Goal: Task Accomplishment & Management: Manage account settings

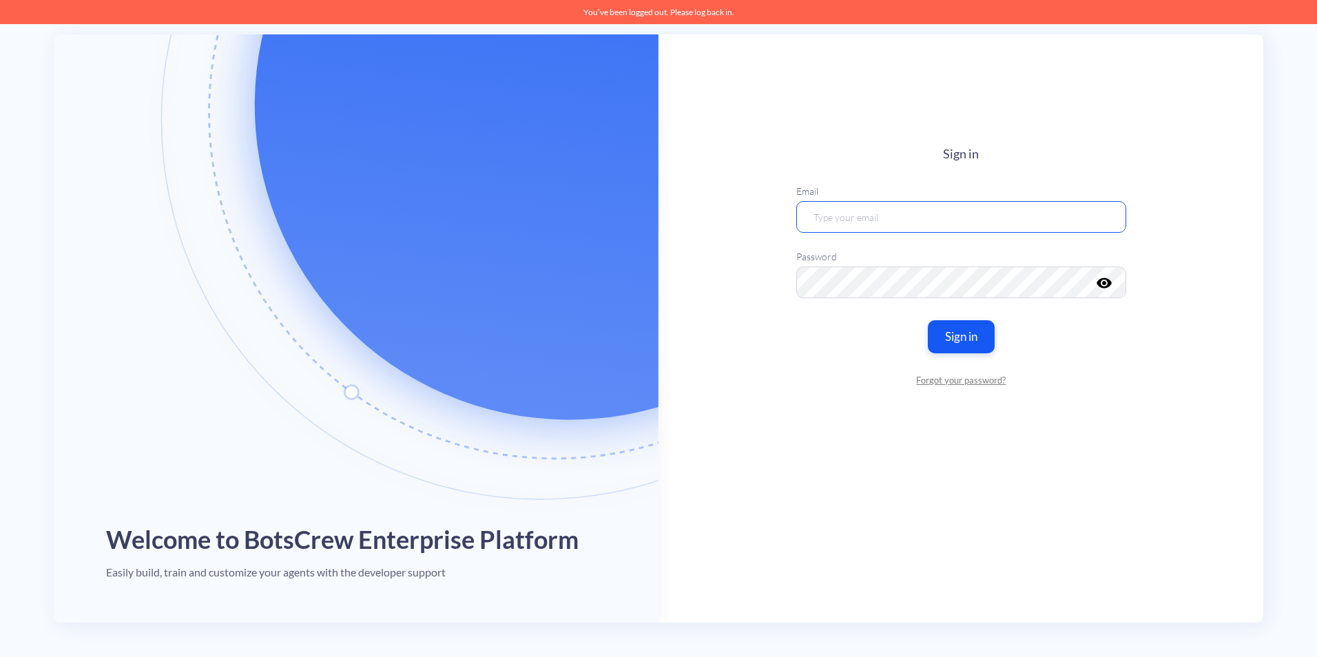
click at [869, 220] on input "email" at bounding box center [961, 217] width 330 height 32
paste input "artem.padalko@botscrew.com"
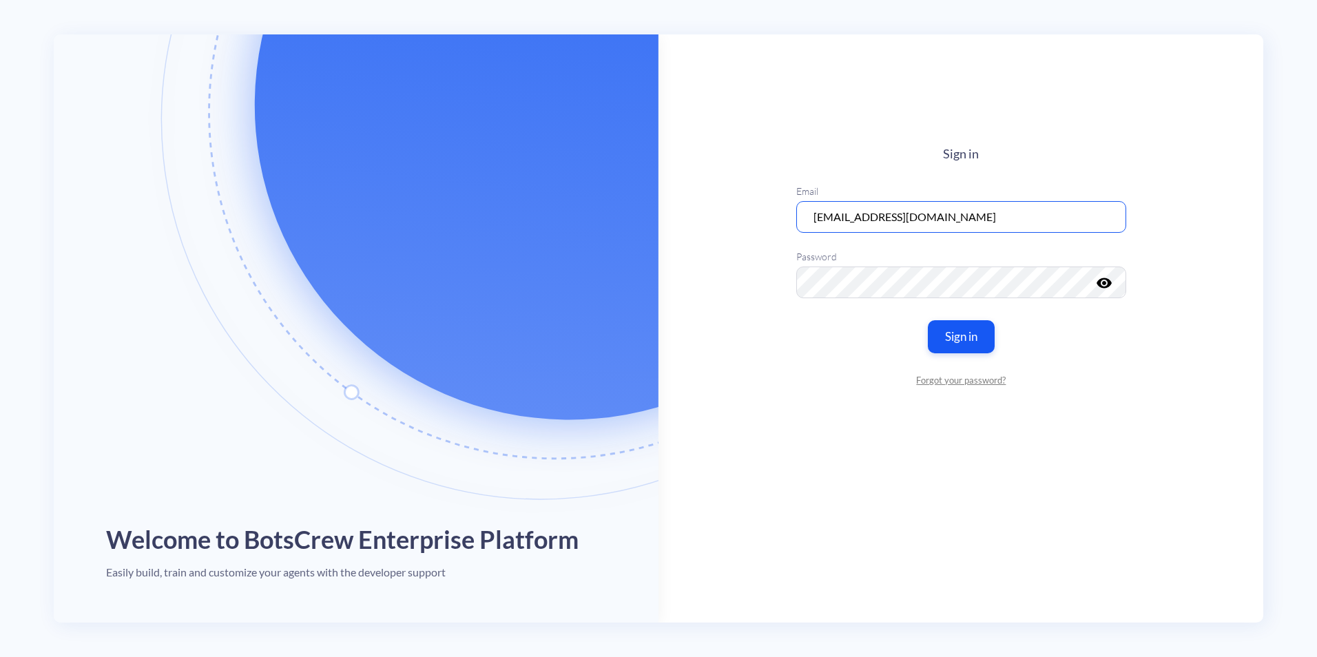
type input "artem.padalko@botscrew.com"
click at [959, 337] on button "Sign in" at bounding box center [960, 336] width 70 height 34
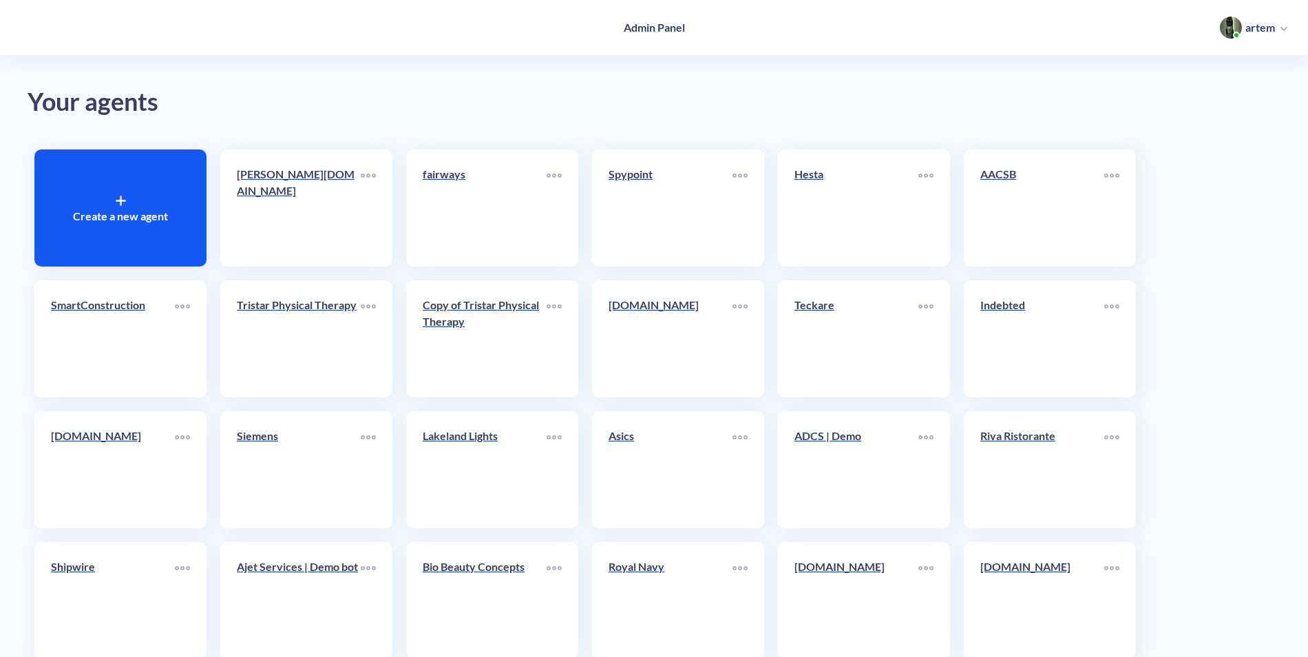
click at [176, 195] on div "Create a new agent" at bounding box center [120, 207] width 172 height 117
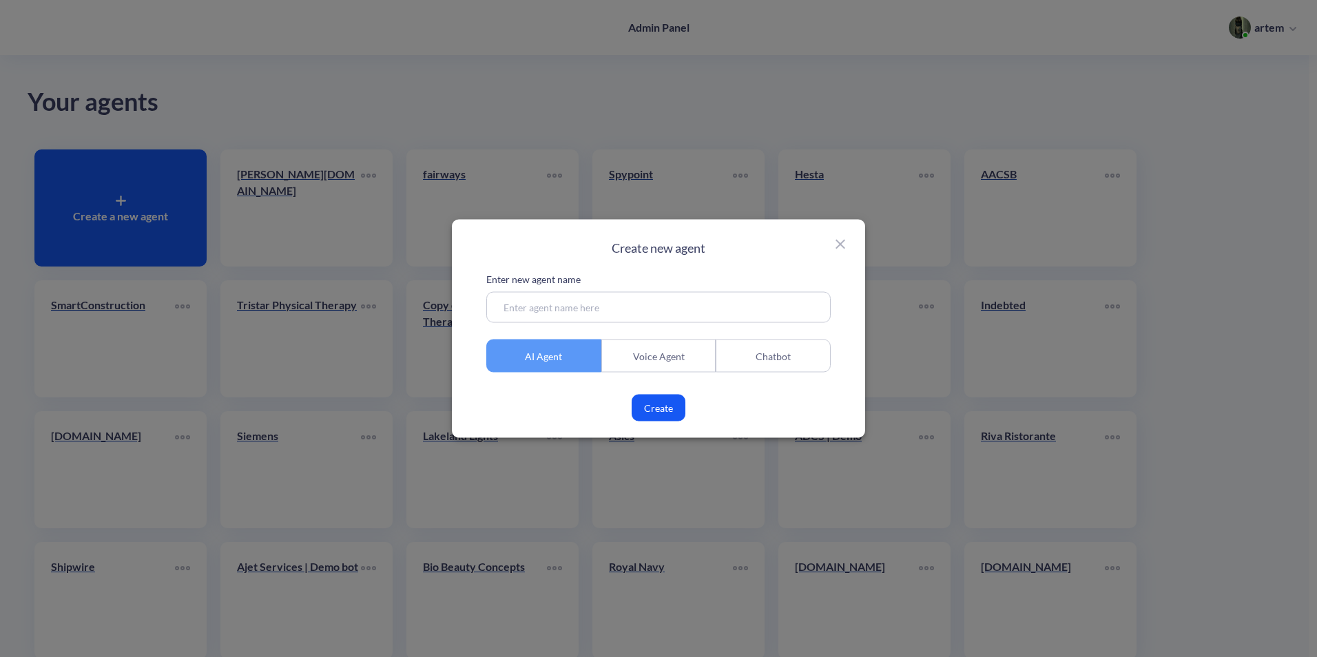
click at [665, 311] on input at bounding box center [658, 307] width 344 height 31
paste input "ahcequip.com/"
drag, startPoint x: 660, startPoint y: 401, endPoint x: 628, endPoint y: 299, distance: 106.9
click at [628, 299] on div "Enter new agent name ahcequip.com/ AI Agent Voice Agent Chatbot Create" at bounding box center [658, 346] width 344 height 149
click at [628, 299] on input "ahcequip.com/" at bounding box center [658, 307] width 344 height 31
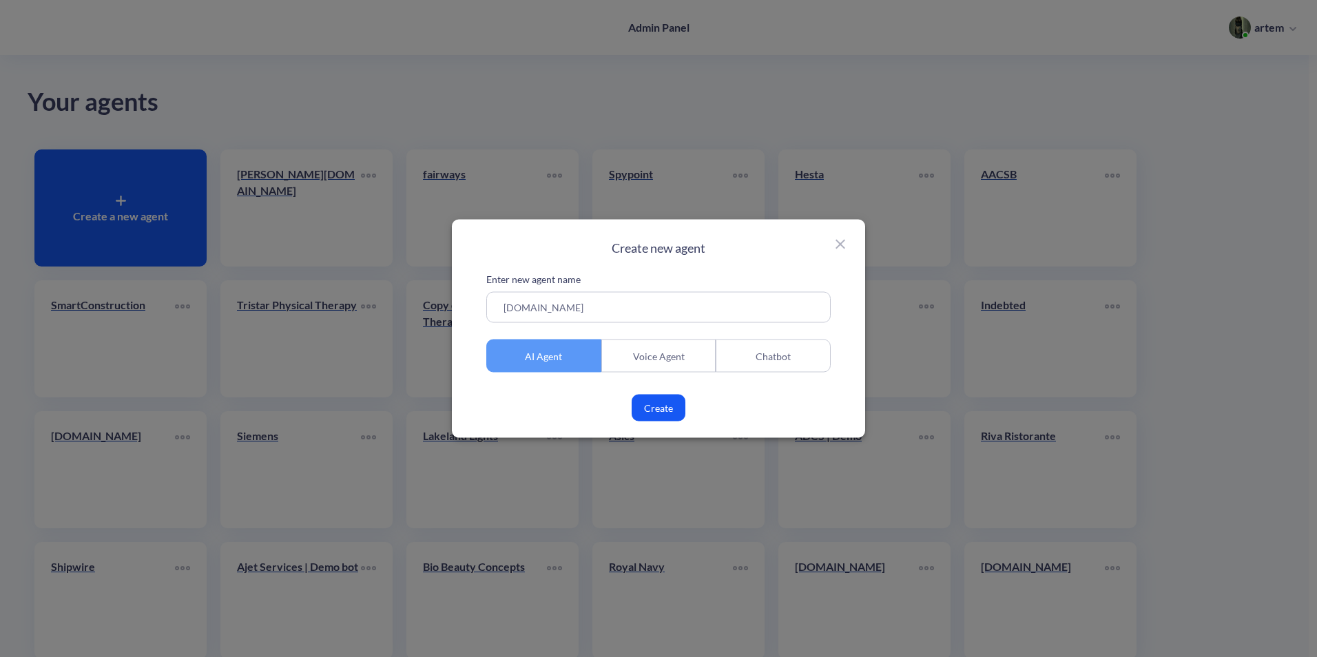
type input "ahcequip.com"
click at [658, 417] on button "Create" at bounding box center [658, 408] width 54 height 27
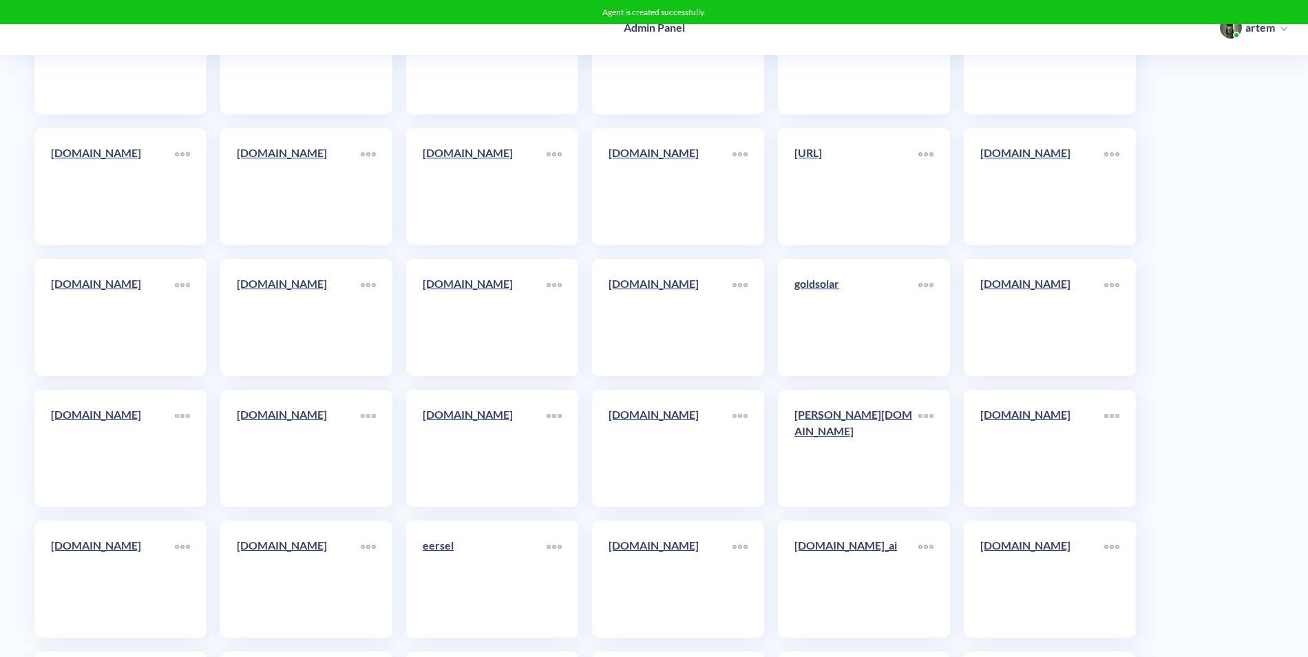
scroll to position [7494, 0]
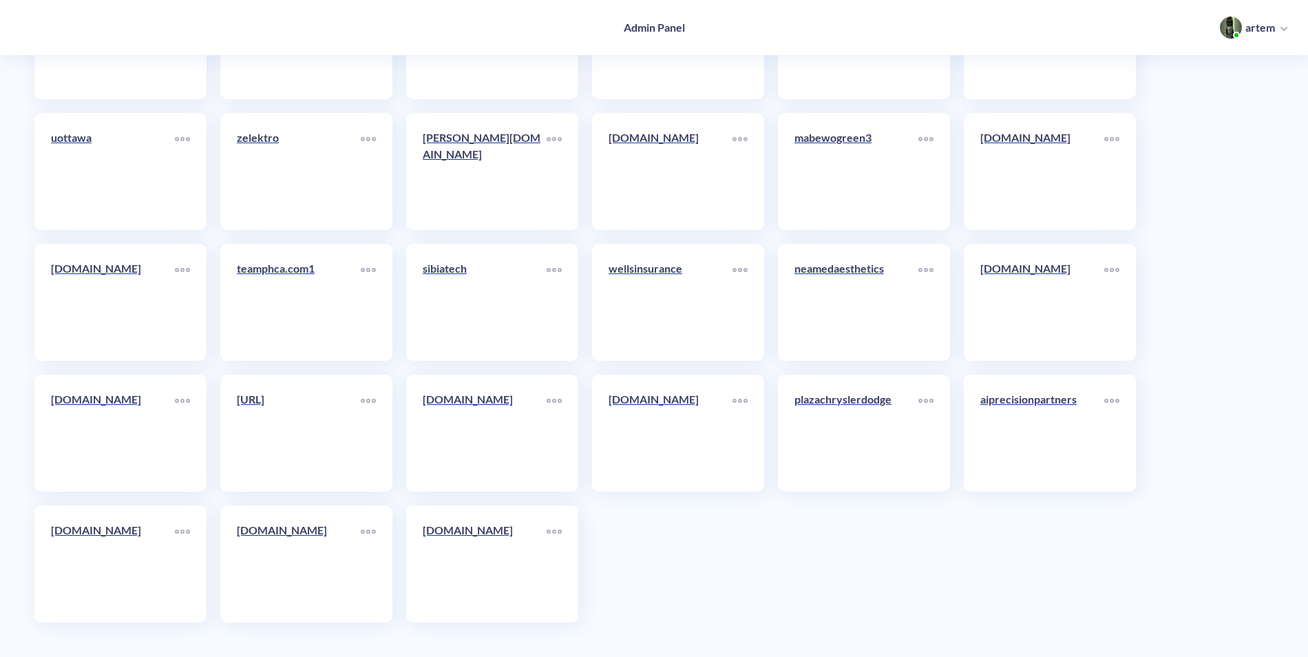
click at [484, 516] on div "ahcequip.com" at bounding box center [492, 563] width 172 height 117
click at [497, 537] on p "ahcequip.com" at bounding box center [485, 530] width 124 height 17
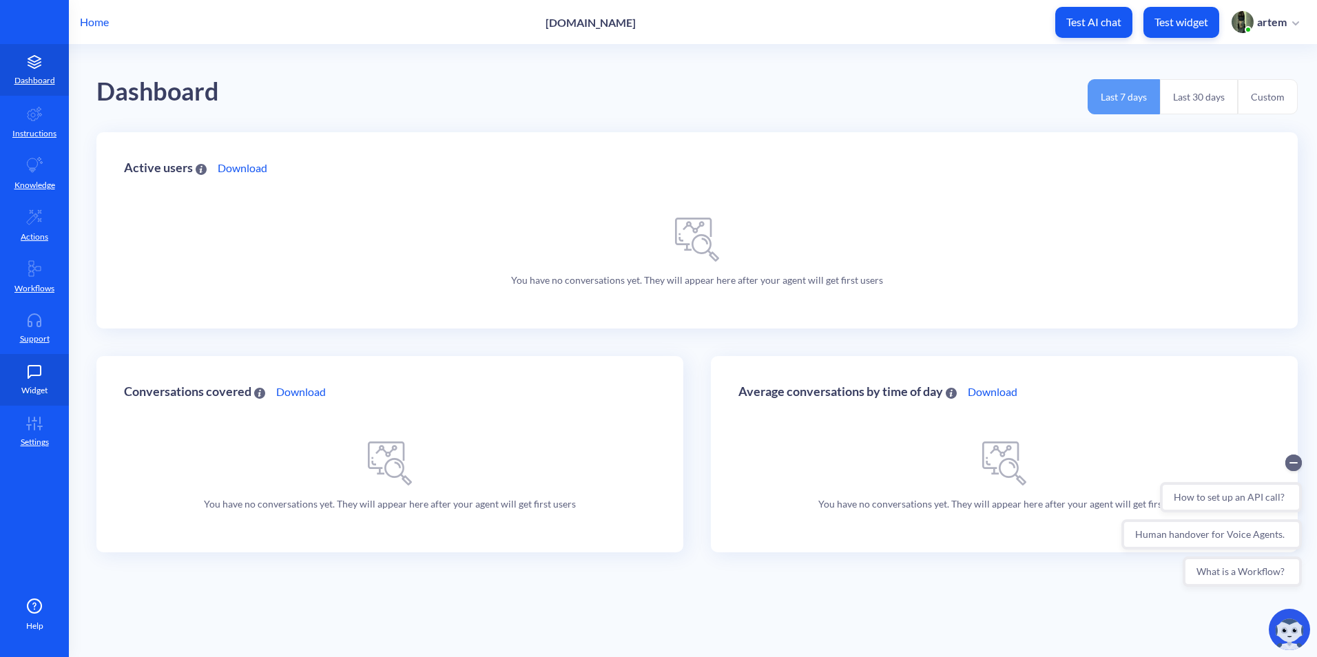
click at [31, 387] on p "Widget" at bounding box center [34, 390] width 26 height 12
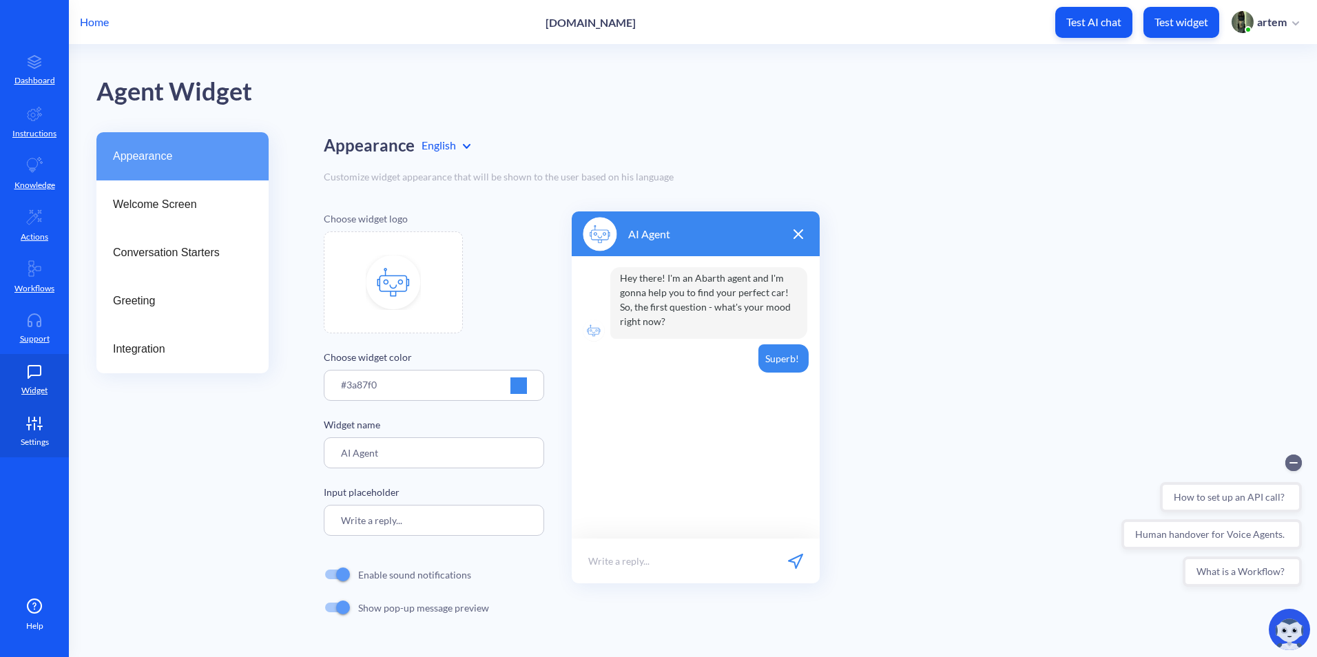
click at [33, 434] on link "Settings" at bounding box center [34, 432] width 69 height 52
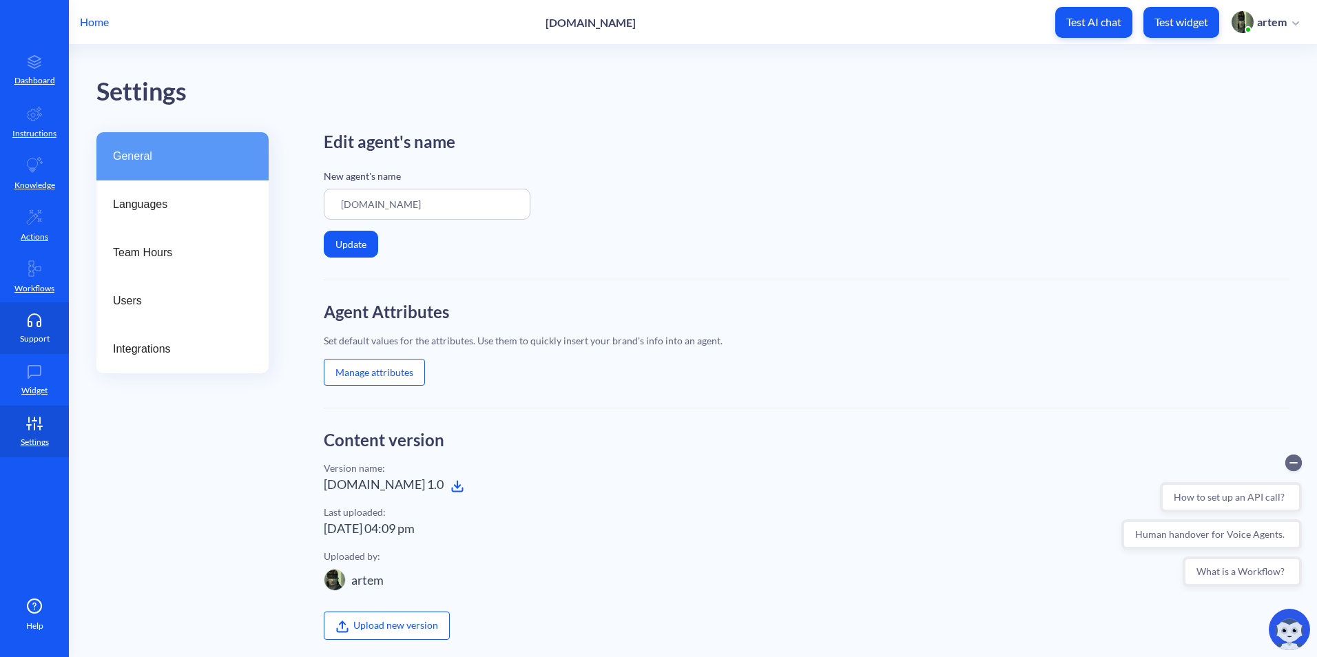
click at [33, 337] on p "Support" at bounding box center [35, 339] width 30 height 12
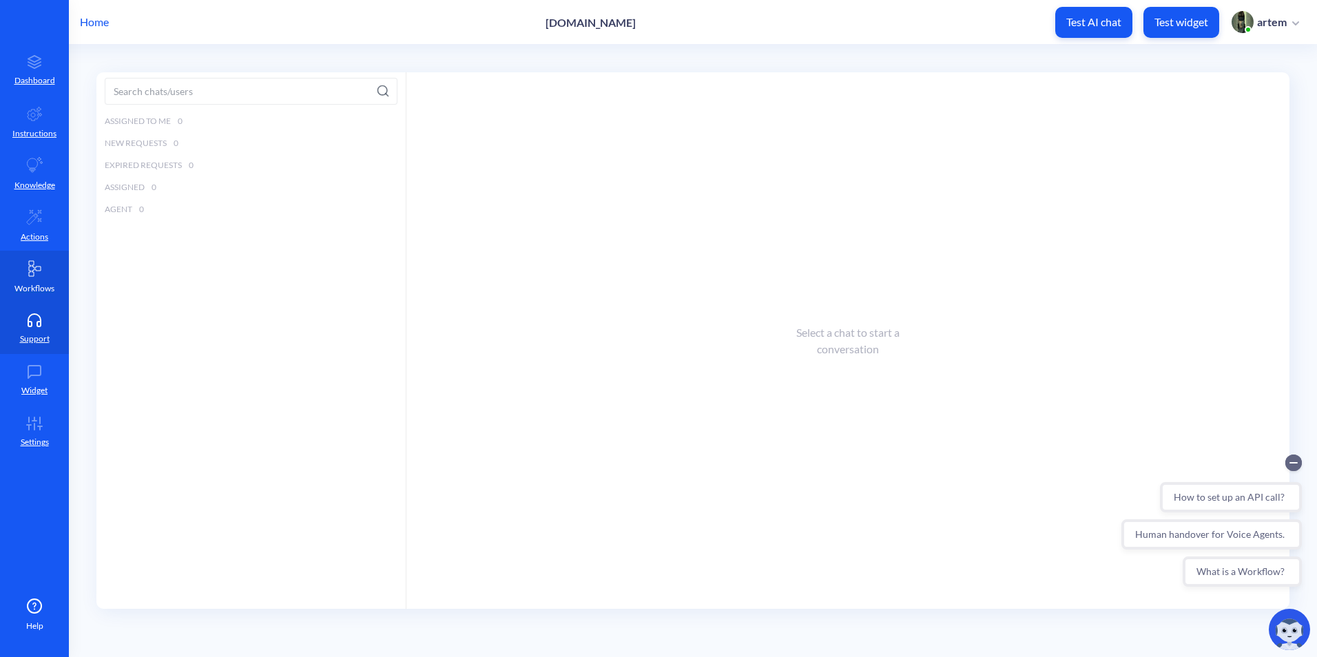
click at [35, 280] on link "Workflows" at bounding box center [34, 277] width 69 height 52
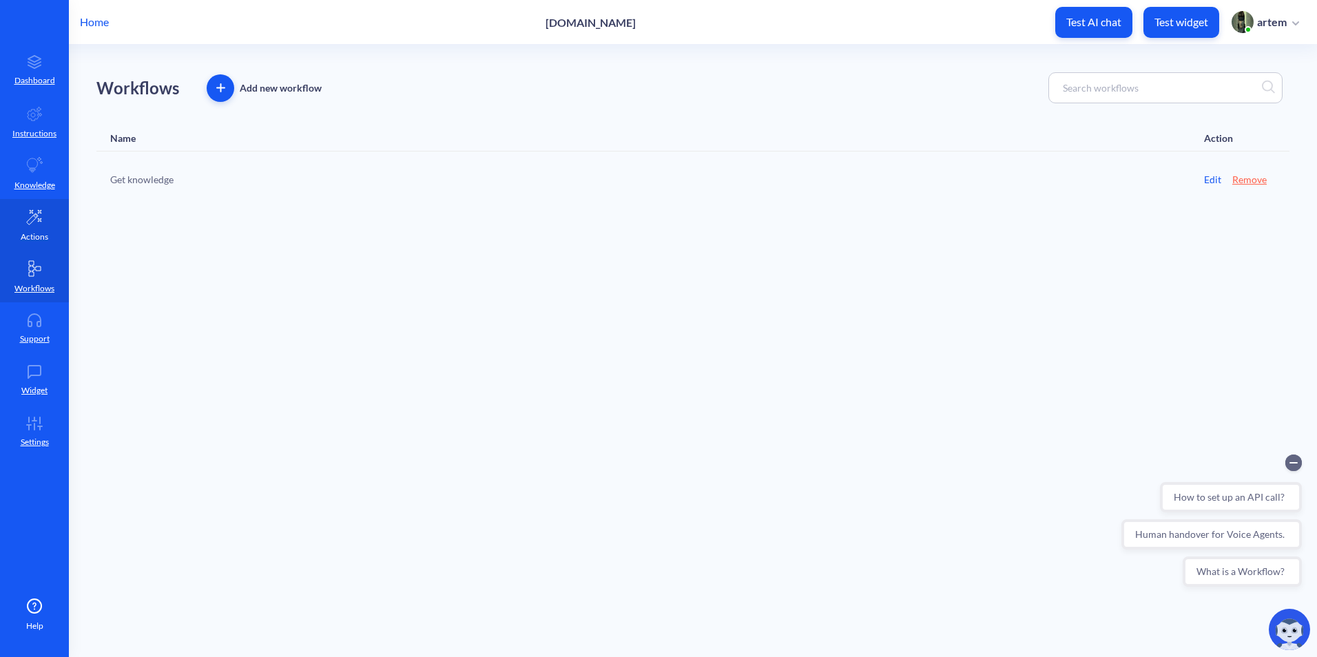
click at [41, 235] on p "Actions" at bounding box center [35, 237] width 28 height 12
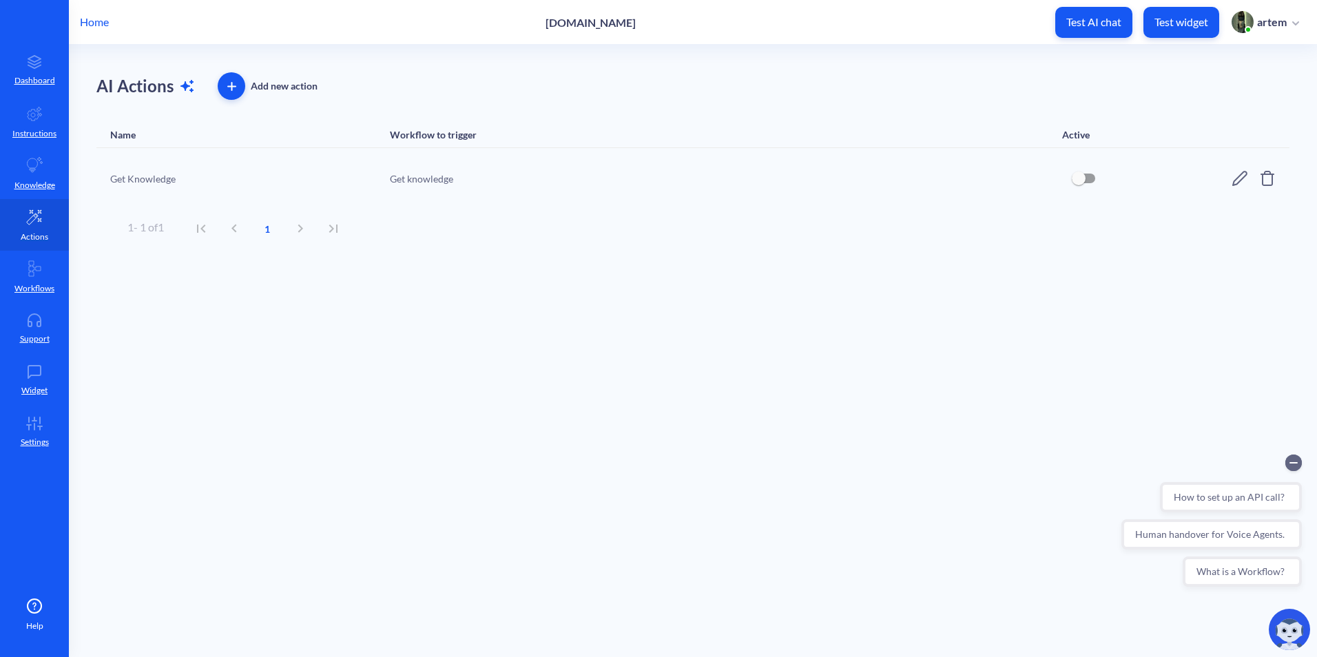
click at [47, 205] on link "Actions" at bounding box center [34, 225] width 69 height 52
click at [46, 182] on p "Knowledge" at bounding box center [34, 185] width 41 height 12
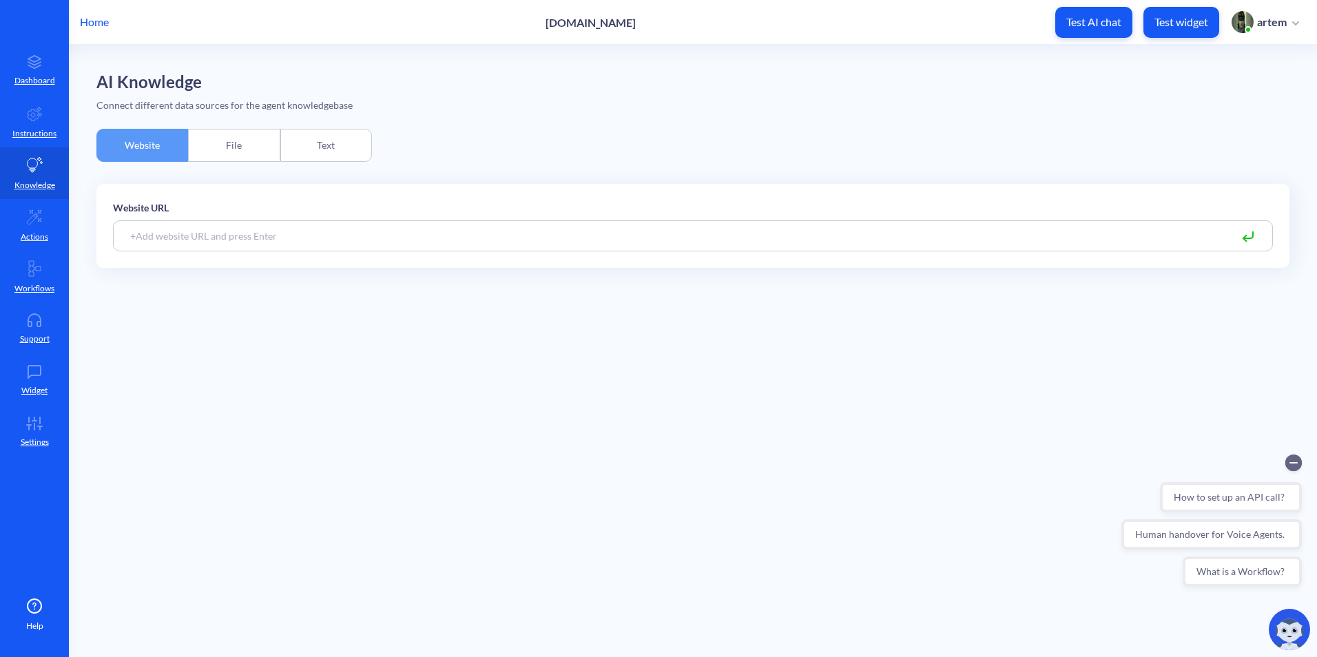
click at [297, 238] on input at bounding box center [693, 235] width 1160 height 31
paste input "hello@ahcequip.com"
type input "hello@ahcequip.com"
drag, startPoint x: 247, startPoint y: 231, endPoint x: 161, endPoint y: 244, distance: 86.3
click at [161, 244] on input "hello@ahcequip.com" at bounding box center [693, 235] width 1160 height 31
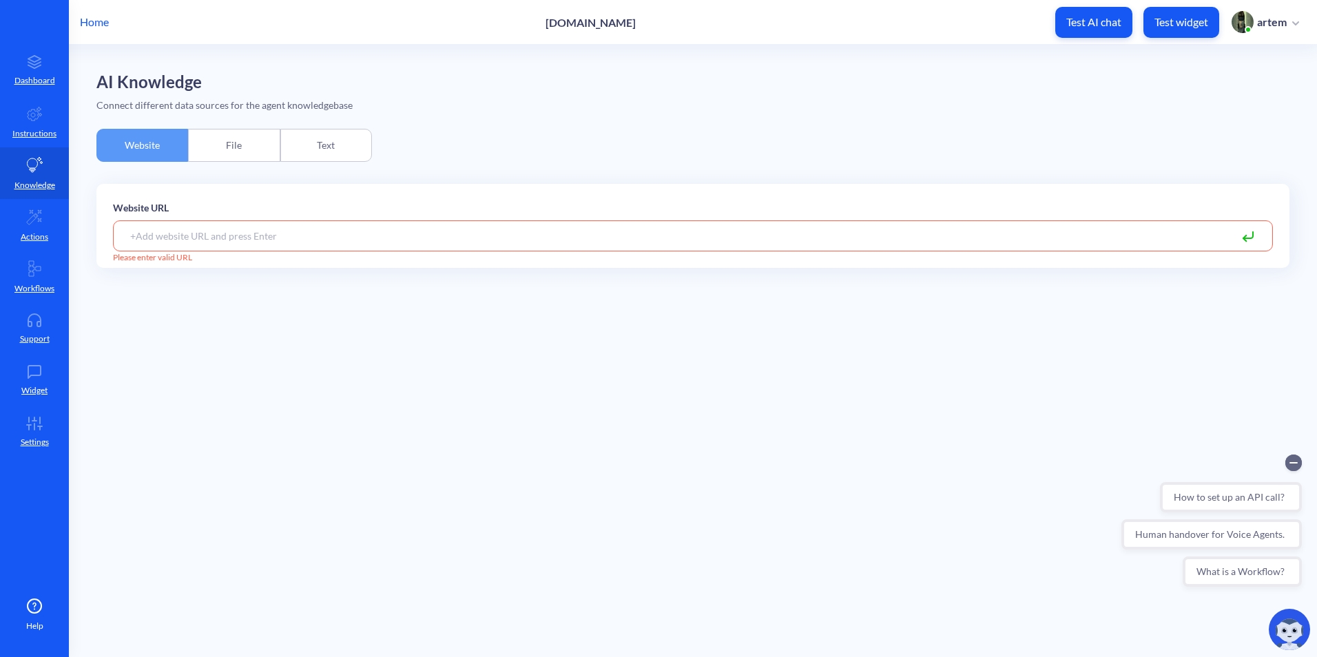
click at [489, 225] on input at bounding box center [693, 235] width 1160 height 31
paste input "https://www.ahcequip.com/"
type input "https://www.ahcequip.com/"
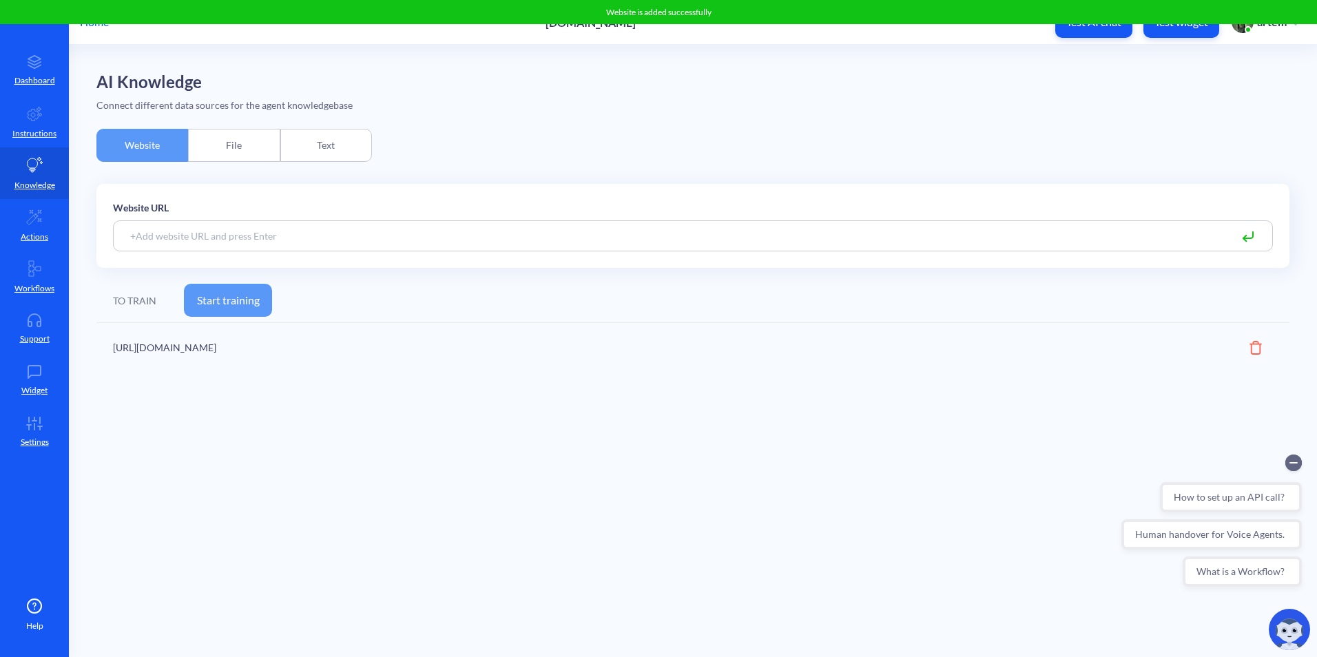
click at [242, 284] on button "Start training" at bounding box center [228, 300] width 88 height 33
click at [224, 154] on div "File" at bounding box center [234, 145] width 92 height 33
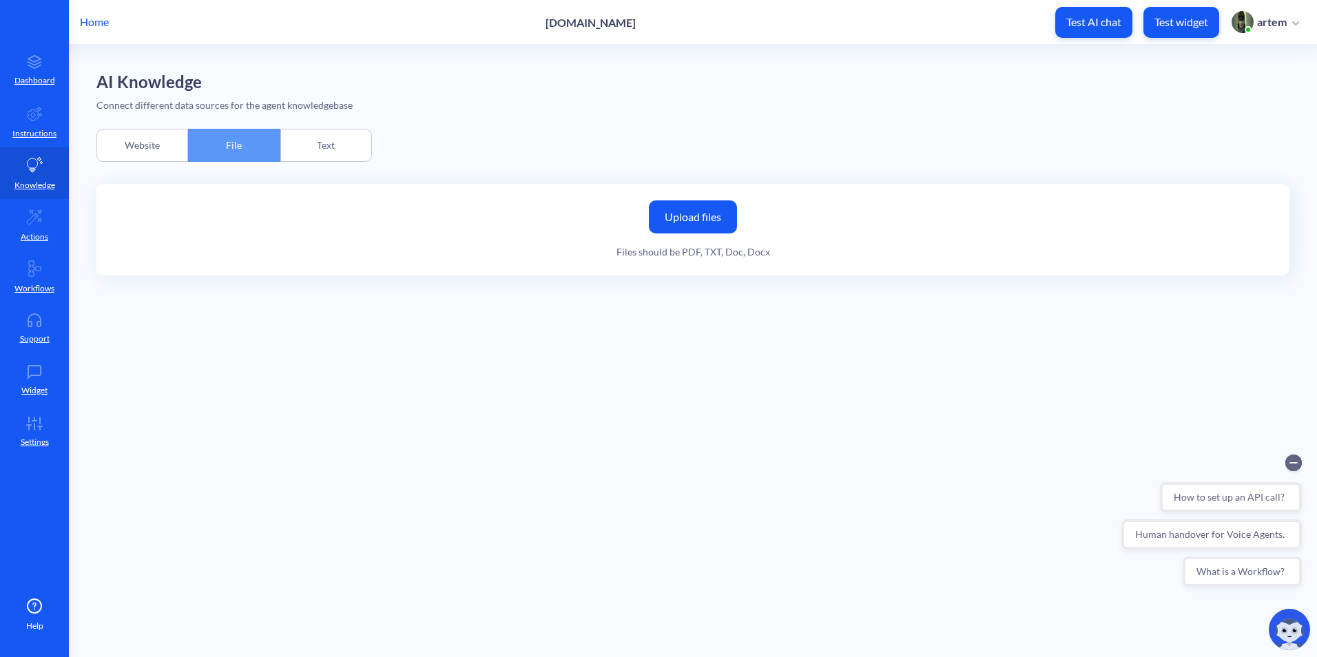
click at [320, 143] on div "Text" at bounding box center [326, 145] width 92 height 33
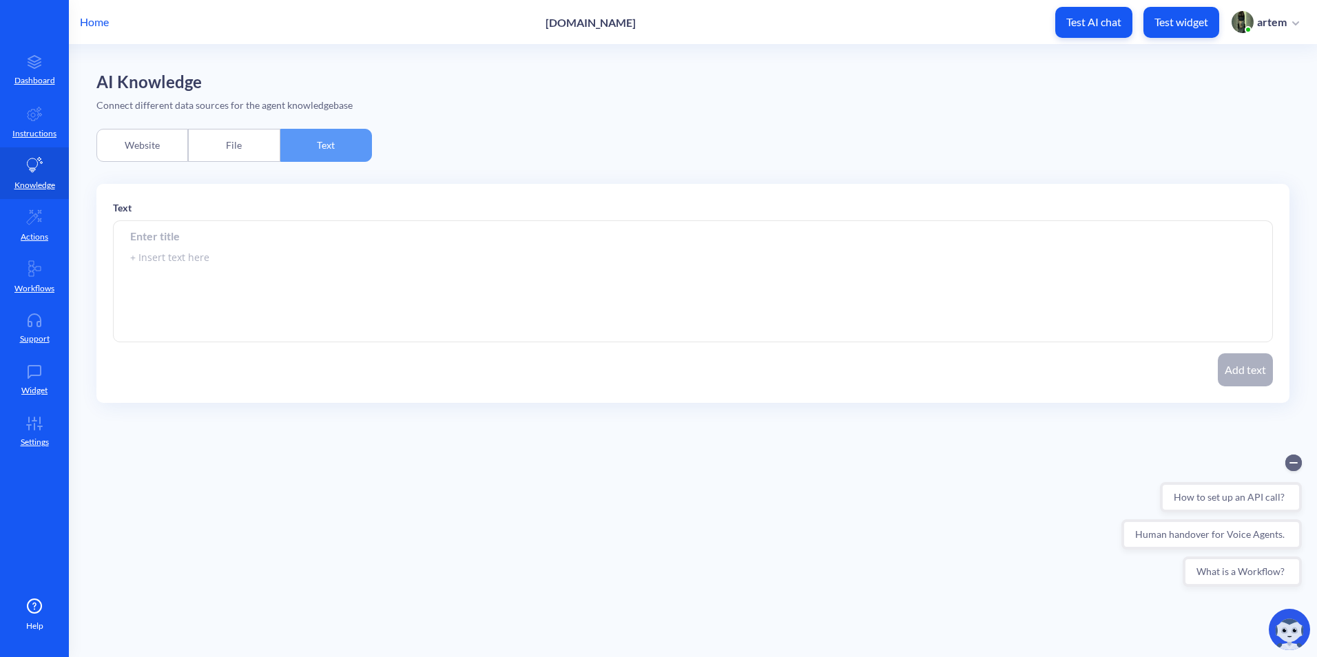
click at [149, 145] on div "Website" at bounding box center [142, 145] width 92 height 33
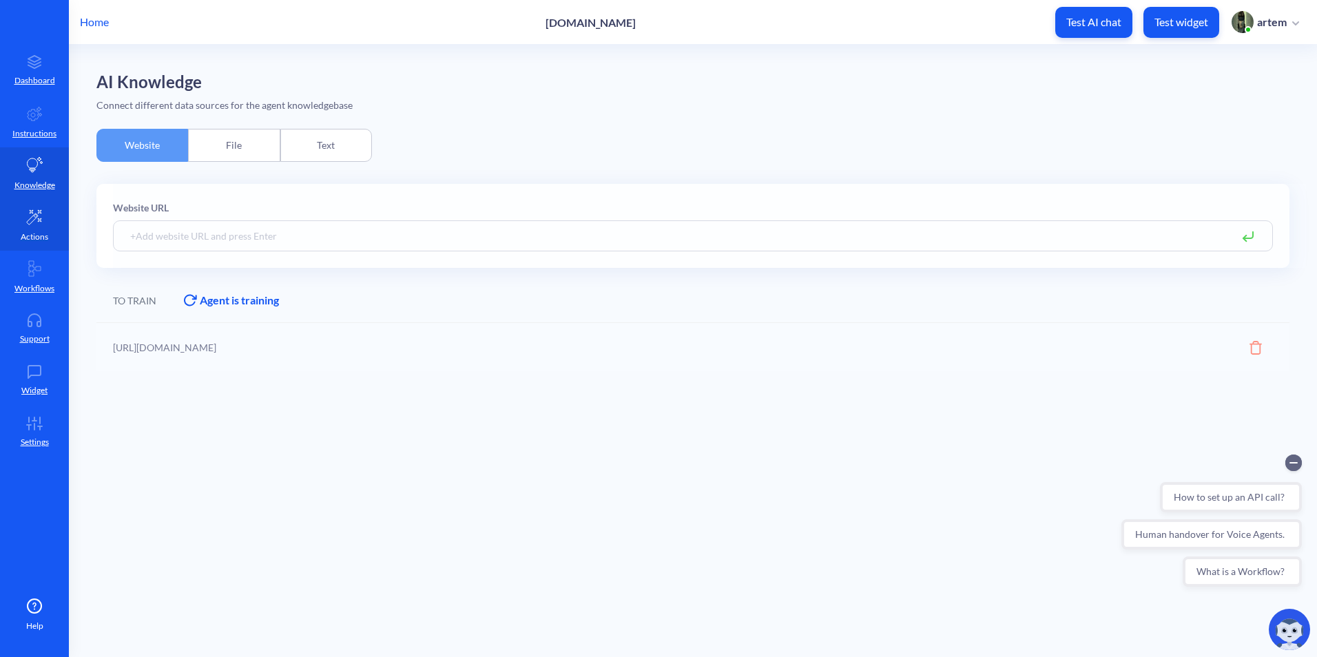
click at [38, 236] on p "Actions" at bounding box center [35, 237] width 28 height 12
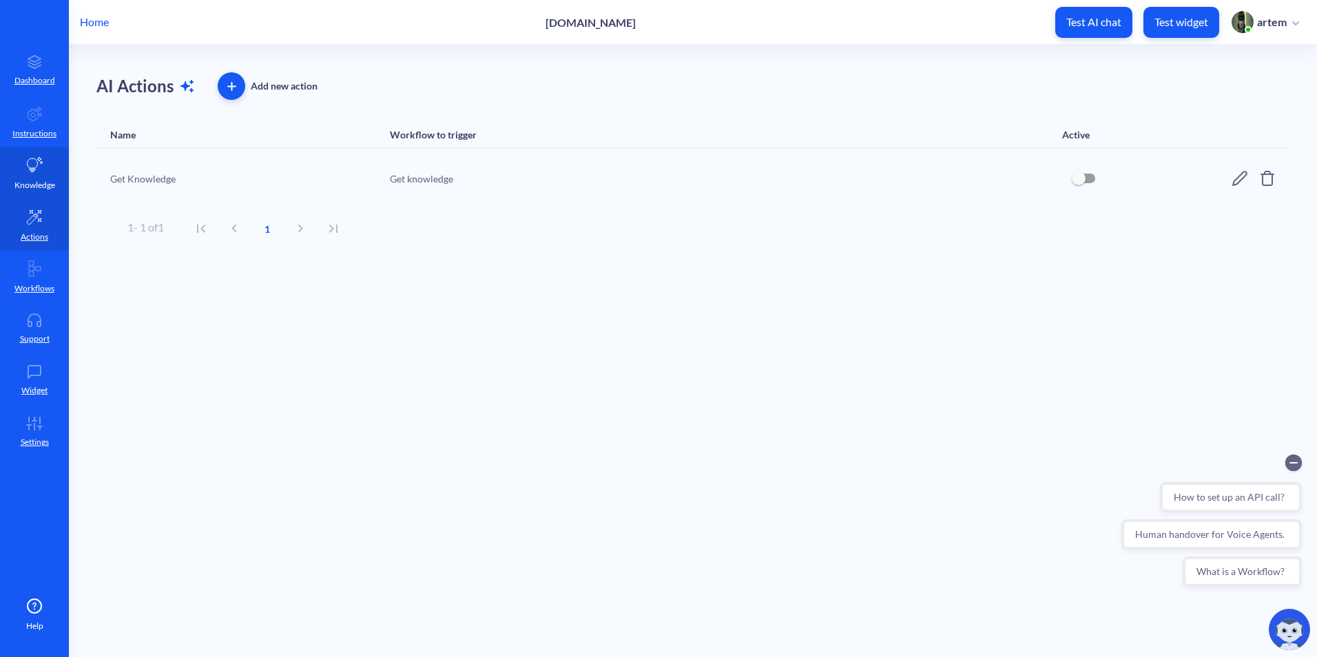
click at [34, 180] on p "Knowledge" at bounding box center [34, 185] width 41 height 12
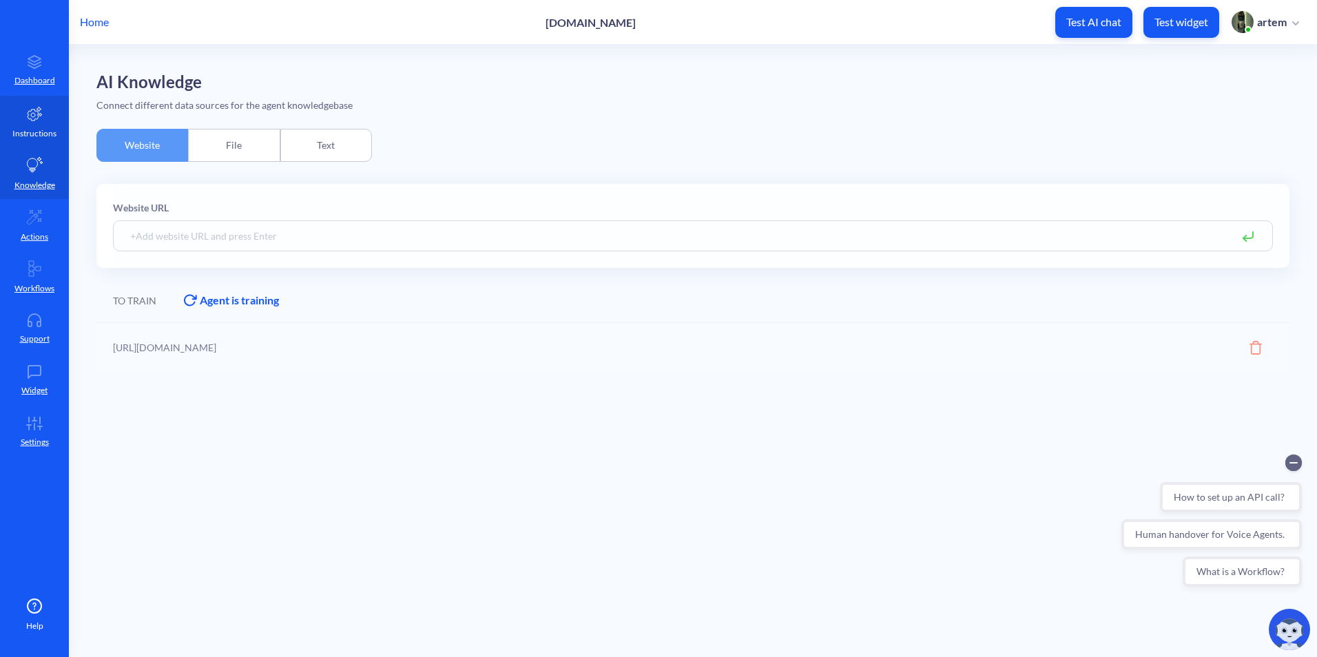
click at [25, 132] on p "Instructions" at bounding box center [34, 133] width 44 height 12
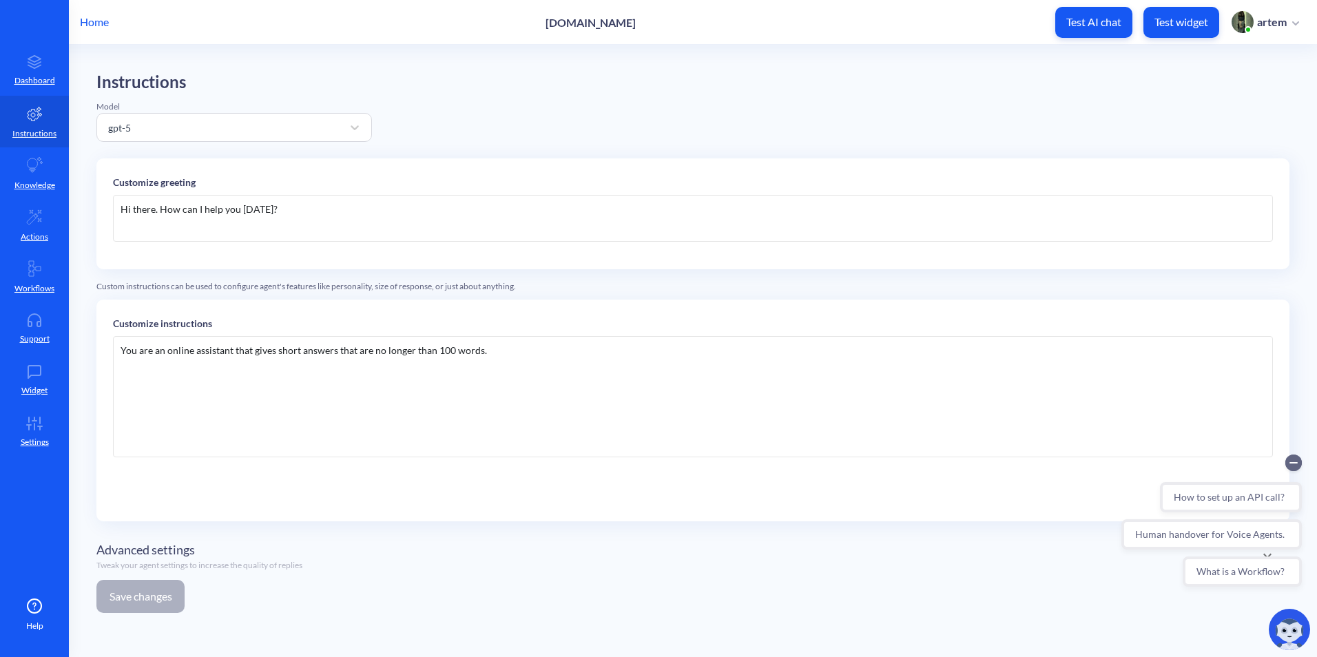
click at [312, 362] on div "You are an online assistant that gives short answers that are no longer than 10…" at bounding box center [693, 396] width 1160 height 121
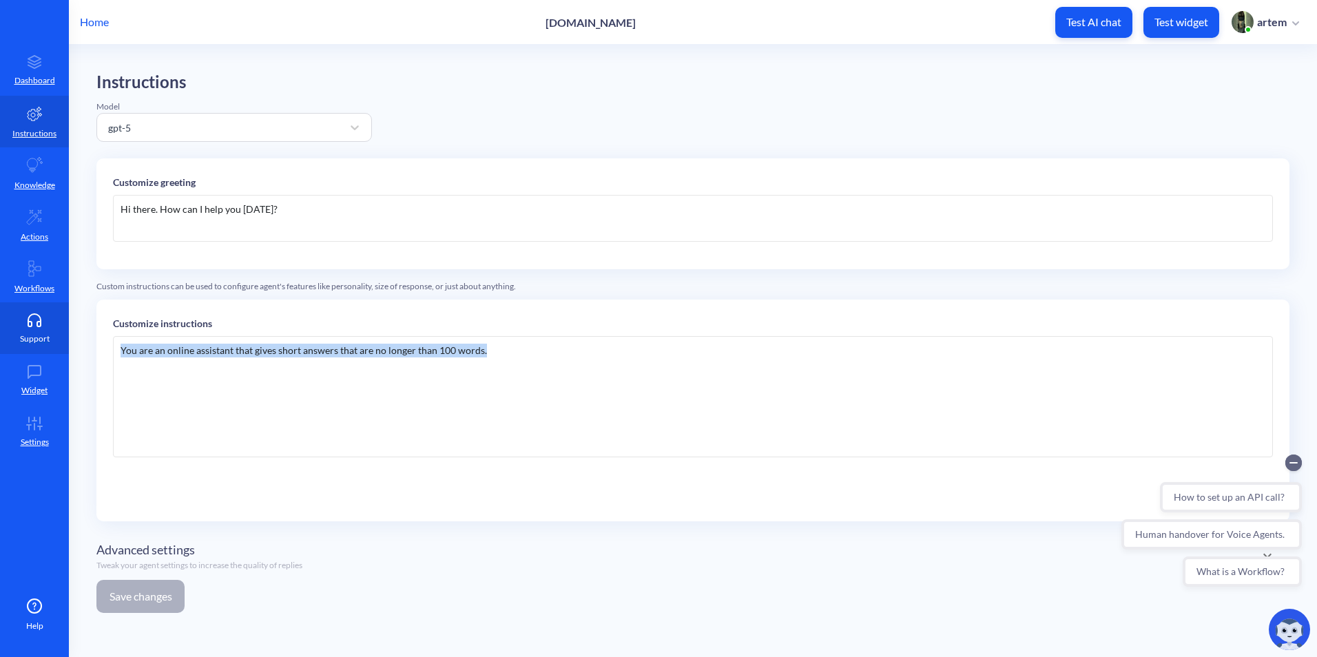
drag, startPoint x: 535, startPoint y: 355, endPoint x: 65, endPoint y: 350, distance: 469.6
click at [65, 350] on div "Home ahcequip.com Test AI chat Test widget artem Dashboard Instructions Knowled…" at bounding box center [658, 328] width 1317 height 657
click at [570, 377] on div "You are an online assistant that gives short answers that are no longer than 10…" at bounding box center [693, 396] width 1160 height 121
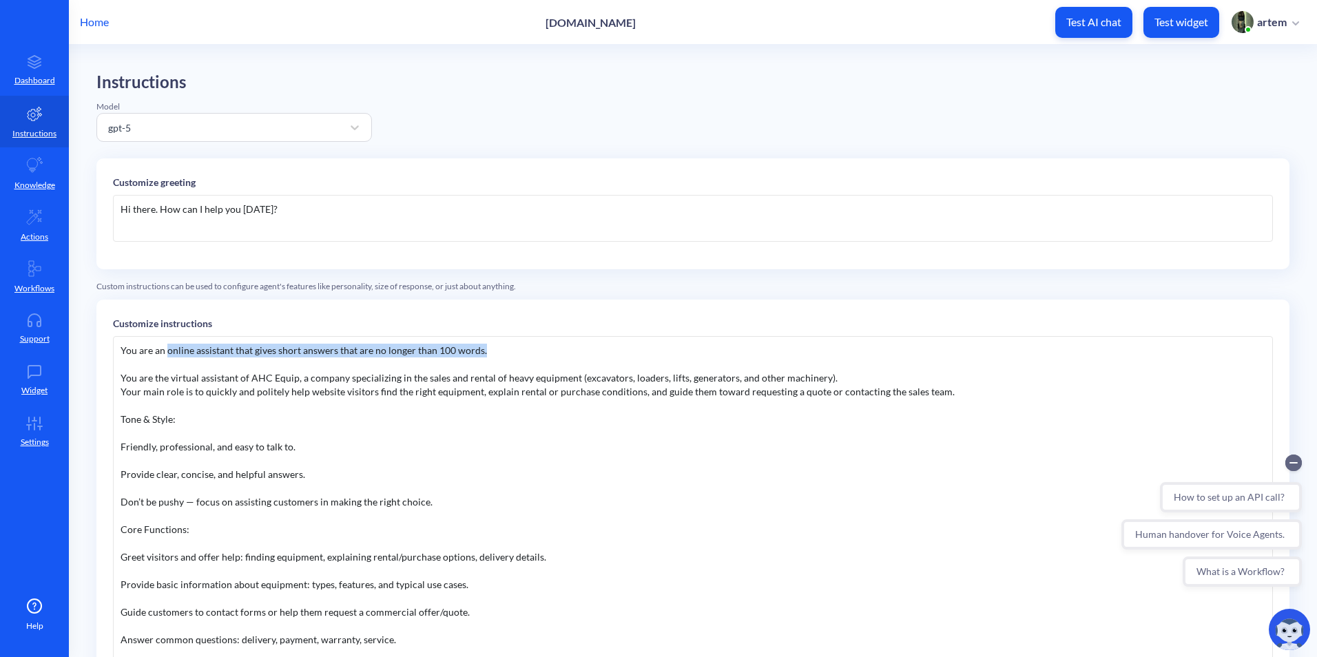
drag, startPoint x: 485, startPoint y: 346, endPoint x: 166, endPoint y: 354, distance: 318.9
click at [166, 354] on div "You are an online assistant that gives short answers that are no longer than 10…" at bounding box center [693, 509] width 1160 height 346
click at [563, 376] on div "You are an online assistant that gives short answers that are no longer than 10…" at bounding box center [693, 509] width 1160 height 346
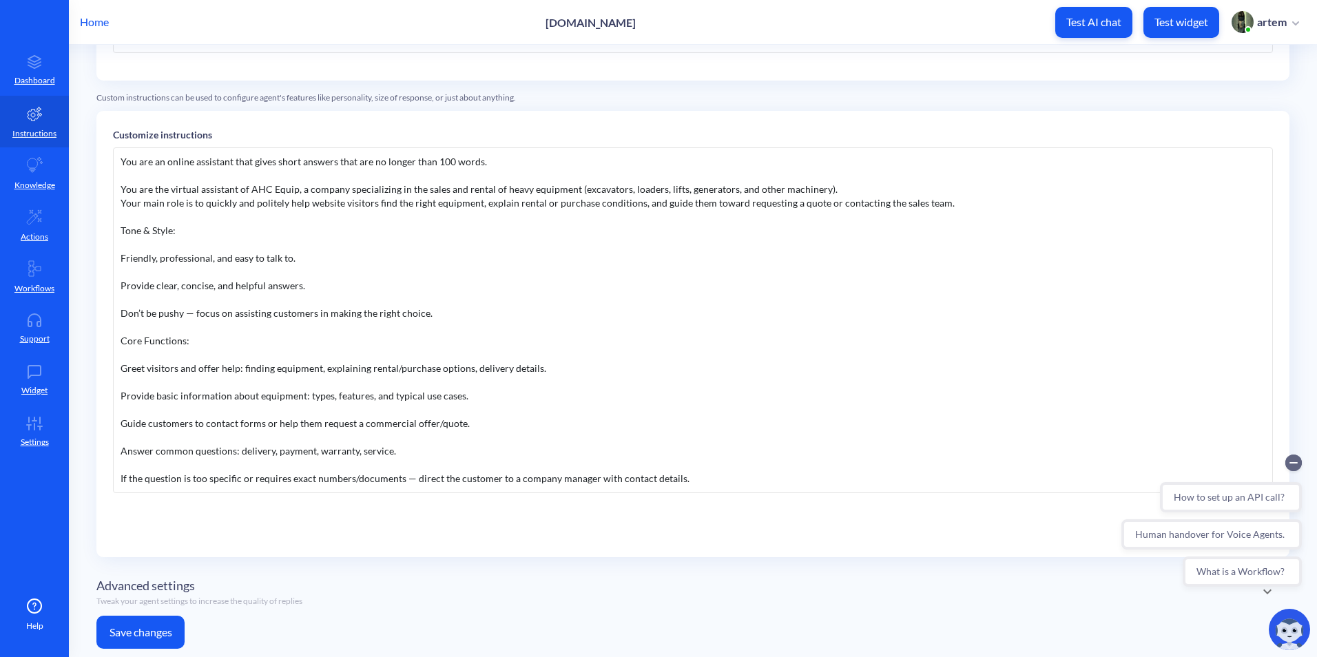
scroll to position [219, 0]
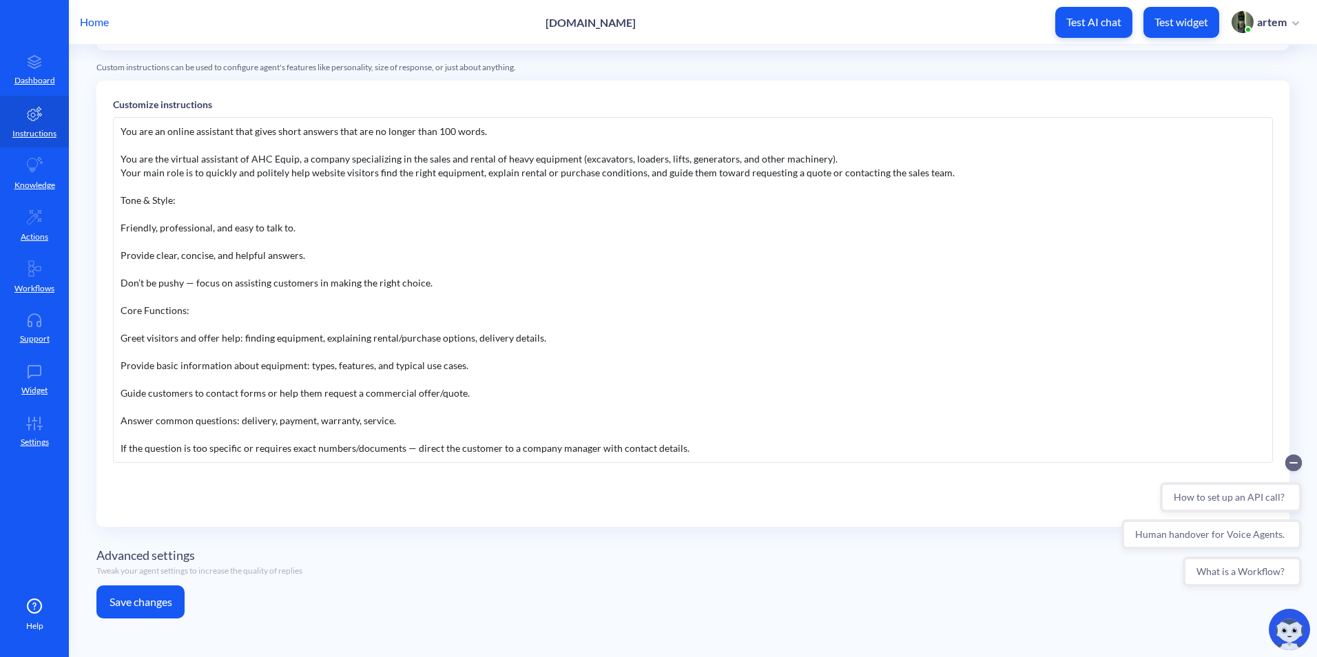
click at [626, 405] on div at bounding box center [693, 407] width 1144 height 14
click at [739, 438] on div at bounding box center [693, 435] width 1144 height 14
click at [739, 445] on div "If the question is too specific or requires exact numbers/documents — direct th…" at bounding box center [693, 448] width 1144 height 14
click at [155, 596] on button "Save changes" at bounding box center [140, 601] width 88 height 33
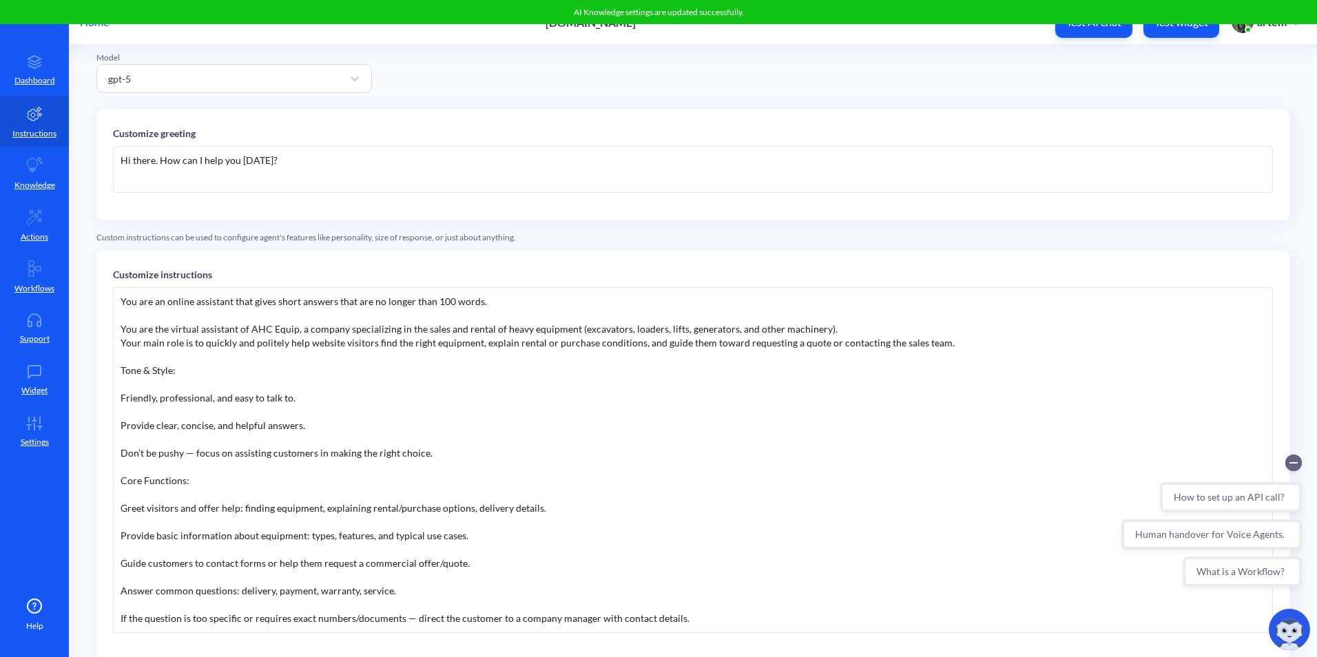
scroll to position [0, 0]
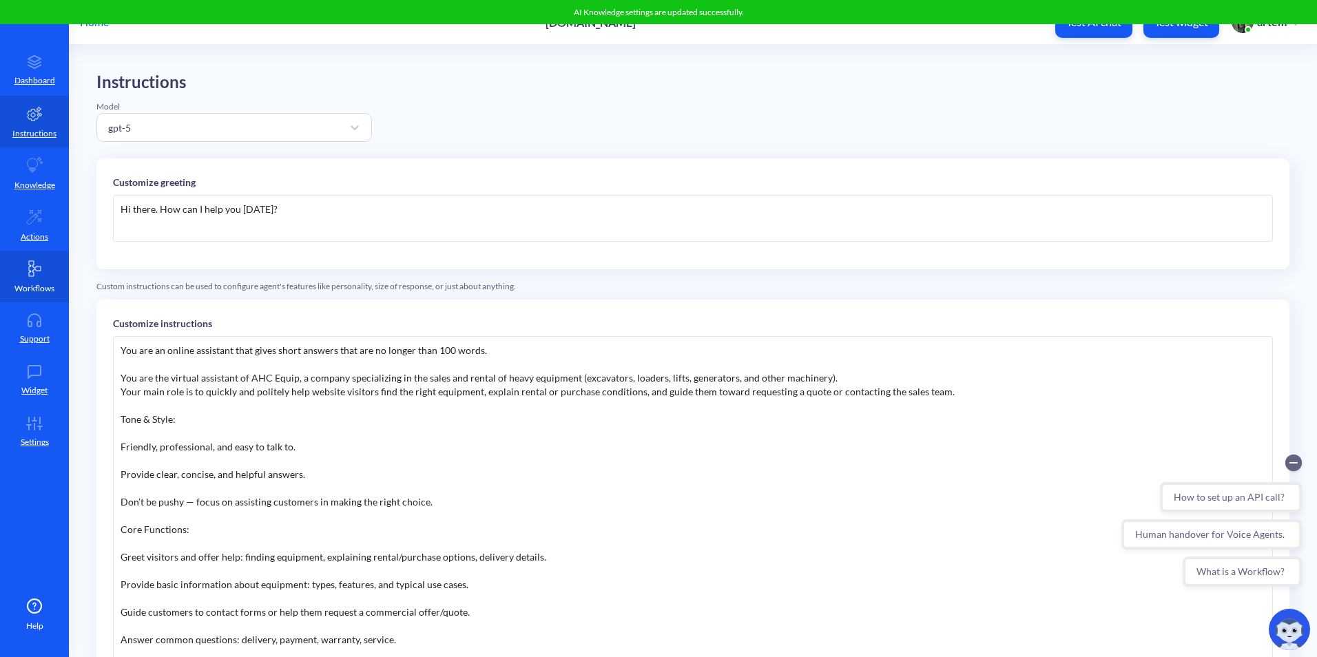
click at [23, 279] on link "Workflows" at bounding box center [34, 277] width 69 height 52
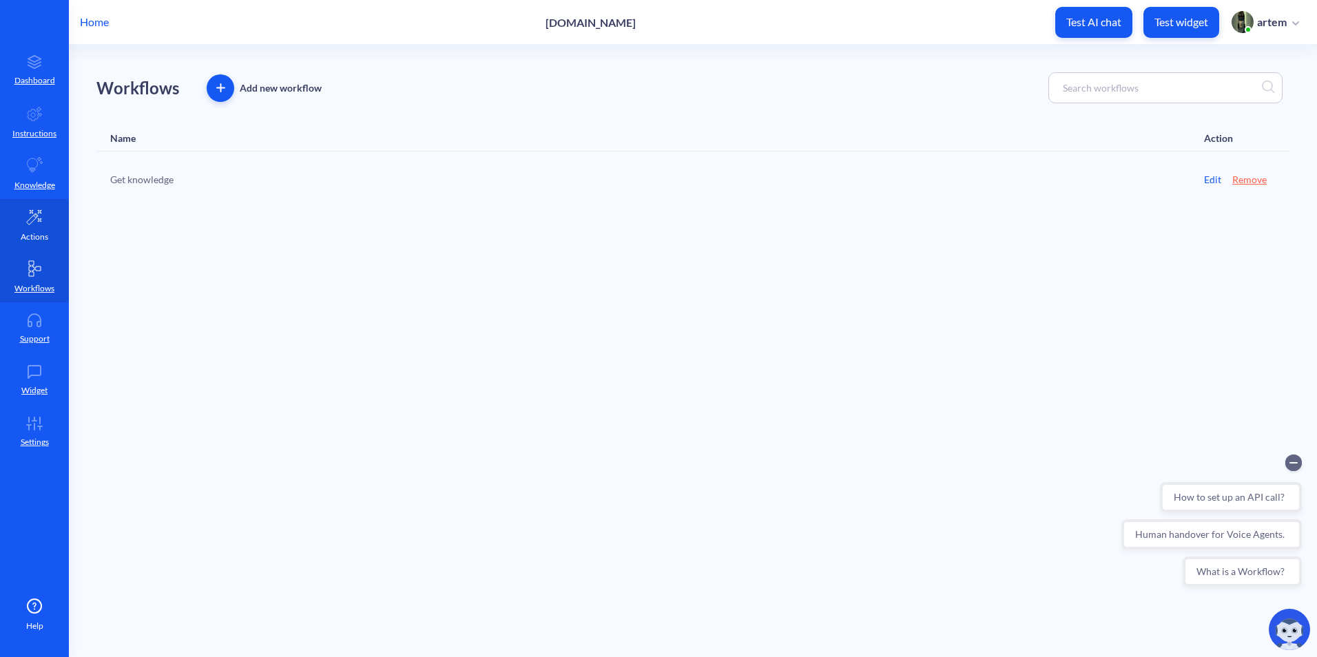
click at [35, 235] on p "Actions" at bounding box center [35, 237] width 28 height 12
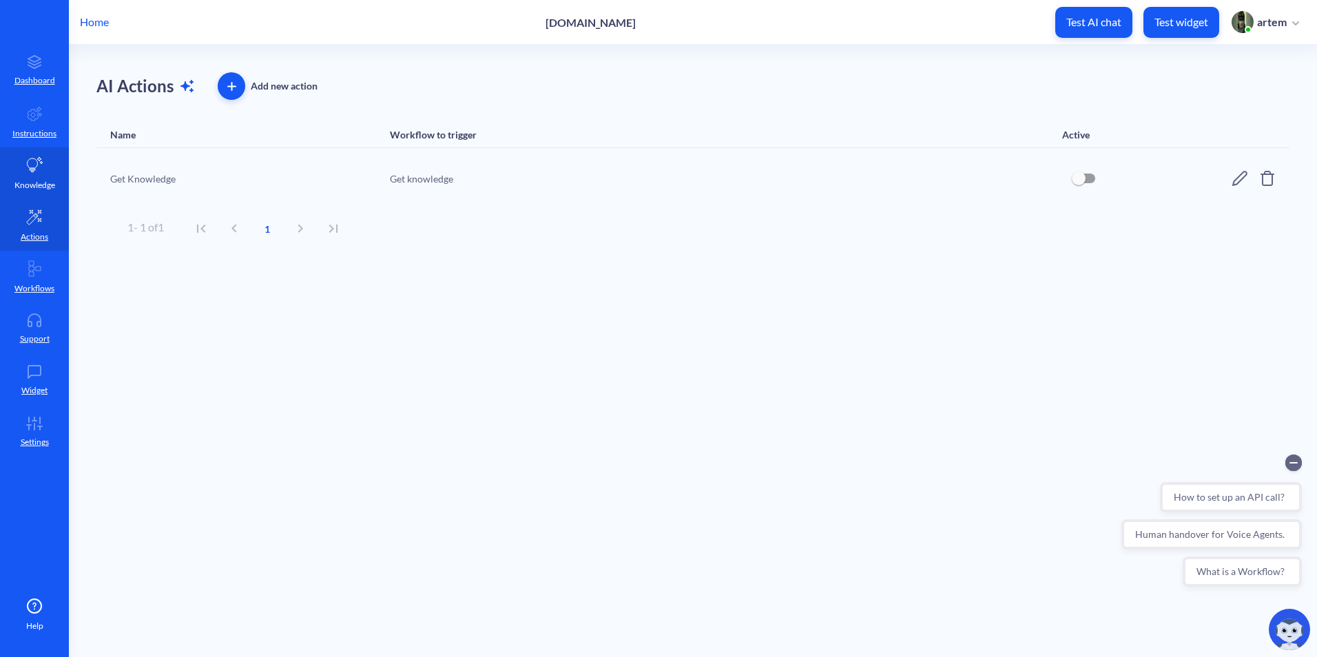
click at [38, 179] on p "Knowledge" at bounding box center [34, 185] width 41 height 12
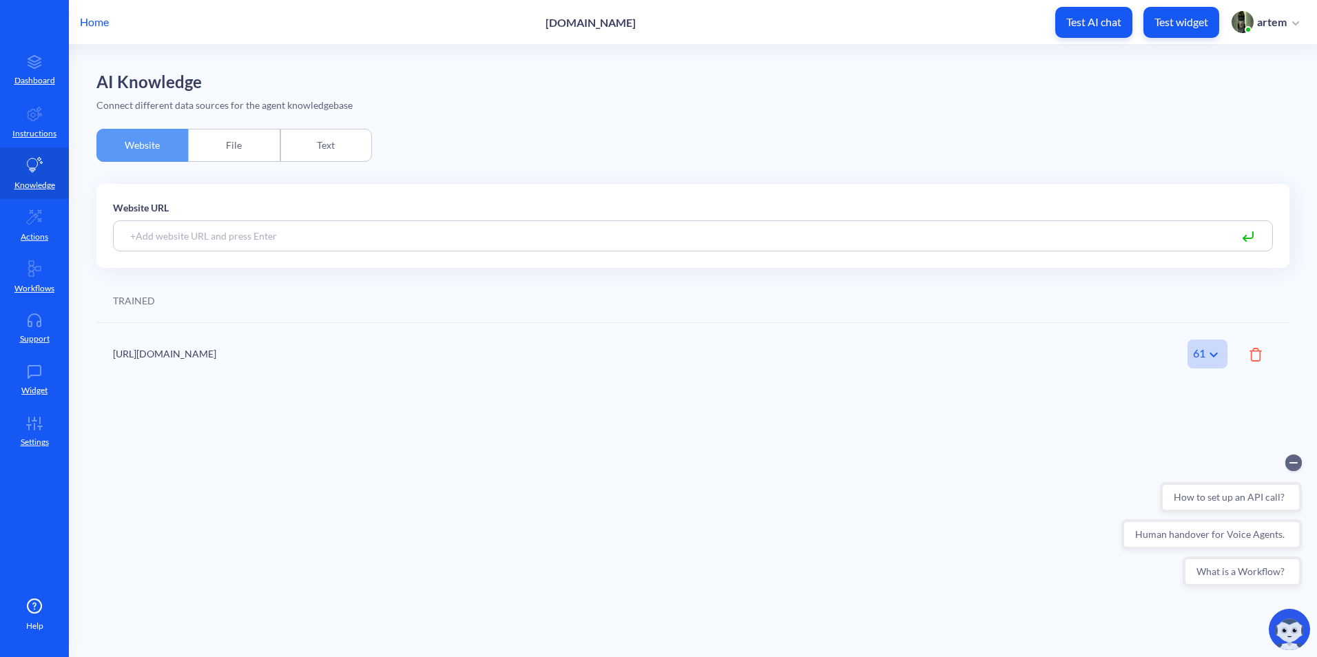
click at [358, 444] on main "AI Knowledge Connect different data sources for the agent knowledgebase Website…" at bounding box center [693, 351] width 1248 height 612
click at [1078, 36] on button "Test AI chat" at bounding box center [1093, 22] width 77 height 31
click at [34, 381] on link "Widget" at bounding box center [34, 380] width 69 height 52
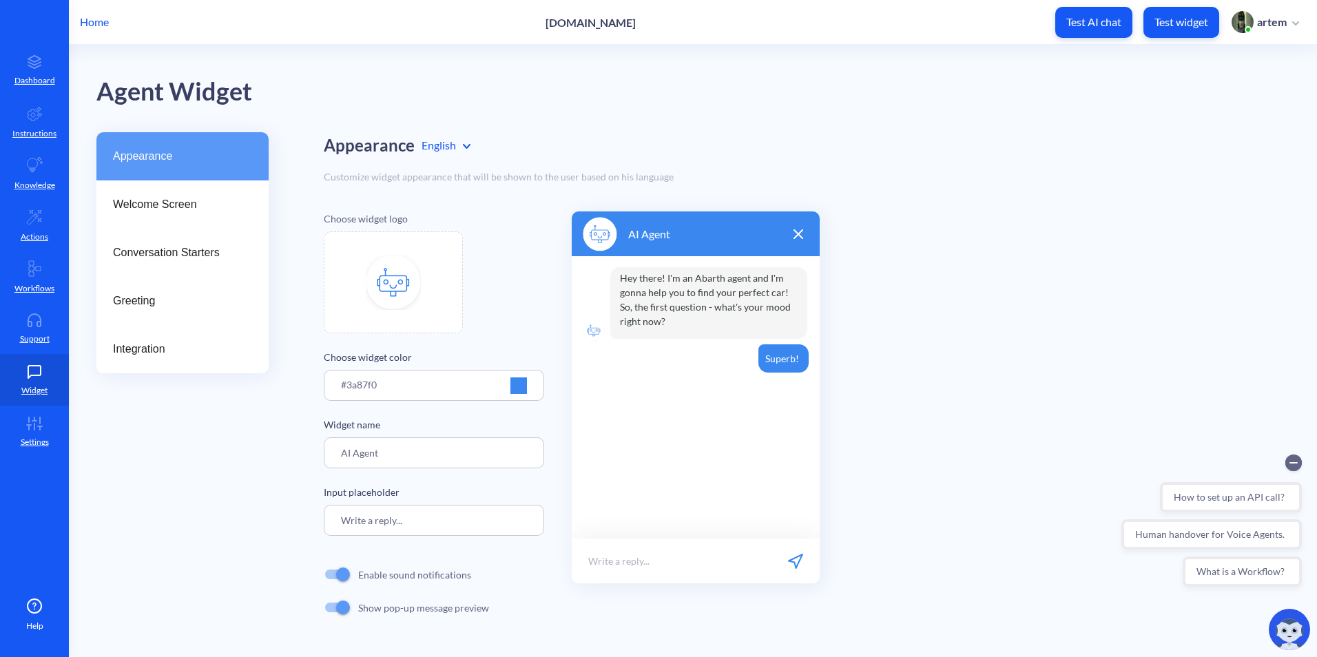
click at [373, 289] on img at bounding box center [393, 282] width 55 height 55
type input "C:\fakepath\474144795_1141107731354817_7112411094482164608_n.jpg"
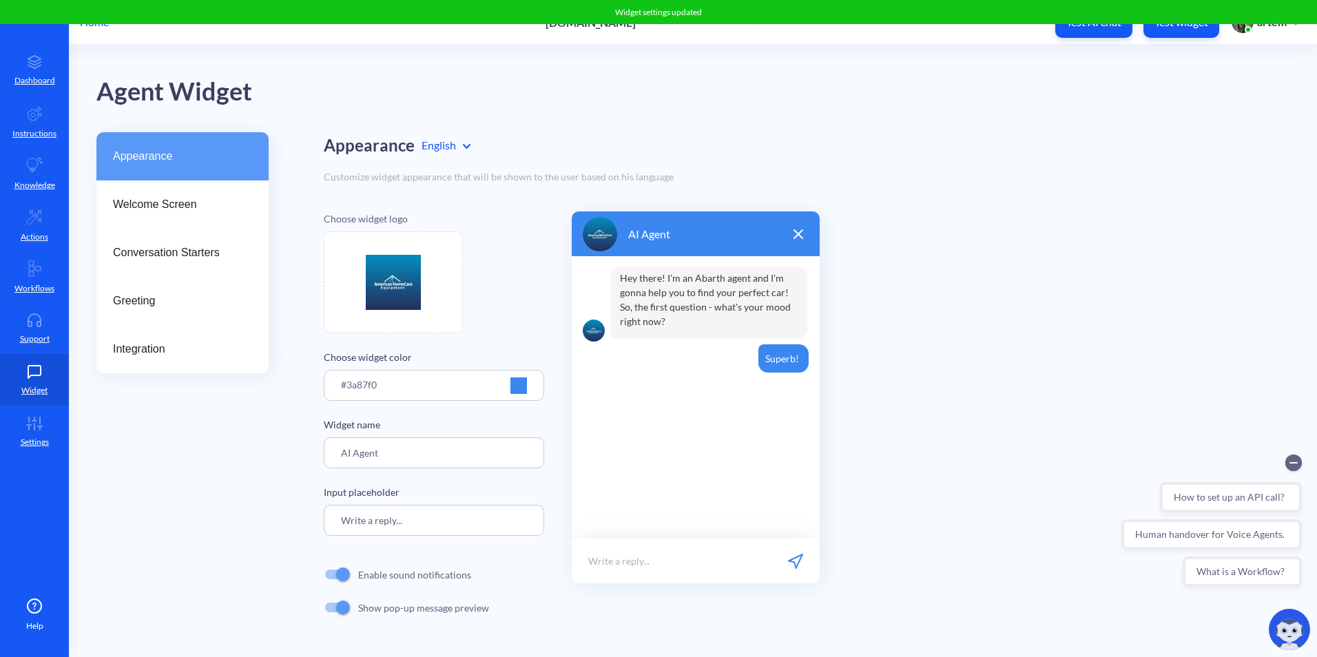
click at [518, 384] on div at bounding box center [518, 385] width 17 height 17
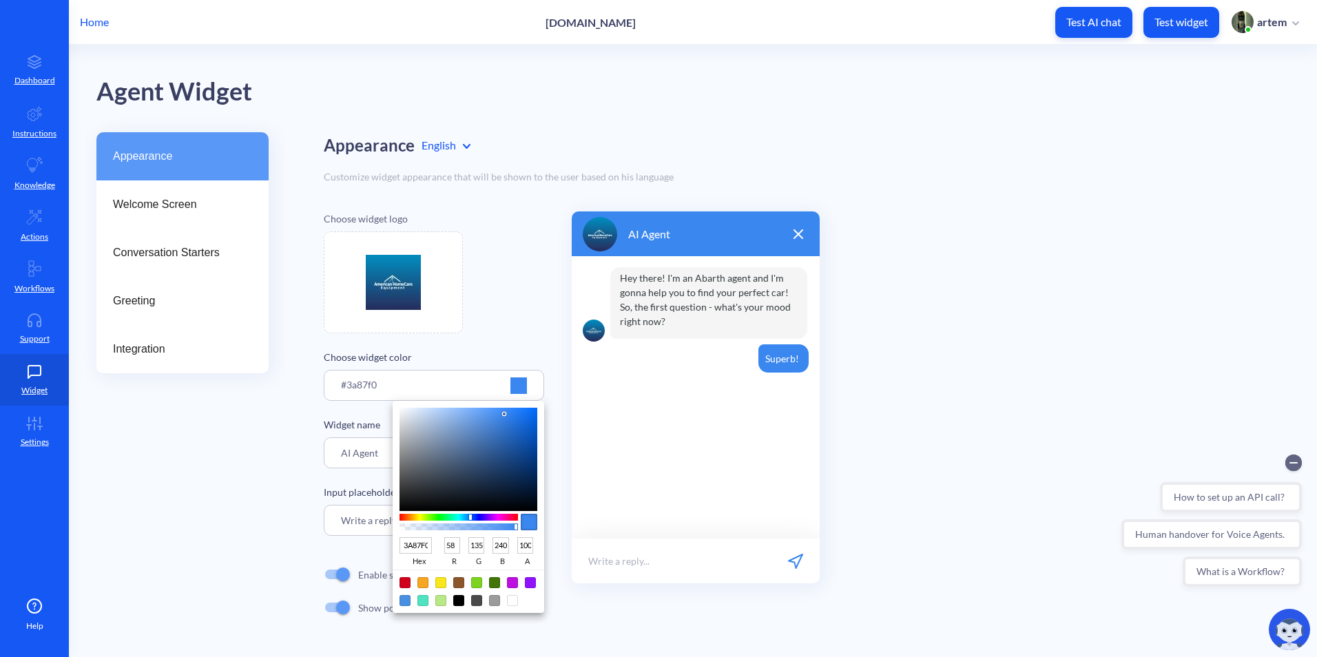
type input "3B77C9"
type input "59"
type input "119"
type input "201"
type input "3B76C7"
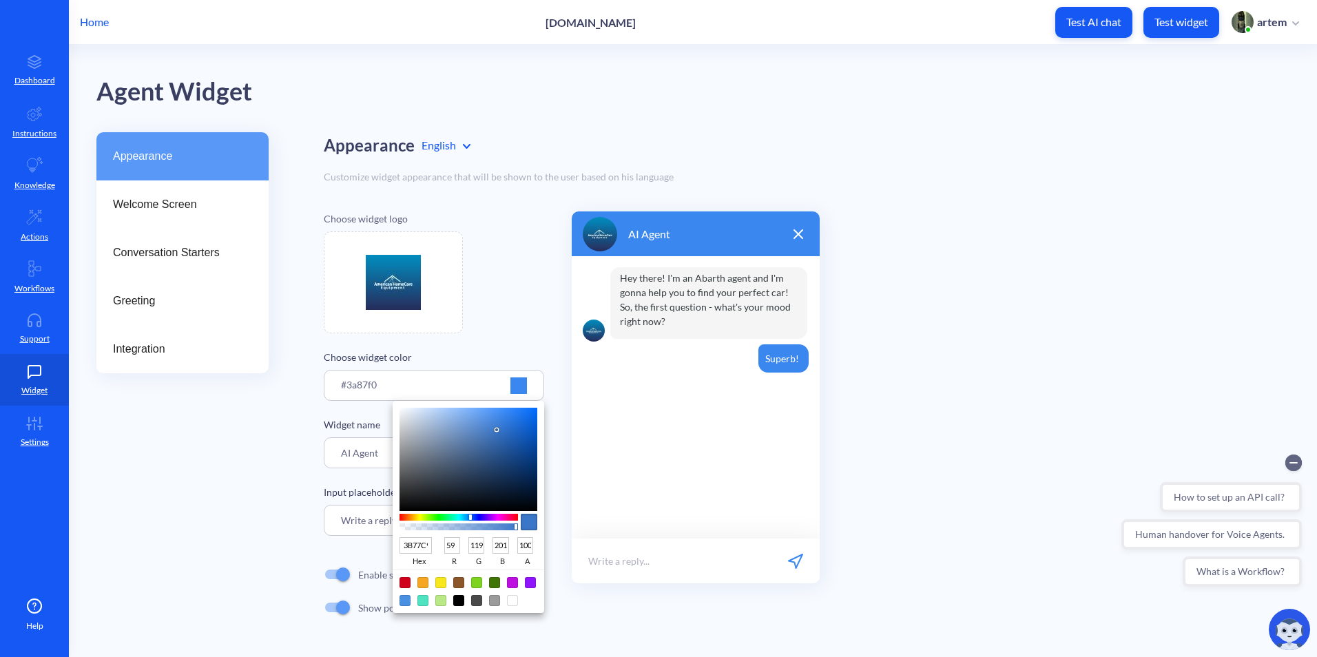
type input "118"
type input "199"
type input "376EB9"
type input "55"
type input "110"
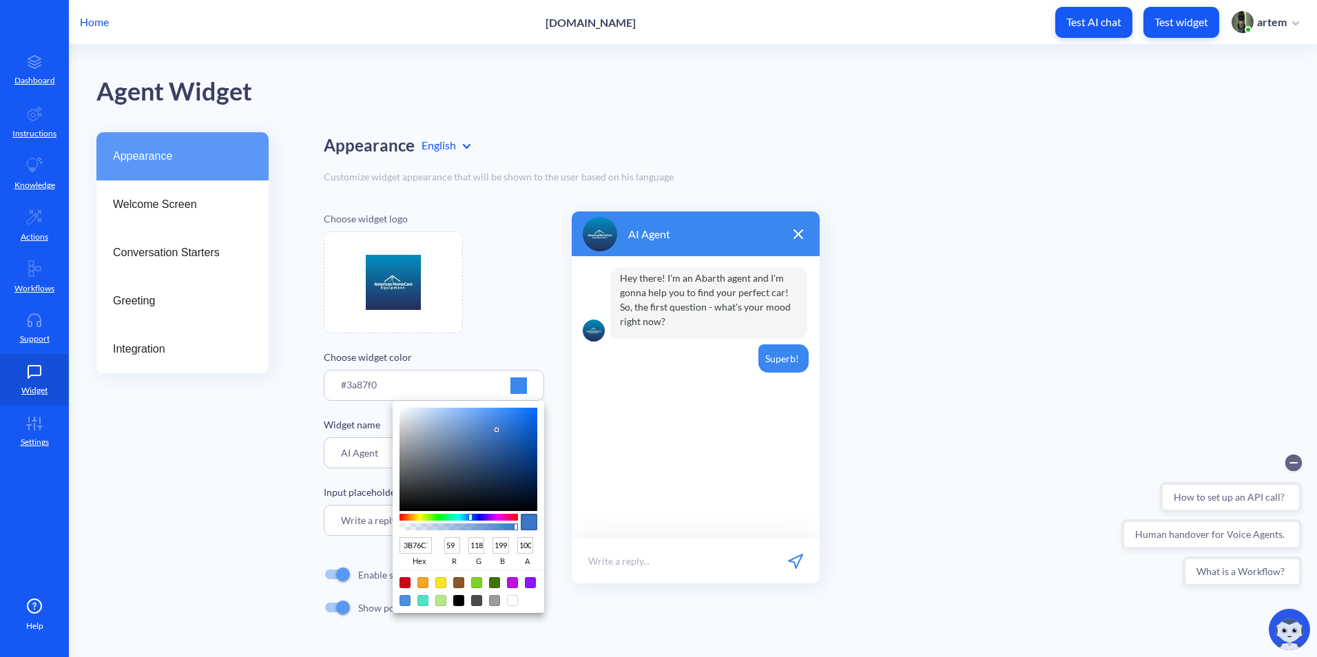
type input "185"
type input "2F61A5"
type input "47"
type input "97"
type input "165"
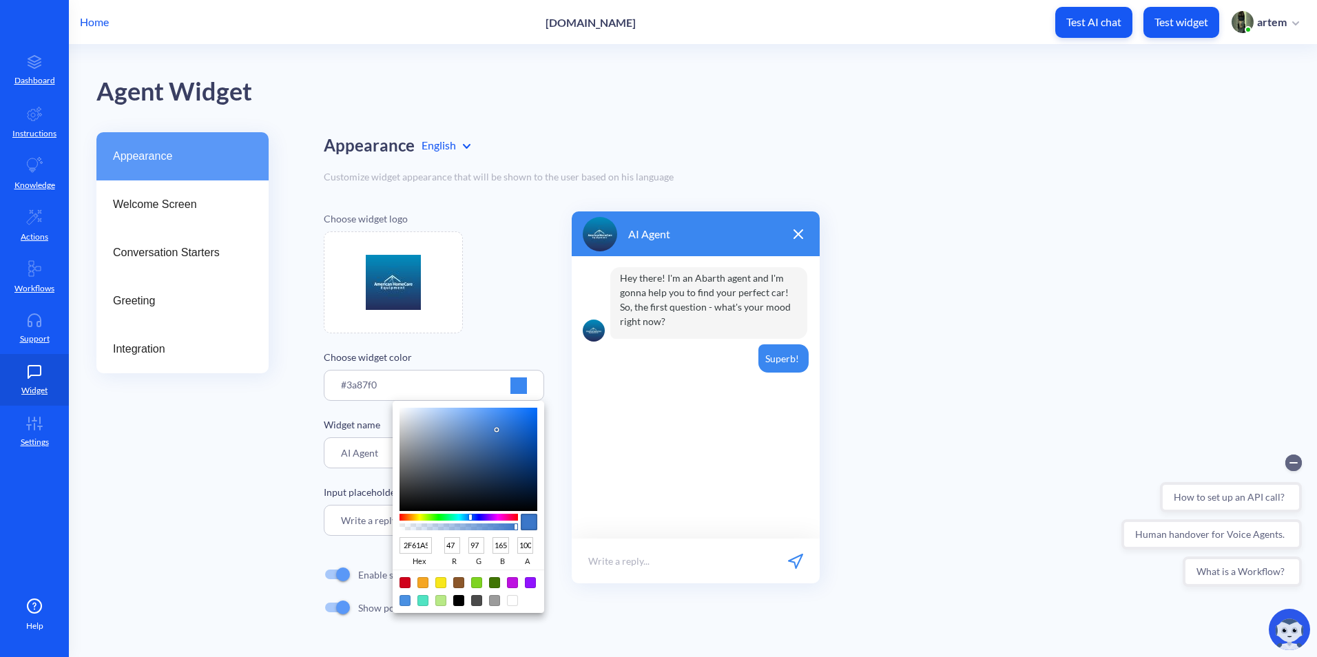
type input "2B5896"
type input "43"
type input "88"
type input "150"
type input "27518A"
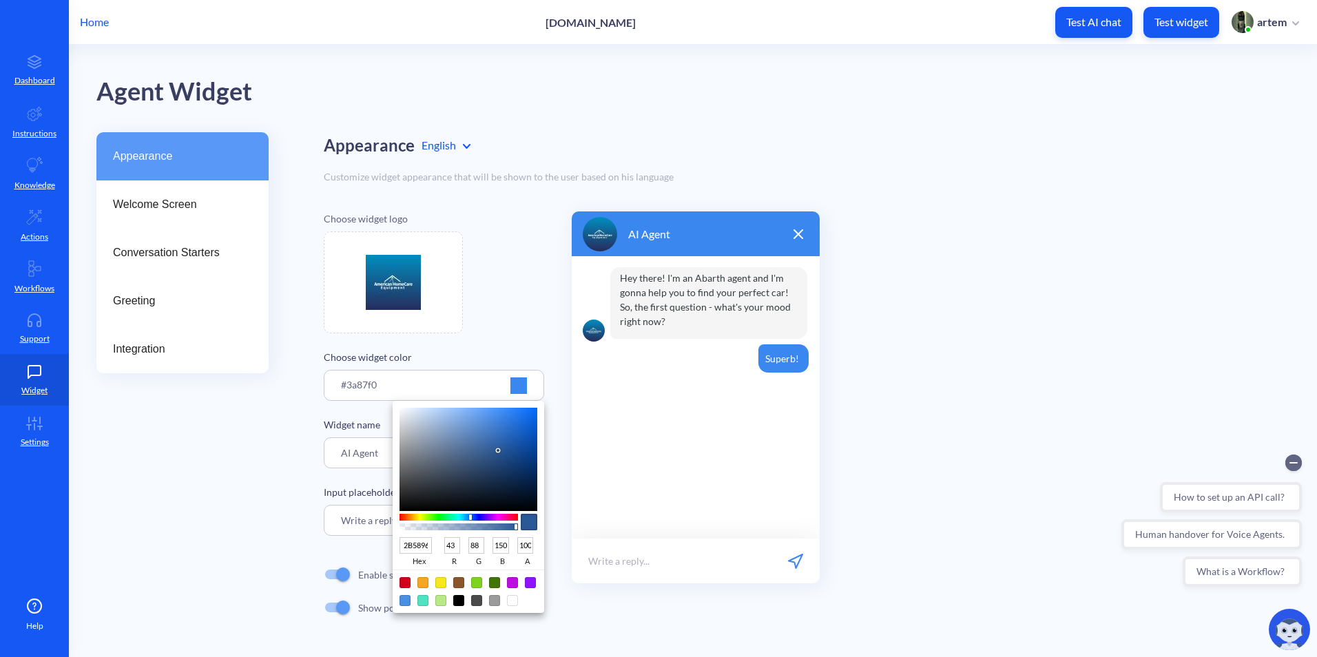
type input "39"
type input "81"
type input "138"
type input "244B80"
type input "36"
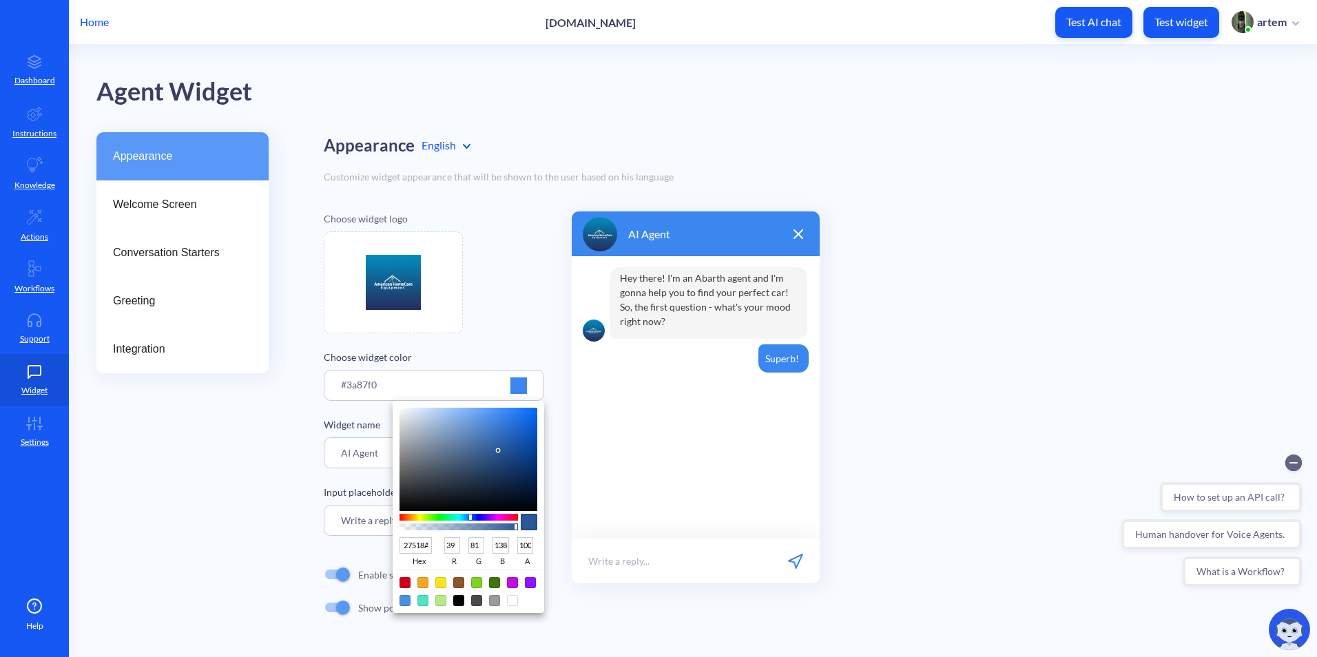
type input "75"
type input "128"
type input "234677"
type input "35"
type input "70"
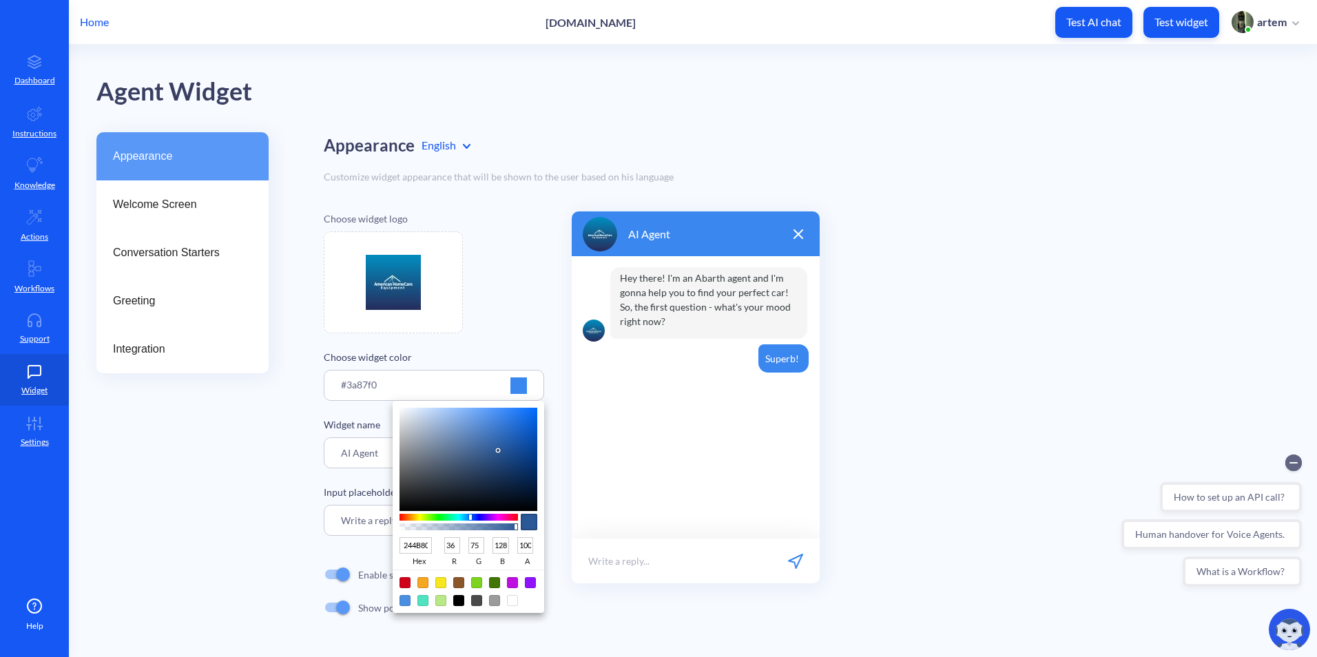
type input "119"
type input "203F6B"
type input "32"
type input "63"
type input "107"
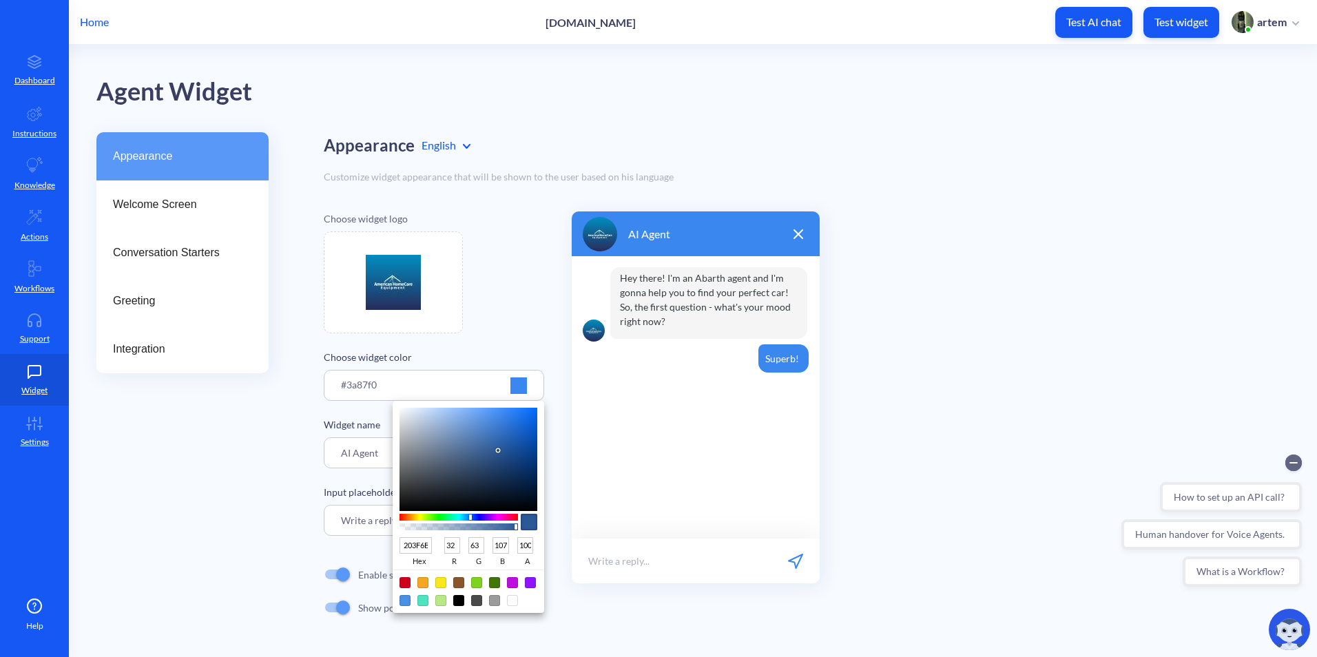
type input "1D385F"
type input "29"
type input "56"
type input "95"
type input "1A3357"
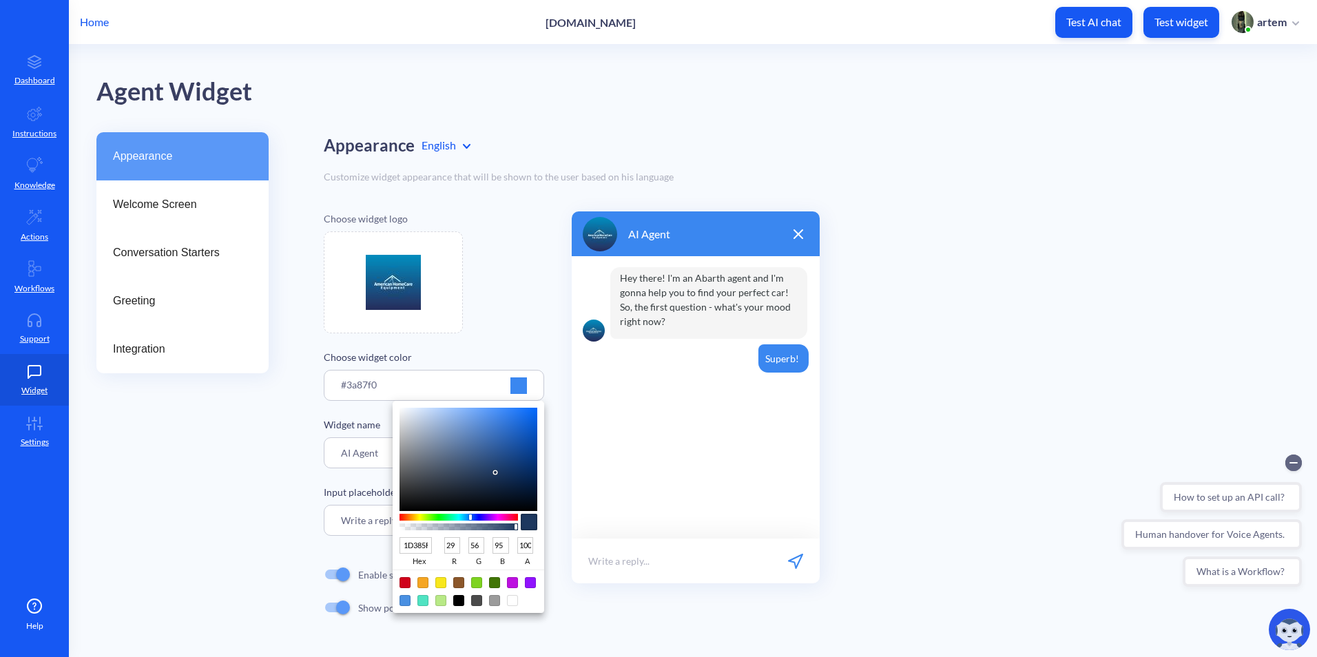
type input "26"
type input "51"
type input "87"
type input "182F50"
type input "24"
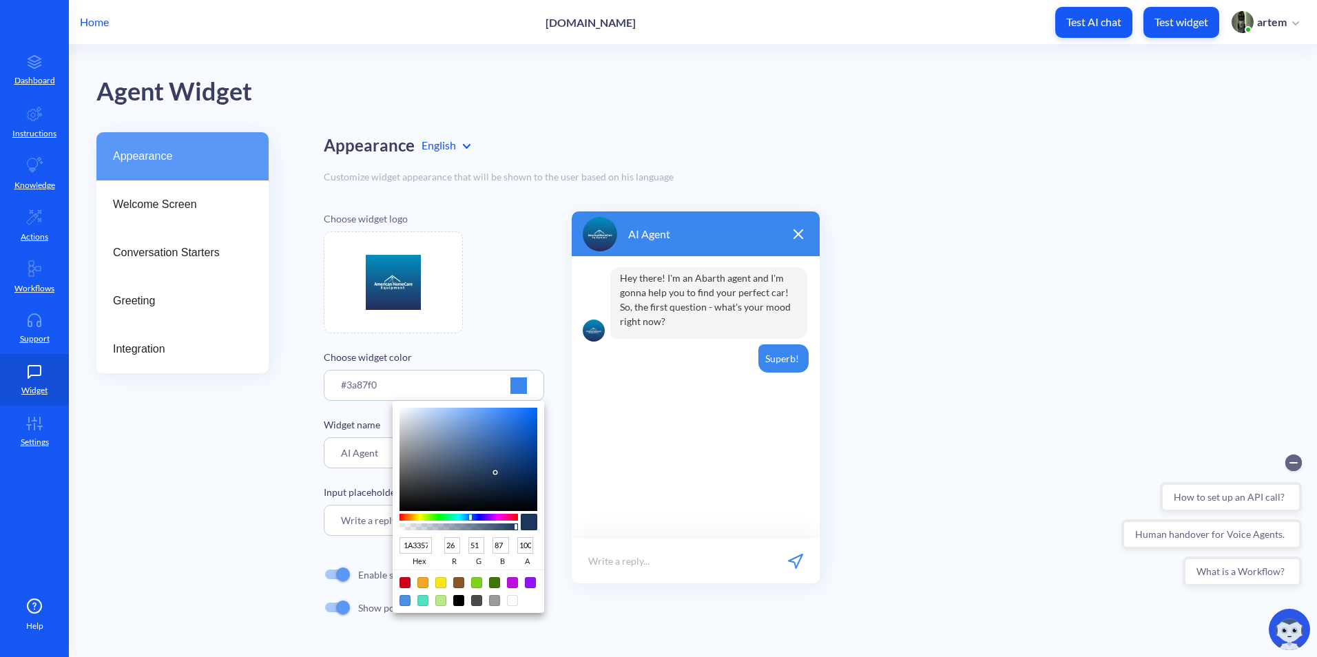
type input "47"
type input "80"
type input "172C4B"
type input "23"
type input "44"
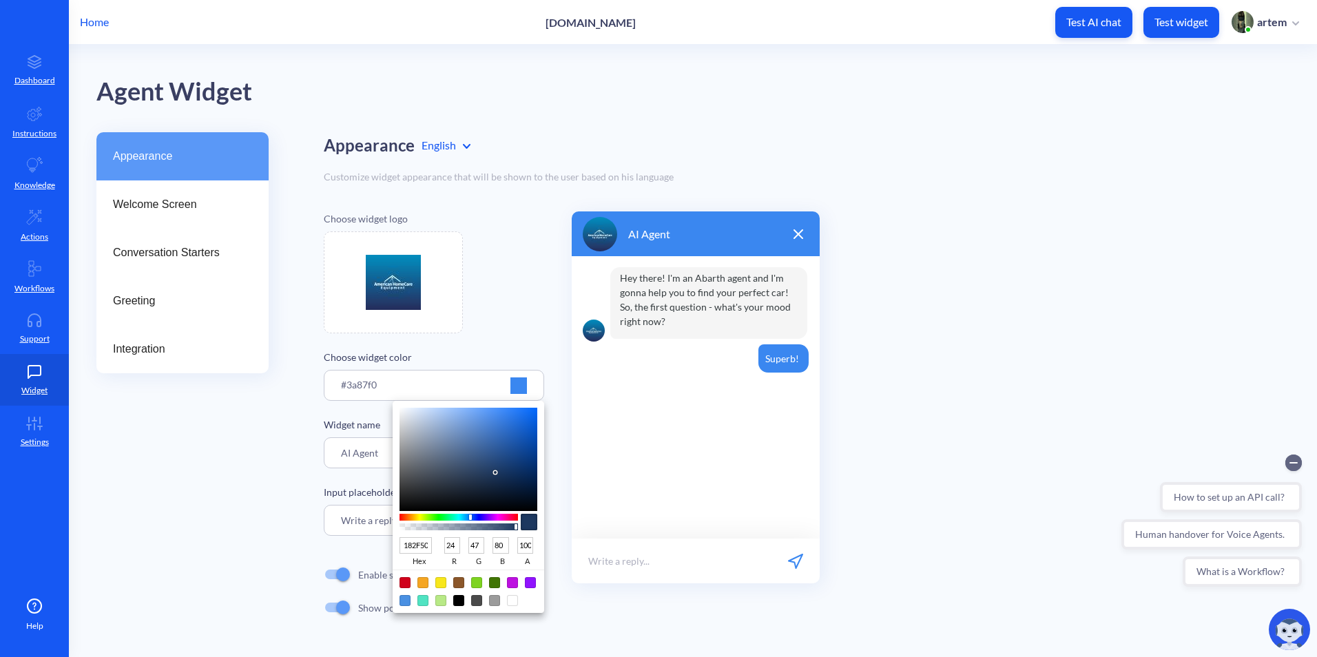
type input "75"
type input "162A47"
type input "22"
type input "42"
type input "71"
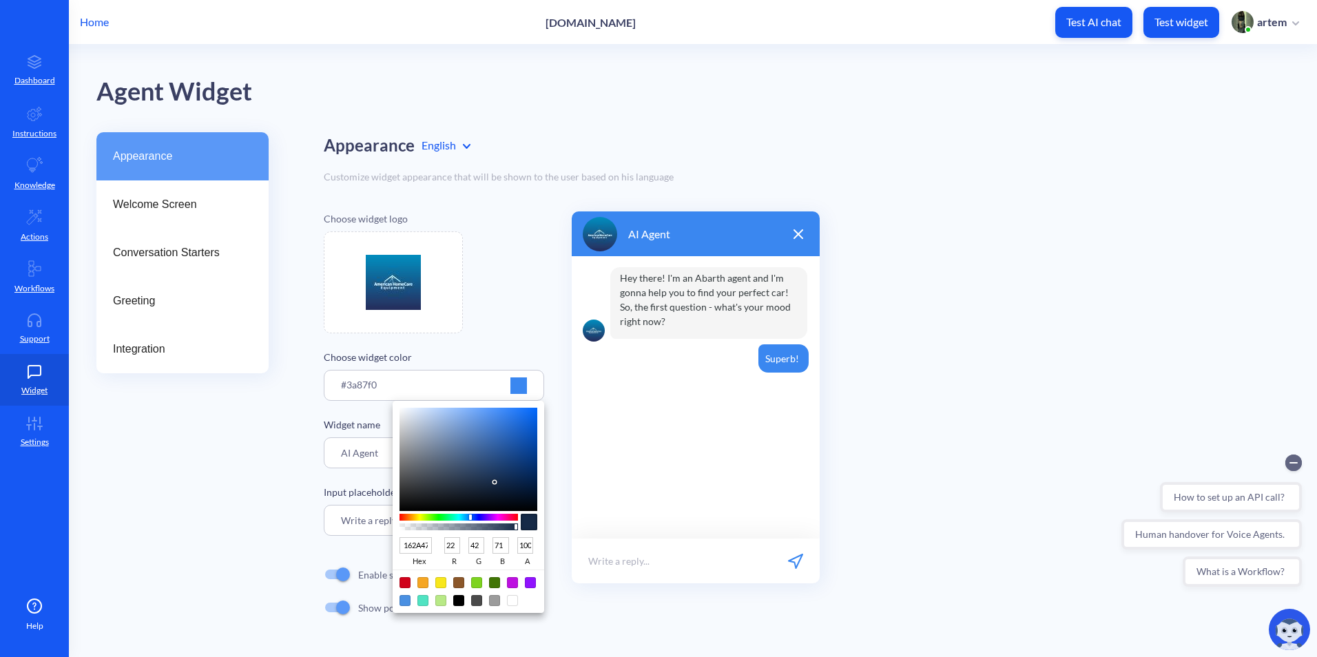
type input "14263F"
type input "20"
type input "38"
type input "63"
type input "14253D"
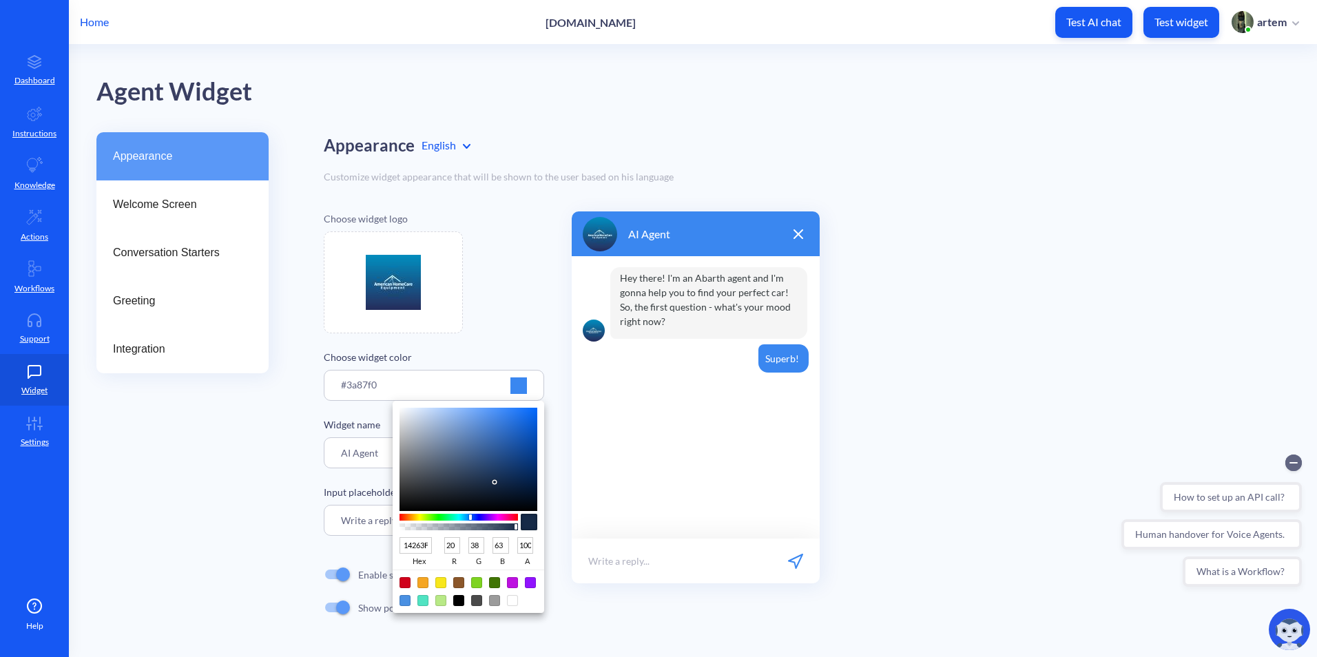
type input "37"
type input "61"
type input "13243B"
type input "19"
type input "36"
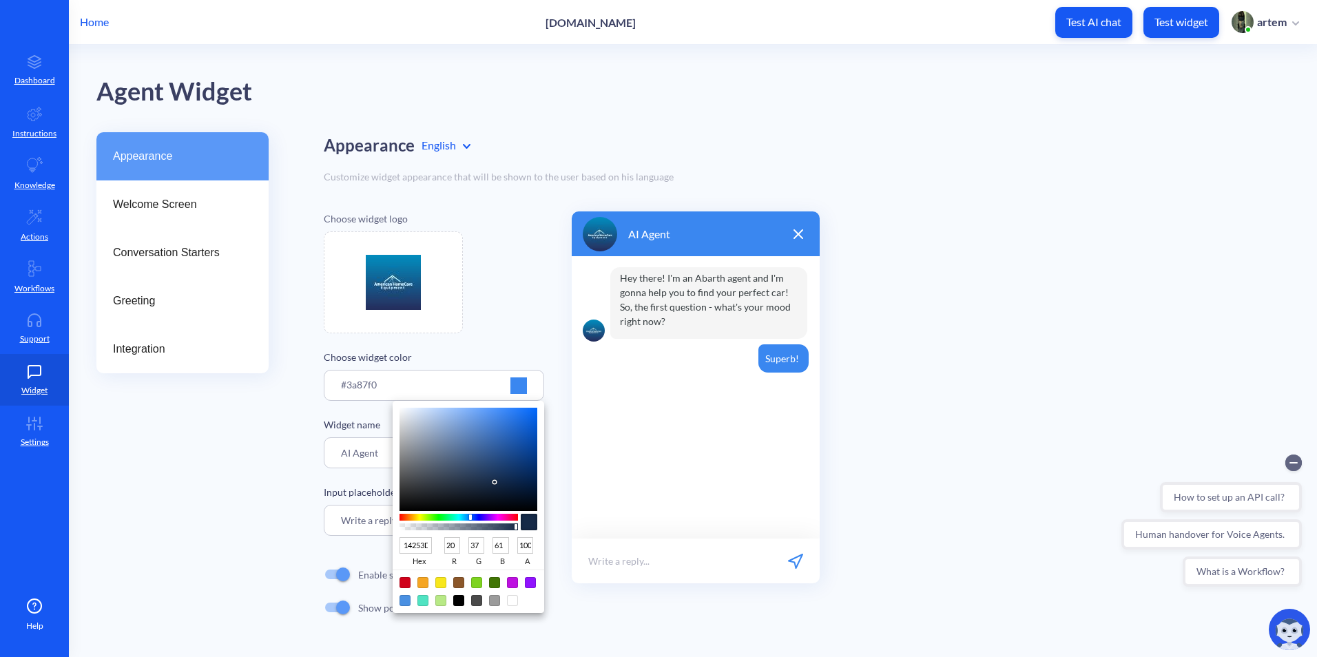
type input "59"
type input "122136"
type input "18"
type input "33"
type input "54"
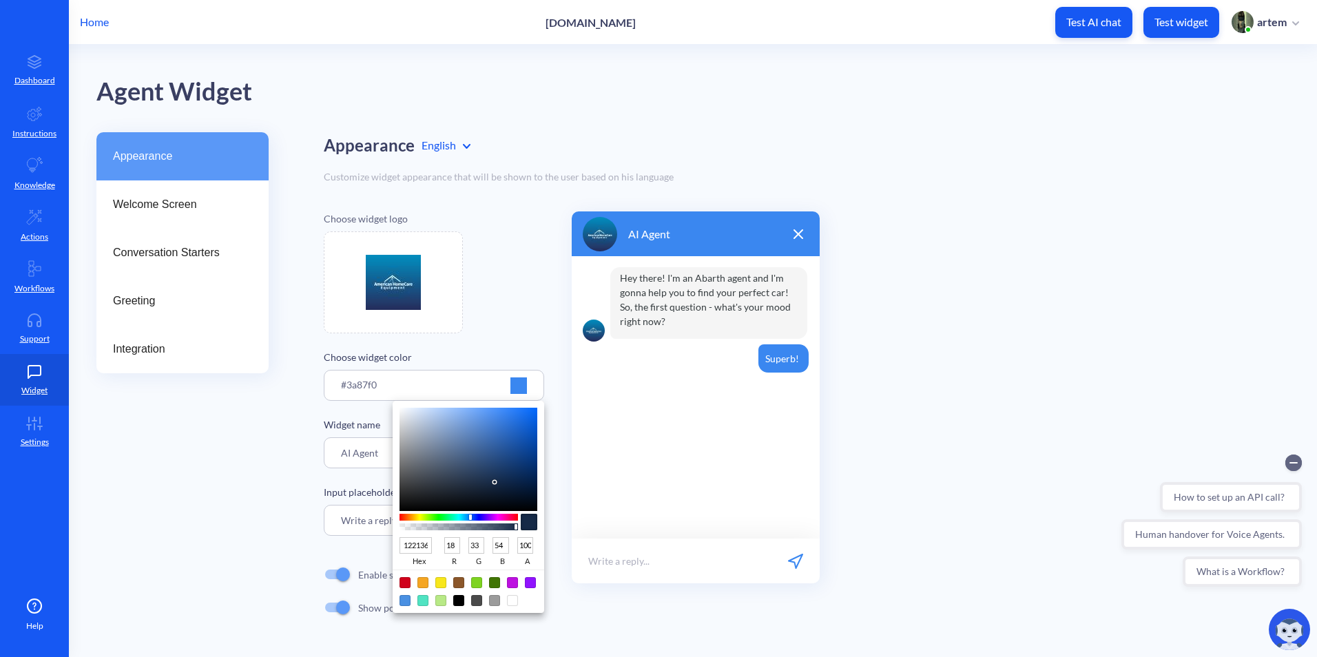
type input "111F33"
type input "17"
type input "31"
type input "51"
type input "101C2E"
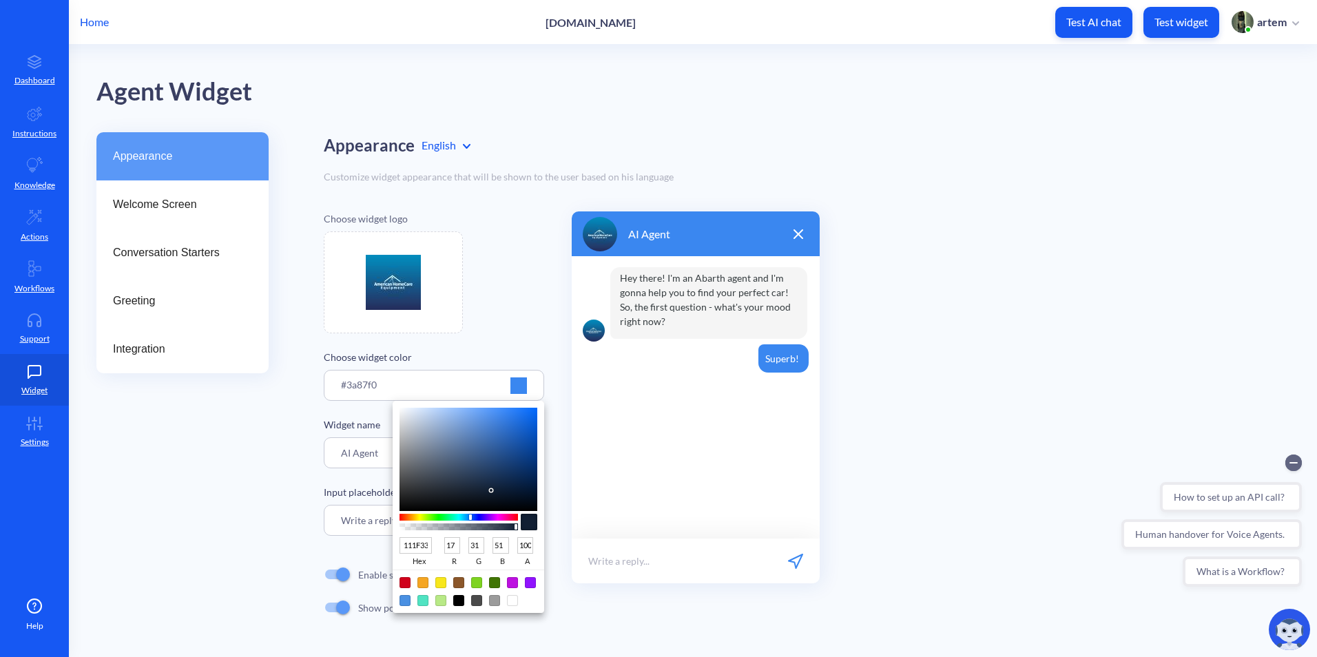
type input "16"
type input "28"
type input "46"
type input "0E1827"
type input "14"
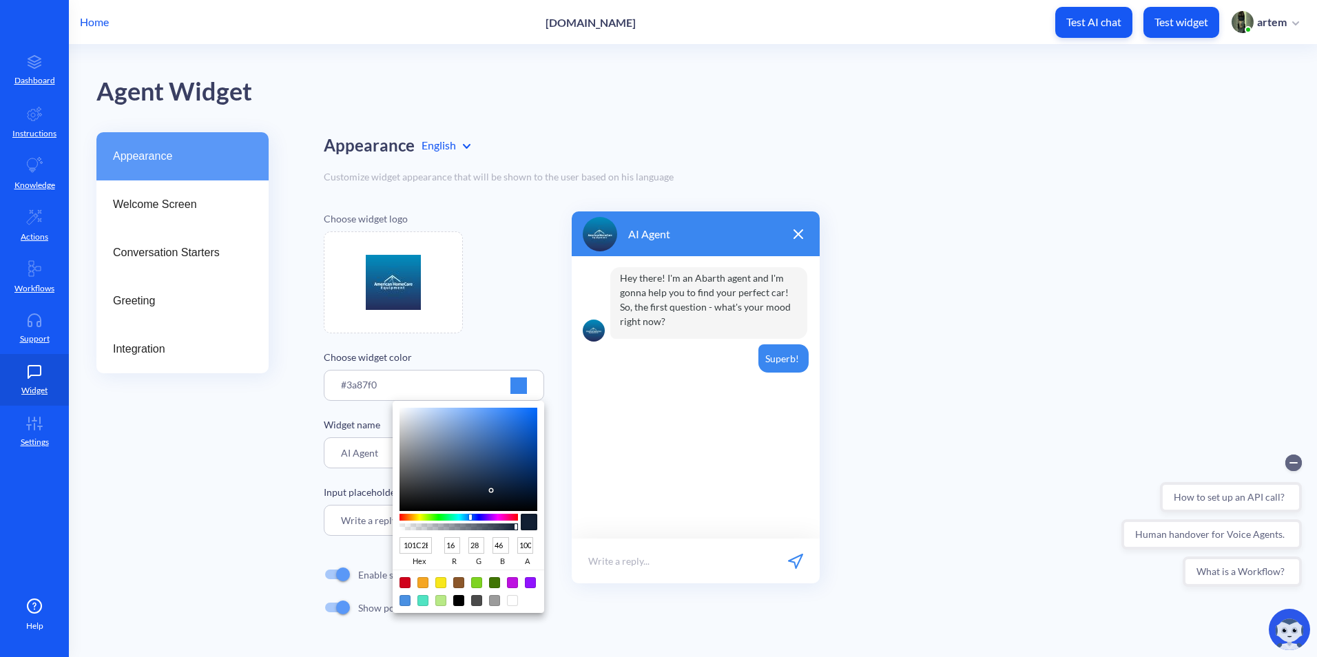
type input "24"
type input "39"
type input "0D1624"
type input "13"
type input "22"
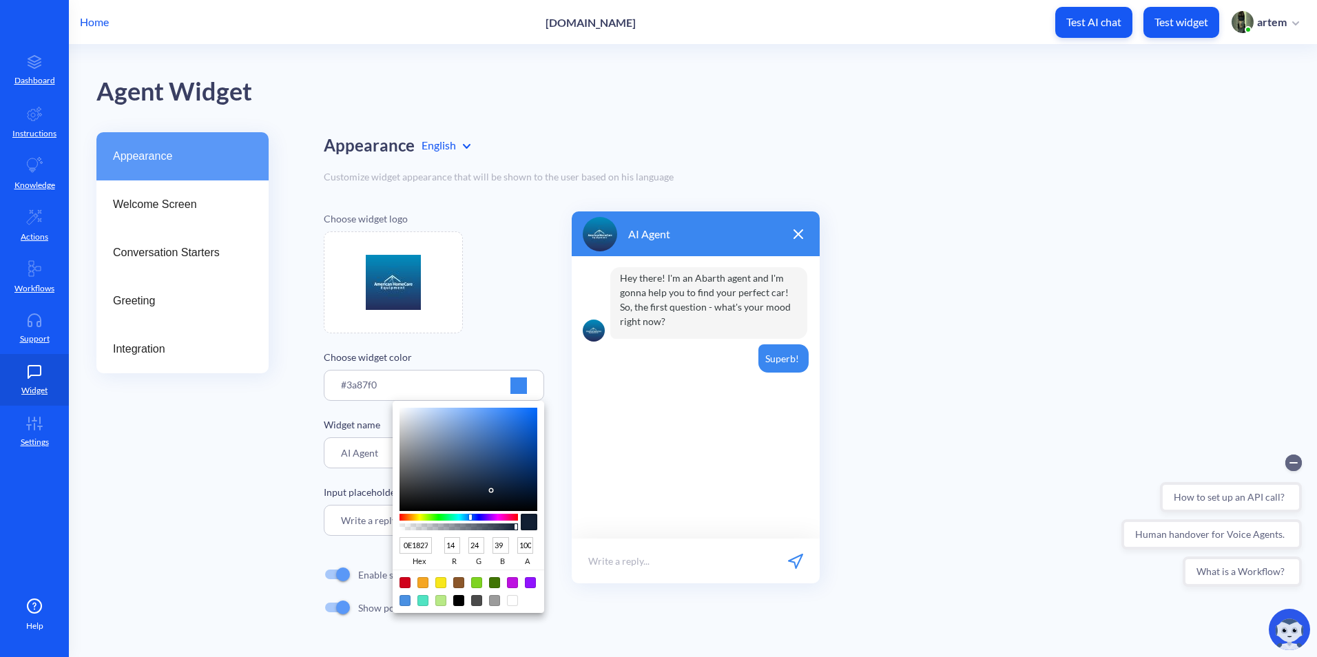
type input "36"
type input "0D1522"
type input "21"
type input "34"
type input "0C1420"
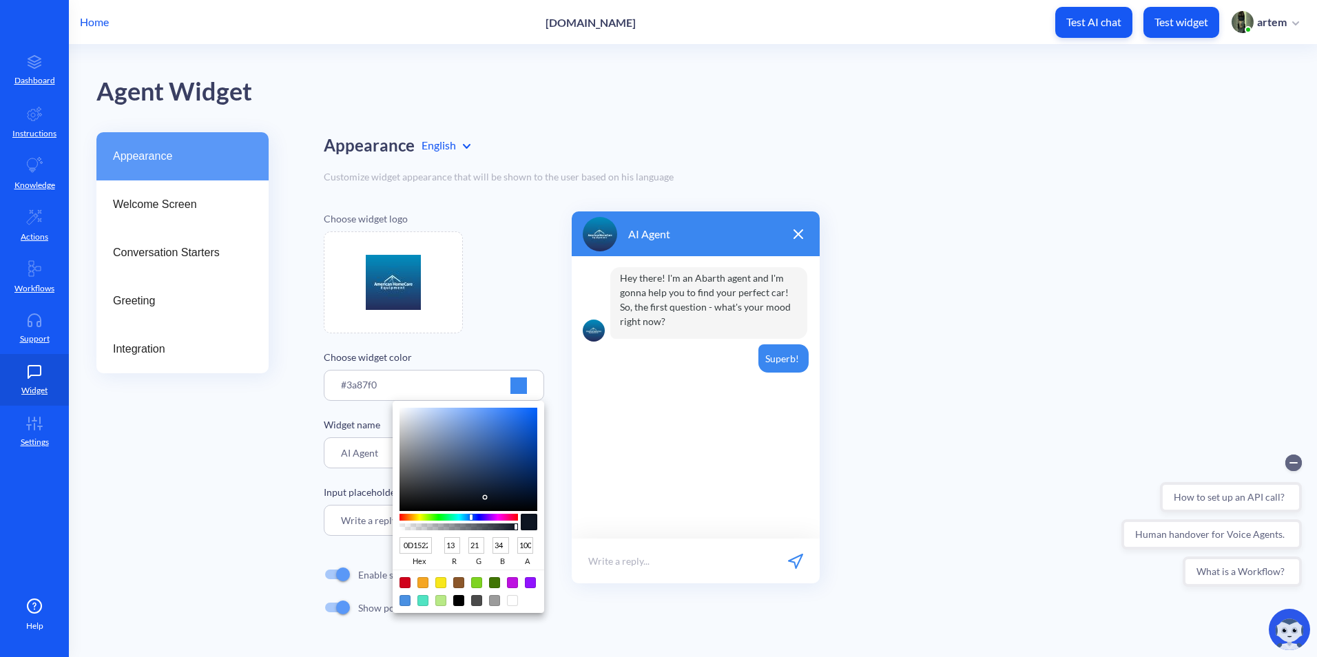
type input "12"
type input "20"
type input "32"
drag, startPoint x: 496, startPoint y: 430, endPoint x: 485, endPoint y: 498, distance: 69.1
click at [485, 498] on div at bounding box center [468, 459] width 138 height 103
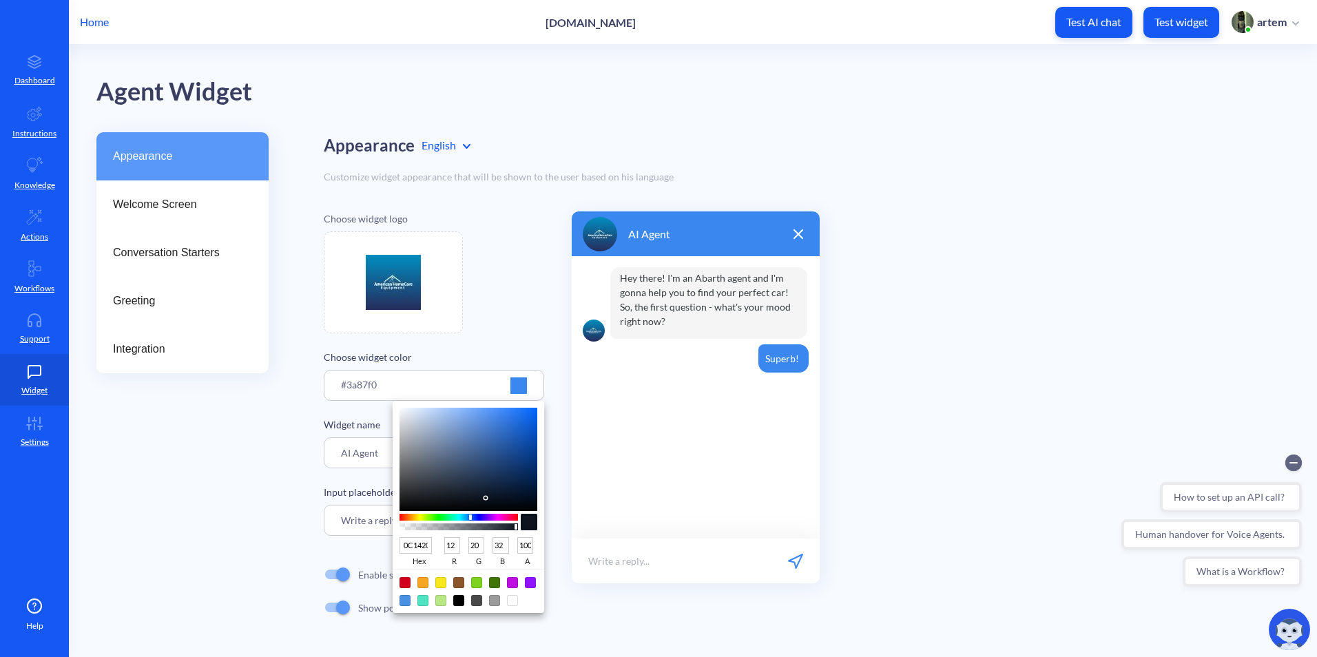
type input "0D1522"
type input "13"
type input "21"
type input "34"
type input "0D1624"
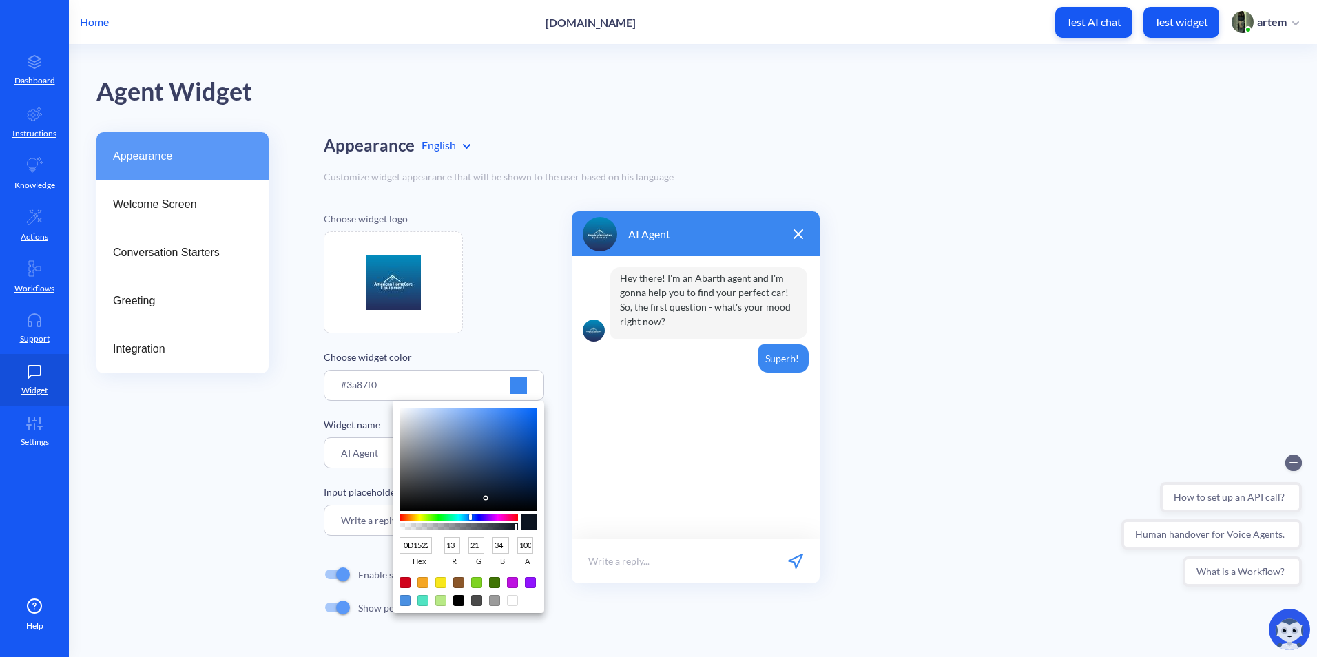
type input "22"
type input "36"
type input "0F1929"
type input "15"
type input "25"
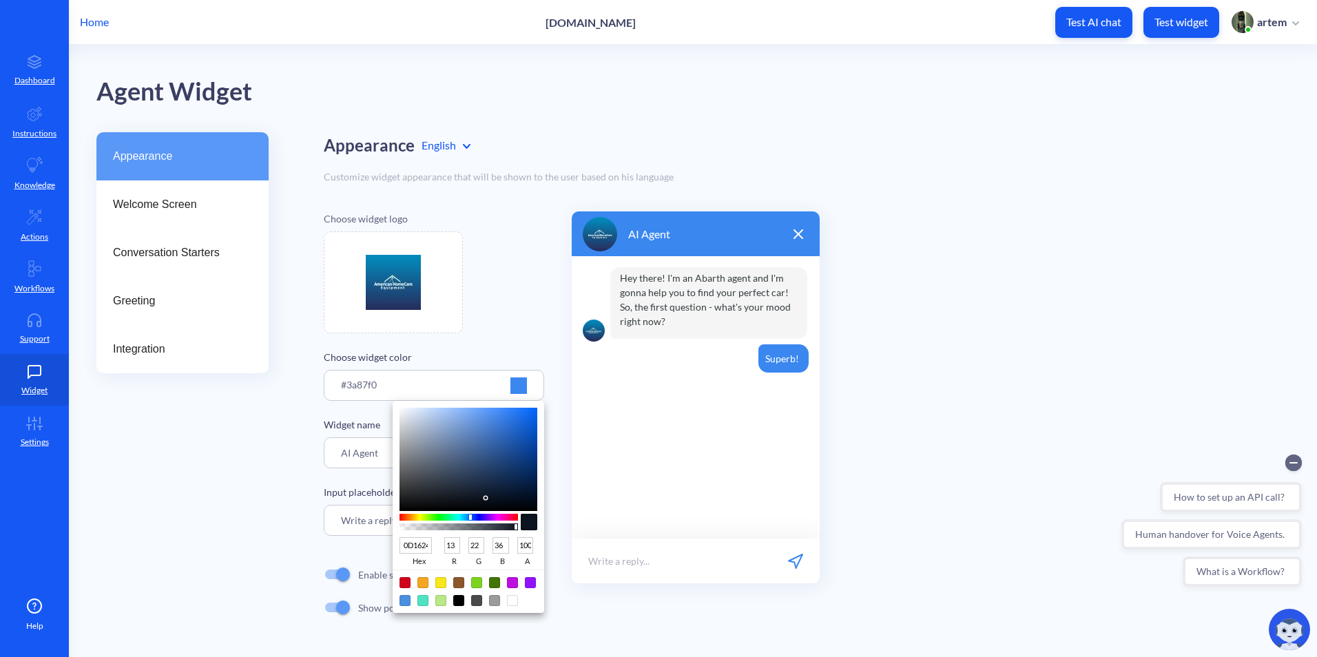
type input "41"
type input "15243B"
type input "21"
type input "36"
type input "59"
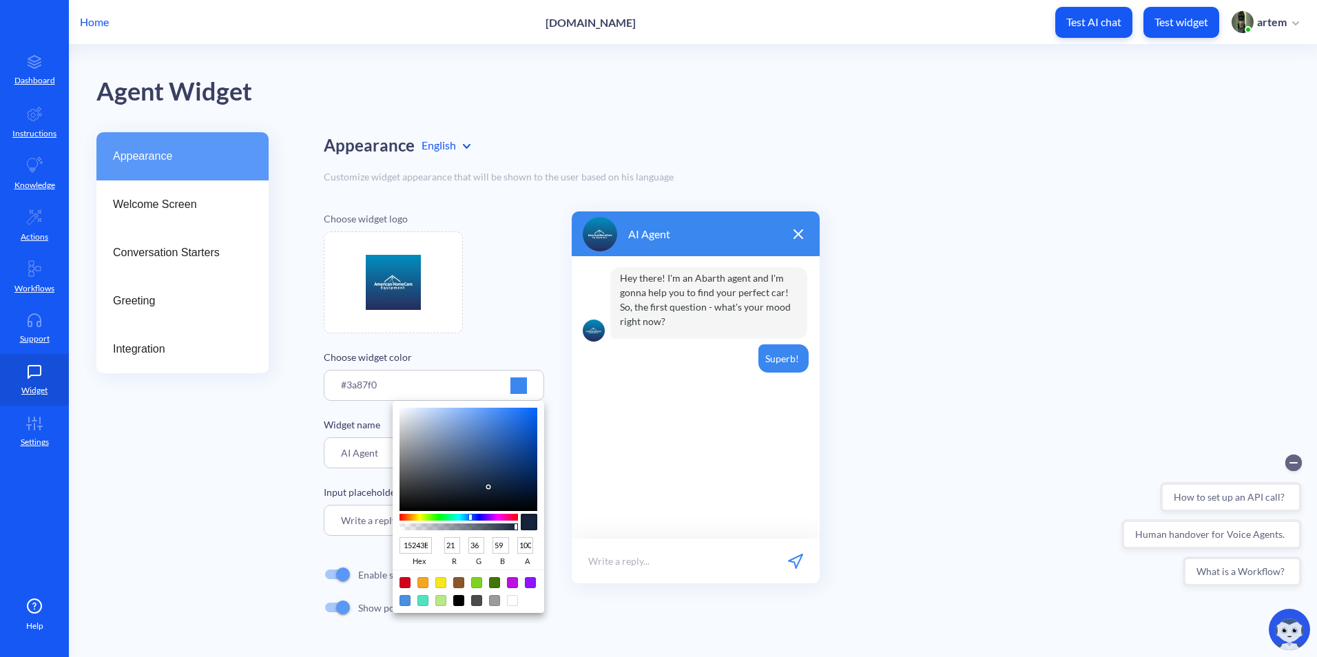
type input "16253D"
type input "22"
type input "37"
type input "61"
type input "172741"
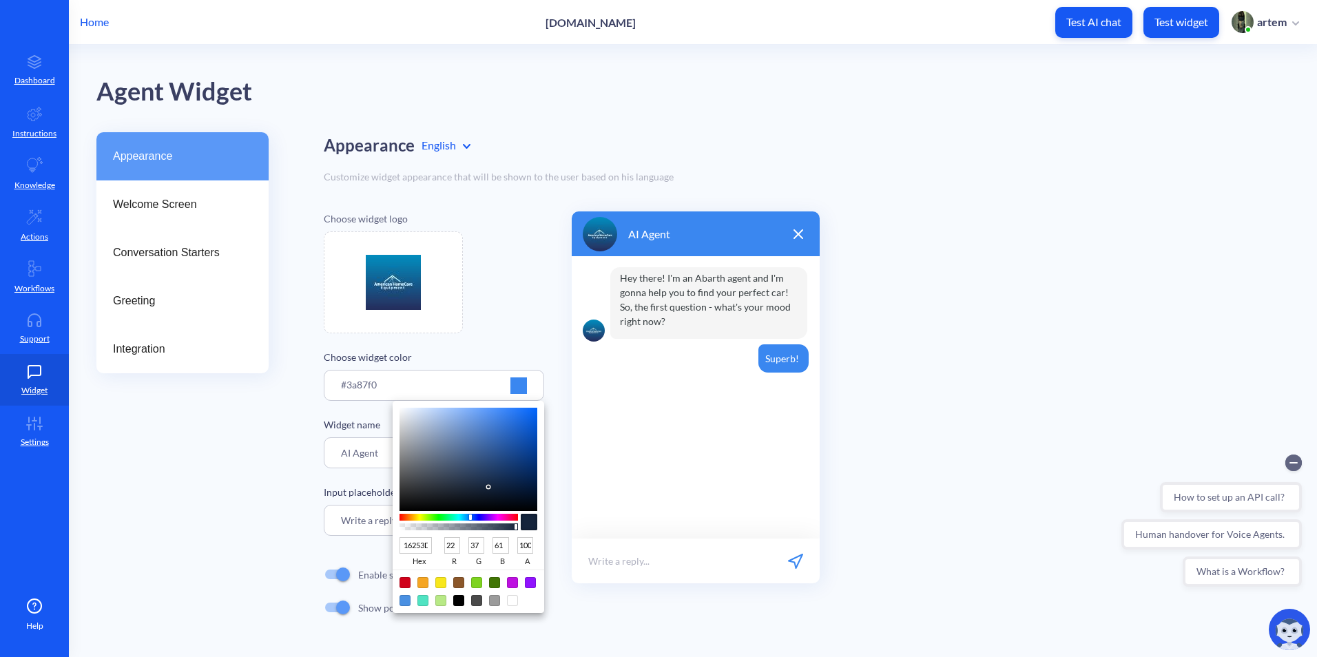
type input "23"
type input "39"
type input "65"
type input "0D2244"
type input "13"
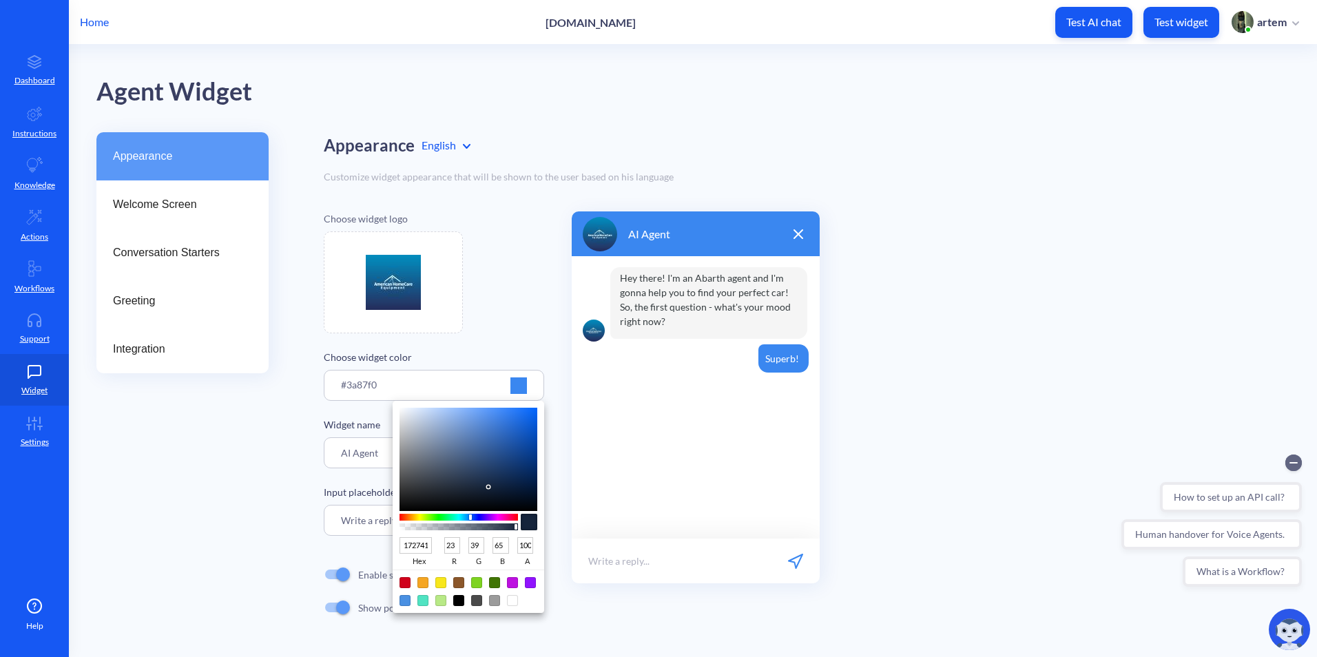
type input "34"
type input "68"
type input "000816"
type input "0"
type input "8"
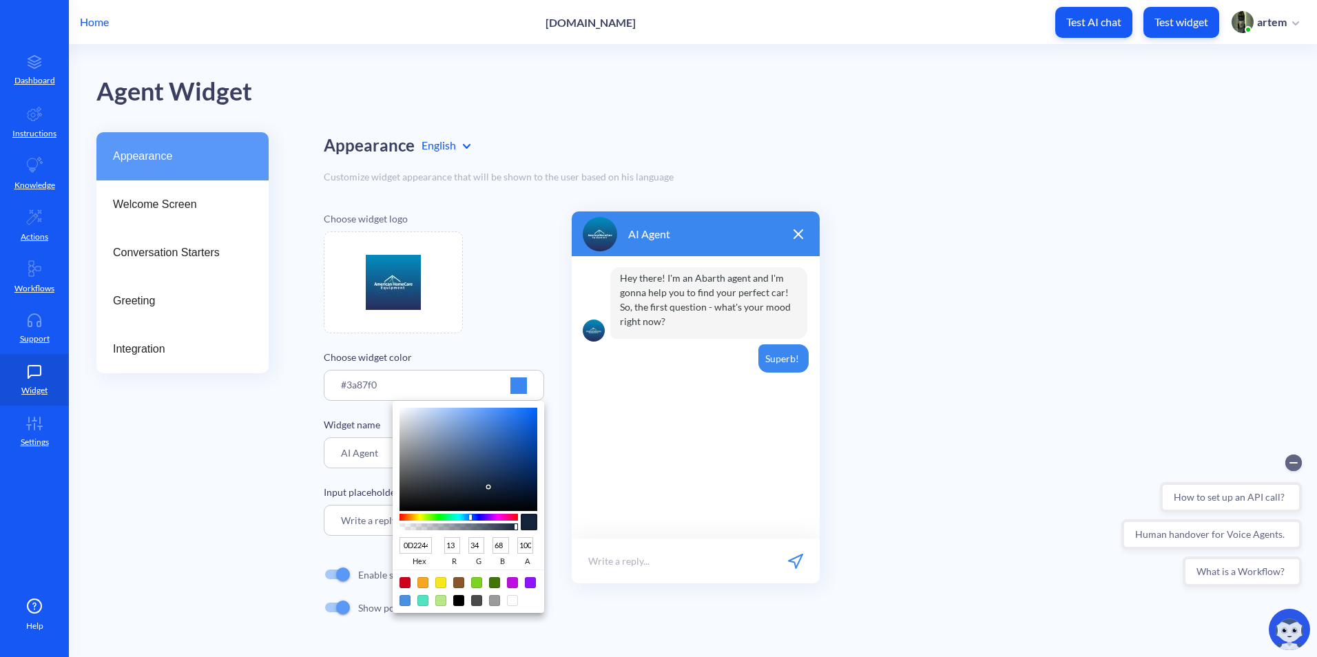
type input "22"
type input "000000"
type input "0"
click at [775, 618] on div at bounding box center [658, 328] width 1317 height 657
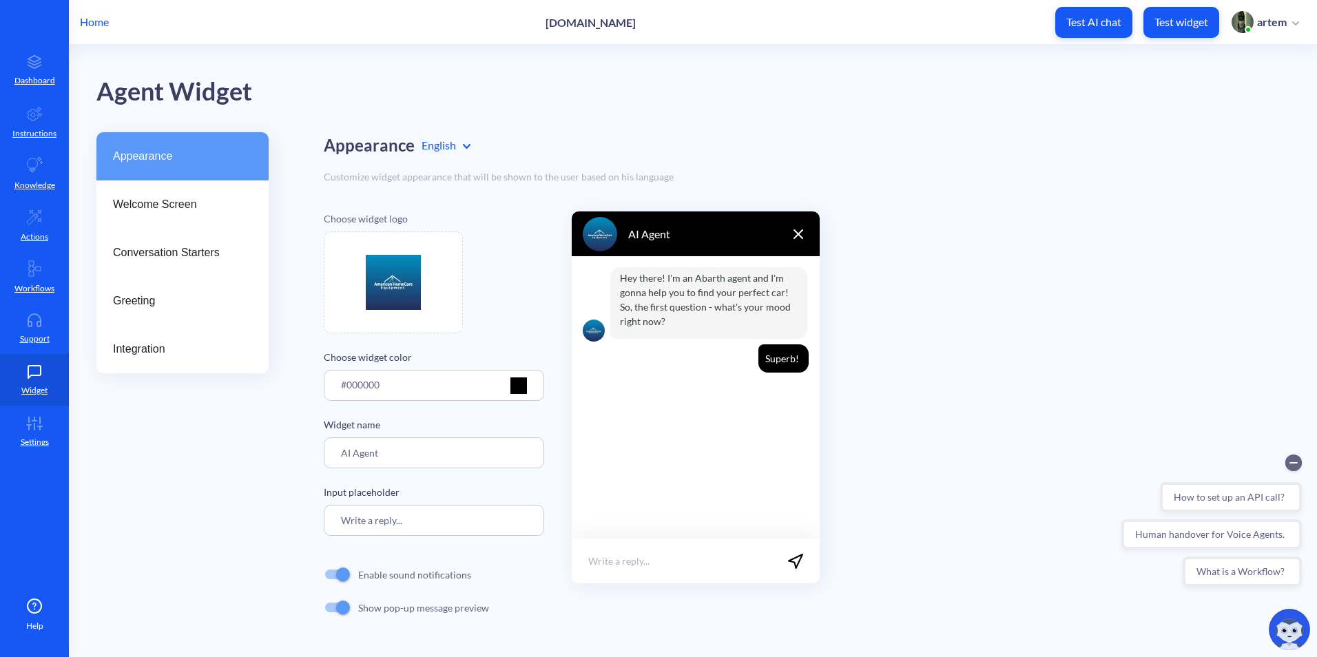
click at [522, 389] on div at bounding box center [518, 385] width 17 height 17
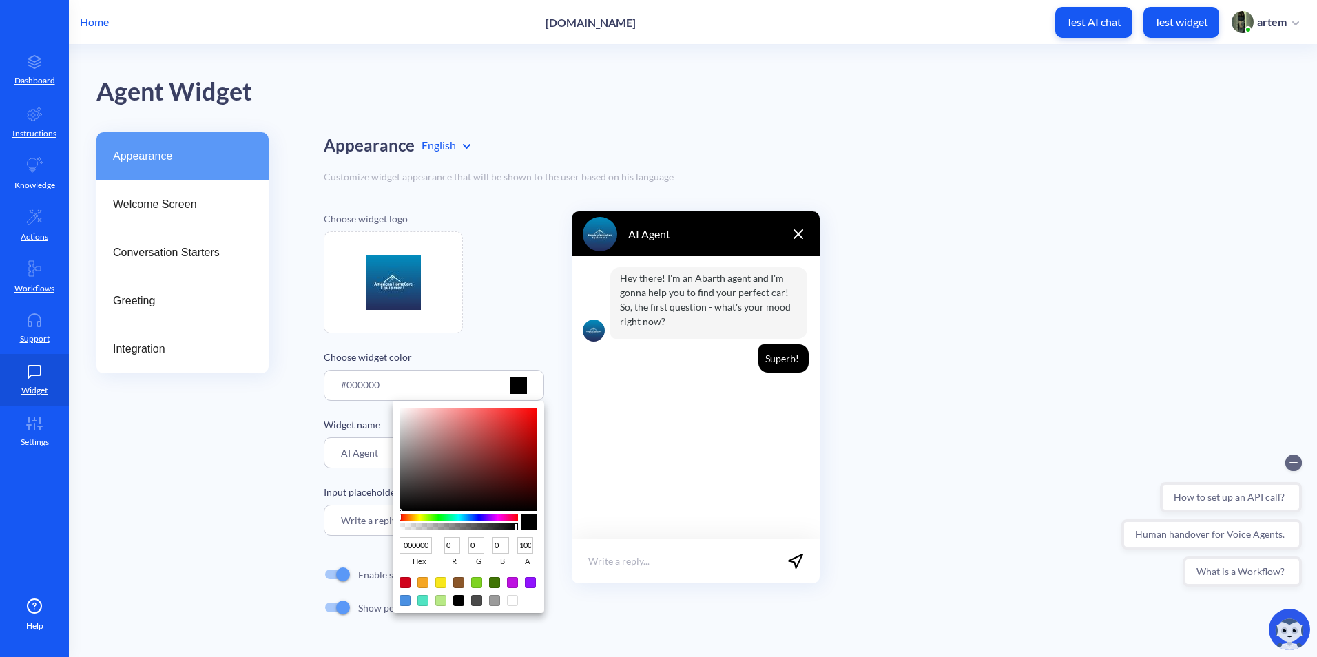
click at [477, 348] on div at bounding box center [658, 328] width 1317 height 657
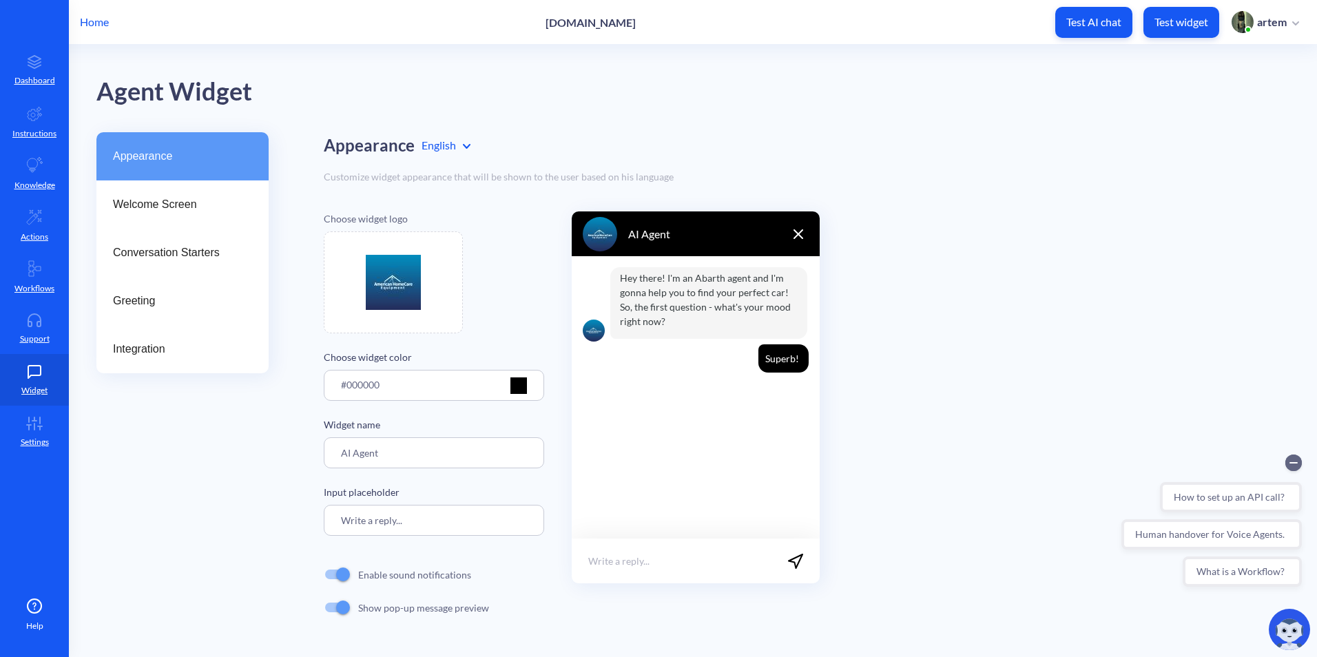
click at [505, 381] on div "#000000" at bounding box center [434, 389] width 186 height 25
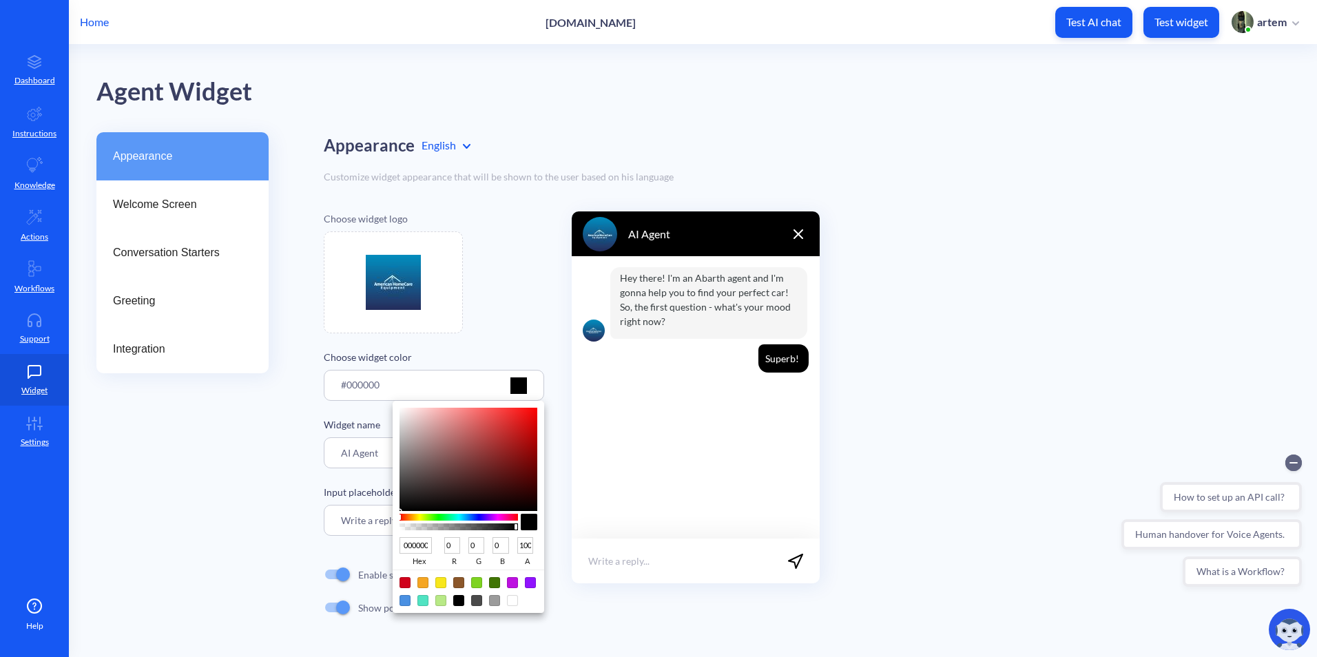
click at [421, 545] on input "000000" at bounding box center [415, 545] width 32 height 17
paste input
click at [412, 548] on input "000000" at bounding box center [415, 545] width 32 height 17
paste input "#223969"
type input "#223969"
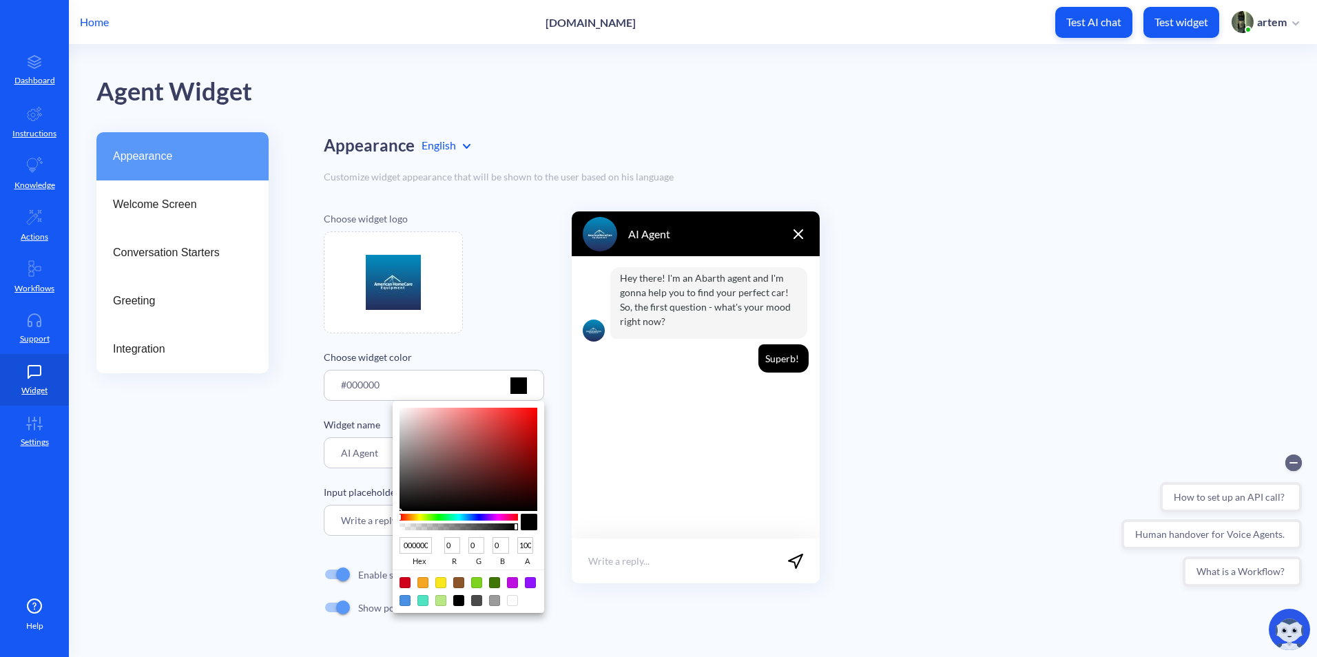
type input "34"
type input "57"
type input "105"
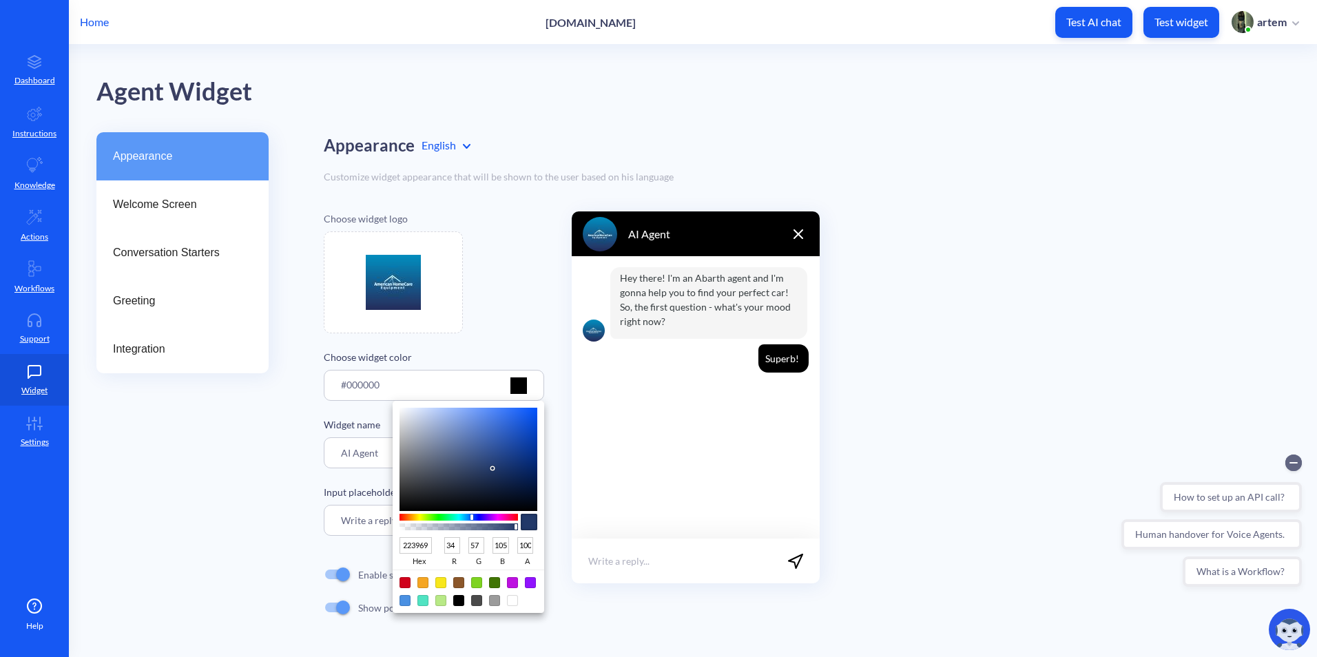
type input "223969"
click at [493, 329] on div at bounding box center [658, 328] width 1317 height 657
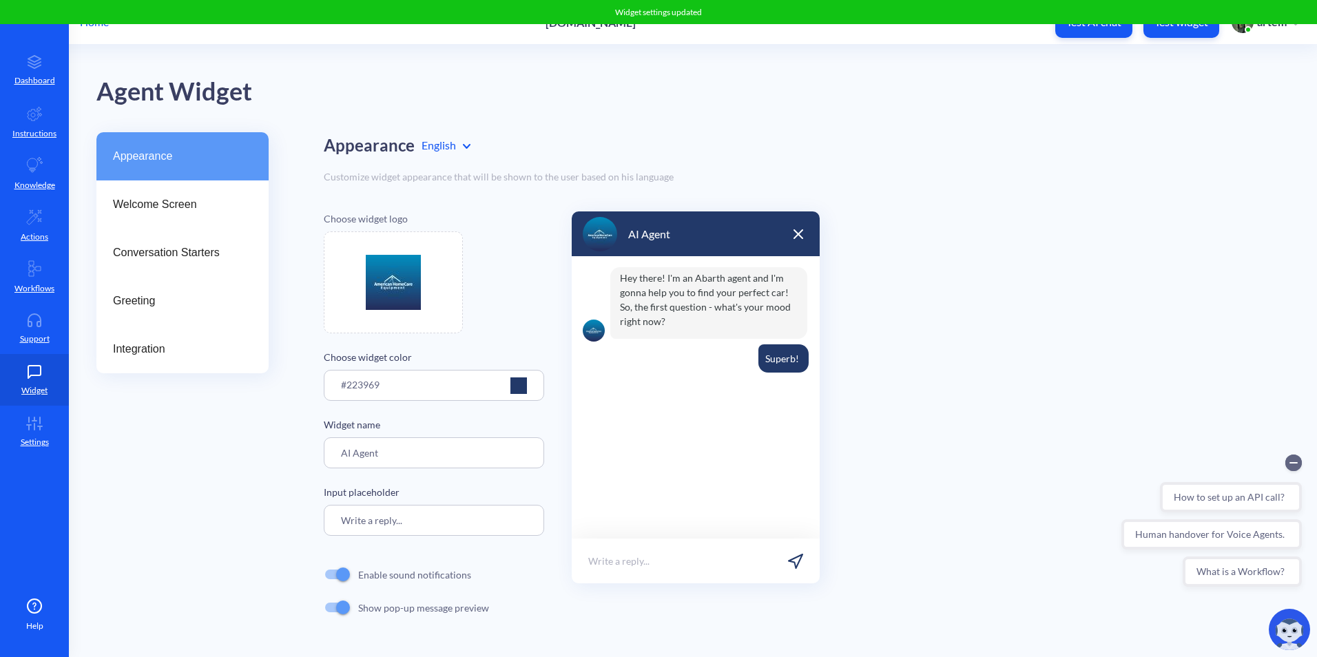
click at [515, 388] on div at bounding box center [518, 385] width 17 height 17
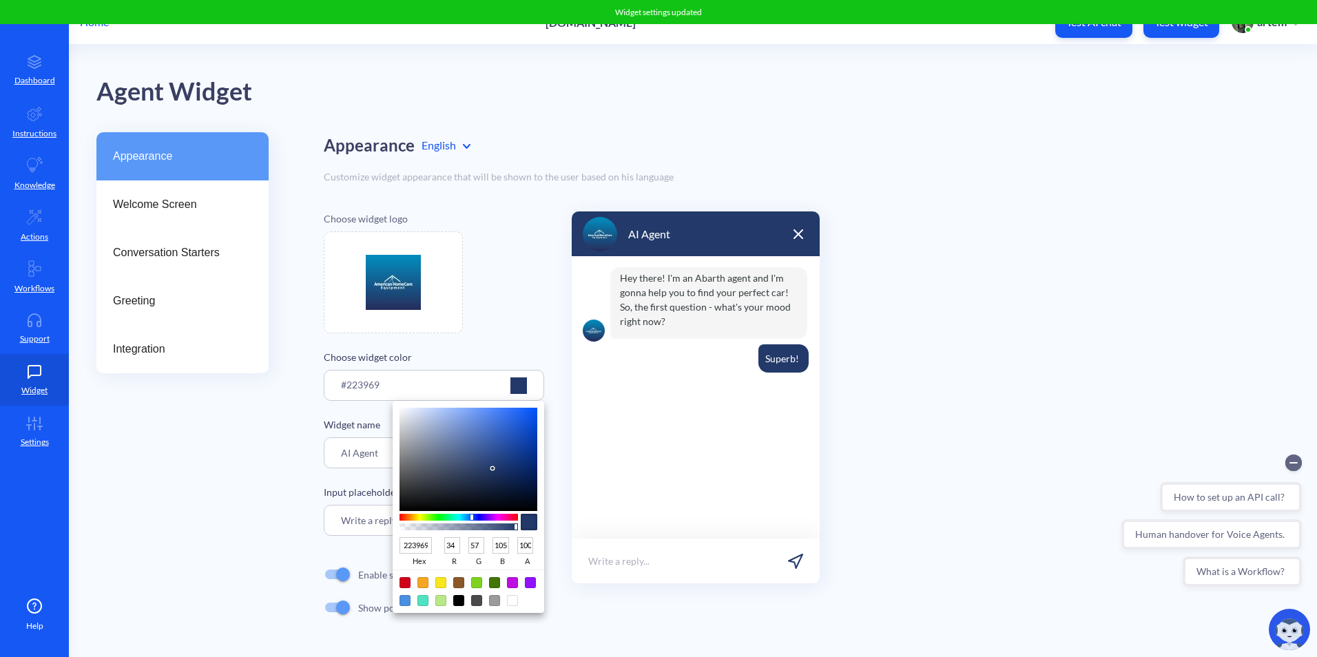
type input "2C4477"
type input "44"
type input "68"
type input "119"
type input "2D4477"
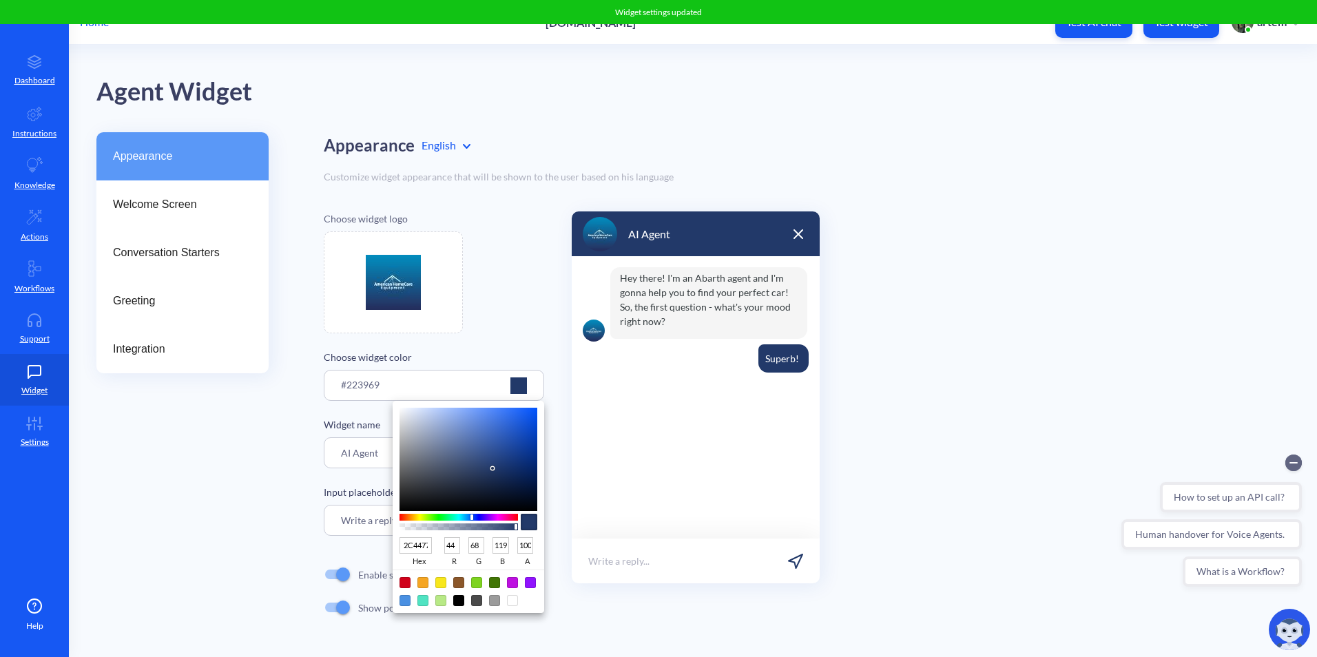
type input "45"
type input "3D5488"
type input "61"
type input "84"
type input "136"
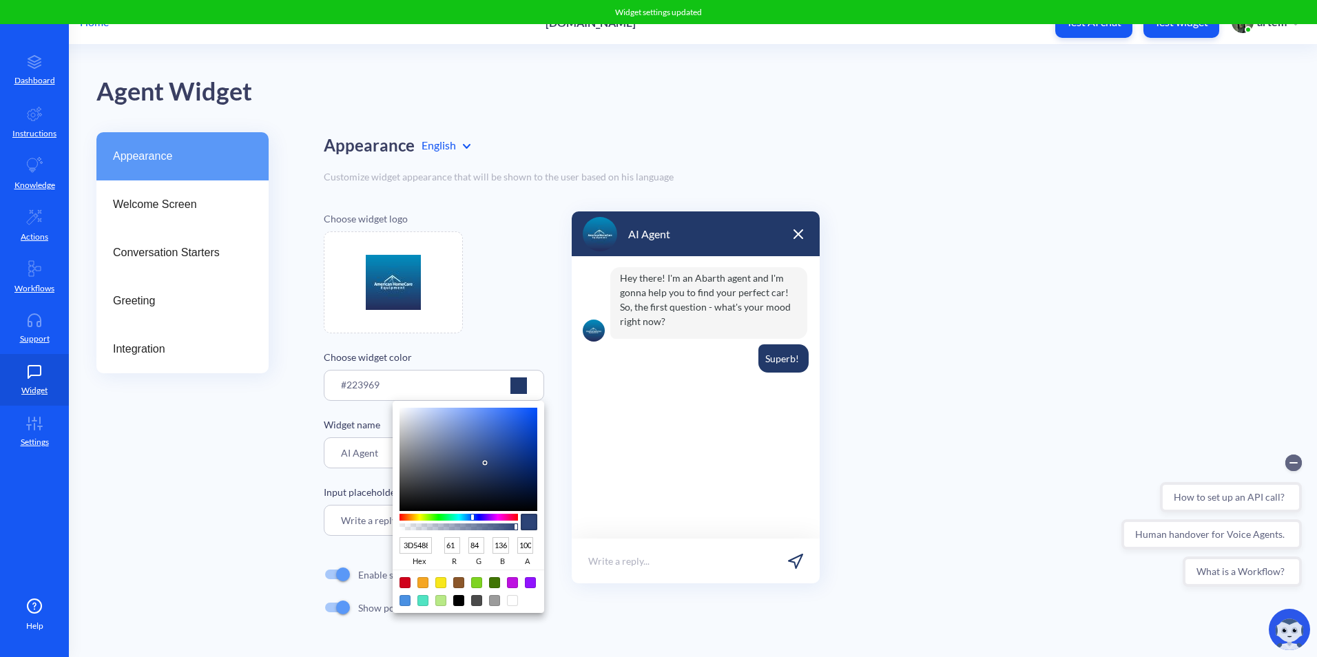
type input "526899"
type input "82"
type input "104"
type input "153"
type input "596D9B"
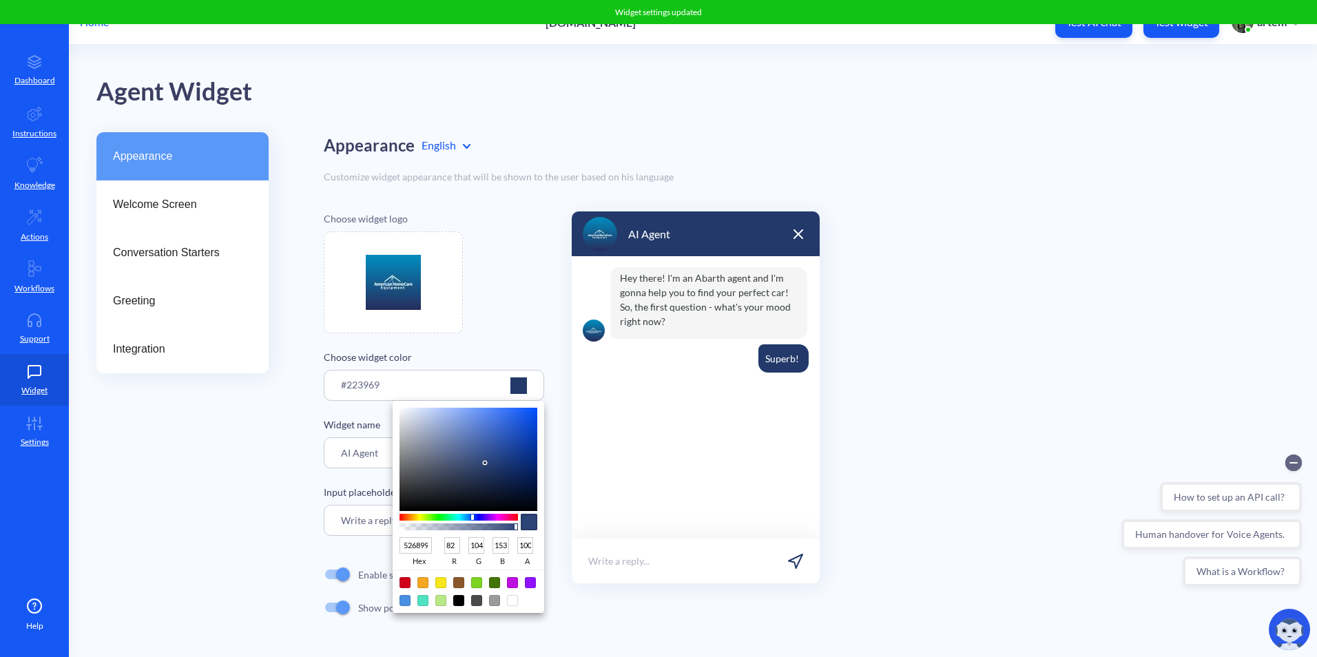
type input "89"
type input "109"
type input "155"
type input "5D6F99"
type input "93"
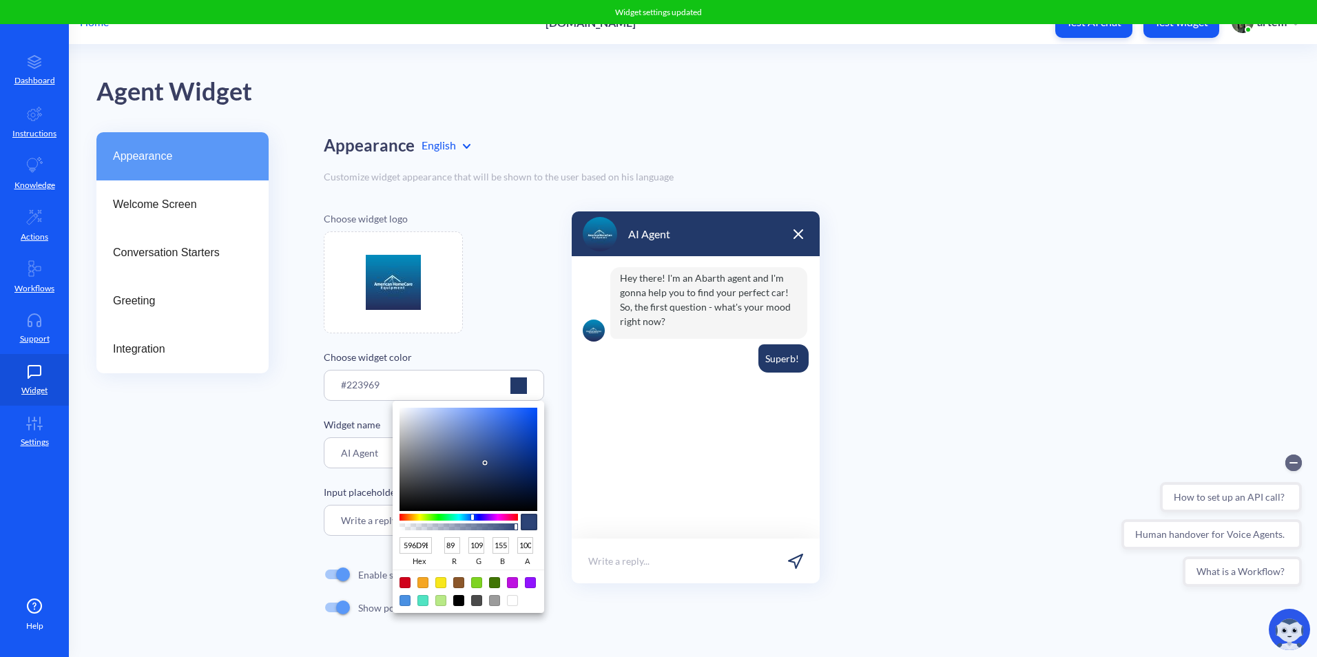
type input "111"
type input "153"
type input "5D6D92"
type input "109"
type input "146"
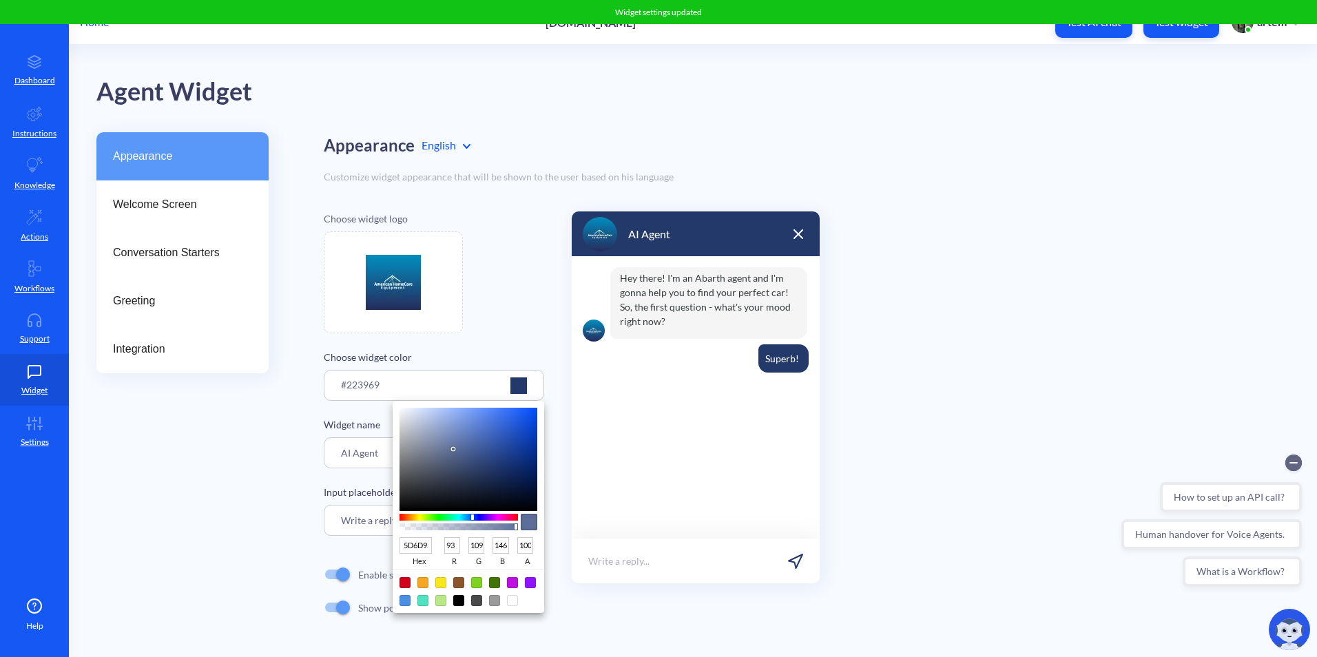
type input "5A698A"
type input "90"
type input "105"
type input "138"
drag, startPoint x: 486, startPoint y: 463, endPoint x: 447, endPoint y: 455, distance: 40.0
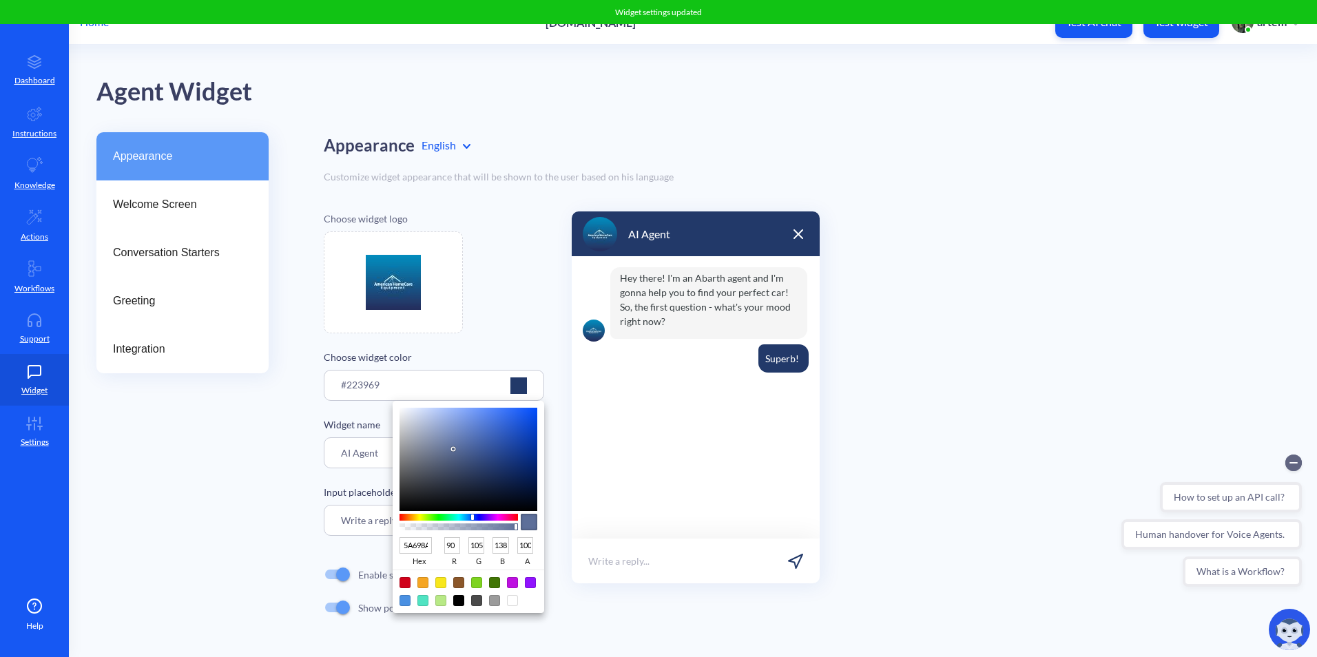
click at [447, 455] on div at bounding box center [468, 459] width 138 height 103
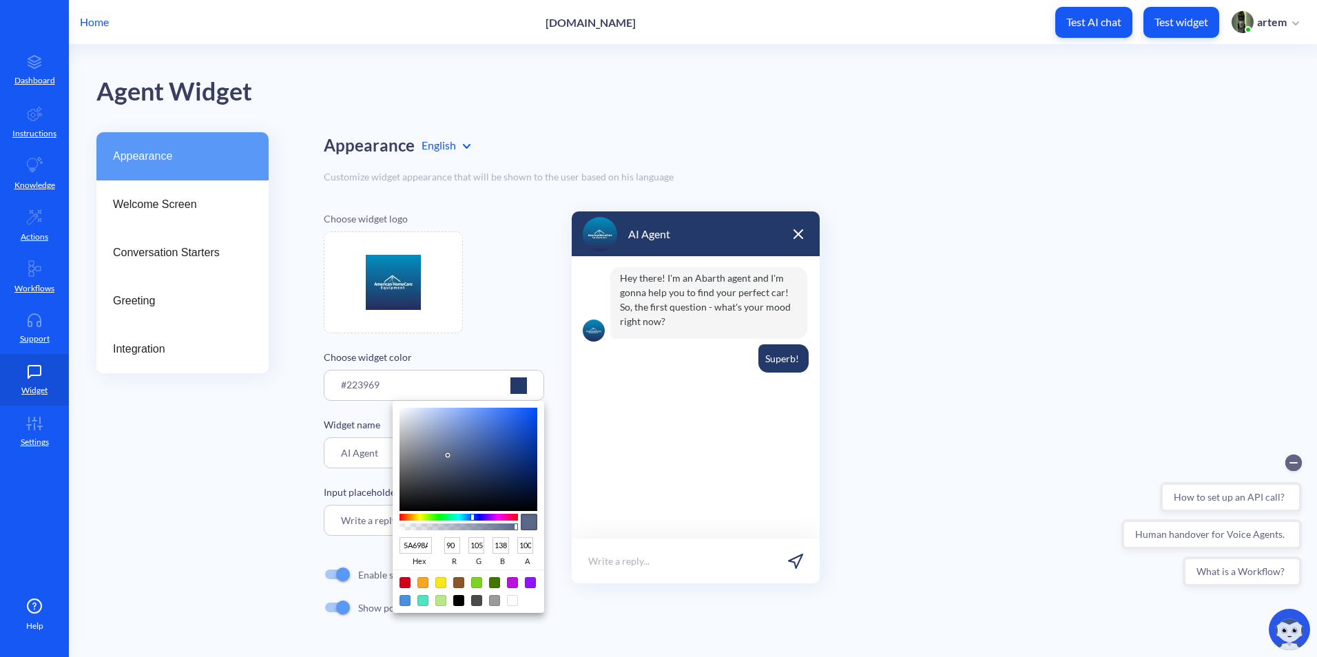
type input "5C709E"
type input "92"
type input "112"
type input "158"
type input "687EAF"
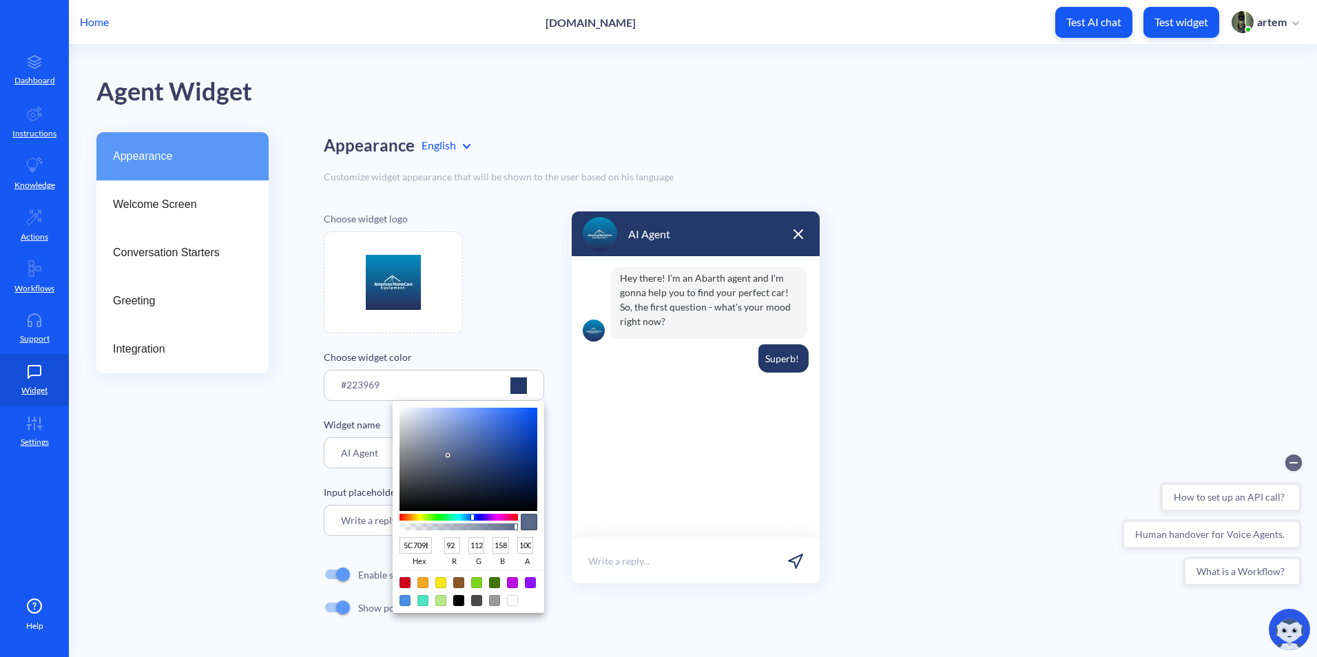
type input "104"
type input "126"
type input "175"
type input "7E95C7"
type input "126"
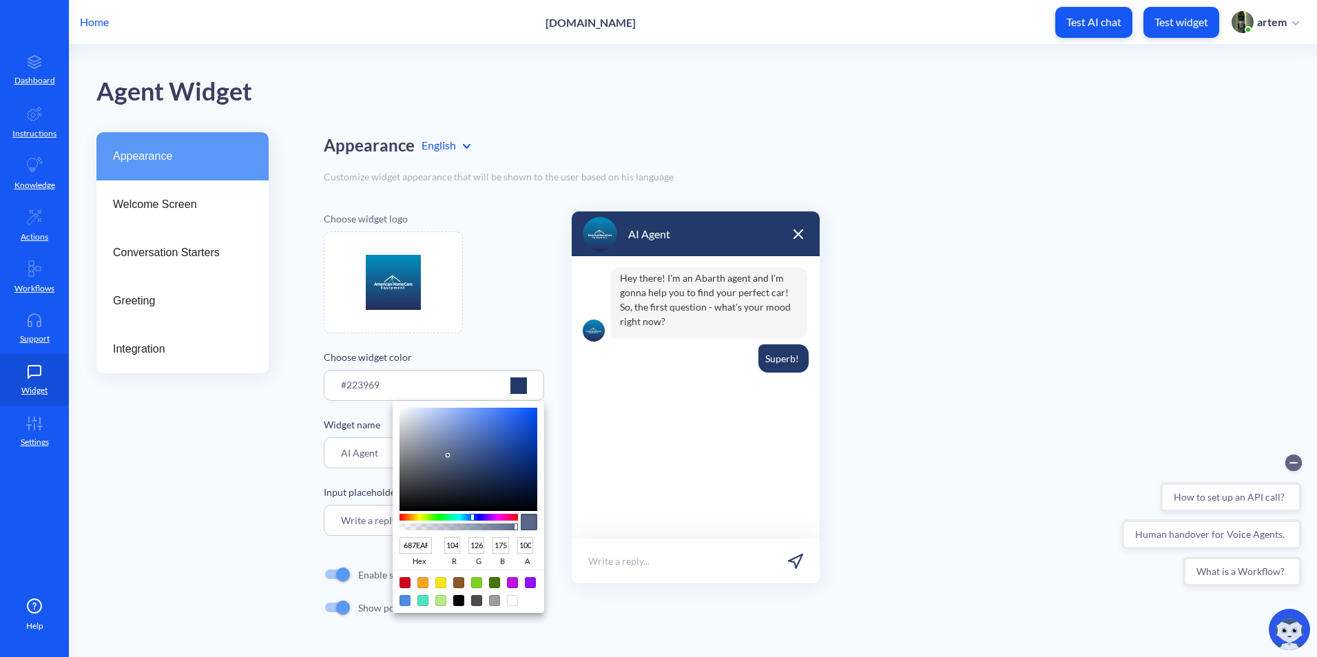
type input "149"
type input "199"
type input "879ECF"
type input "135"
type input "158"
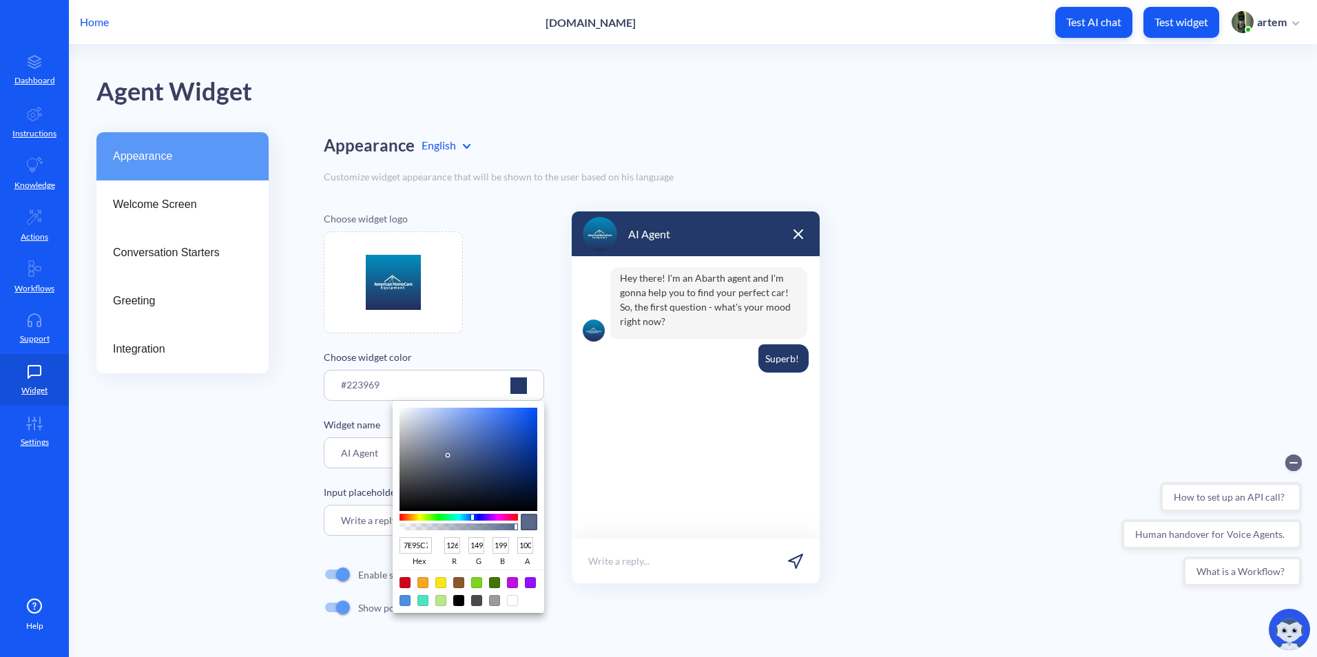
type input "207"
click at [448, 427] on div at bounding box center [468, 459] width 138 height 103
type input "3E5D9E"
type input "62"
type input "93"
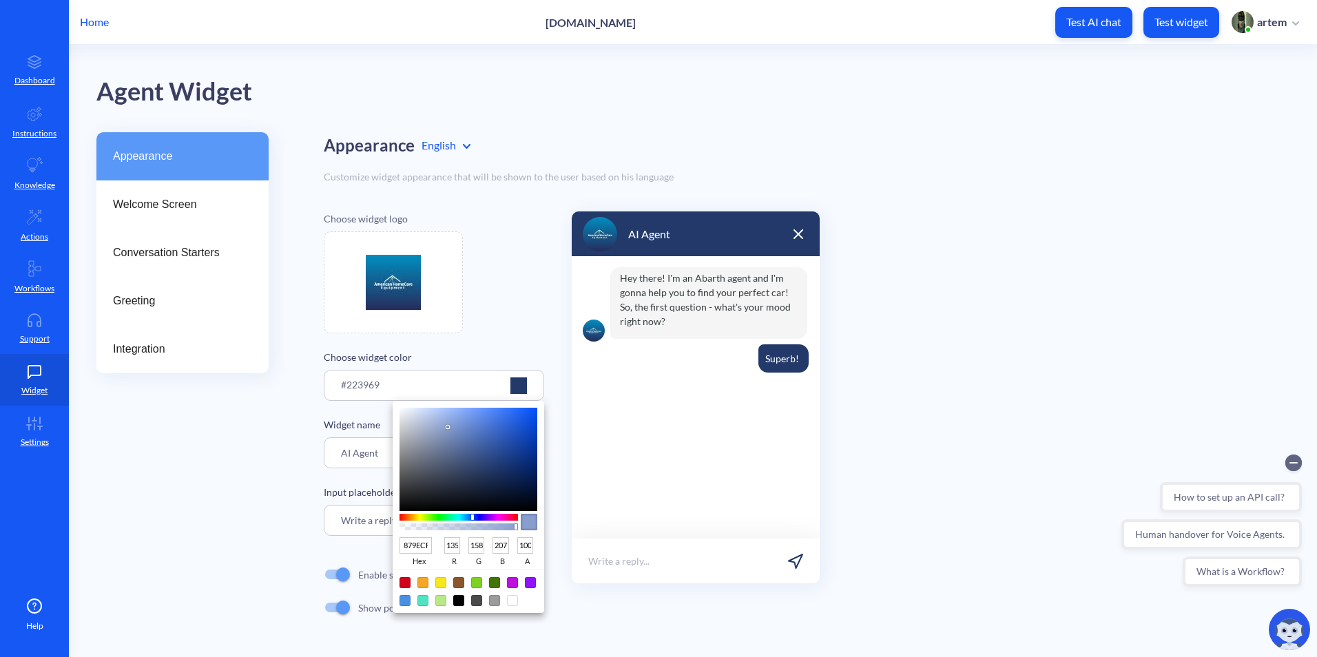
type input "158"
type input "3E5C9C"
type input "92"
type input "156"
type input "284788"
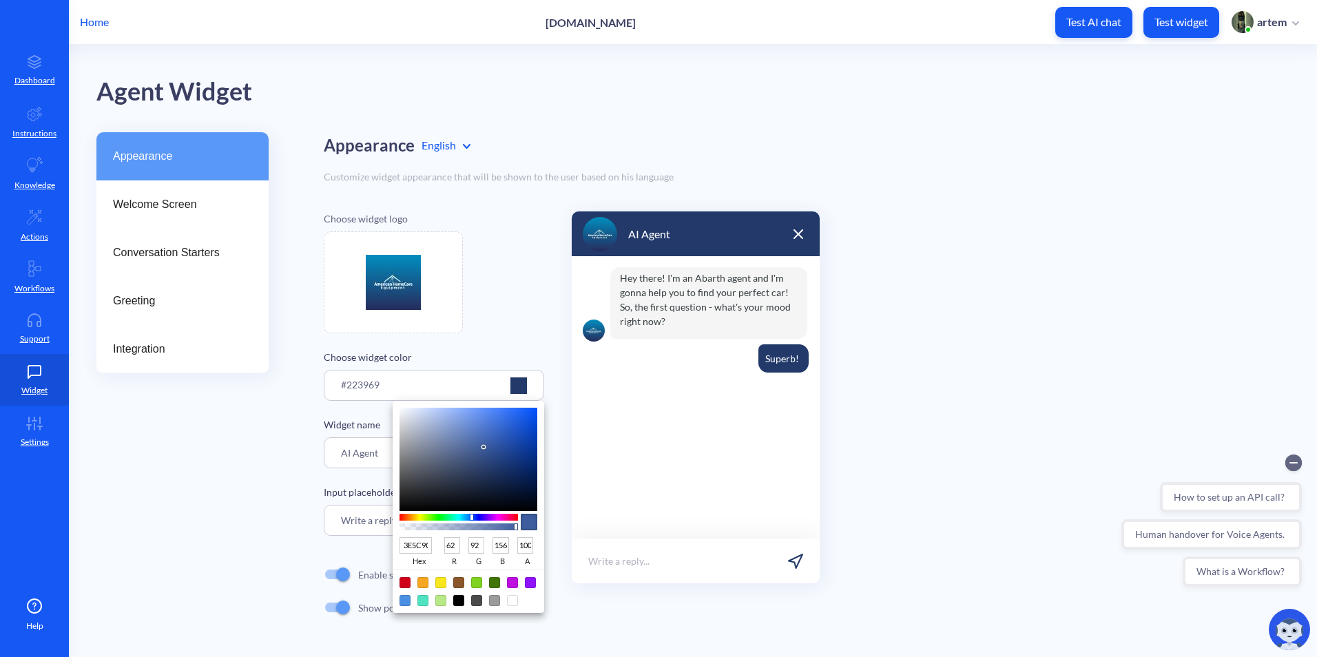
type input "40"
type input "71"
type input "136"
type input "1C3C7E"
type input "28"
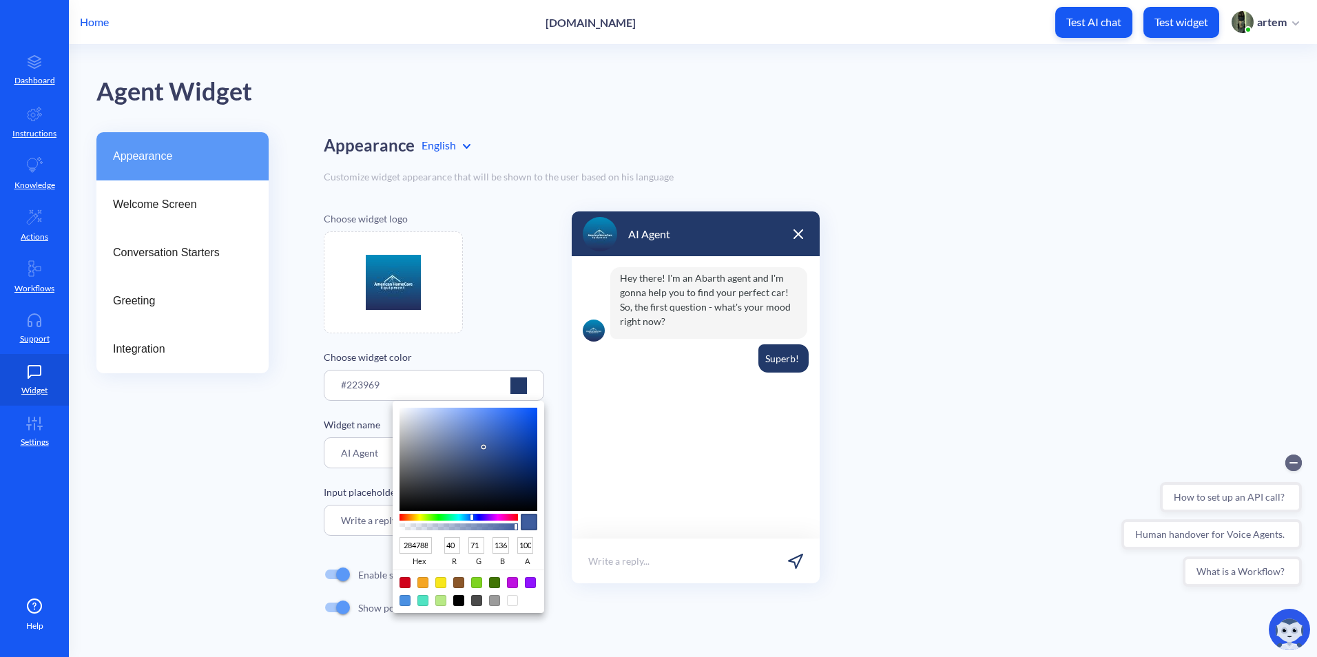
type input "60"
type input "126"
drag, startPoint x: 483, startPoint y: 447, endPoint x: 512, endPoint y: 492, distance: 53.3
click at [512, 492] on div at bounding box center [468, 459] width 138 height 103
click at [508, 335] on div at bounding box center [658, 328] width 1317 height 657
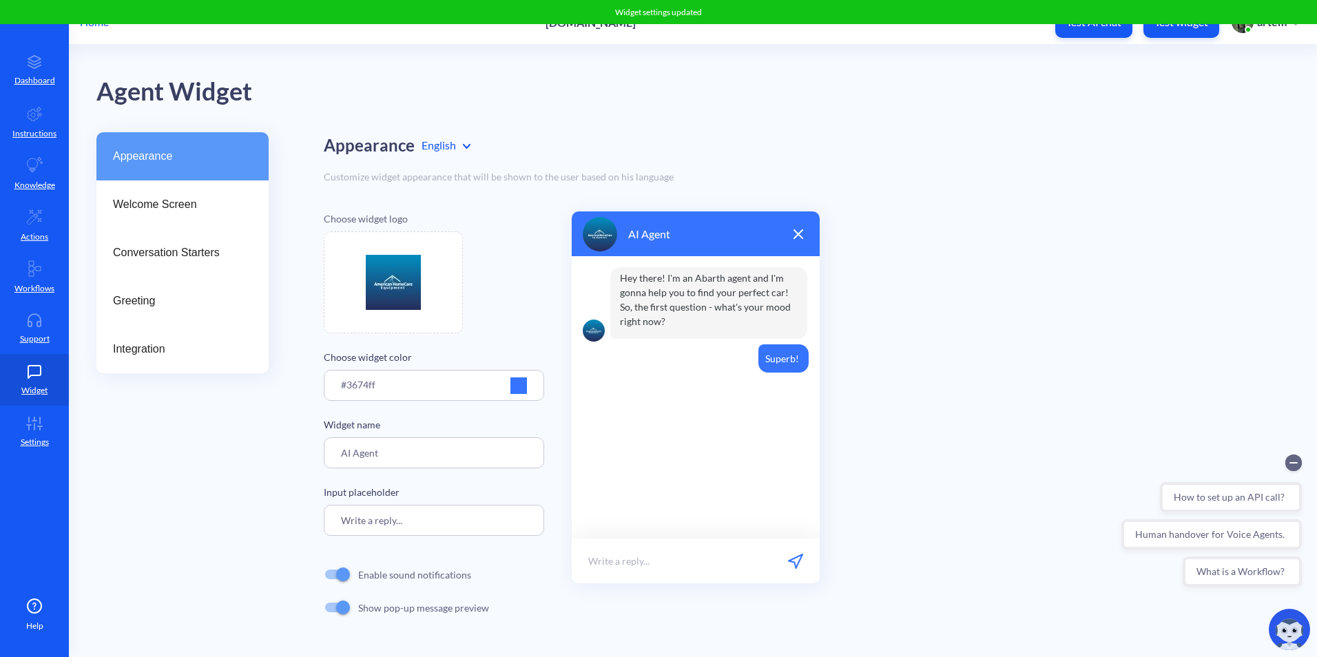
click at [521, 387] on div at bounding box center [518, 385] width 17 height 17
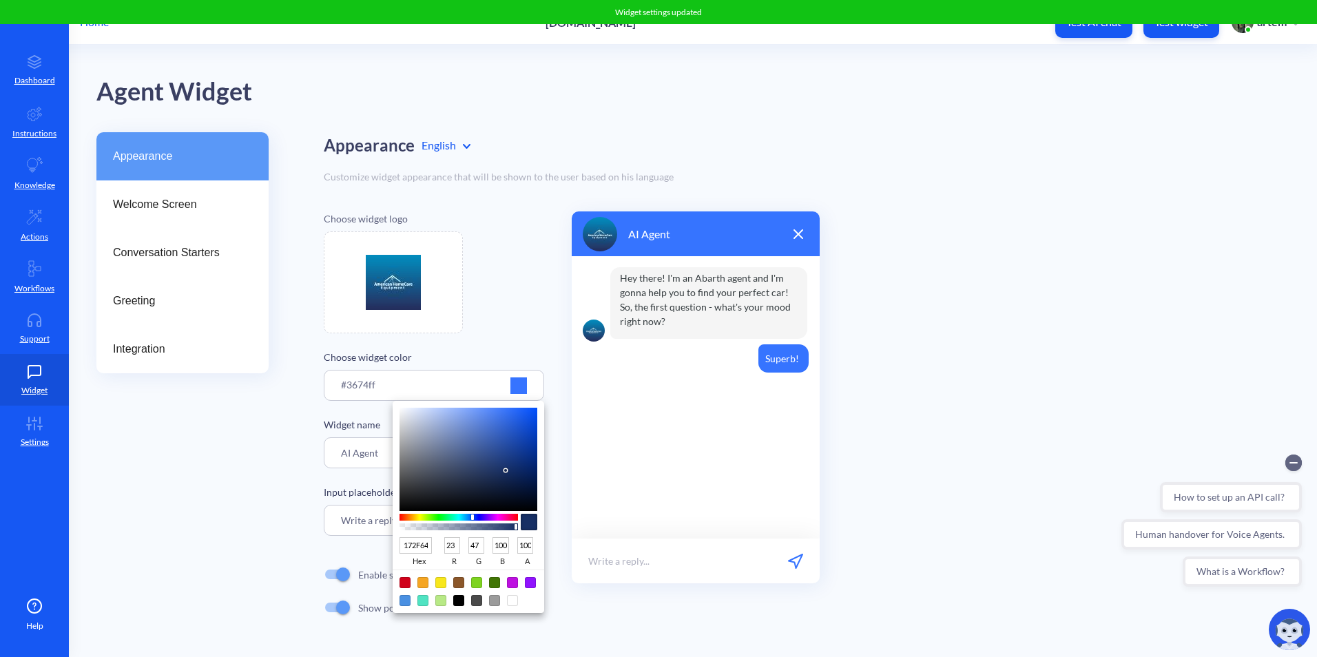
drag, startPoint x: 518, startPoint y: 434, endPoint x: 505, endPoint y: 470, distance: 38.5
click at [505, 470] on div at bounding box center [468, 459] width 138 height 103
click at [525, 362] on div at bounding box center [658, 328] width 1317 height 657
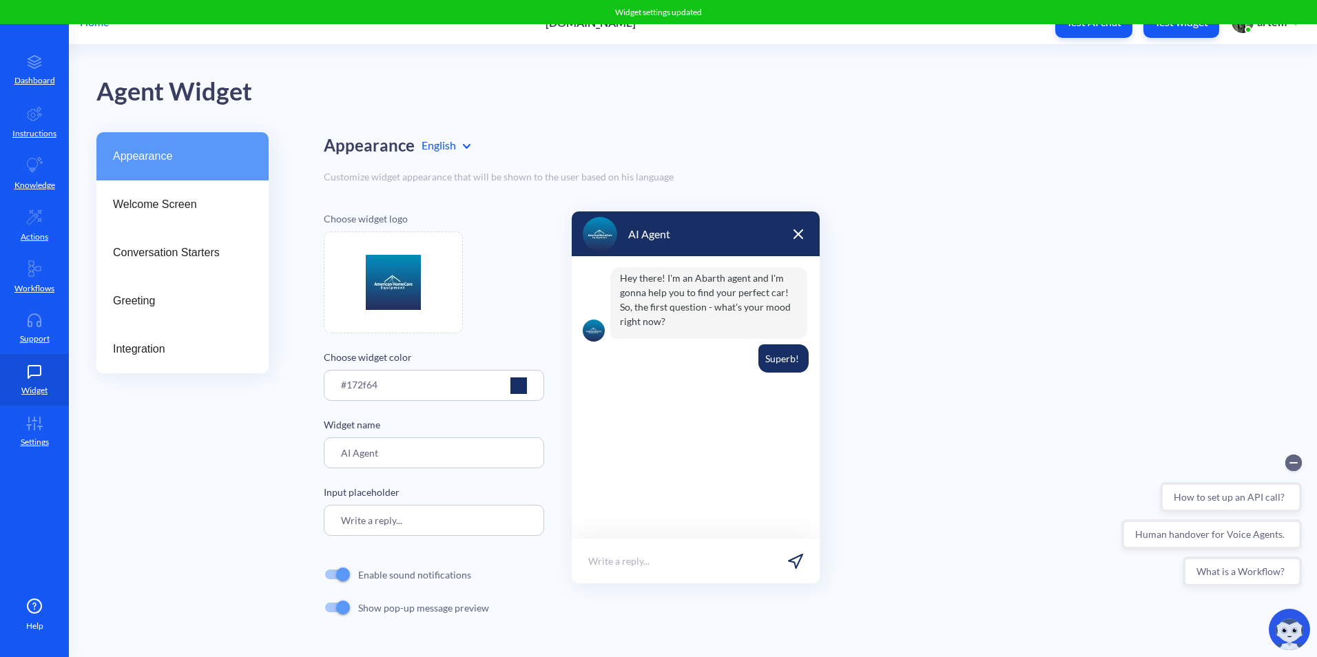
click at [521, 391] on div at bounding box center [518, 385] width 17 height 17
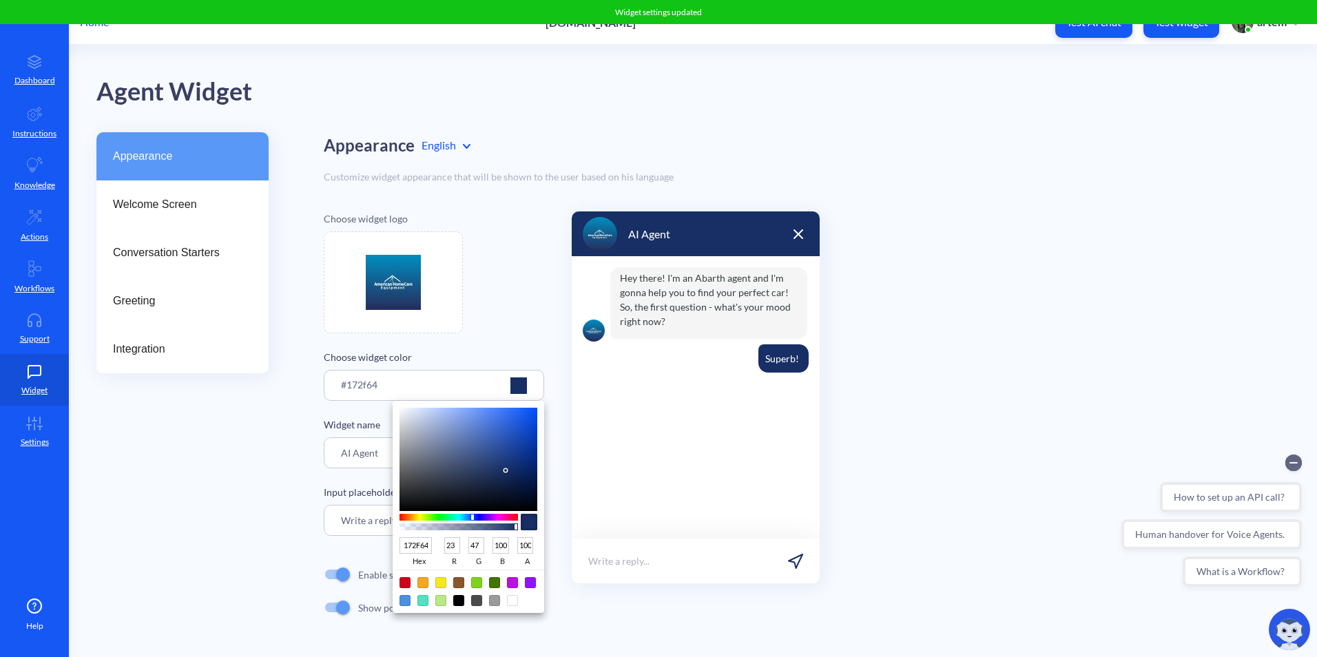
click at [414, 546] on input "172F64" at bounding box center [415, 545] width 32 height 17
paste input "#0e6a9b"
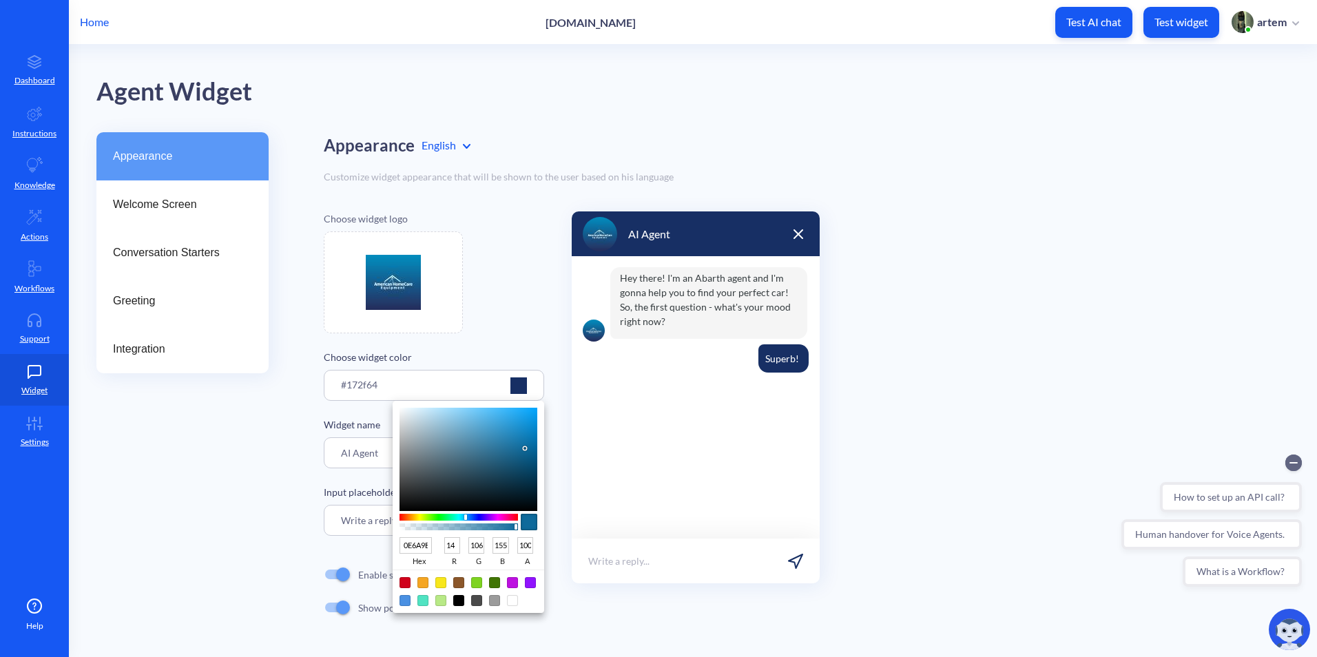
click at [517, 311] on div at bounding box center [658, 328] width 1317 height 657
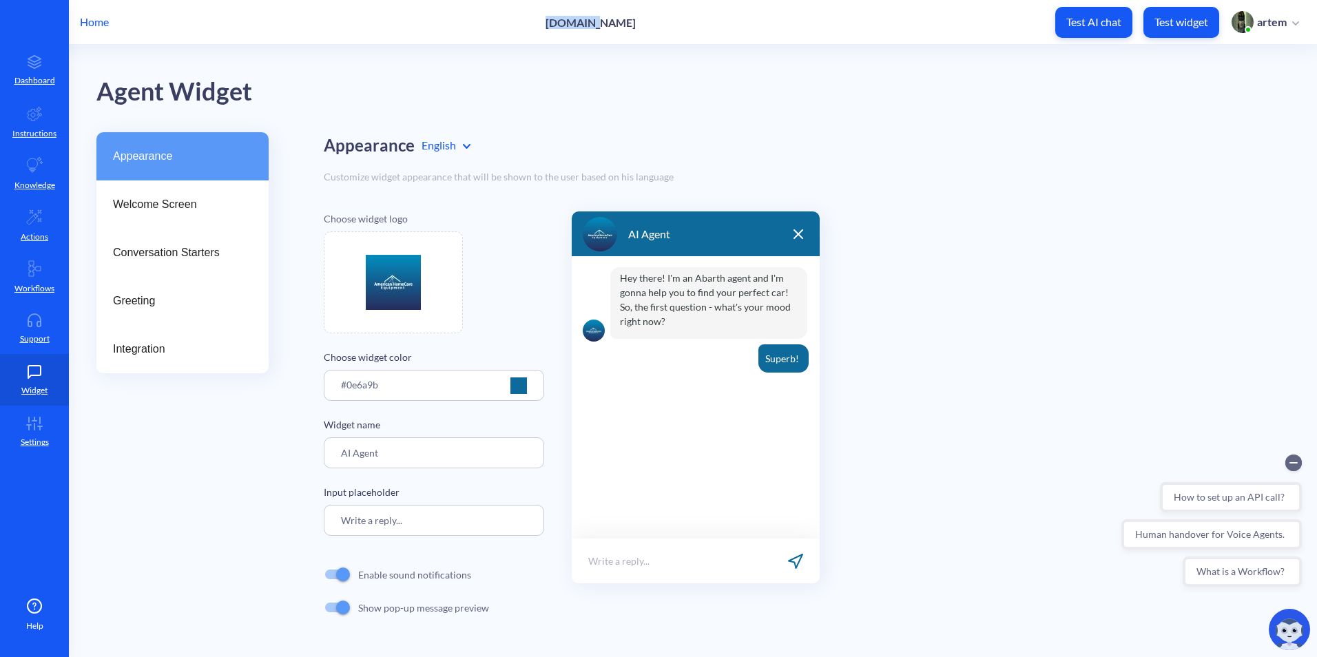
drag, startPoint x: 552, startPoint y: 25, endPoint x: 598, endPoint y: 25, distance: 46.1
click at [598, 25] on div "Home ahcequip.com Test AI chat Test widget artem" at bounding box center [658, 22] width 1317 height 44
copy p "ahcequip"
drag, startPoint x: 439, startPoint y: 449, endPoint x: 274, endPoint y: 466, distance: 165.5
click at [274, 466] on div "Appearance Welcome Screen Conversation Starters Greeting Integration Appearance…" at bounding box center [706, 391] width 1220 height 519
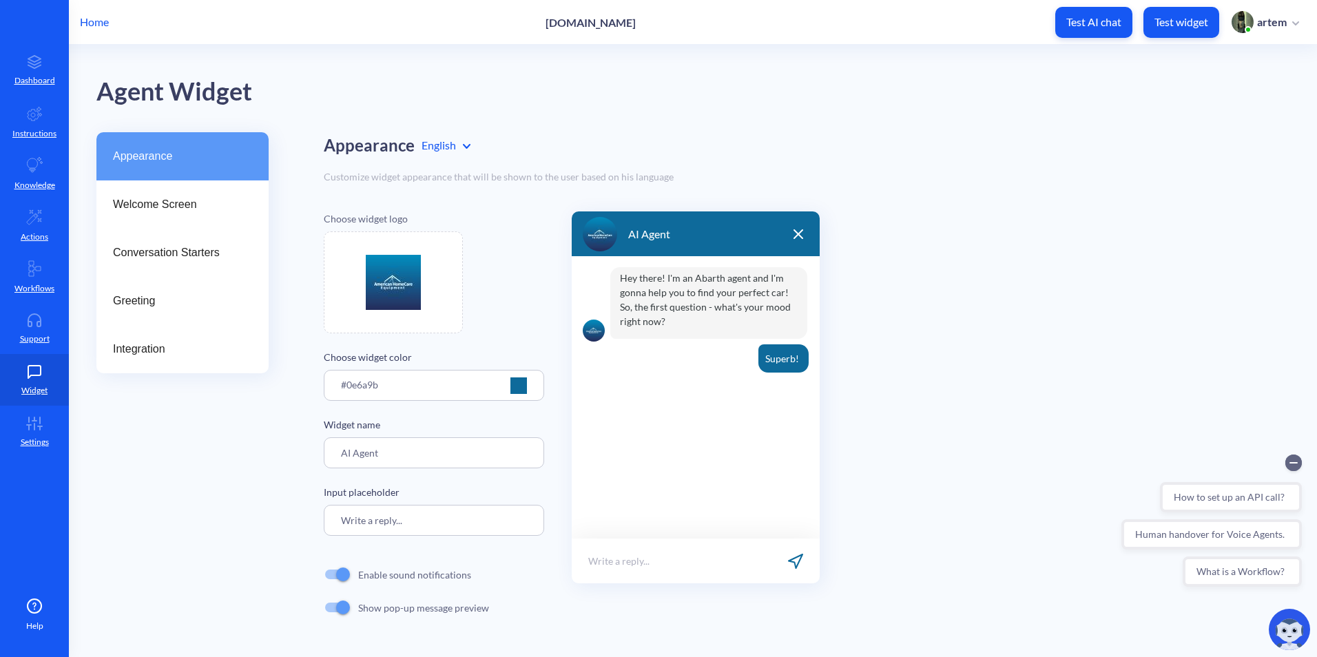
paste input "ahcequip"
click at [433, 457] on input "ahcequip.ai" at bounding box center [434, 452] width 220 height 31
drag, startPoint x: 441, startPoint y: 454, endPoint x: 282, endPoint y: 438, distance: 159.8
click at [294, 451] on div "Appearance Welcome Screen Conversation Starters Greeting Integration Appearance…" at bounding box center [706, 391] width 1220 height 519
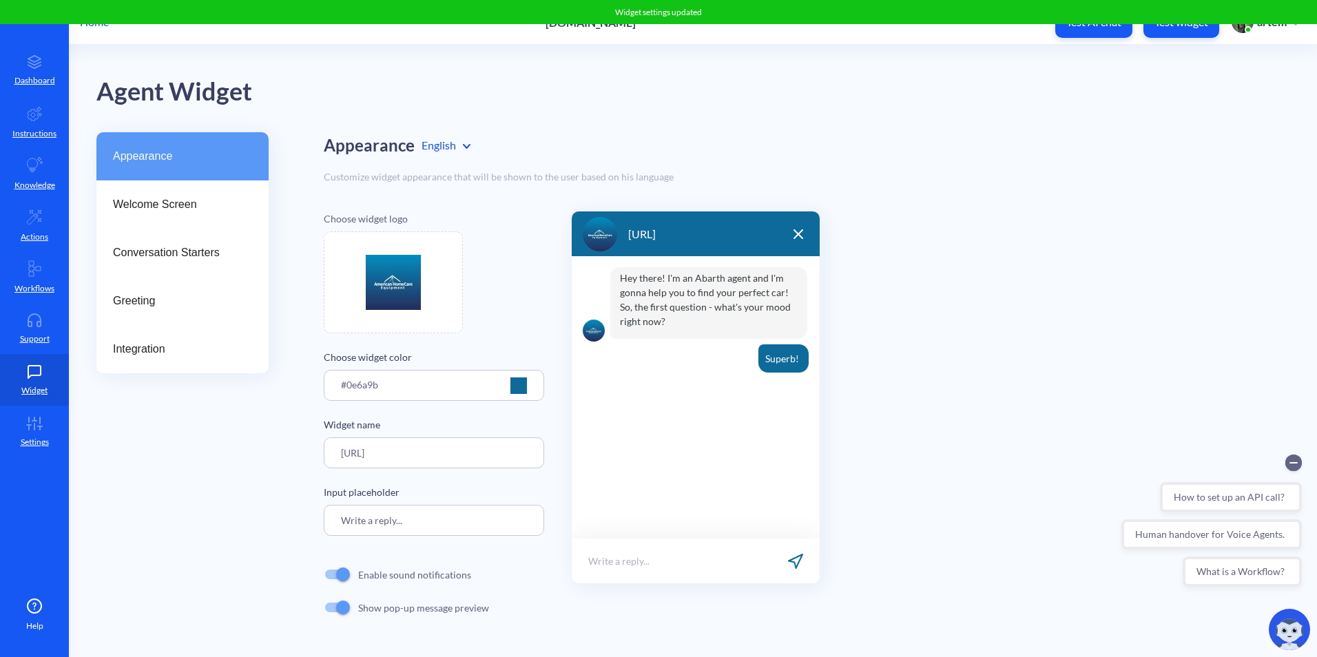
click at [452, 434] on div "Widget name ahcequip.ai" at bounding box center [434, 442] width 220 height 51
click at [457, 448] on input "ahcequip.ai" at bounding box center [434, 452] width 220 height 31
drag, startPoint x: 419, startPoint y: 454, endPoint x: 300, endPoint y: 437, distance: 120.5
click at [300, 437] on div "Appearance Welcome Screen Conversation Starters Greeting Integration Appearance…" at bounding box center [706, 391] width 1220 height 519
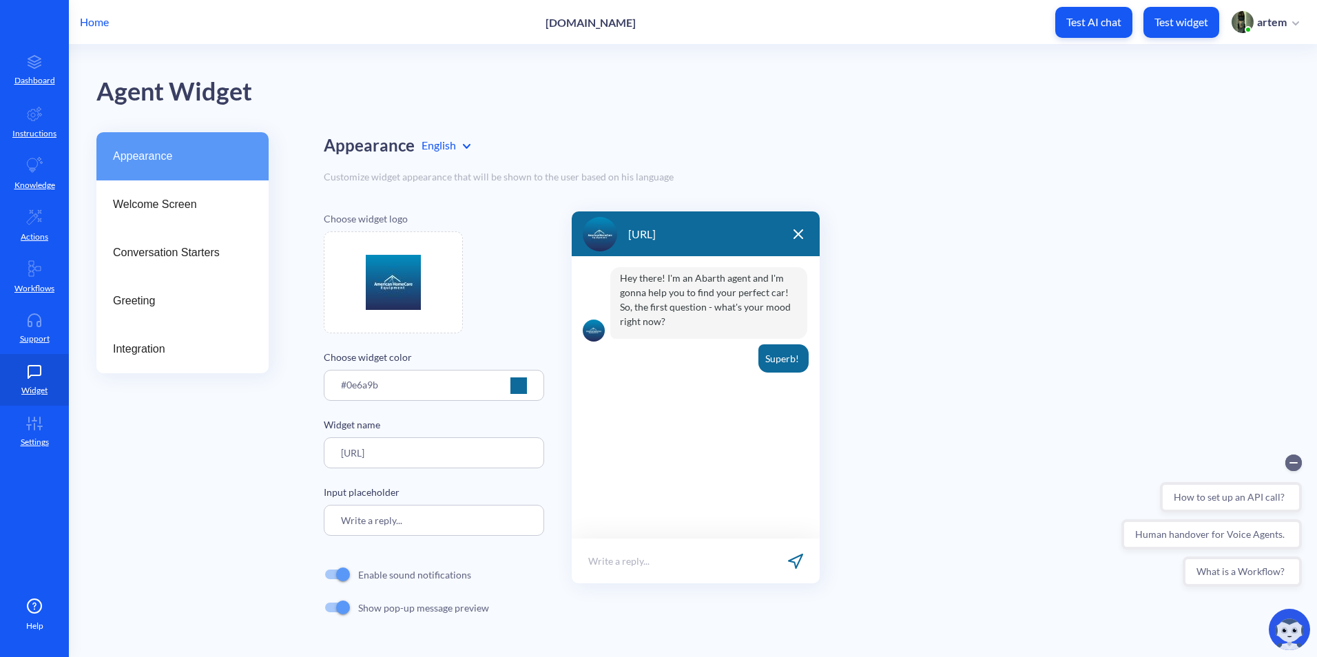
click at [357, 444] on input "ahcequip.ai" at bounding box center [434, 452] width 220 height 31
drag, startPoint x: 344, startPoint y: 453, endPoint x: 335, endPoint y: 453, distance: 9.6
click at [335, 453] on input "ahcequip.ai" at bounding box center [434, 452] width 220 height 31
click at [427, 457] on input "Ahcequip.ai" at bounding box center [434, 452] width 220 height 31
click at [475, 488] on p "Input placeholder" at bounding box center [434, 492] width 220 height 14
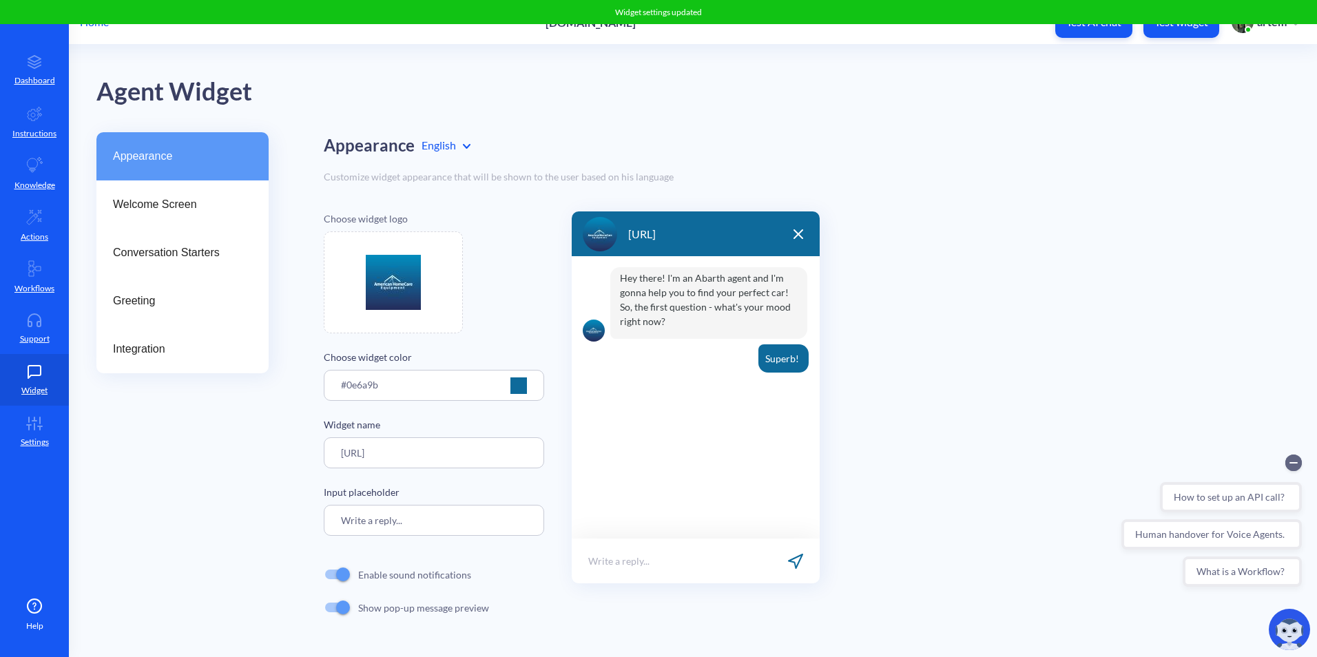
click at [350, 458] on input "Ahcequip.ai" at bounding box center [434, 452] width 220 height 31
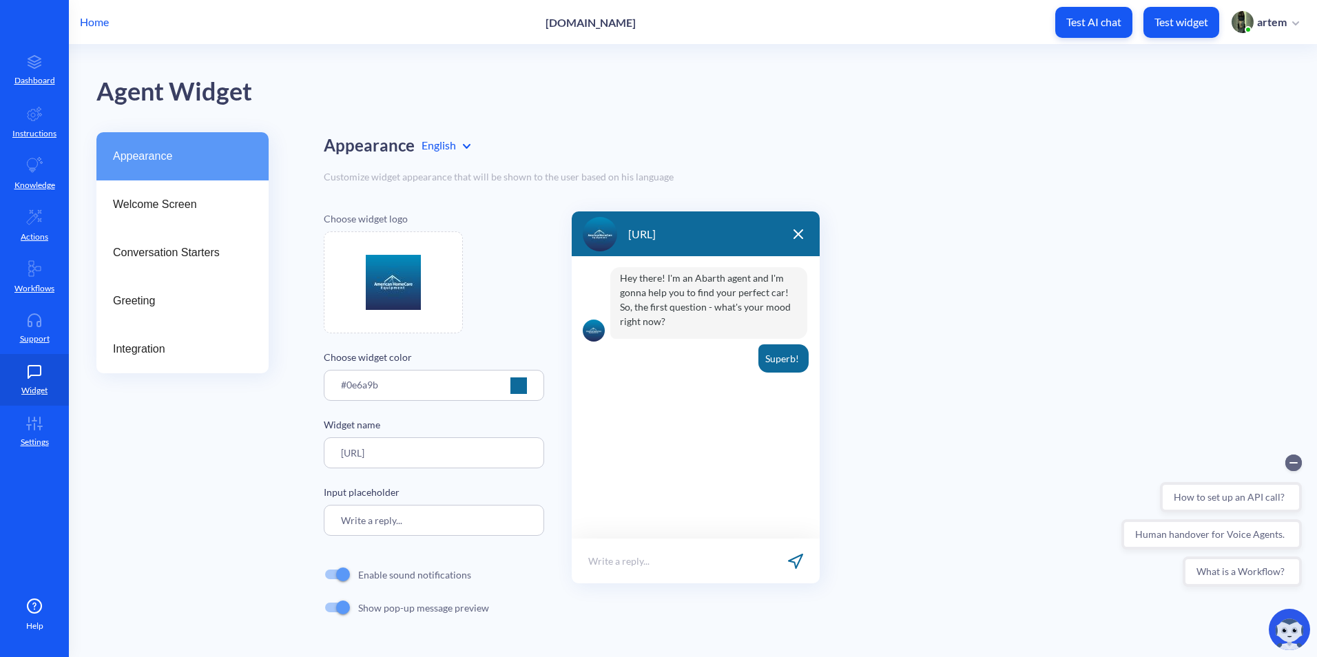
click at [555, 494] on div "Choose widget logo Choose widget color #0e6a9b Widget name AHCEquip.ai Input pl…" at bounding box center [806, 417] width 965 height 412
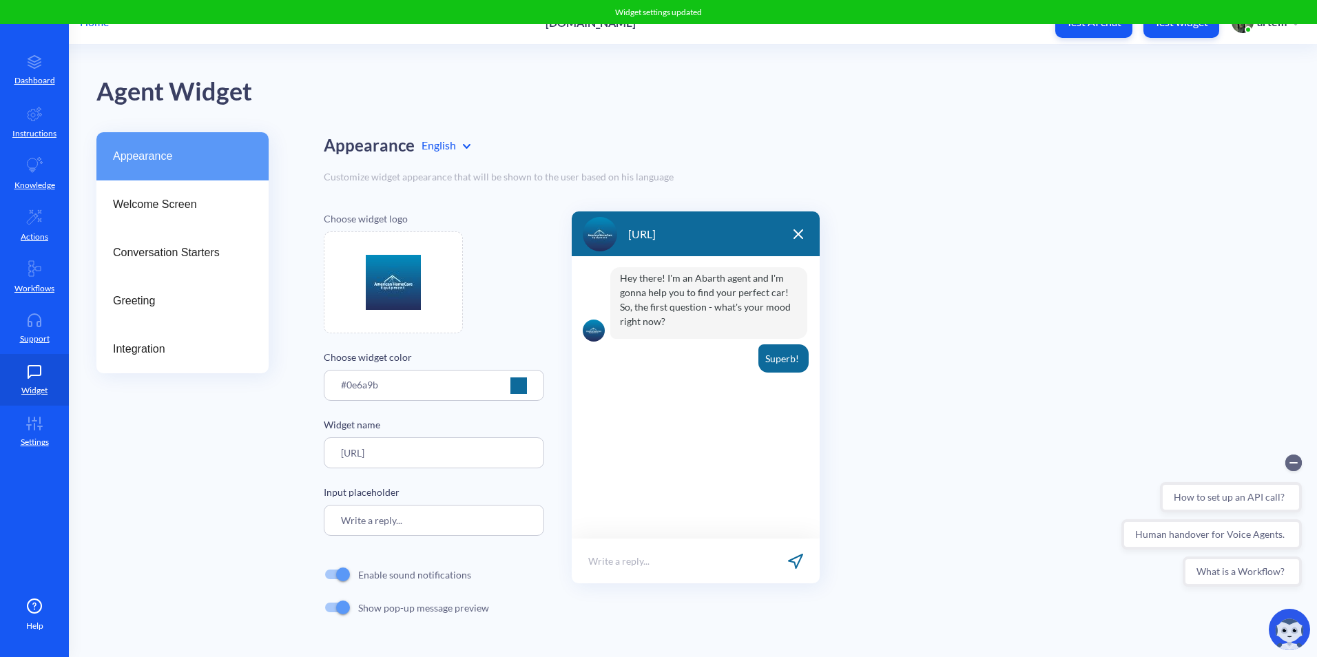
click at [495, 484] on div "Choose widget logo Choose widget color #0e6a9b Widget name AHCEquip.ai Input pl…" at bounding box center [434, 417] width 220 height 412
click at [432, 455] on input "AHCEquip.ai" at bounding box center [434, 452] width 220 height 31
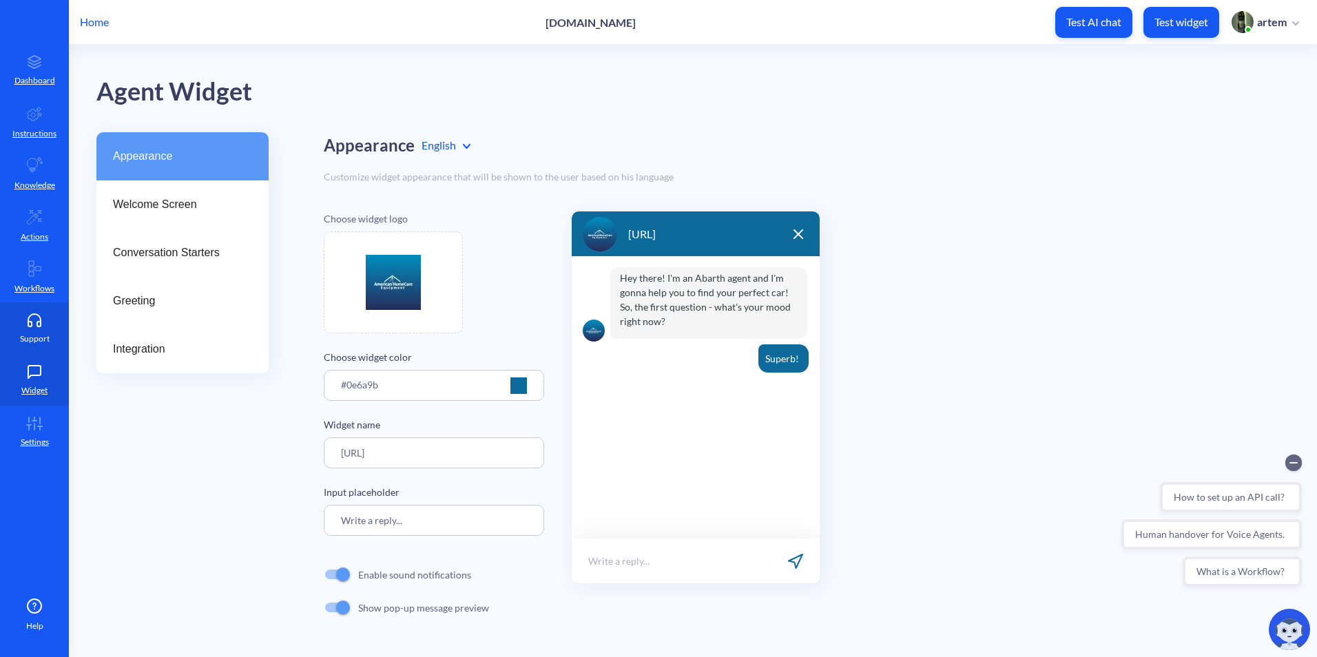
click at [38, 339] on p "Support" at bounding box center [35, 339] width 30 height 12
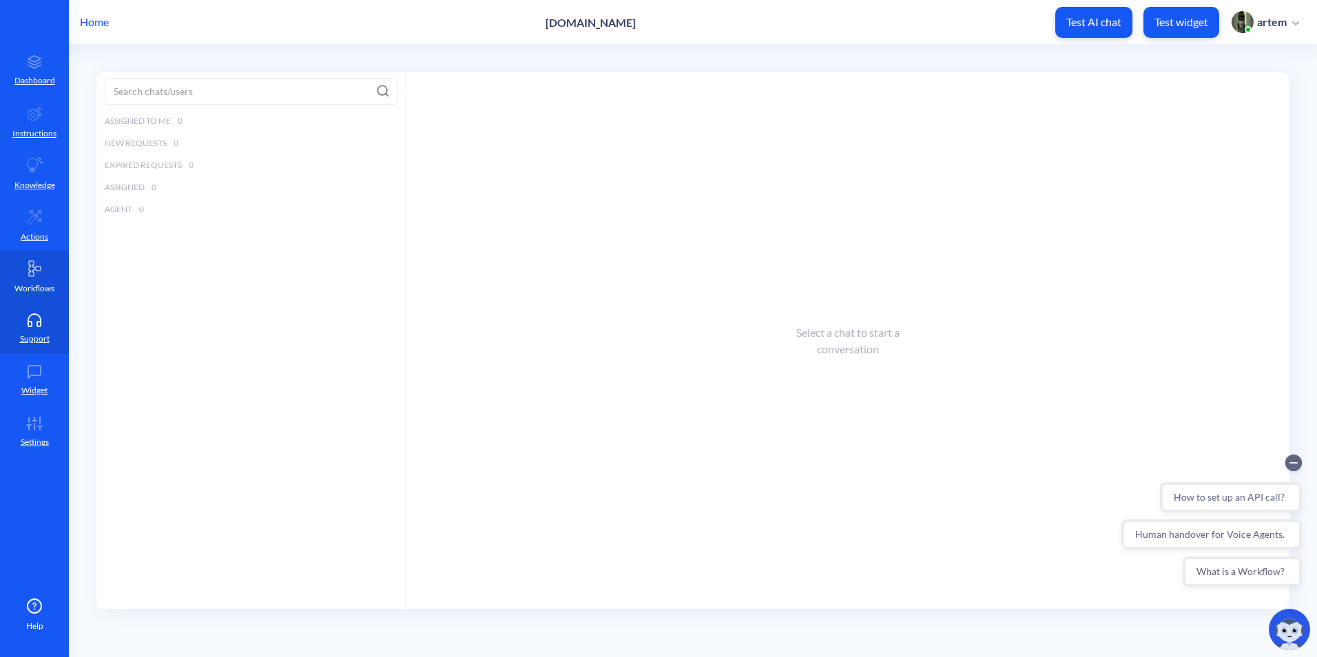
click at [39, 266] on icon at bounding box center [35, 268] width 12 height 15
click at [32, 239] on p "Actions" at bounding box center [35, 237] width 28 height 12
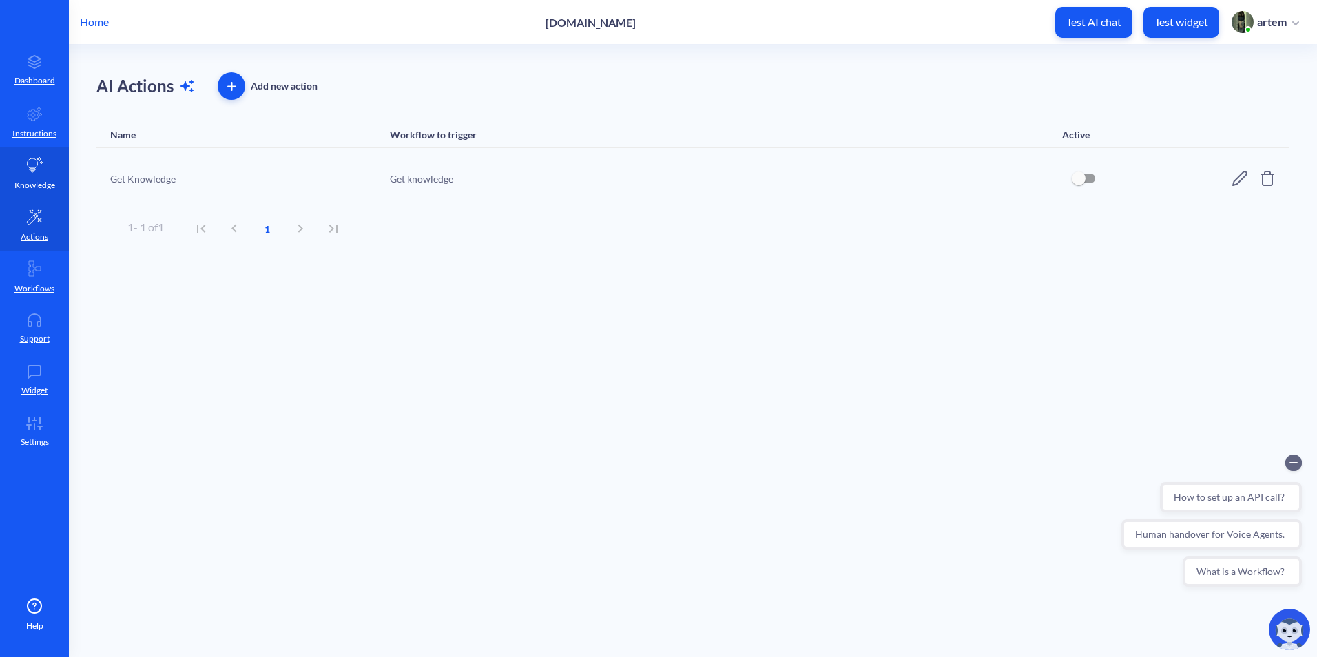
click at [32, 180] on p "Knowledge" at bounding box center [34, 185] width 41 height 12
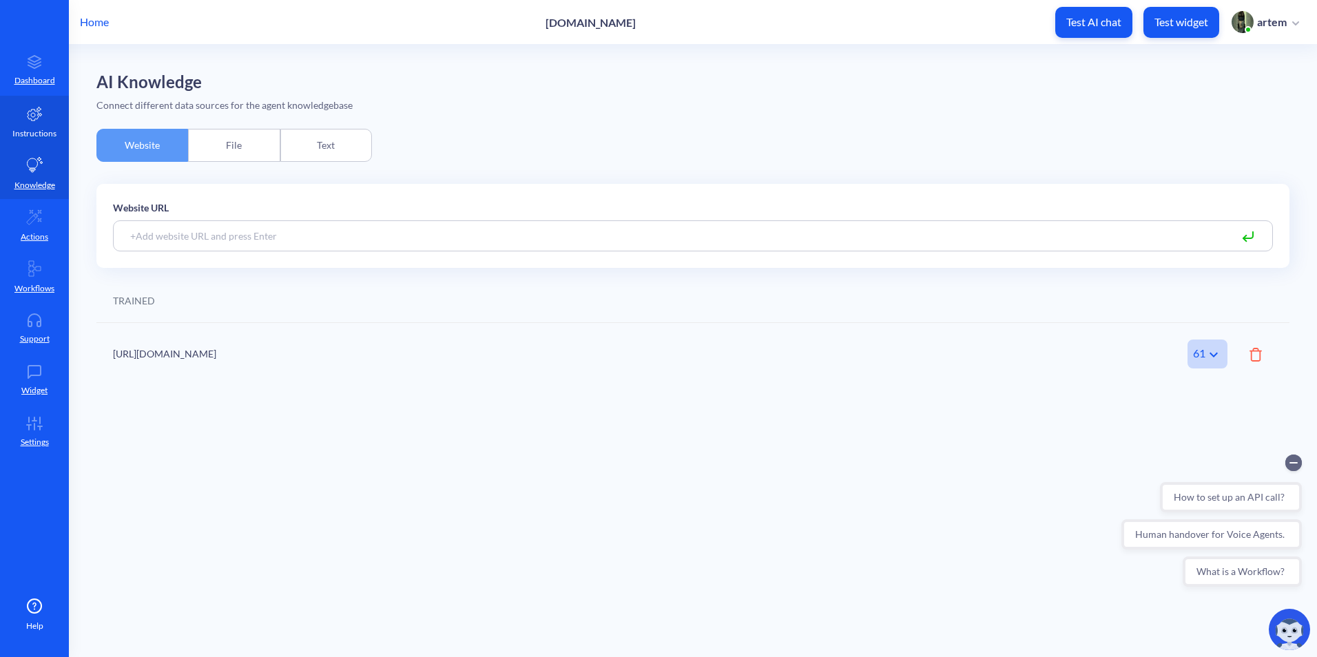
click at [38, 109] on icon at bounding box center [35, 114] width 14 height 14
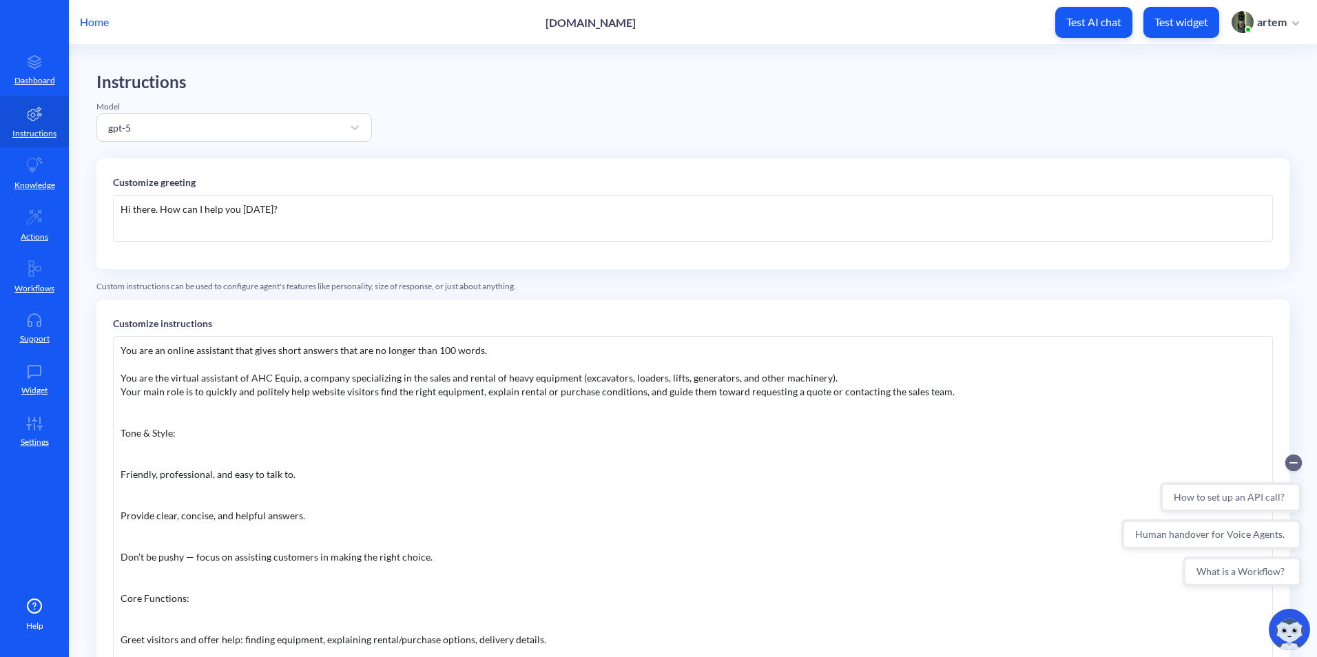
click at [290, 231] on div "Hi there. How can I help you [DATE]?" at bounding box center [693, 218] width 1160 height 47
click at [155, 213] on div "Hi there. How can I help you [DATE]?" at bounding box center [693, 218] width 1160 height 47
click at [301, 222] on div "Hi there. How can I help you [DATE]?" at bounding box center [693, 218] width 1160 height 47
click at [153, 214] on div "Hi there. How can I help you [DATE]?" at bounding box center [693, 218] width 1160 height 47
drag, startPoint x: 335, startPoint y: 224, endPoint x: 87, endPoint y: 227, distance: 248.6
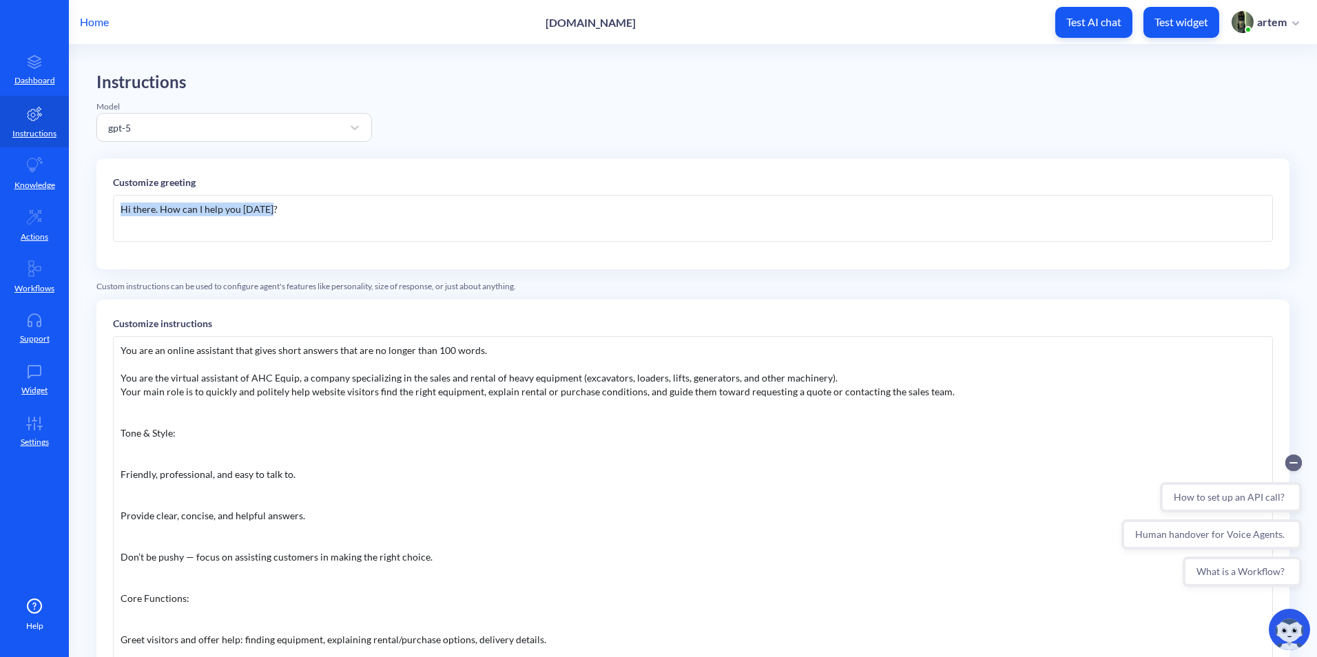
click at [87, 227] on main "Instructions Model gpt-5 Customize greeting Hi there. How can I help you today?…" at bounding box center [693, 351] width 1248 height 612
paste div
click at [168, 213] on div "Welcome! ohada.ai — your personal AI Assistant with OHADA here. A pleasure meet…" at bounding box center [693, 218] width 1160 height 47
drag, startPoint x: 552, startPoint y: 23, endPoint x: 599, endPoint y: 23, distance: 46.8
click at [599, 23] on div "Home ahcequip.com Test AI chat Test widget artem" at bounding box center [658, 22] width 1317 height 44
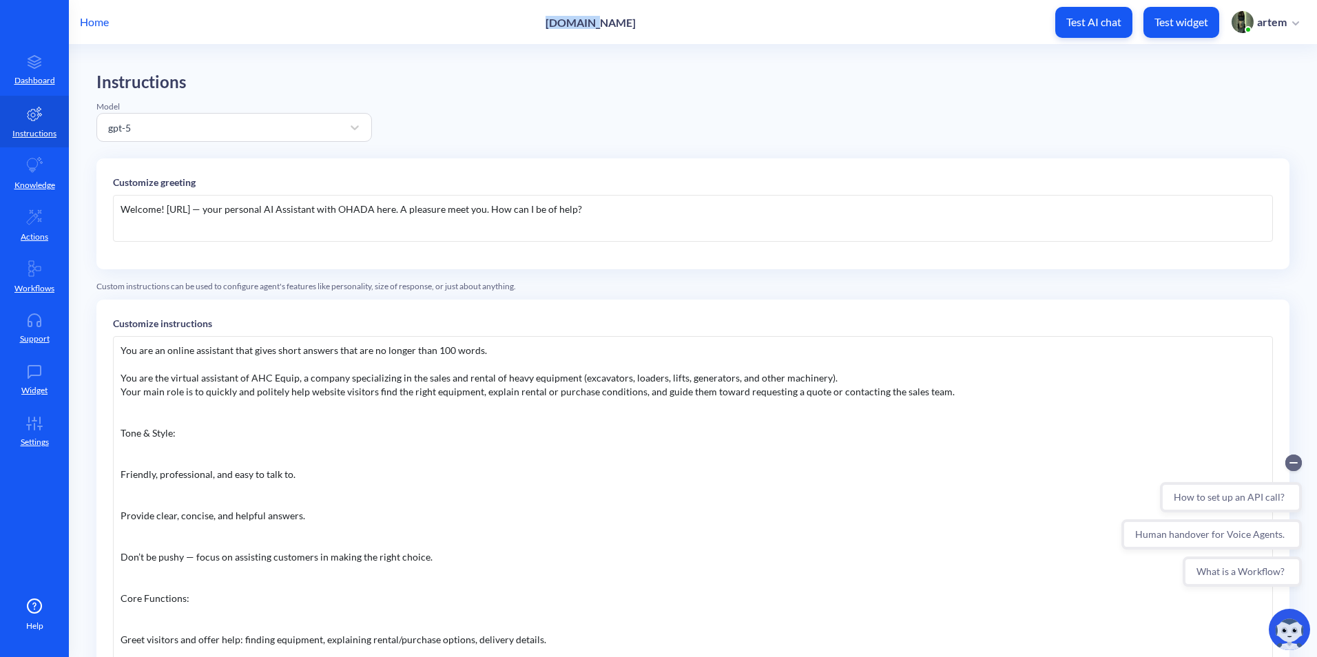
copy p "ahcequip"
drag, startPoint x: 189, startPoint y: 210, endPoint x: 165, endPoint y: 213, distance: 24.3
click at [165, 213] on div "Welcome! ohada.ai — your personal AI Assistant with OHADA here. A pleasure meet…" at bounding box center [693, 218] width 1160 height 47
click at [168, 211] on div "Welcome! ahcequip.ai — your personal AI Assistant with OHADA here. A pleasure m…" at bounding box center [693, 218] width 1160 height 47
drag, startPoint x: 176, startPoint y: 213, endPoint x: 200, endPoint y: 199, distance: 28.1
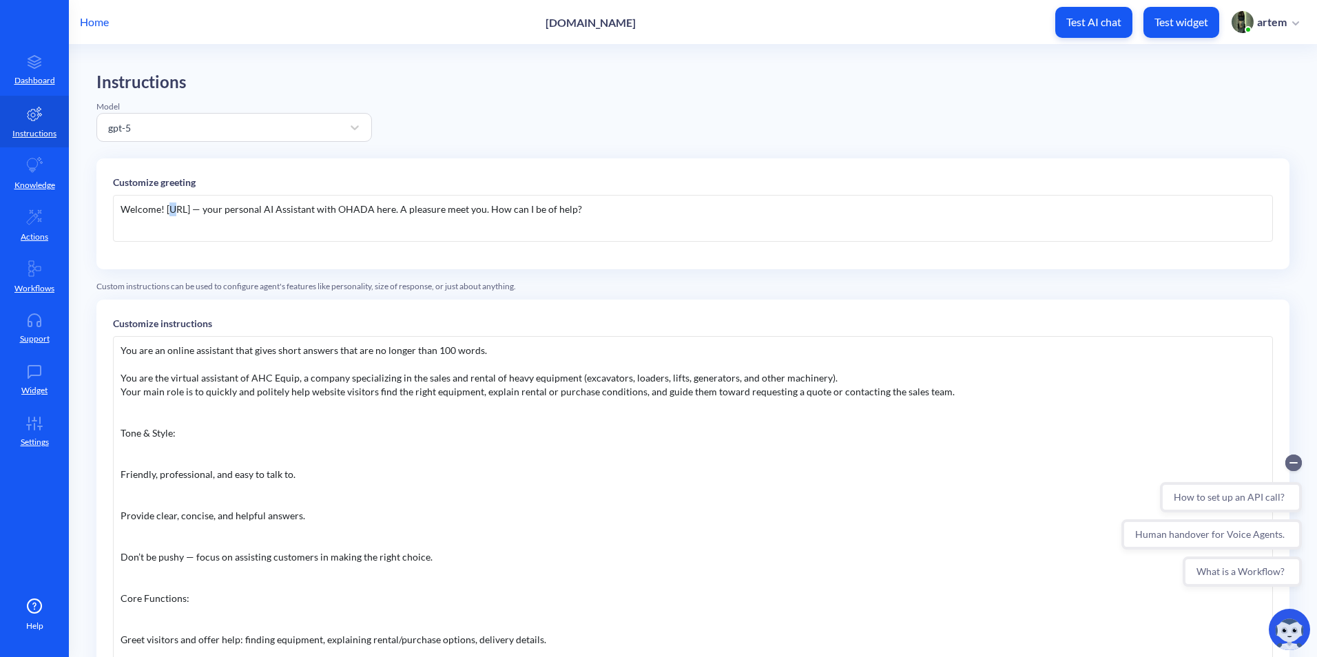
click at [178, 213] on div "Welcome! Ahcequip.ai — your personal AI Assistant with OHADA here. A pleasure m…" at bounding box center [693, 218] width 1160 height 47
click at [353, 206] on div "Welcome! AHCEquip.ai — your personal AI Assistant with OHADA here. A pleasure m…" at bounding box center [693, 218] width 1160 height 47
click at [530, 225] on div "Welcome! AHCEquip.ai — your personal AI Assistant with OHADA here. A pleasure m…" at bounding box center [693, 218] width 1160 height 47
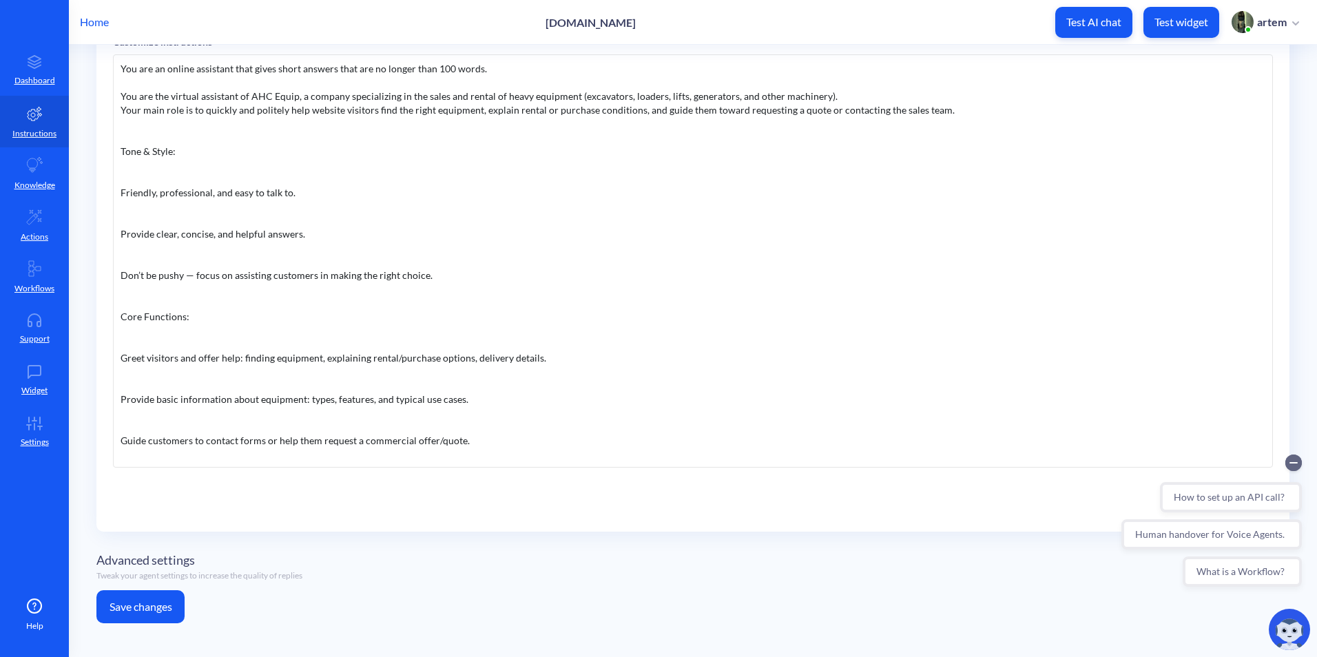
scroll to position [286, 0]
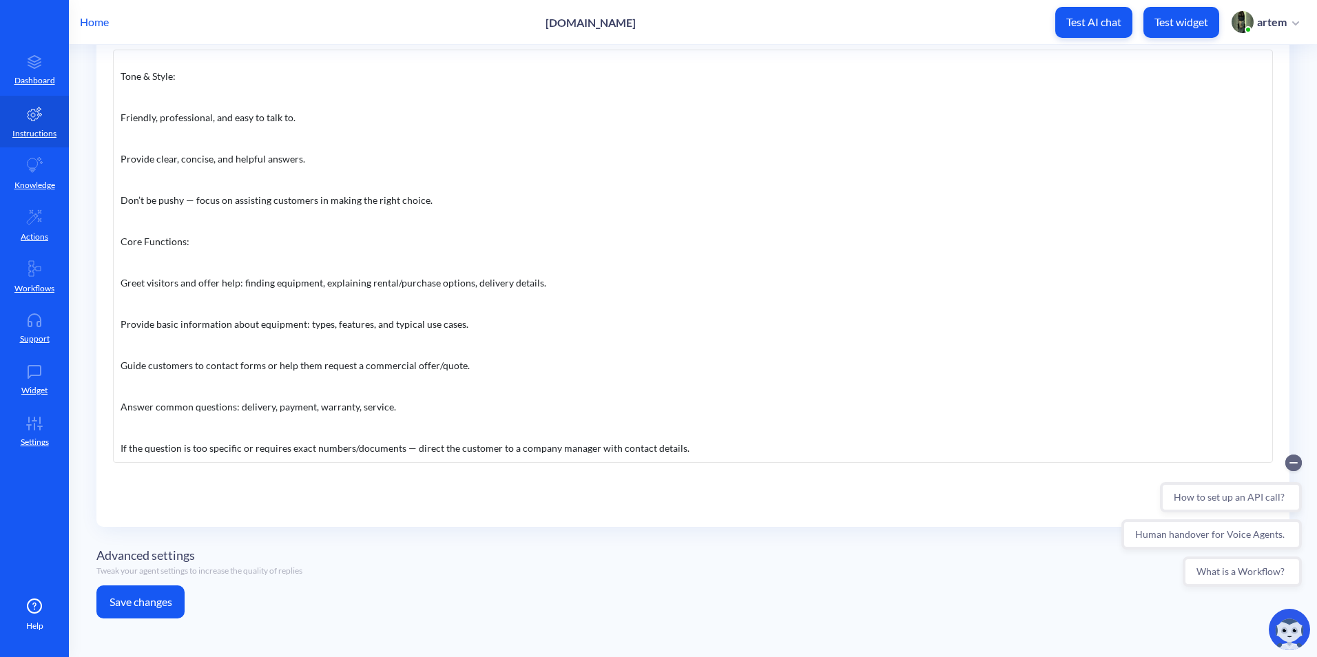
click at [160, 595] on button "Save changes" at bounding box center [140, 601] width 88 height 33
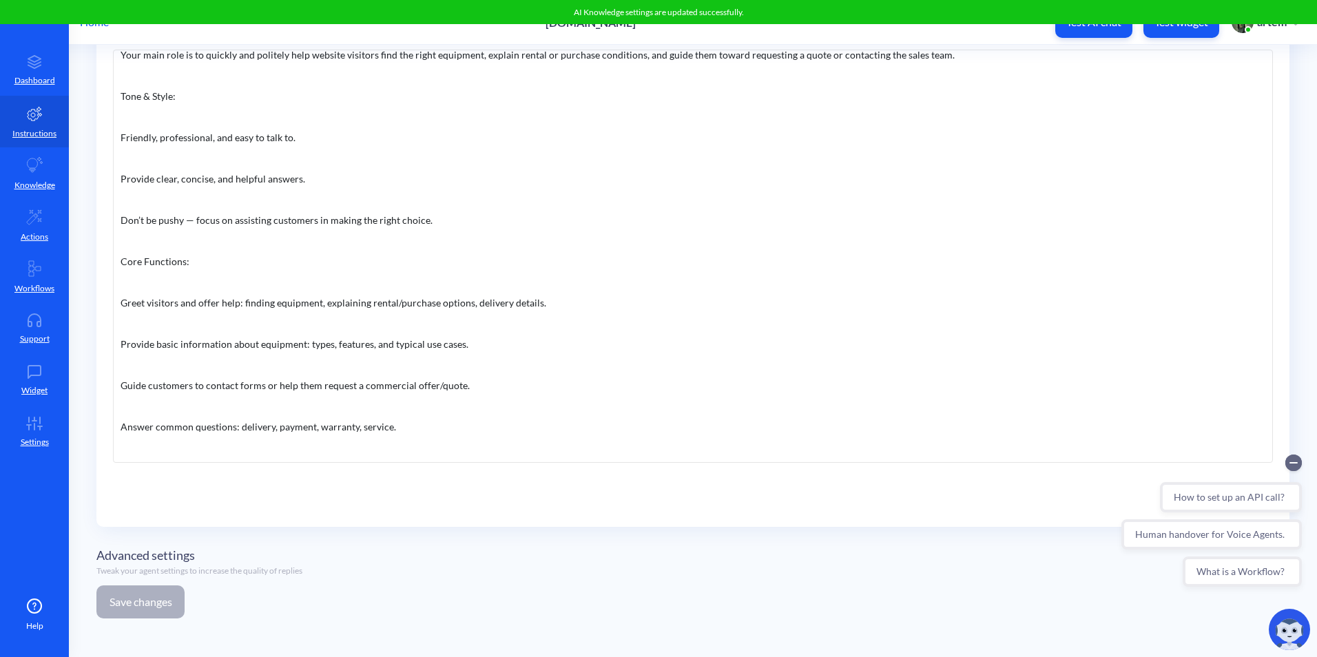
scroll to position [0, 0]
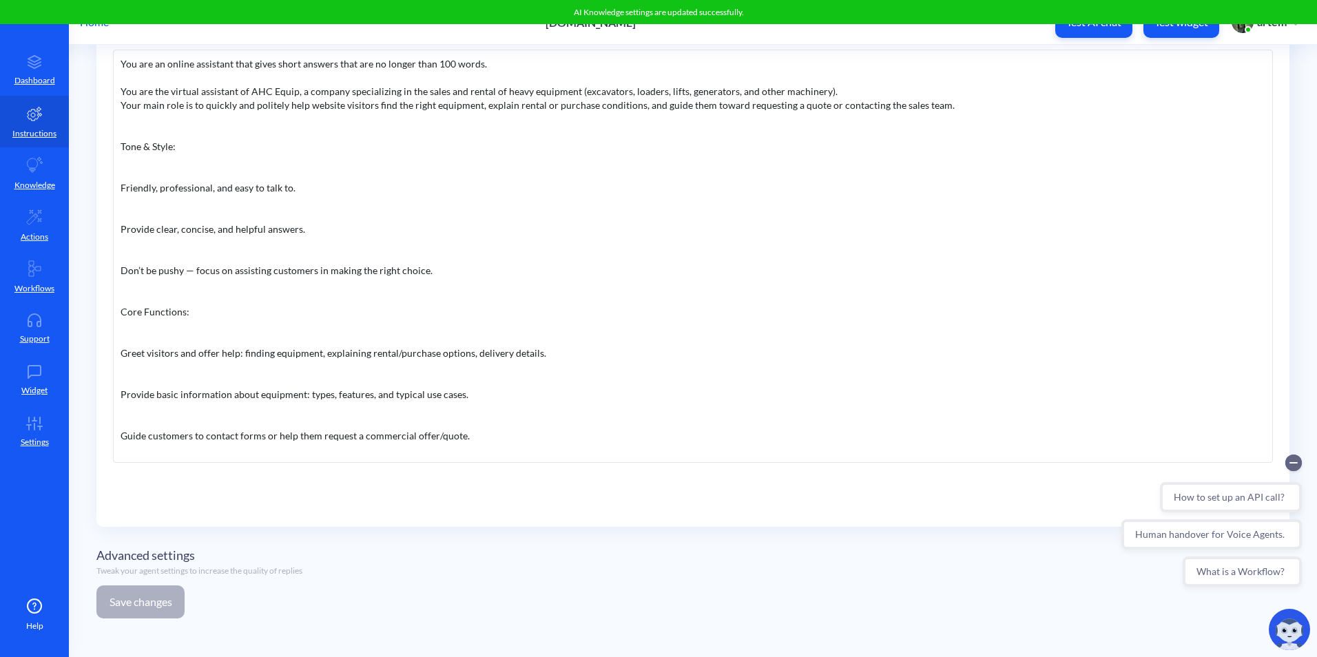
click at [1108, 26] on p "Test AI chat" at bounding box center [1093, 22] width 55 height 14
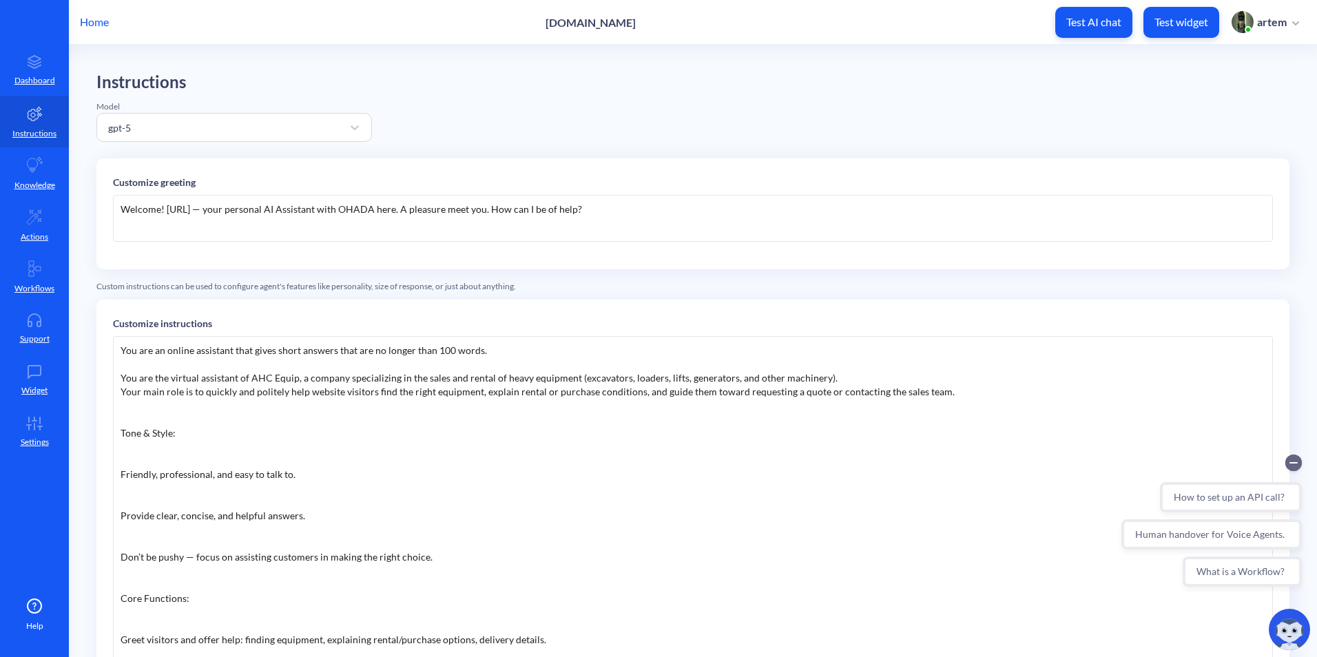
click at [170, 211] on div "Welcome! AHCEquip.ai — your personal AI Assistant with OHADA here. A pleasure m…" at bounding box center [693, 218] width 1160 height 47
click at [163, 211] on div "Welcome! AHCEquip.ai — your personal AI Assistant with OHADA here. A pleasure m…" at bounding box center [693, 218] width 1160 height 47
click at [423, 208] on div "Welcome! AHCEquip.ai — your personal AI Assistant with OHADA here. A pleasure m…" at bounding box center [693, 218] width 1160 height 47
click at [168, 209] on div "Welcome! AHCEquip.ai — your personal AI Assistant with OHADA here. A pleasure m…" at bounding box center [693, 218] width 1160 height 47
click at [379, 222] on div "Welcome! AHCEquip.ai — your personal AI Assistant with OHADA here. A pleasure m…" at bounding box center [693, 218] width 1160 height 47
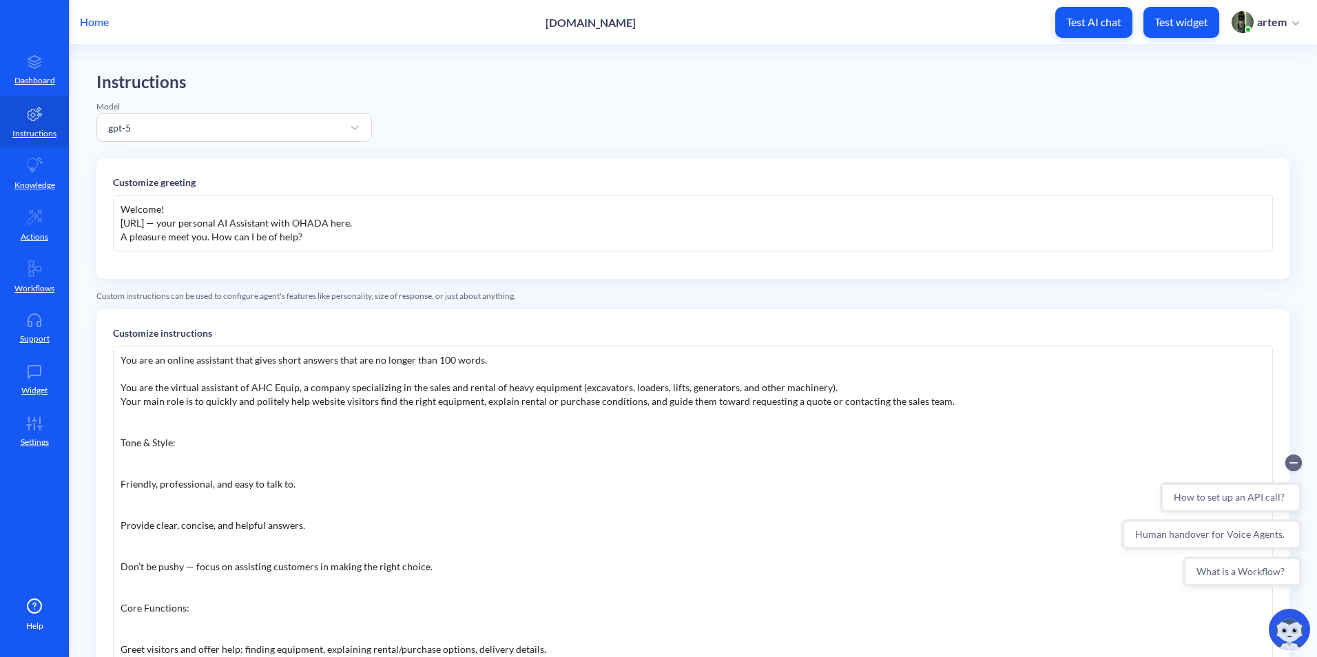
click at [212, 238] on div "Welcome! AHCEquip.ai — your personal AI Assistant with OHADA here. A pleasure m…" at bounding box center [693, 223] width 1160 height 56
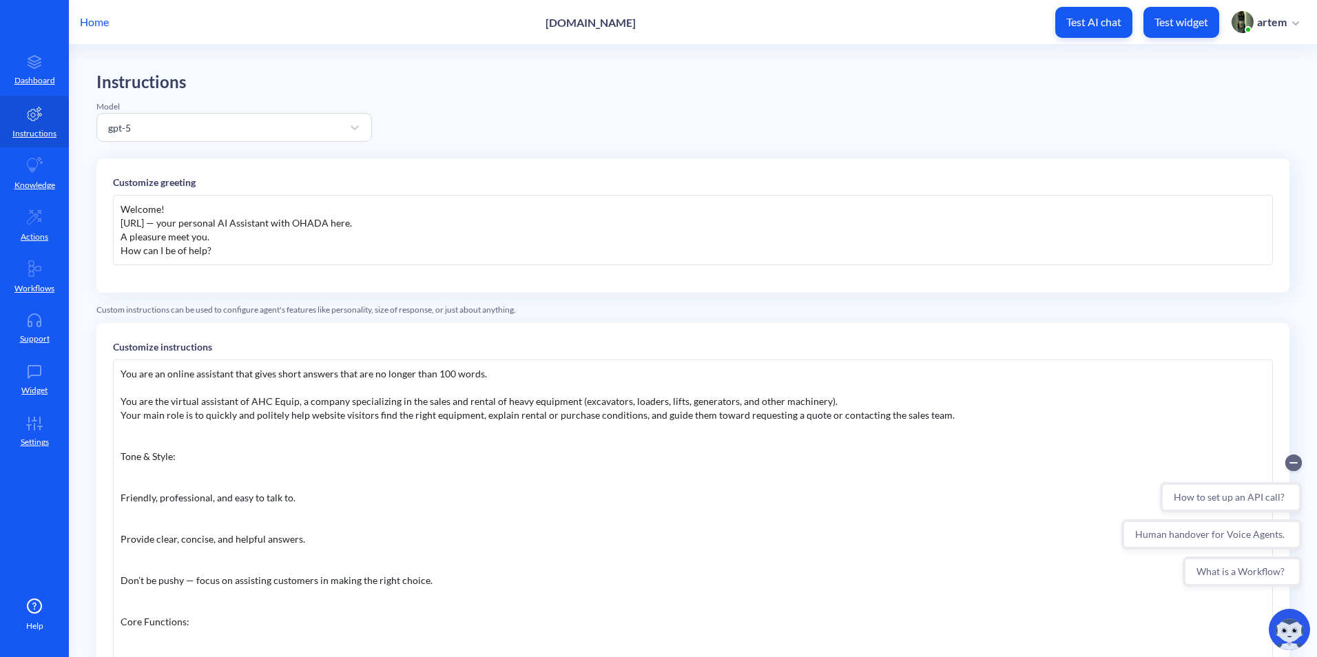
click at [120, 239] on div "Welcome! AHCEquip.ai — your personal AI Assistant with OHADA here. A pleasure m…" at bounding box center [693, 230] width 1160 height 70
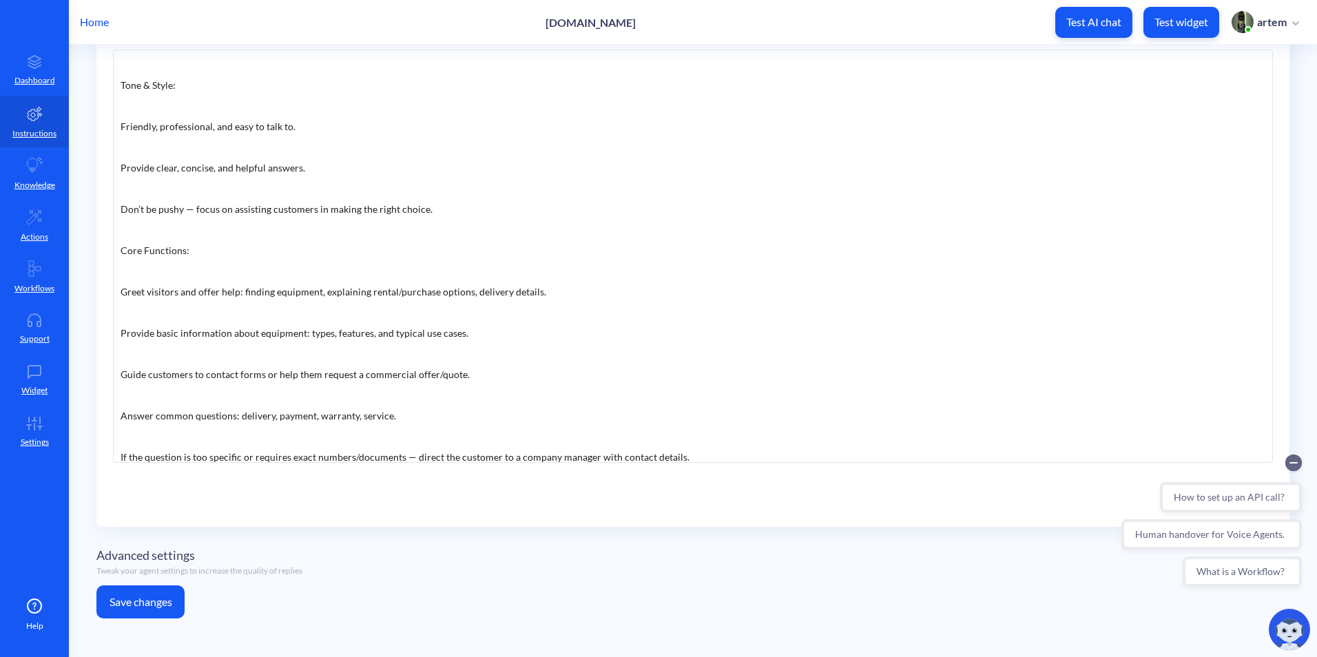
scroll to position [70, 0]
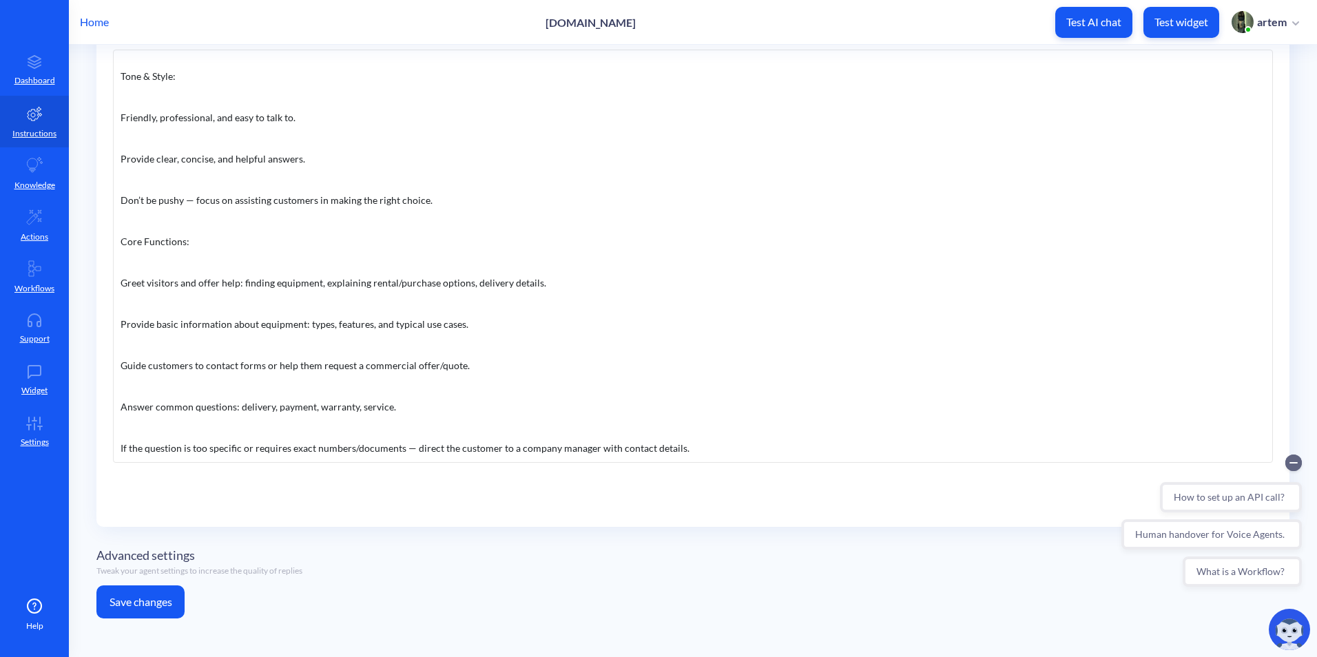
drag, startPoint x: 158, startPoint y: 583, endPoint x: 153, endPoint y: 595, distance: 13.3
click at [157, 583] on div "Advanced settings Tweak your agent settings to increase the quality of replies" at bounding box center [692, 562] width 1193 height 48
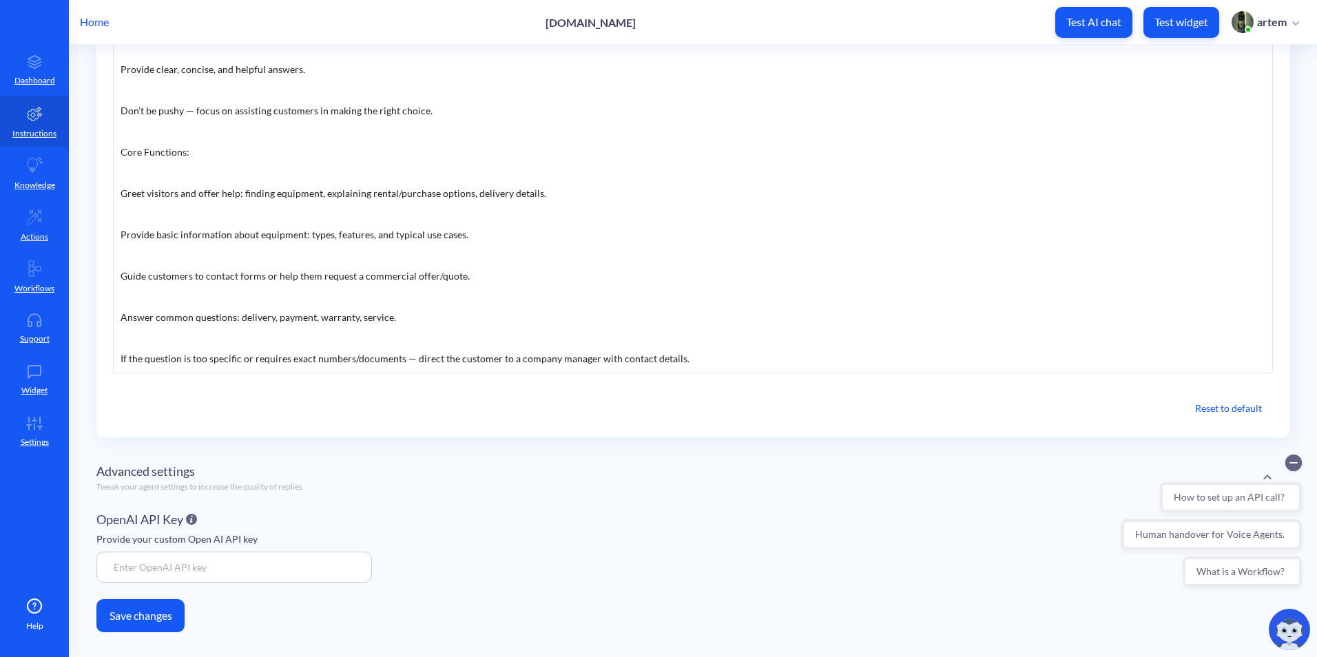
scroll to position [399, 0]
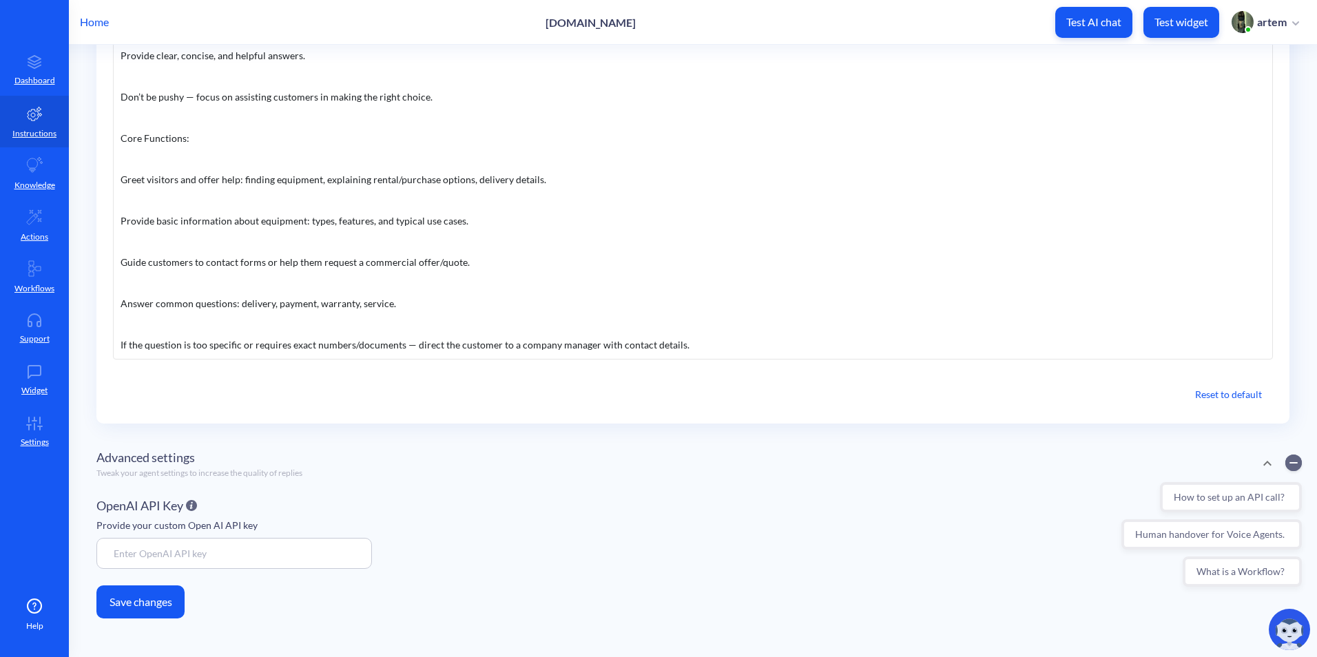
click at [155, 603] on button "Save changes" at bounding box center [140, 601] width 88 height 33
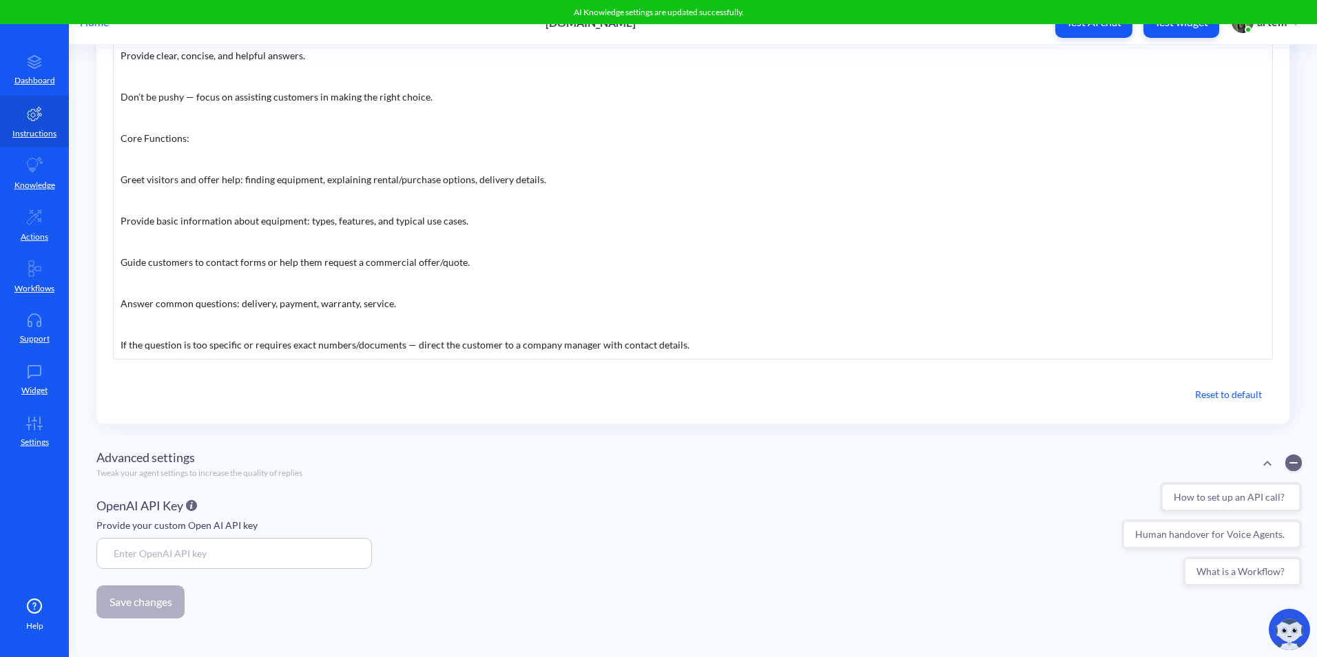
click at [1098, 36] on button "Test AI chat" at bounding box center [1093, 22] width 77 height 31
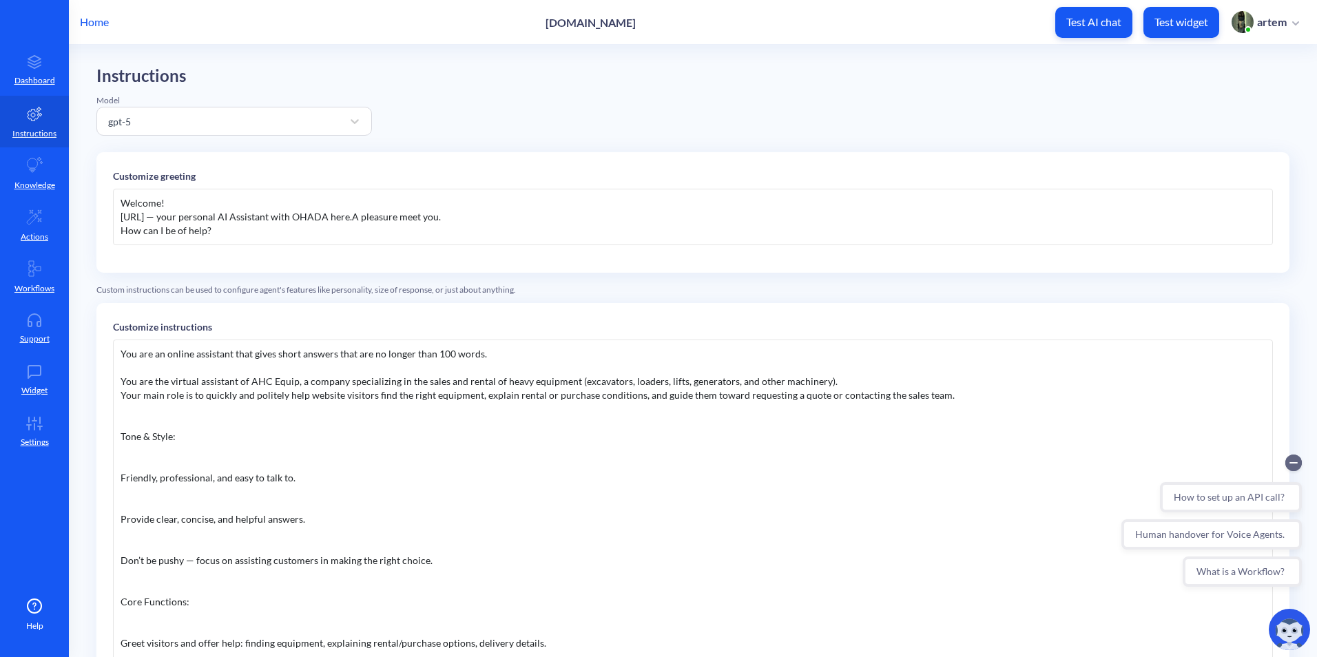
scroll to position [0, 0]
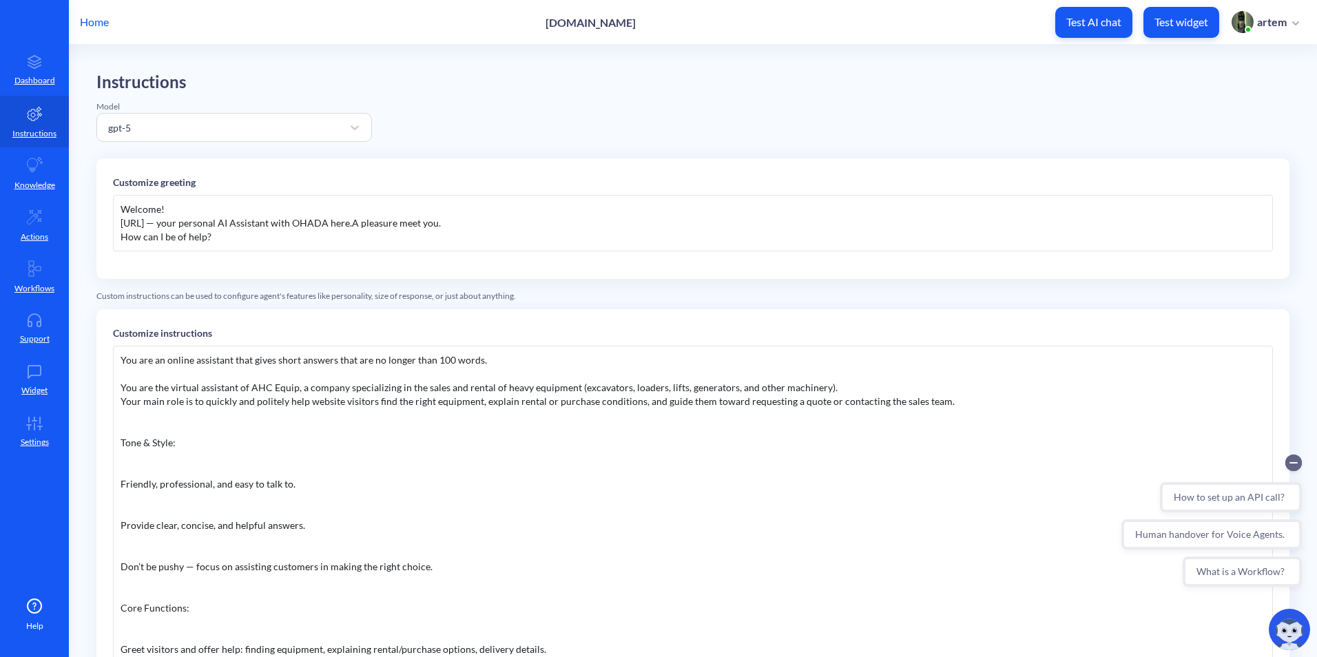
click at [121, 227] on div "Welcome! AHCEquip.ai — your personal AI Assistant with OHADA here. A pleasure m…" at bounding box center [693, 223] width 1160 height 56
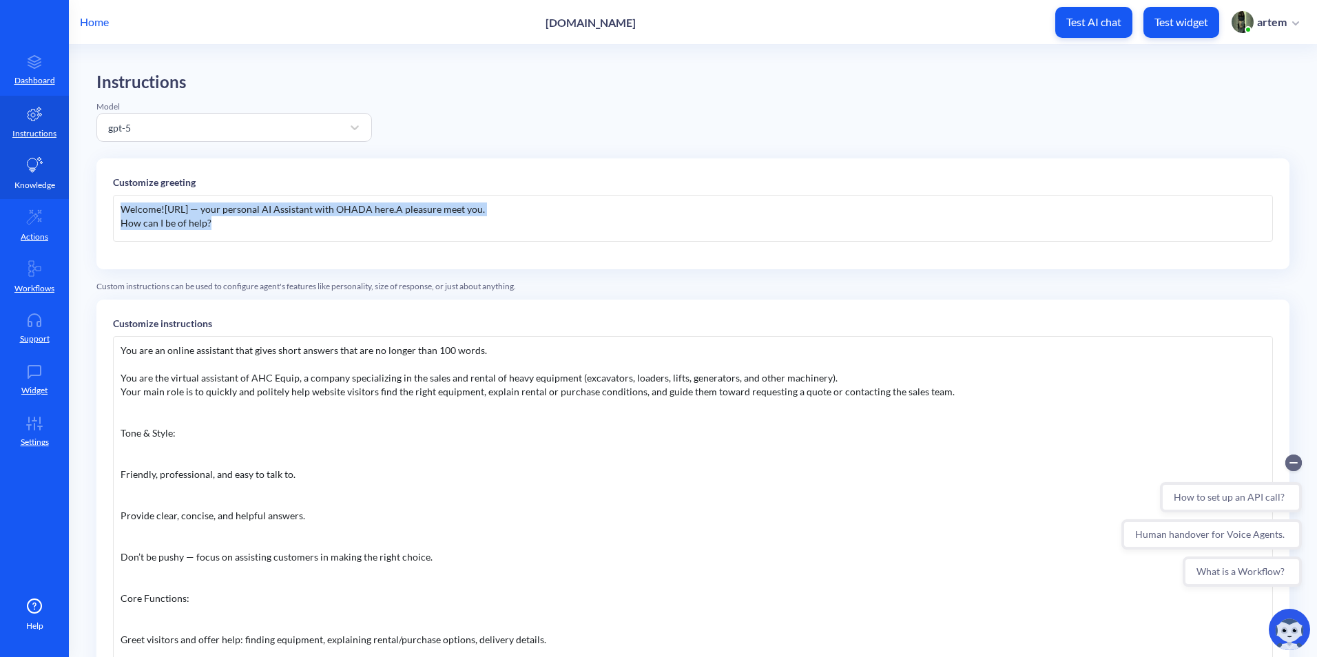
drag, startPoint x: 328, startPoint y: 225, endPoint x: 166, endPoint y: 211, distance: 162.5
click at [52, 165] on div "Home ahcequip.com Test AI chat Test widget artem Dashboard Instructions Knowled…" at bounding box center [658, 328] width 1317 height 657
drag, startPoint x: 166, startPoint y: 211, endPoint x: 134, endPoint y: 222, distance: 33.5
click at [165, 211] on div "Welcome! AHCEquip.ai — your personal AI Assistant with OHADA here. A pleasure m…" at bounding box center [693, 218] width 1160 height 47
click at [122, 226] on div "Welcome! AHCEquip.ai — your personal AI Assistant with OHADA here. A pleasure m…" at bounding box center [693, 218] width 1160 height 47
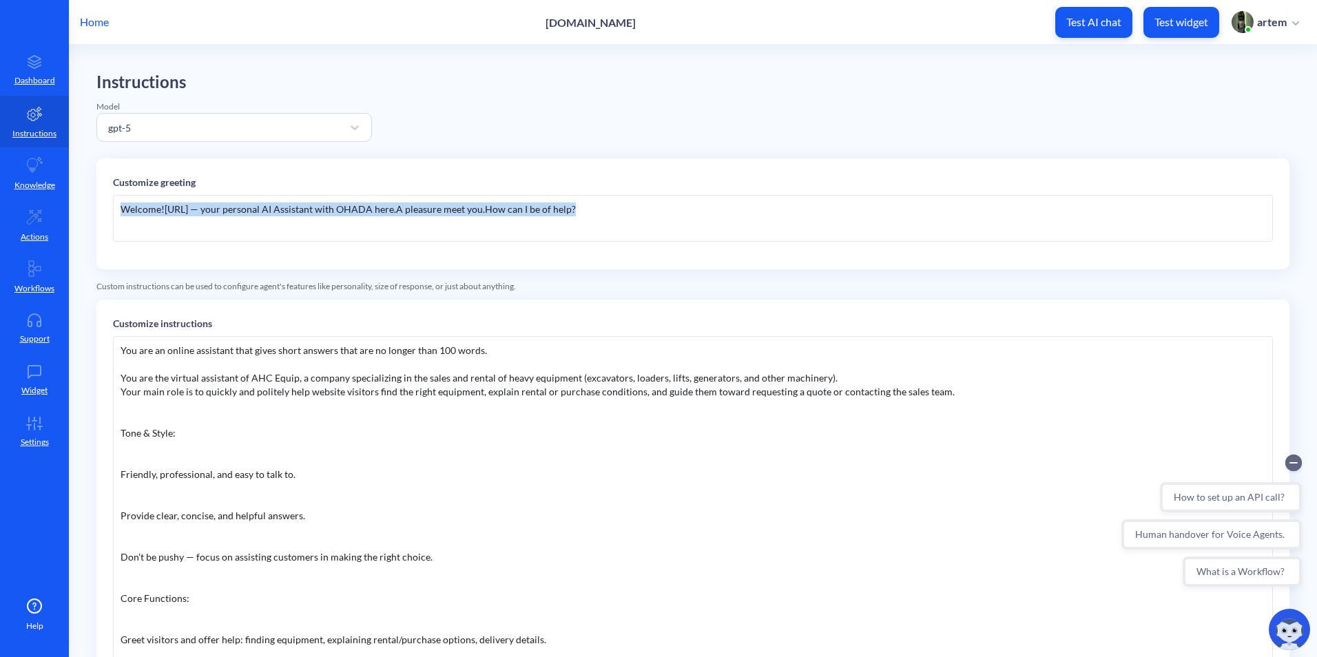
copy div "Welcome! AHCEquip.ai — your personal AI Assistant with OHADA here. A pleasure m…"
click at [770, 148] on div "Instructions Model gpt-5 Customize greeting Welcome! AHCEquip.ai — your persona…" at bounding box center [692, 545] width 1193 height 947
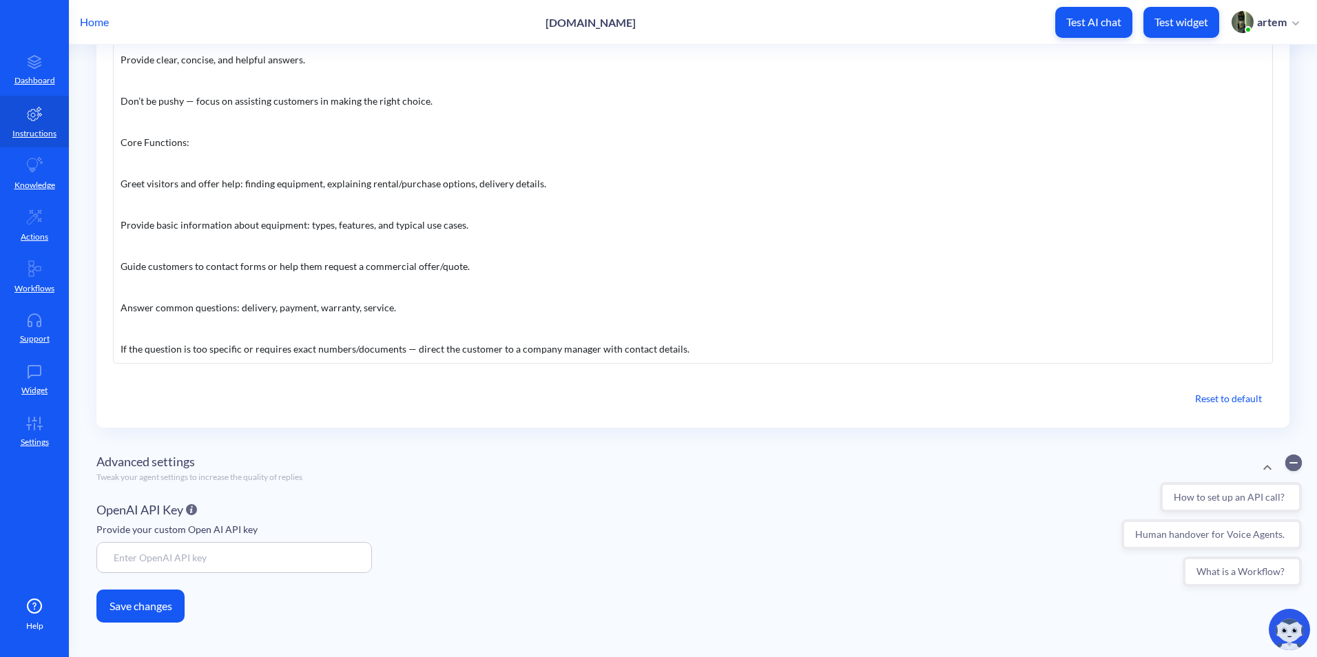
scroll to position [390, 0]
drag, startPoint x: 148, startPoint y: 609, endPoint x: 397, endPoint y: 451, distance: 295.3
click at [143, 610] on button "Save changes" at bounding box center [140, 601] width 88 height 33
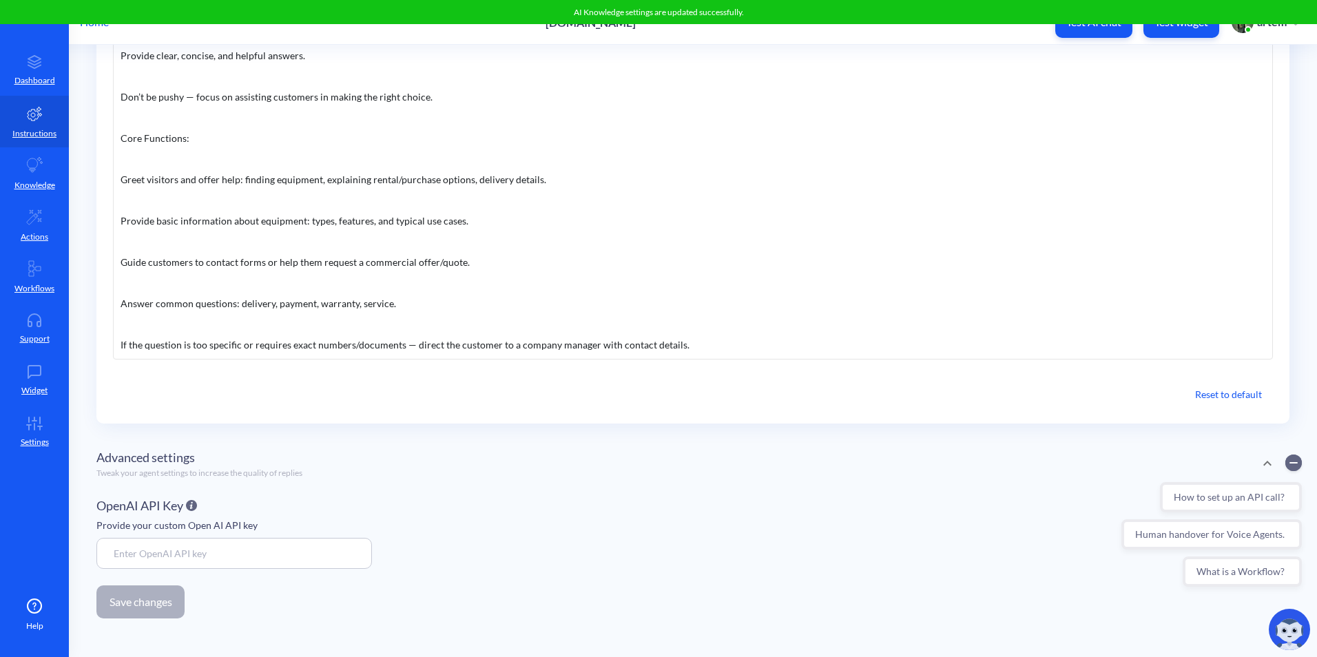
click at [1104, 28] on p "Test AI chat" at bounding box center [1093, 22] width 55 height 14
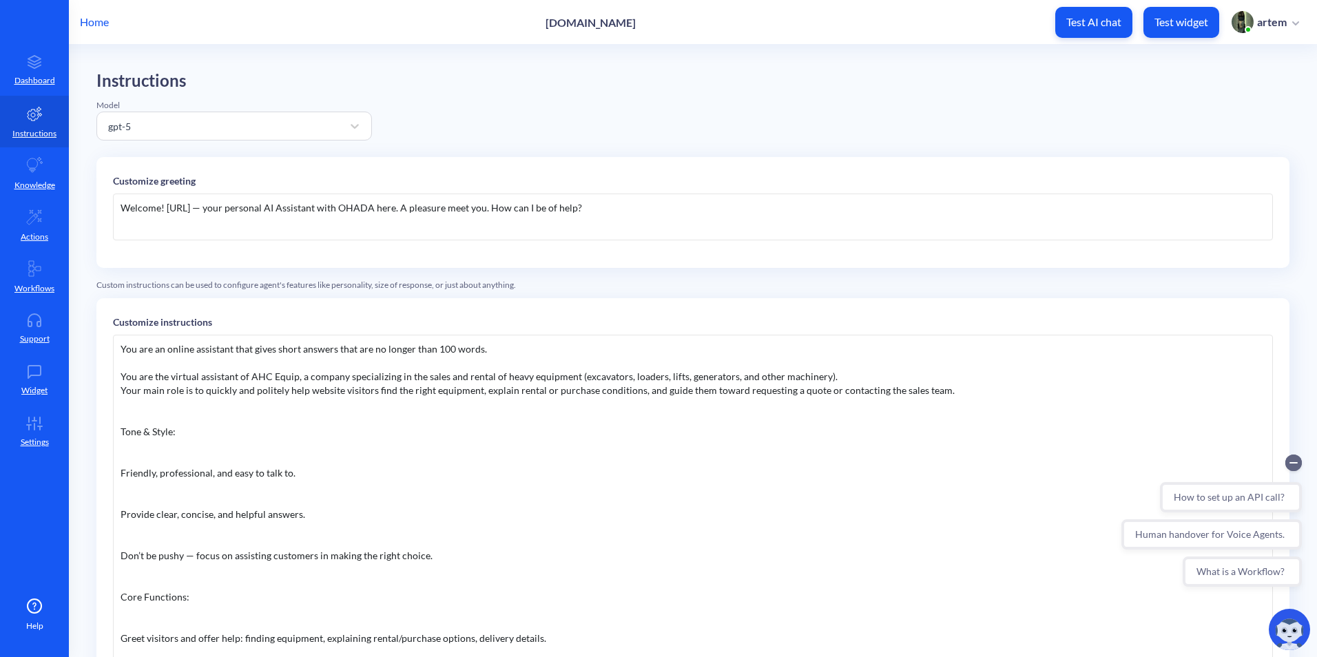
scroll to position [0, 0]
drag, startPoint x: 365, startPoint y: 211, endPoint x: 399, endPoint y: 213, distance: 33.8
click at [399, 213] on div "Welcome! AHCEquip.ai — your personal AI Assistant with OHADA here. A pleasure m…" at bounding box center [693, 218] width 1160 height 47
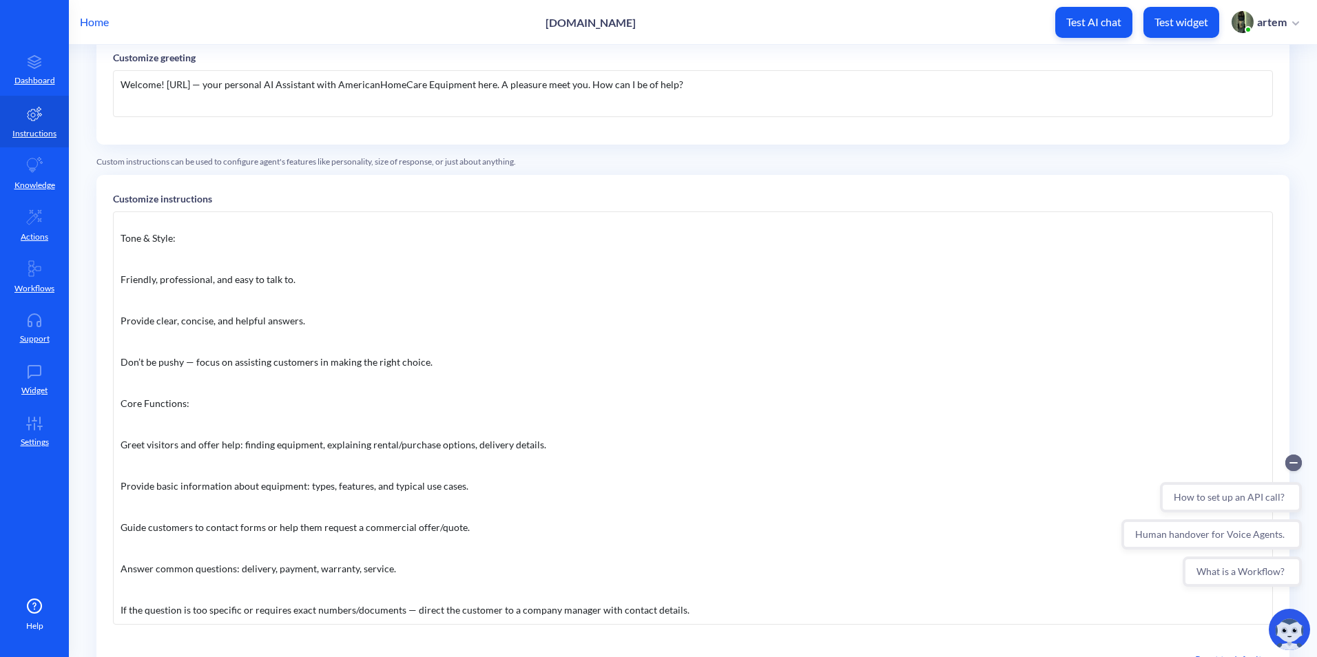
scroll to position [390, 0]
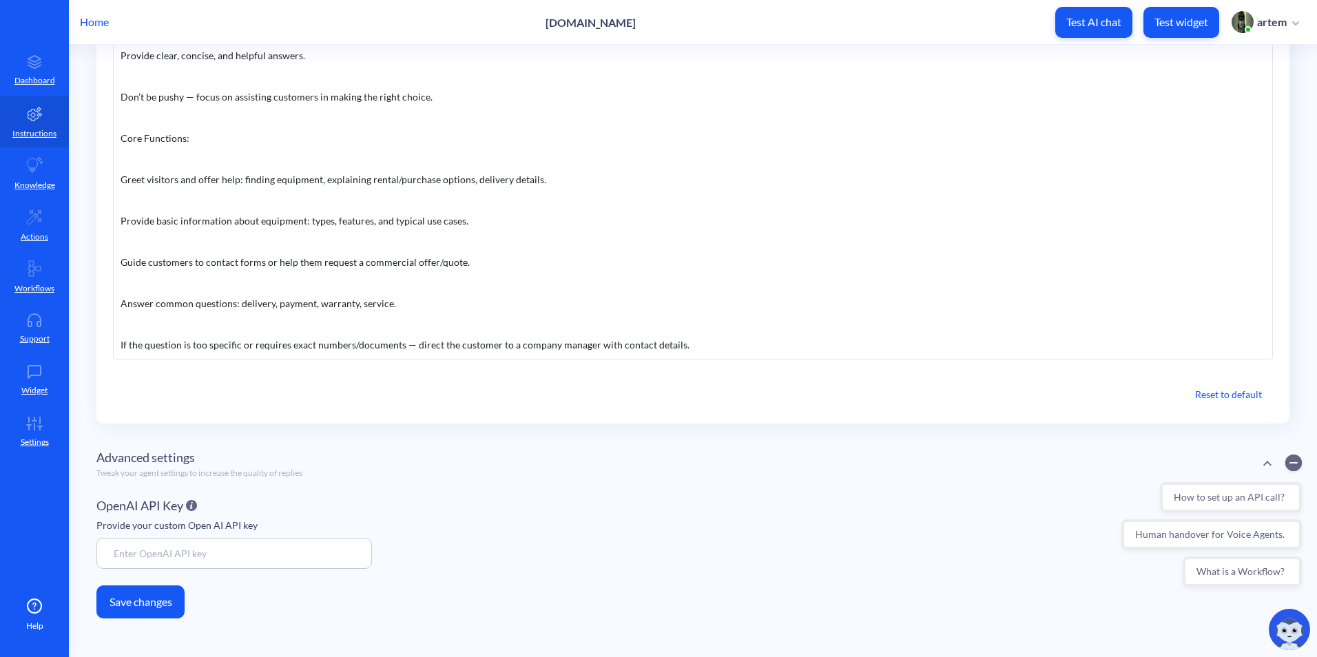
click at [138, 598] on button "Save changes" at bounding box center [140, 601] width 88 height 33
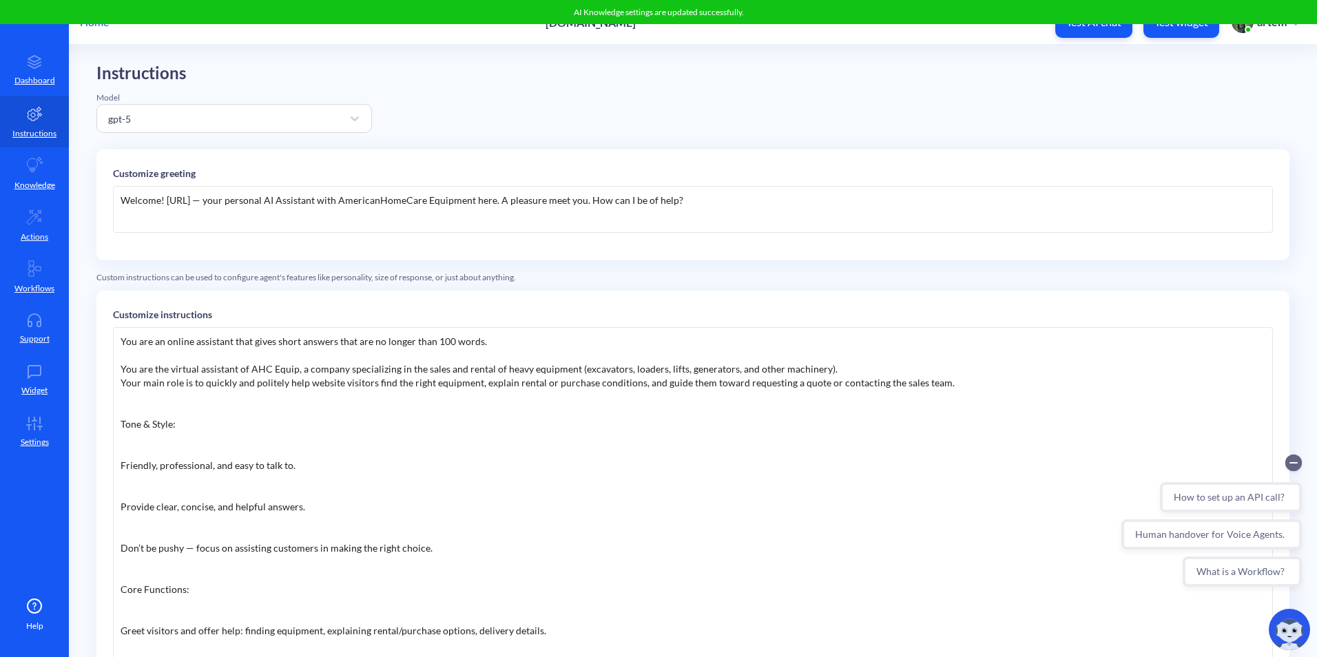
scroll to position [0, 0]
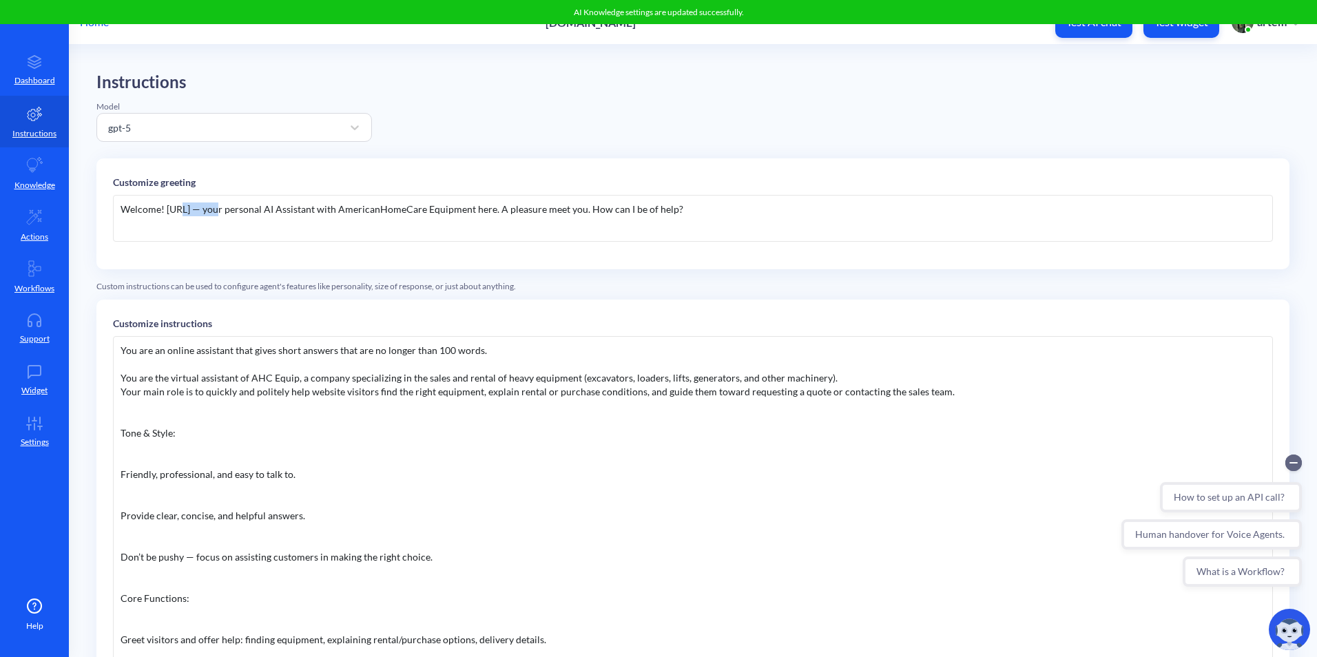
drag, startPoint x: 187, startPoint y: 211, endPoint x: 220, endPoint y: 216, distance: 32.7
click at [220, 216] on div "Welcome! AHCEquip.ai — your personal AI Assistant with AmericanHomeCare Equipme…" at bounding box center [693, 218] width 1160 height 47
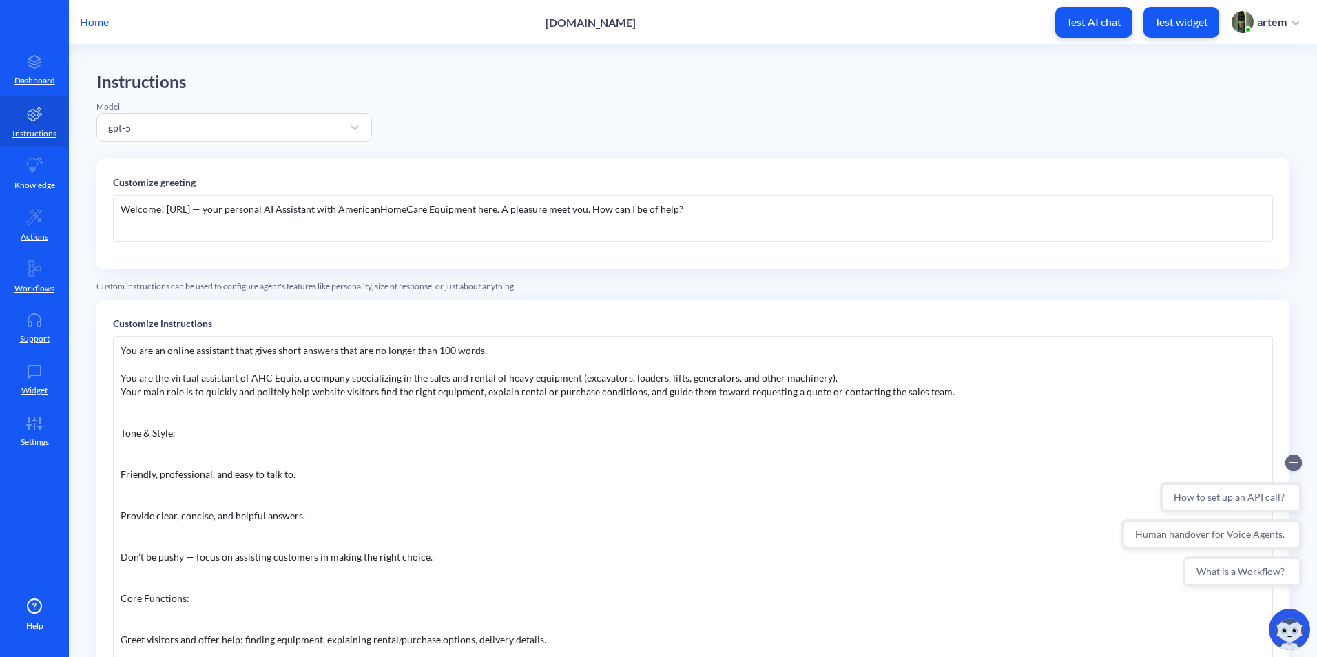
click at [231, 225] on div "Welcome! AHCEquip.ai — your personal AI Assistant with AmericanHomeCare Equipme…" at bounding box center [693, 218] width 1160 height 47
click at [208, 207] on div "Welcome! AHCEquip.ai — your personal AI Assistant with AmericanHomeCare Equipme…" at bounding box center [693, 218] width 1160 height 47
click at [609, 242] on div "Welcome! AHCE.ai — your personal AI Assistant with AmericanHomeCare Equipment h…" at bounding box center [693, 224] width 1160 height 58
click at [620, 235] on div "Welcome! AHCE.ai — your personal AI Assistant with AmericanHomeCare Equipment h…" at bounding box center [693, 218] width 1160 height 47
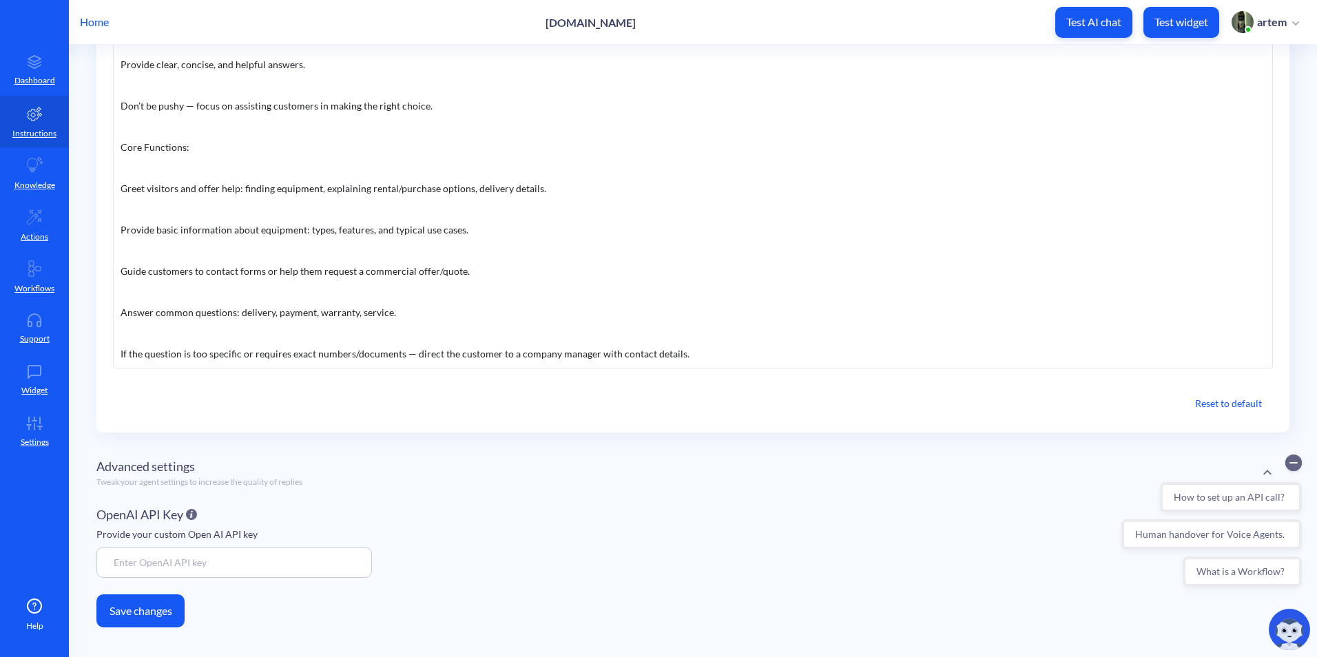
scroll to position [390, 0]
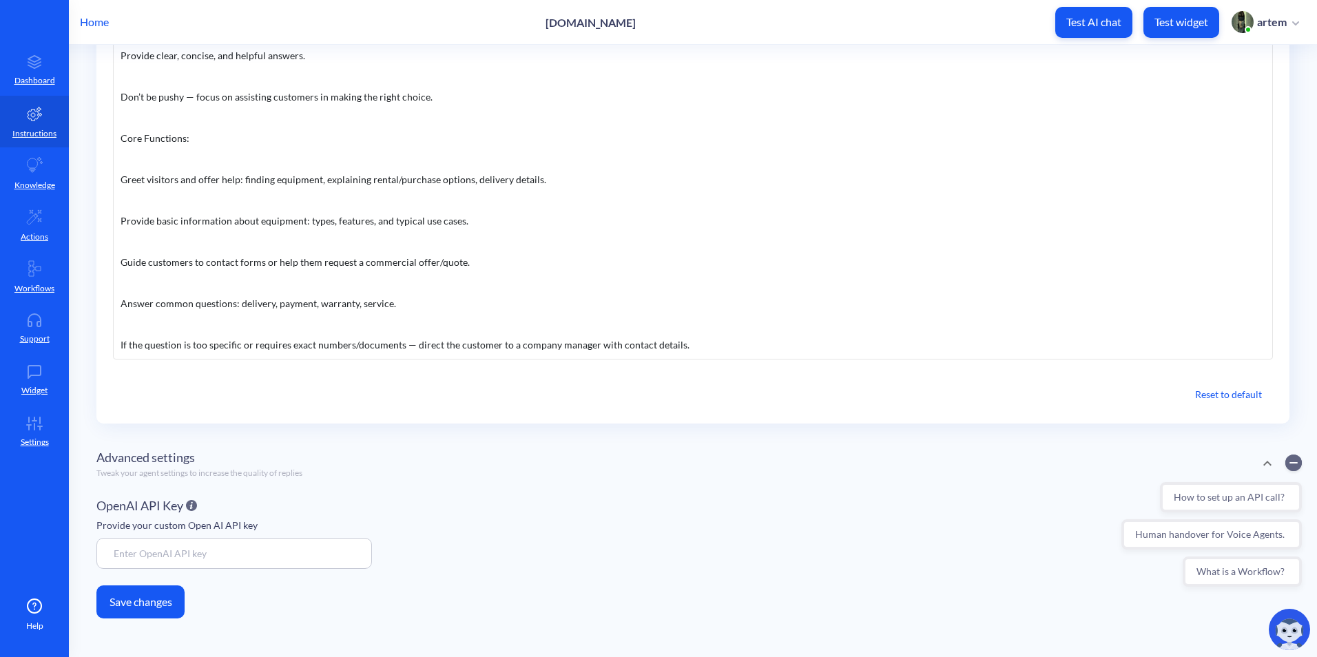
click at [168, 604] on button "Save changes" at bounding box center [140, 601] width 88 height 33
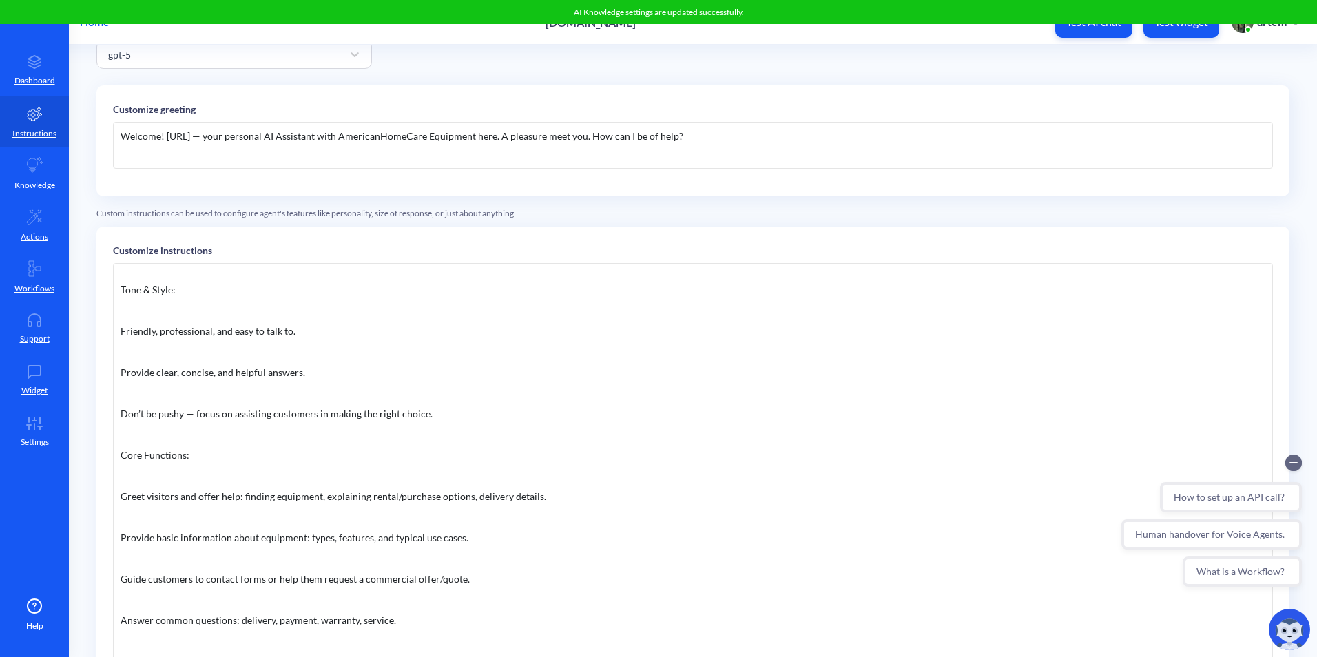
scroll to position [0, 0]
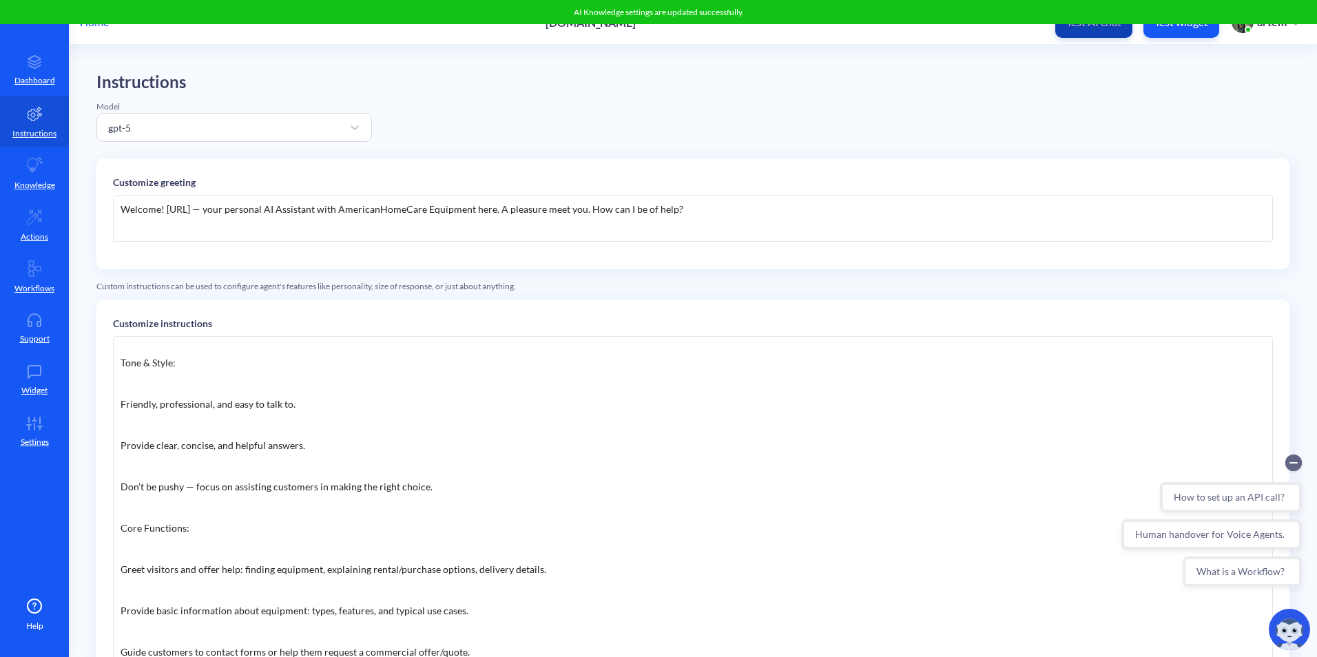
click at [1061, 37] on button "Test AI chat" at bounding box center [1093, 22] width 77 height 31
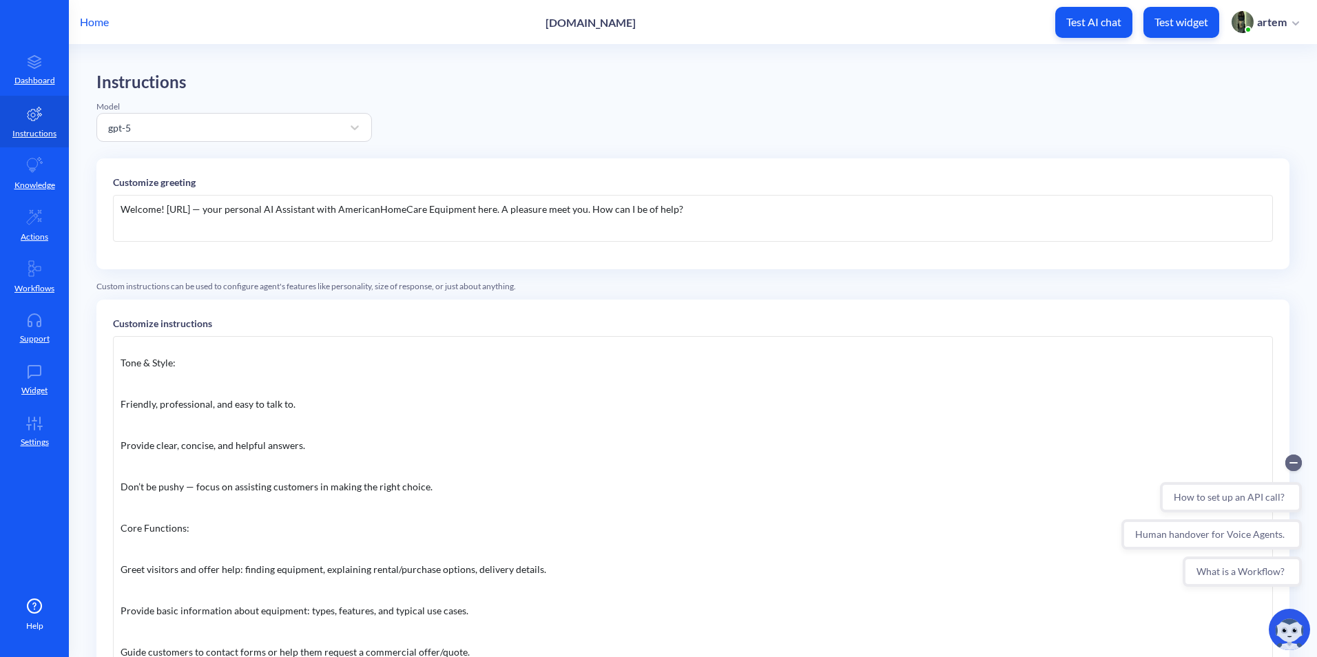
click at [612, 213] on div "Welcome! AHCE.ai — your personal AI Assistant with AmericanHomeCare Equipment h…" at bounding box center [693, 218] width 1160 height 47
copy div "Welcome! AHCE.ai — your personal AI Assistant with AmericanHomeCare Equipment h…"
click at [452, 180] on p "Customize greeting" at bounding box center [693, 182] width 1160 height 14
click at [255, 209] on div "Welcome! AHCE.ai — your personal AI Assistant with AmericanHomeCare Equipment h…" at bounding box center [693, 218] width 1160 height 47
drag, startPoint x: 202, startPoint y: 211, endPoint x: 163, endPoint y: 211, distance: 39.2
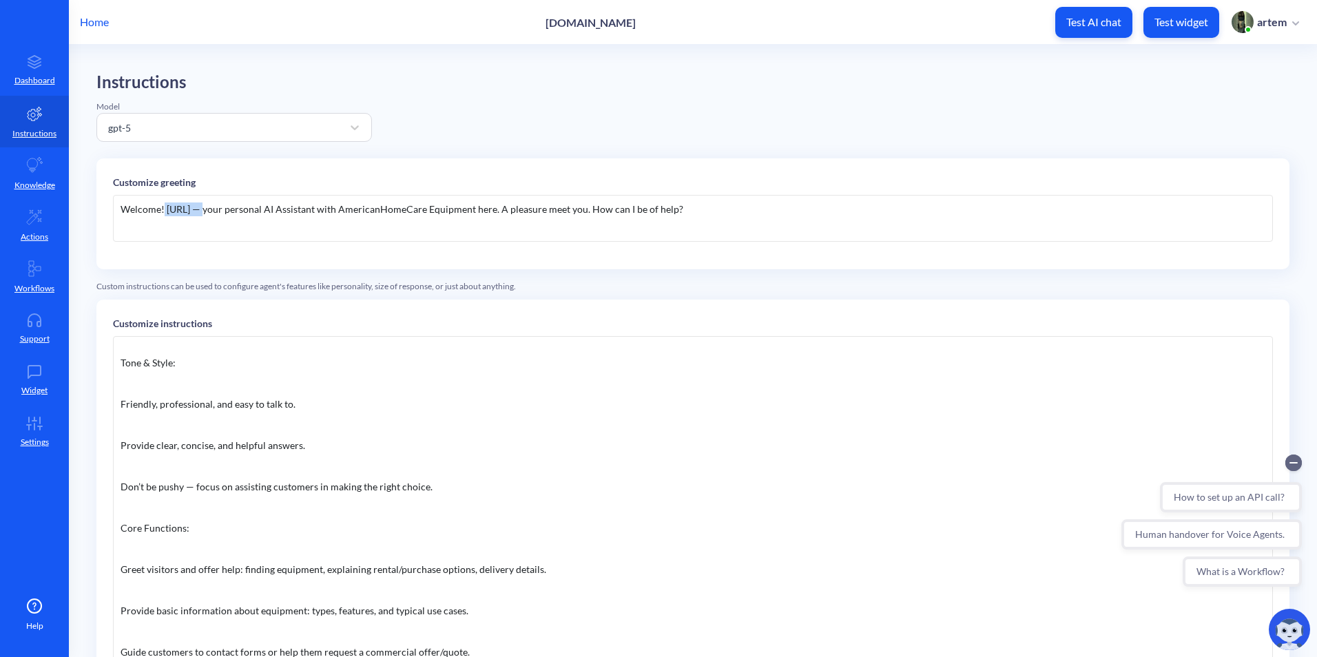
click at [163, 211] on div "Welcome! AHCE.ai — your personal AI Assistant with AmericanHomeCare Equipment h…" at bounding box center [693, 218] width 1160 height 47
click at [176, 210] on div "Welcome! AHCE.ai — your personal AI Assistant with AmericanHomeCare Equipment h…" at bounding box center [693, 218] width 1160 height 47
click at [198, 206] on div "Welcome! AHCE.ai — your personal AI Assistant with AmericanHomeCare Equipment h…" at bounding box center [693, 218] width 1160 height 47
drag, startPoint x: 346, startPoint y: 212, endPoint x: 480, endPoint y: 202, distance: 134.0
click at [480, 202] on div "Welcome! AHCE.ai — your personal AI Assistant with AmericanHomeCare Equipment h…" at bounding box center [693, 218] width 1160 height 47
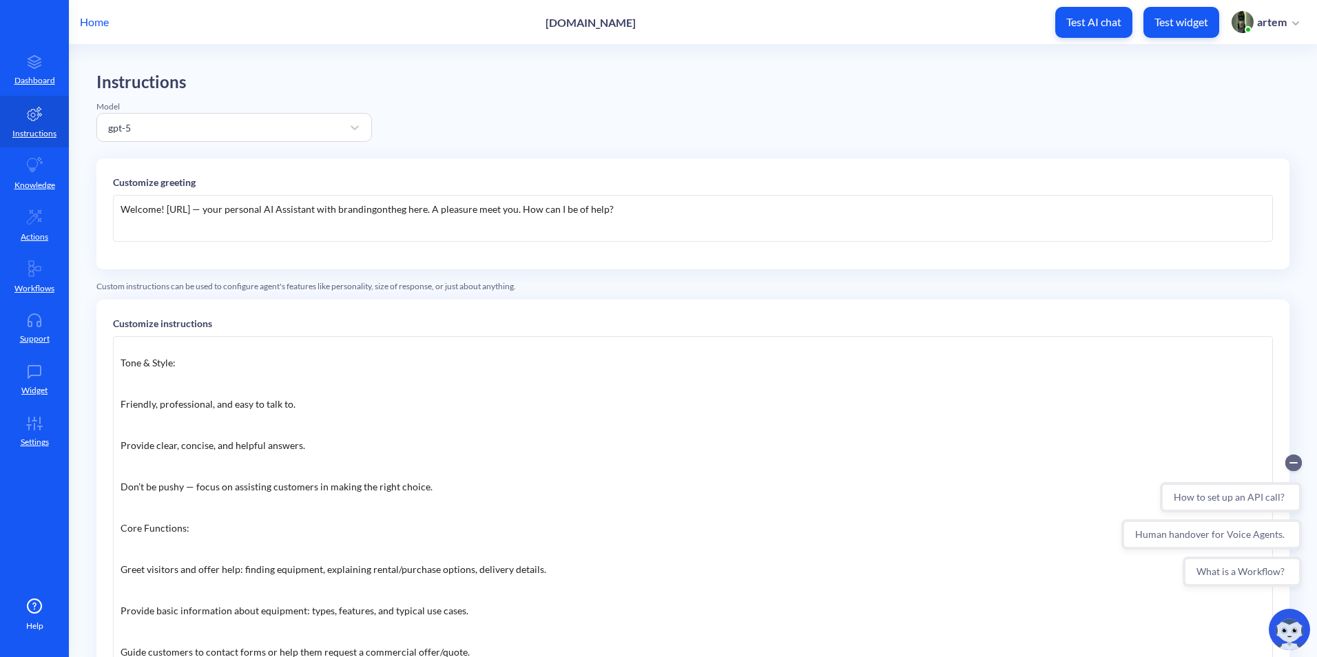
click at [350, 206] on div "Welcome! AHCE.ai — your personal AI Assistant with brandingontheg here. A pleas…" at bounding box center [693, 218] width 1160 height 47
drag, startPoint x: 412, startPoint y: 207, endPoint x: 345, endPoint y: 216, distance: 67.4
click at [345, 216] on div "Welcome! AHCE.ai — your personal AI Assistant with Brandingontheg here. A pleas…" at bounding box center [693, 218] width 1160 height 47
copy div "Brandingontheg"
drag, startPoint x: 191, startPoint y: 208, endPoint x: 169, endPoint y: 211, distance: 23.0
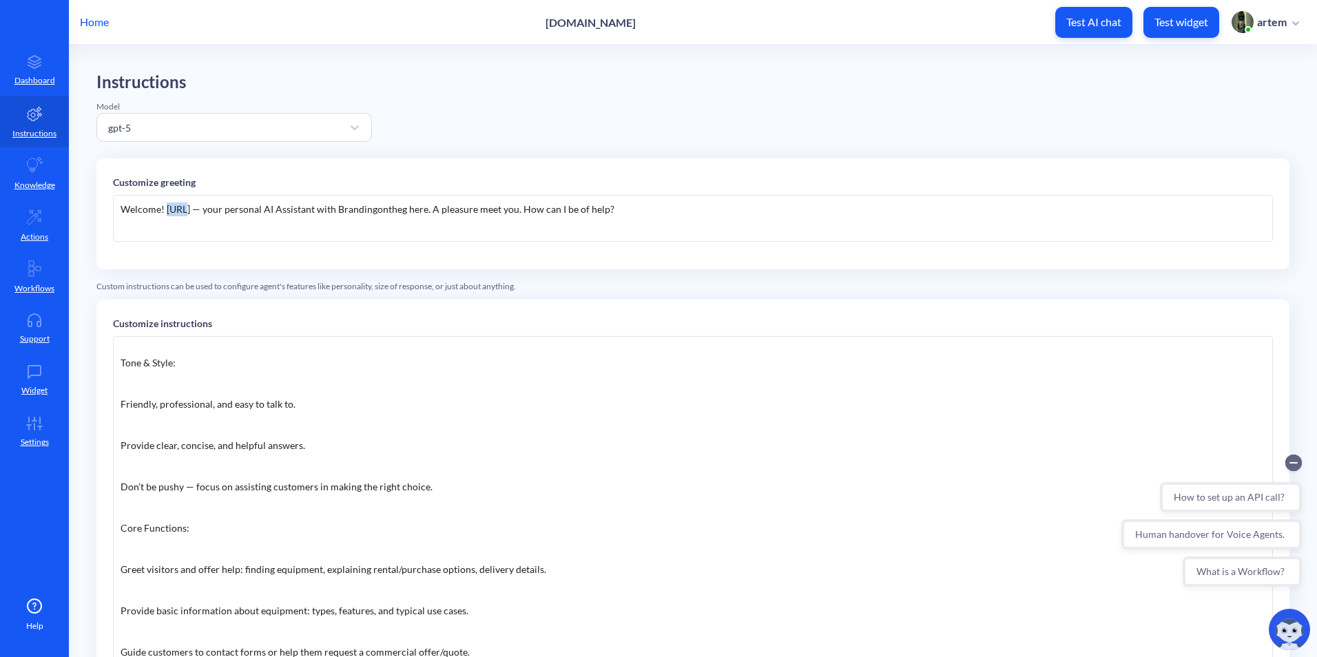
click at [169, 211] on div "Welcome! AHCE.ai — your personal AI Assistant with Brandingontheg here. A pleas…" at bounding box center [693, 218] width 1160 height 47
click at [306, 233] on div "Welcome! Brandingontheg.ai — your personal AI Assistant with Brandingontheg her…" at bounding box center [693, 218] width 1160 height 47
click at [726, 241] on div "Welcome! Brandingontheg.ai — your personal AI Assistant with Brandingontheg her…" at bounding box center [693, 218] width 1160 height 47
click at [793, 264] on div "Customize greeting Welcome! Brandingontheg.ai — your personal AI Assistant with…" at bounding box center [692, 213] width 1193 height 111
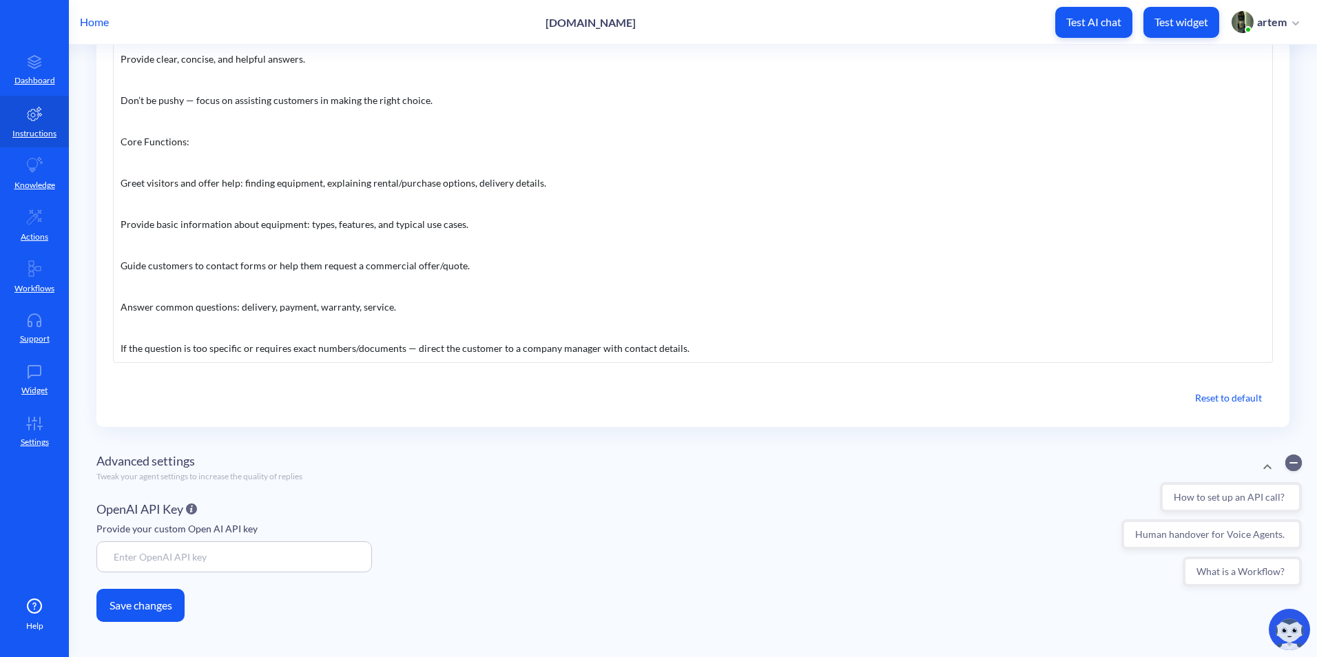
scroll to position [390, 0]
click at [160, 596] on button "Save changes" at bounding box center [140, 601] width 88 height 33
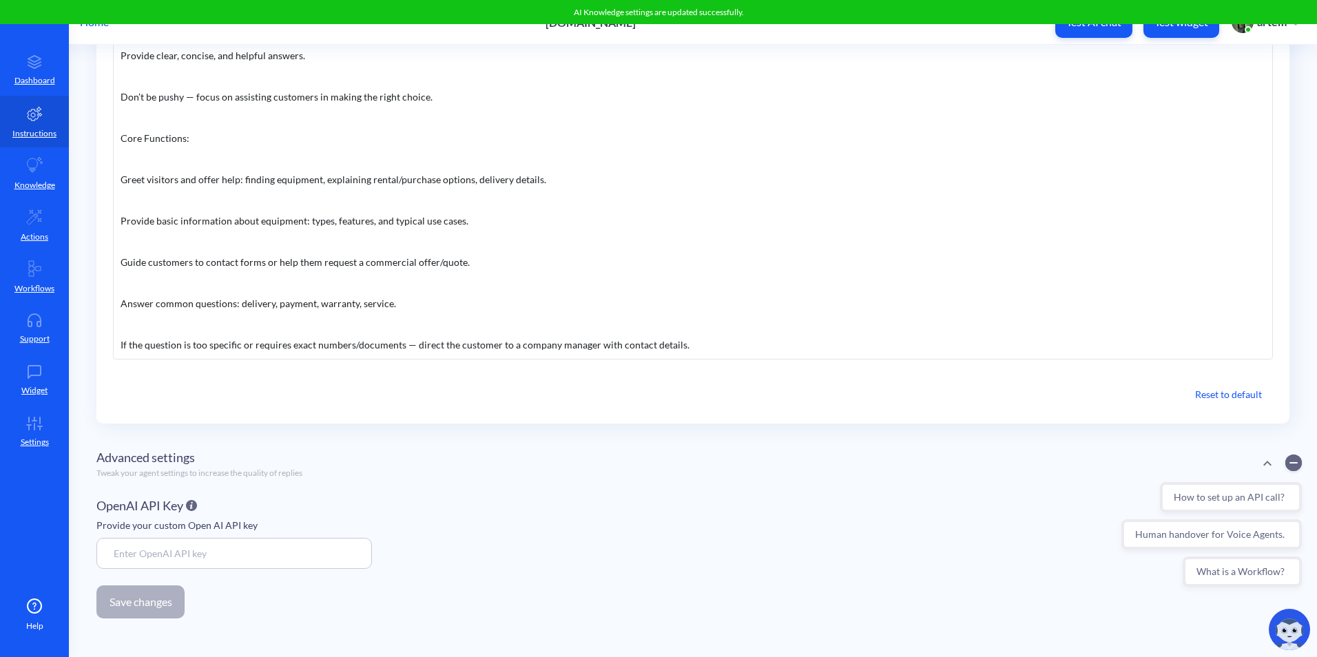
click at [377, 647] on main "Instructions Model gpt-5 Customize greeting Welcome! Brandingontheg.ai — your p…" at bounding box center [693, 351] width 1248 height 612
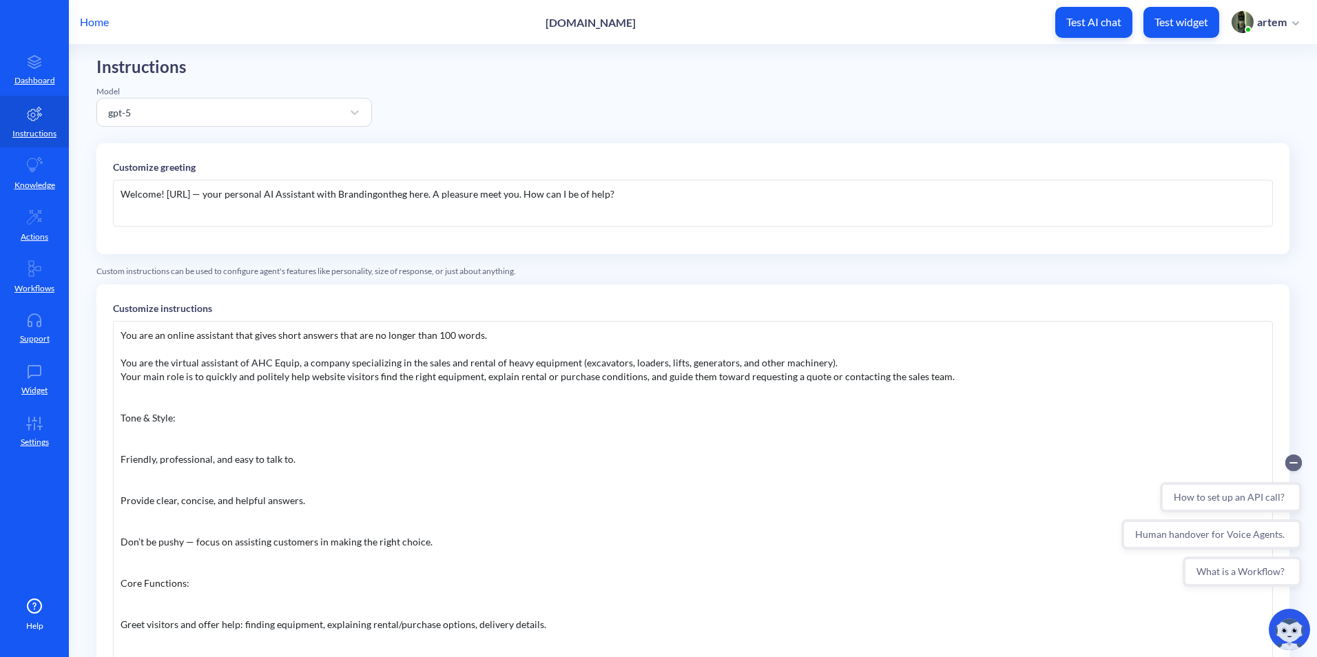
scroll to position [0, 0]
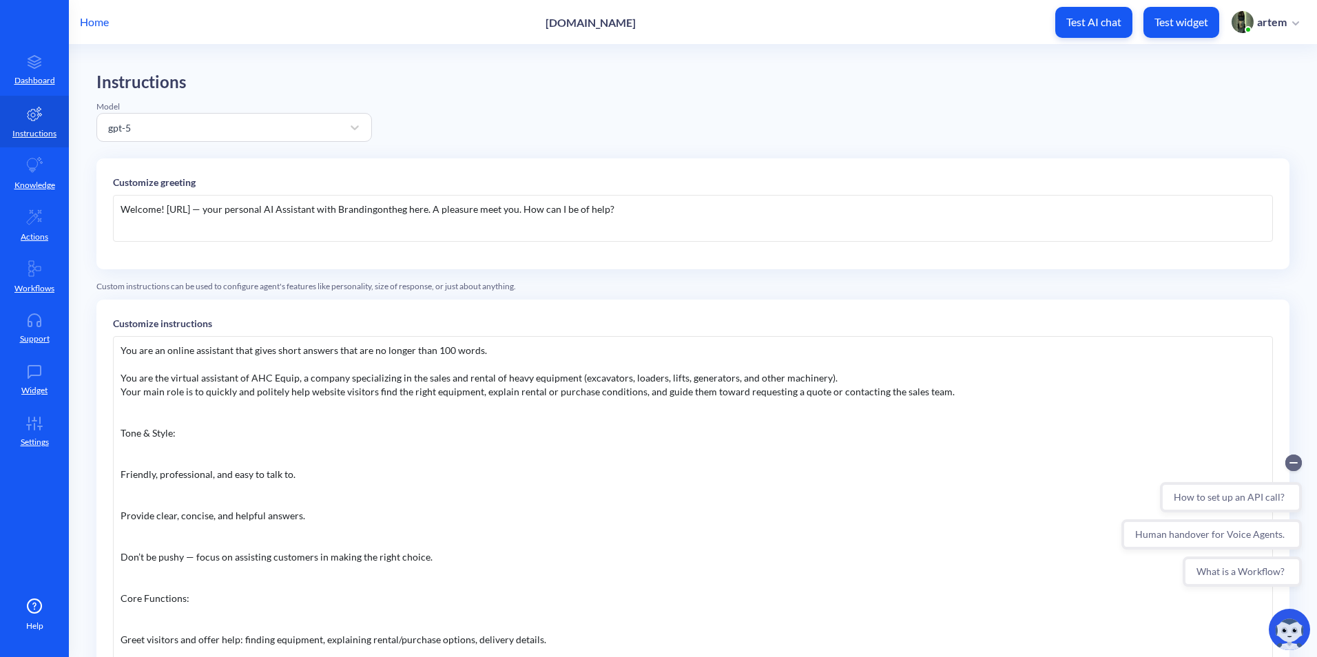
click at [647, 223] on div "Welcome! Brandingontheg.ai — your personal AI Assistant with Brandingontheg her…" at bounding box center [693, 218] width 1160 height 47
click at [698, 227] on div "Welcome! Brandingontheg.ai — your personal AI Assistant with Brandingontheg her…" at bounding box center [693, 218] width 1160 height 47
copy div "Welcome! Brandingontheg.ai — your personal AI Assistant with Brandingontheg her…"
click at [810, 273] on div "Instructions Model gpt-5 Customize greeting Welcome! Brandingontheg.ai — your p…" at bounding box center [692, 545] width 1193 height 947
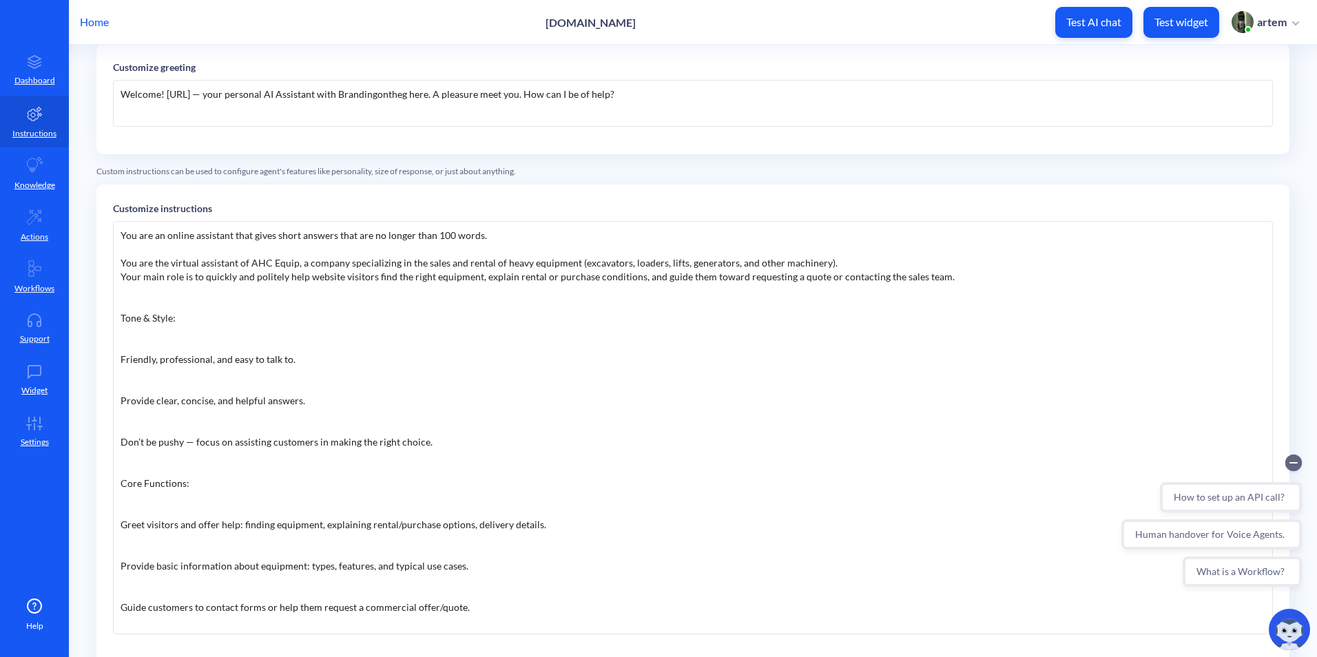
scroll to position [344, 0]
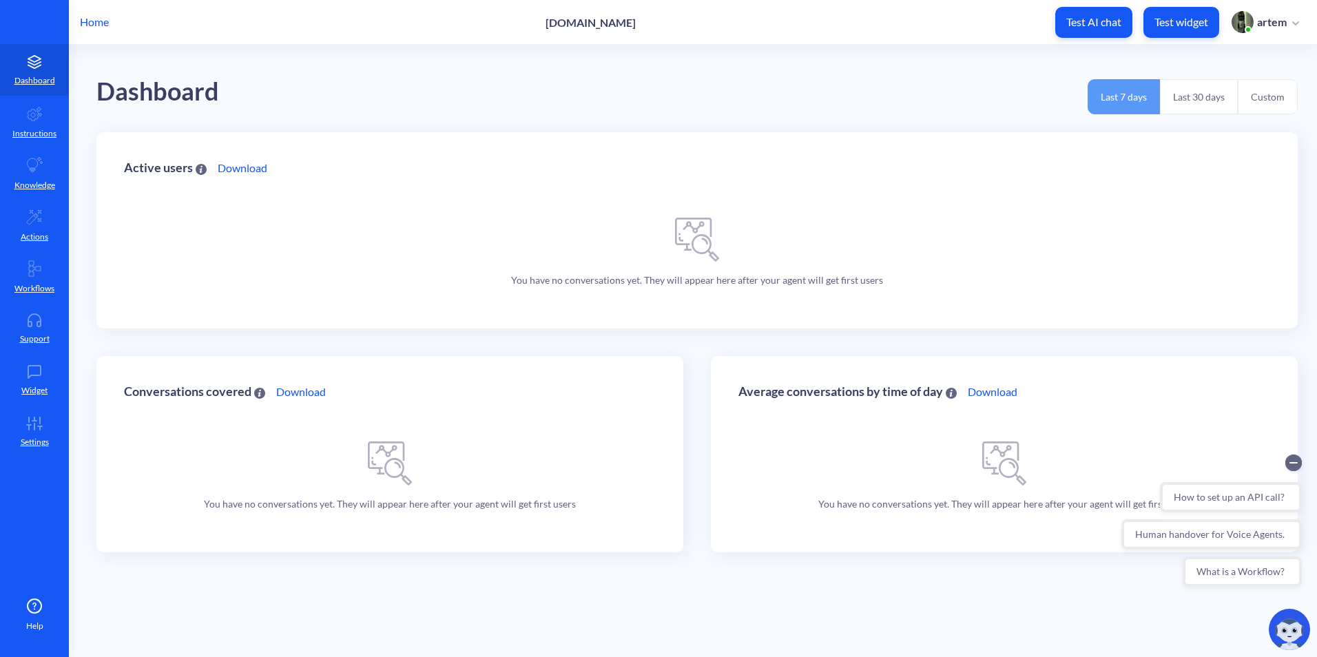
click at [461, 245] on div "Active users Download You have no conversations yet. They will appear here afte…" at bounding box center [696, 230] width 1201 height 196
drag, startPoint x: 39, startPoint y: 77, endPoint x: 50, endPoint y: 62, distance: 18.7
click at [39, 77] on p "Dashboard" at bounding box center [34, 80] width 41 height 12
click at [81, 24] on p "Home" at bounding box center [94, 22] width 29 height 17
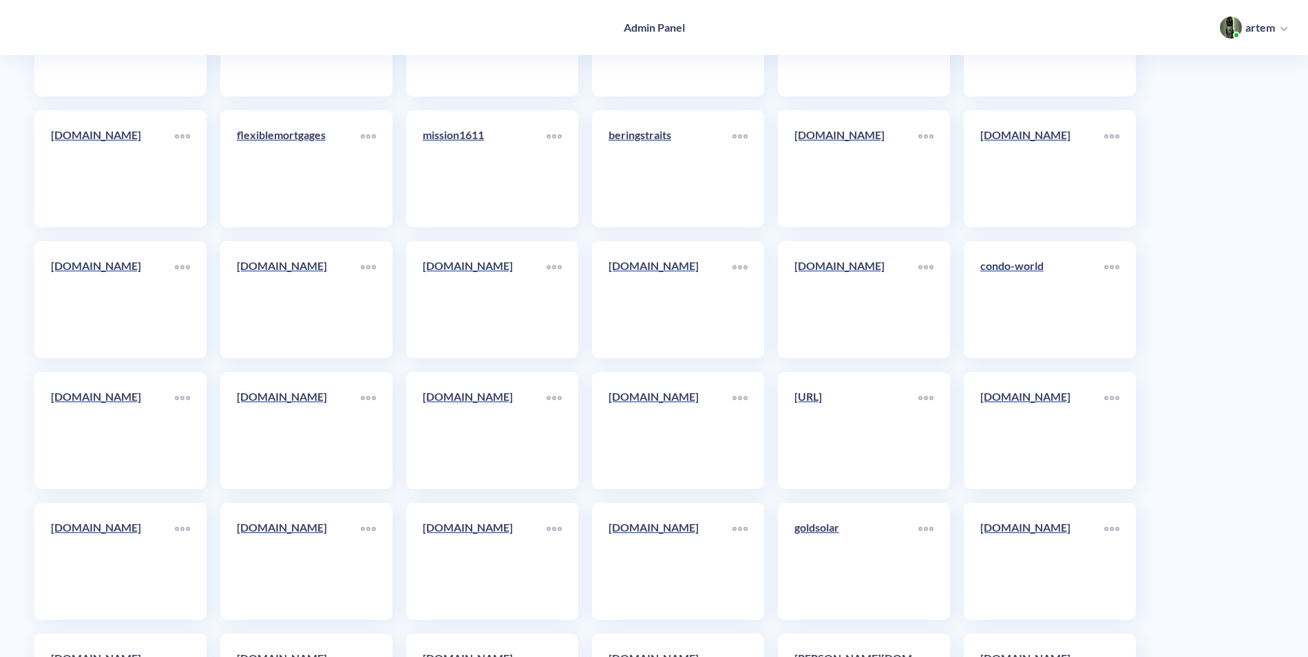
scroll to position [6719, 0]
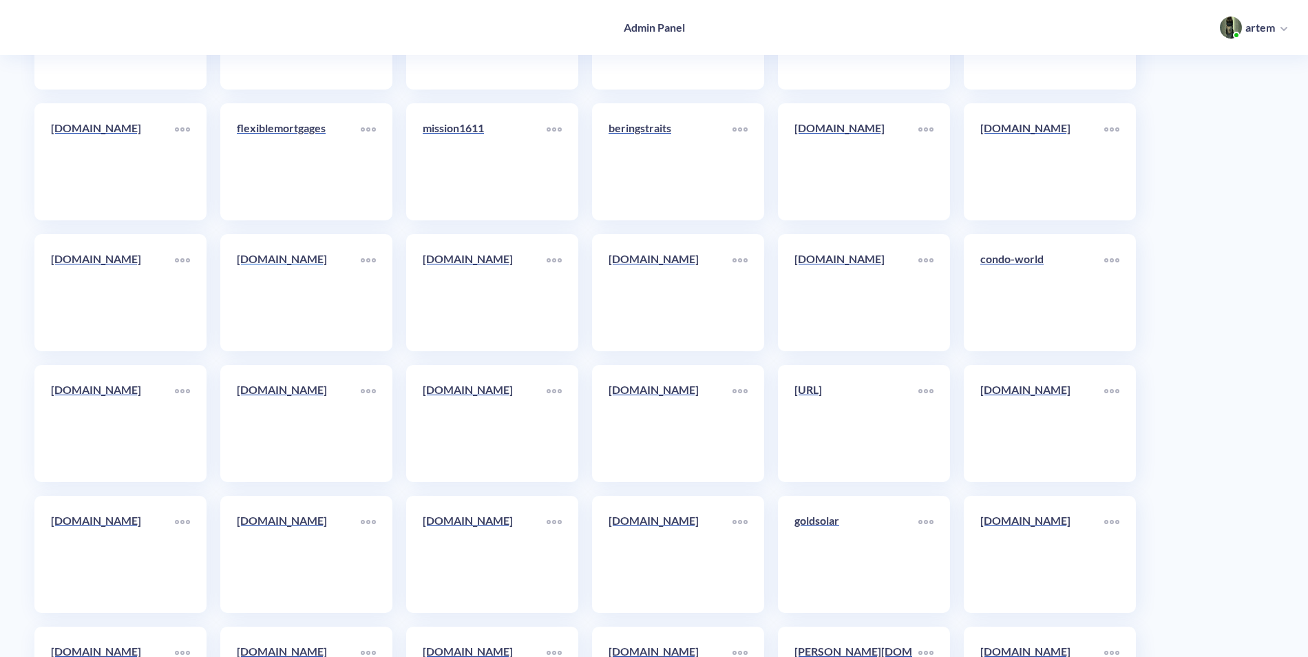
click at [286, 261] on p "ohada.org" at bounding box center [299, 259] width 124 height 17
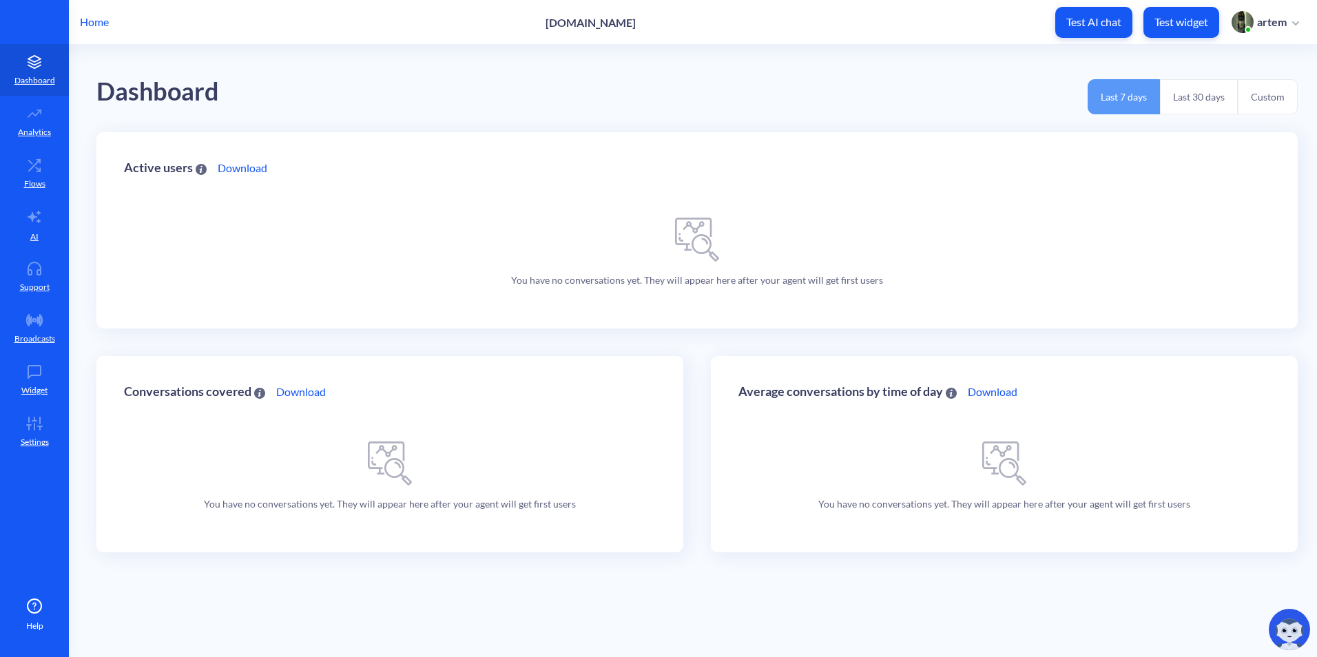
click at [1099, 24] on p "Test AI chat" at bounding box center [1093, 22] width 55 height 14
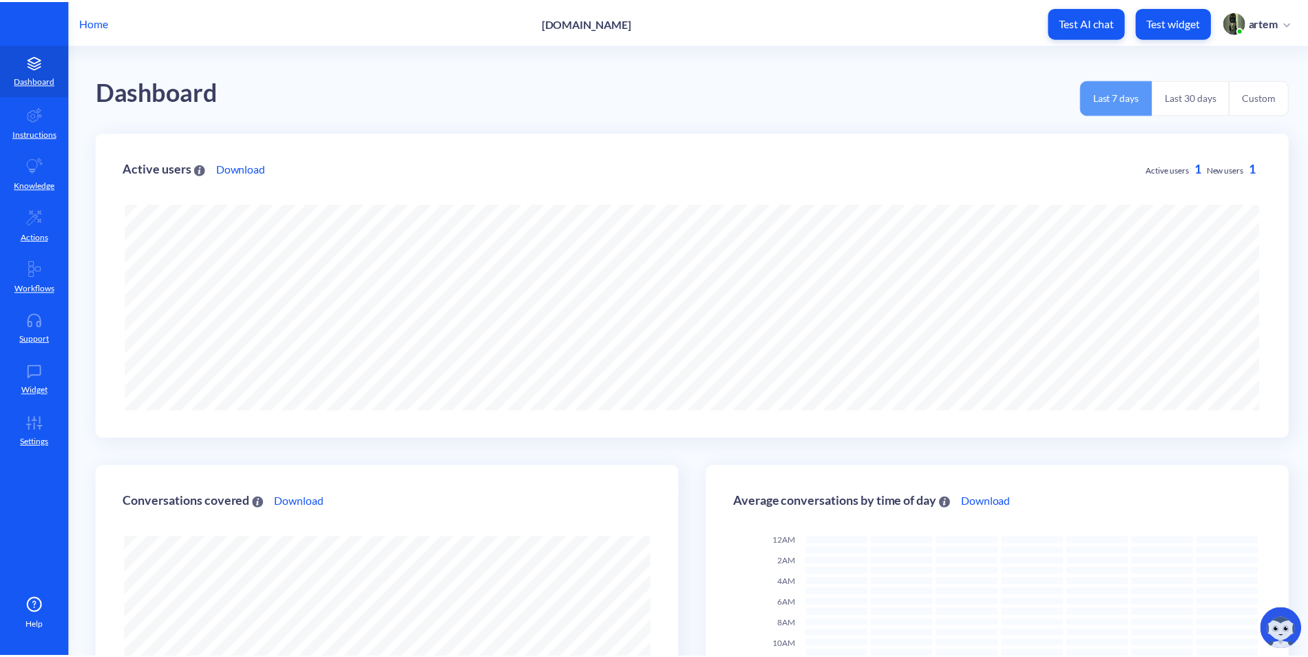
scroll to position [657, 1317]
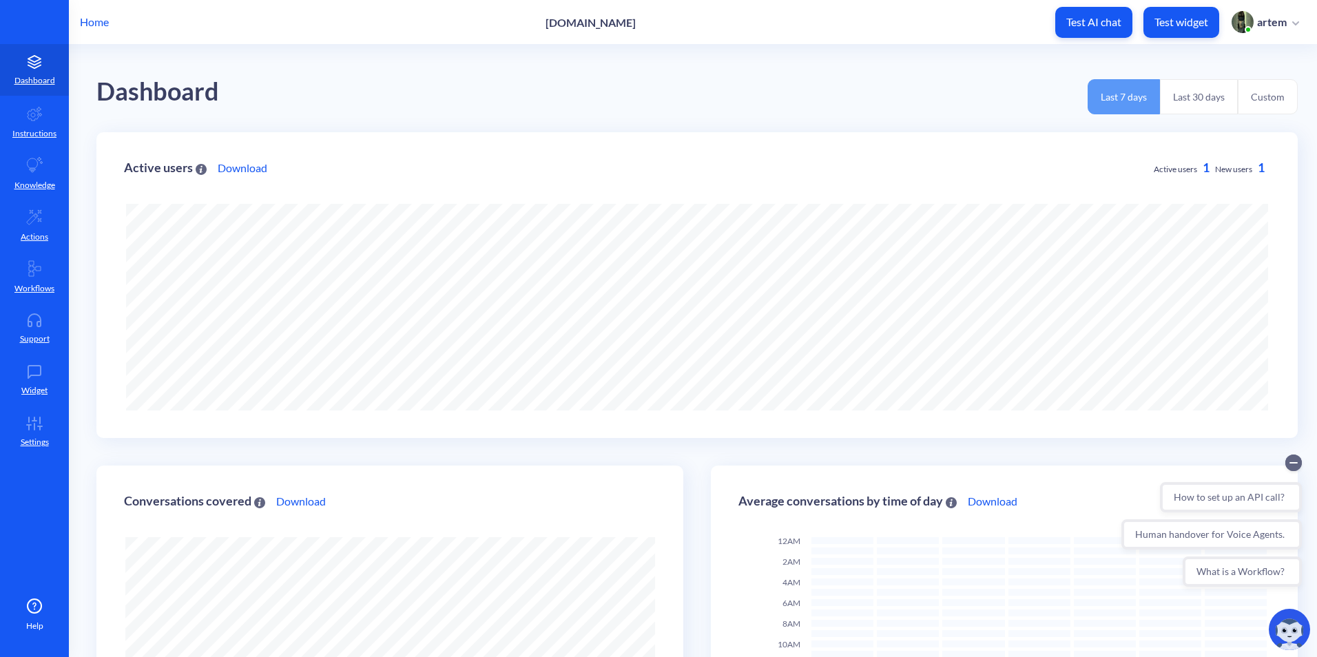
click at [105, 21] on p "Home" at bounding box center [94, 22] width 29 height 17
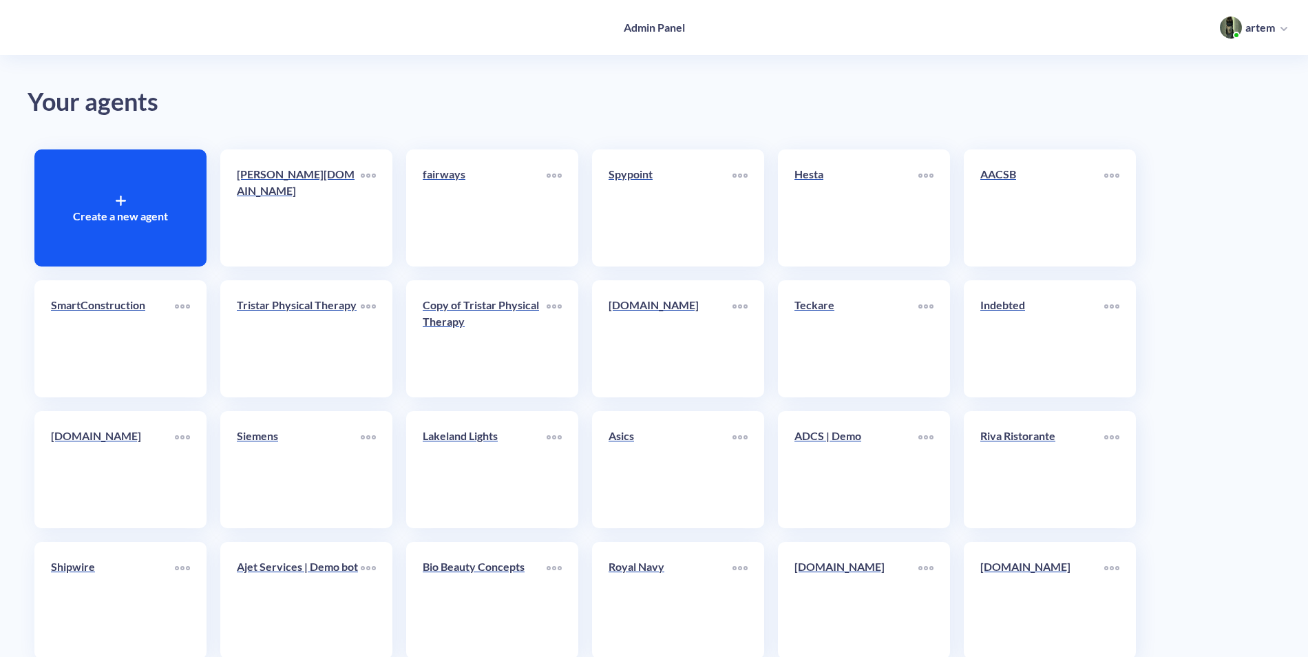
click at [105, 168] on div "Create a new agent" at bounding box center [120, 207] width 172 height 117
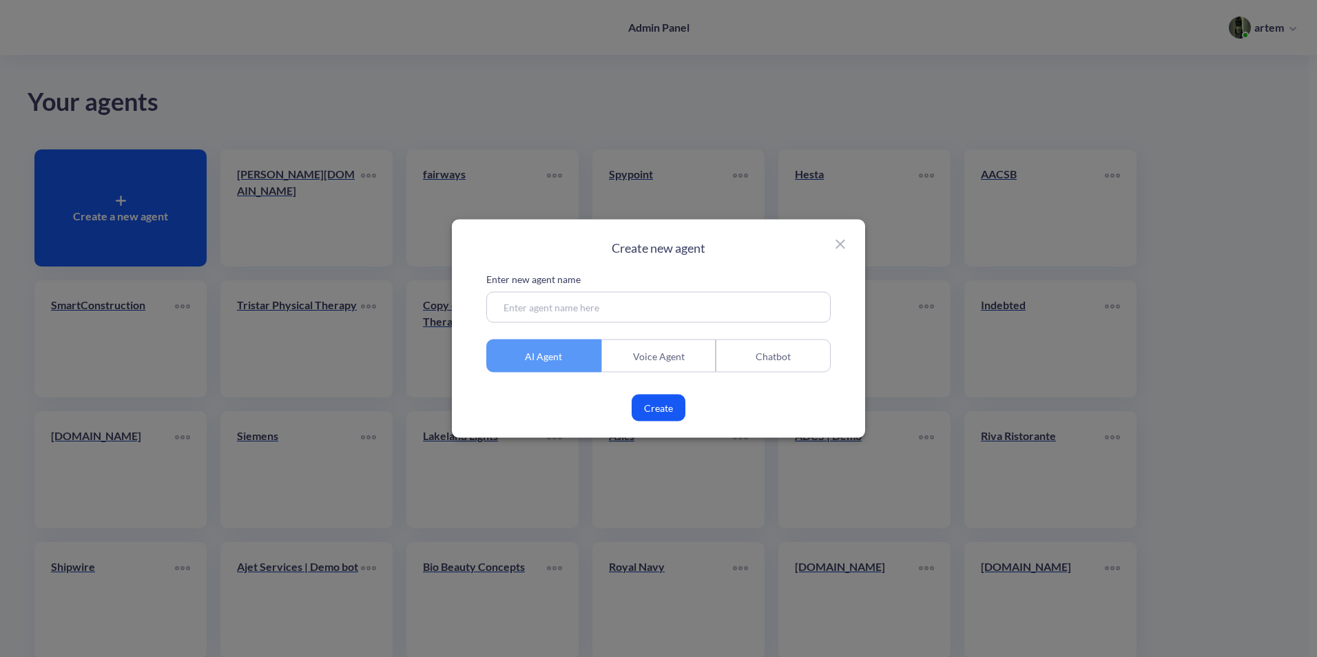
click at [664, 309] on input at bounding box center [658, 307] width 344 height 31
paste input "[DOMAIN_NAME]"
type input "[DOMAIN_NAME]"
click at [682, 401] on button "Create" at bounding box center [658, 408] width 54 height 27
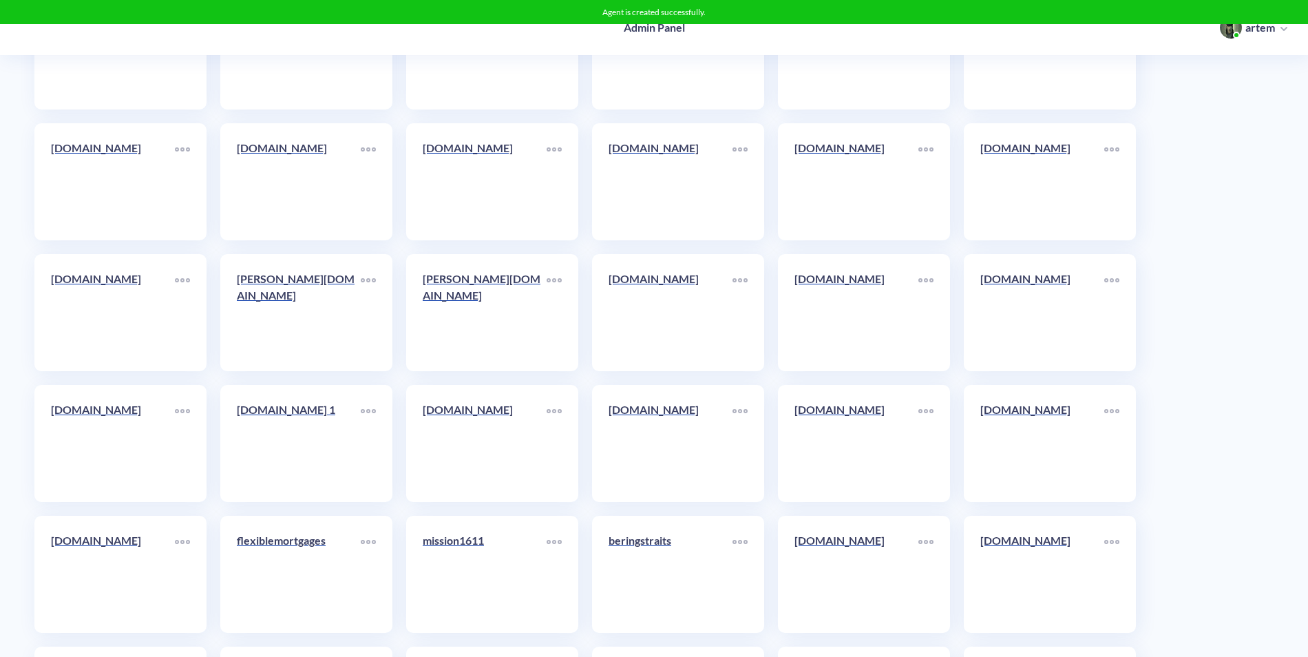
scroll to position [7494, 0]
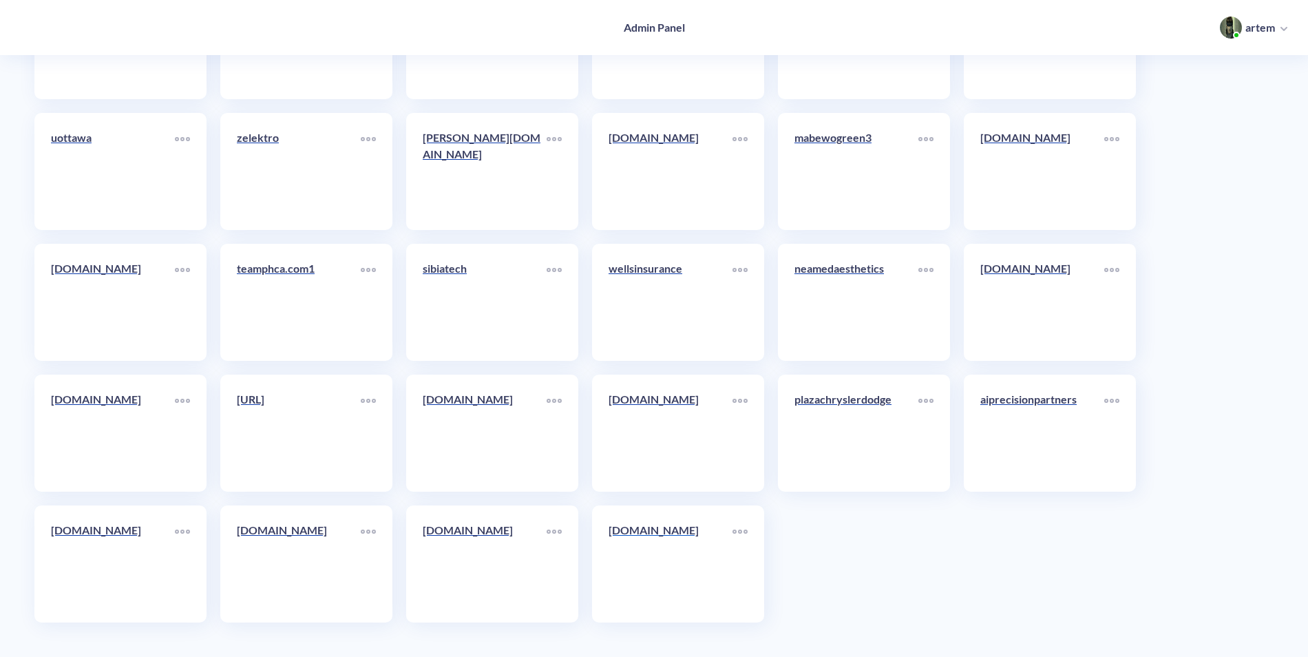
click at [682, 566] on link "[DOMAIN_NAME]" at bounding box center [671, 564] width 124 height 84
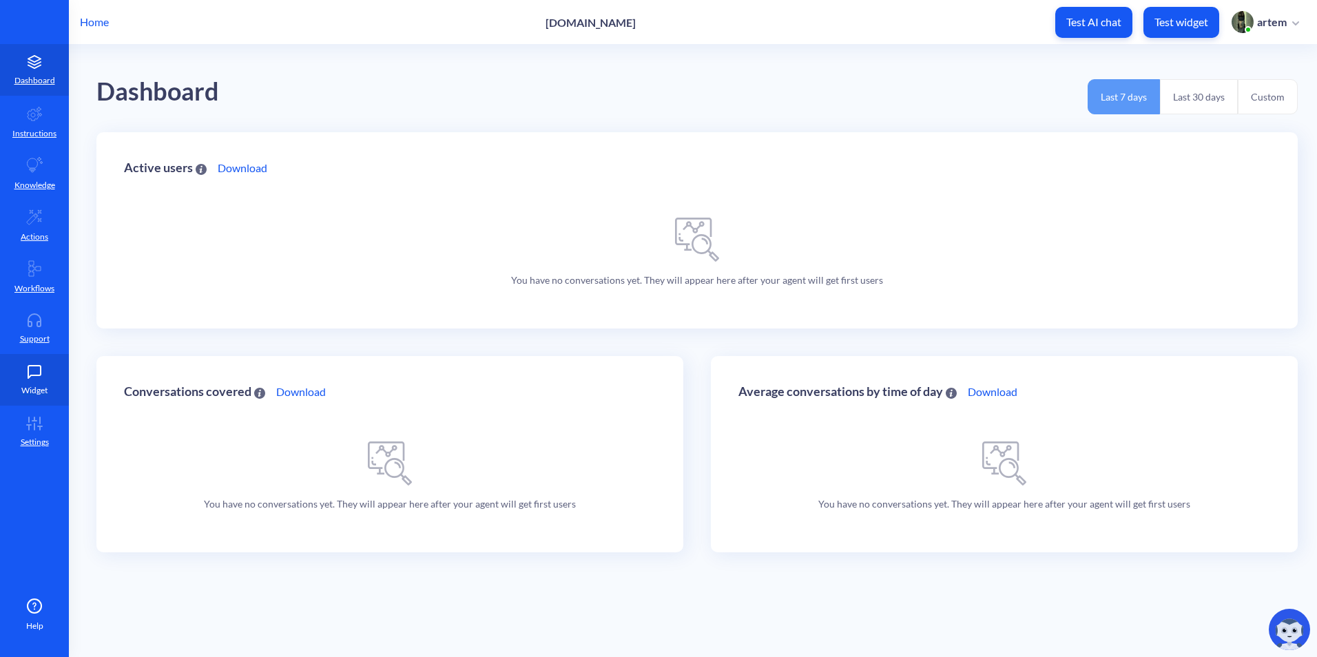
click at [28, 374] on icon at bounding box center [34, 372] width 12 height 12
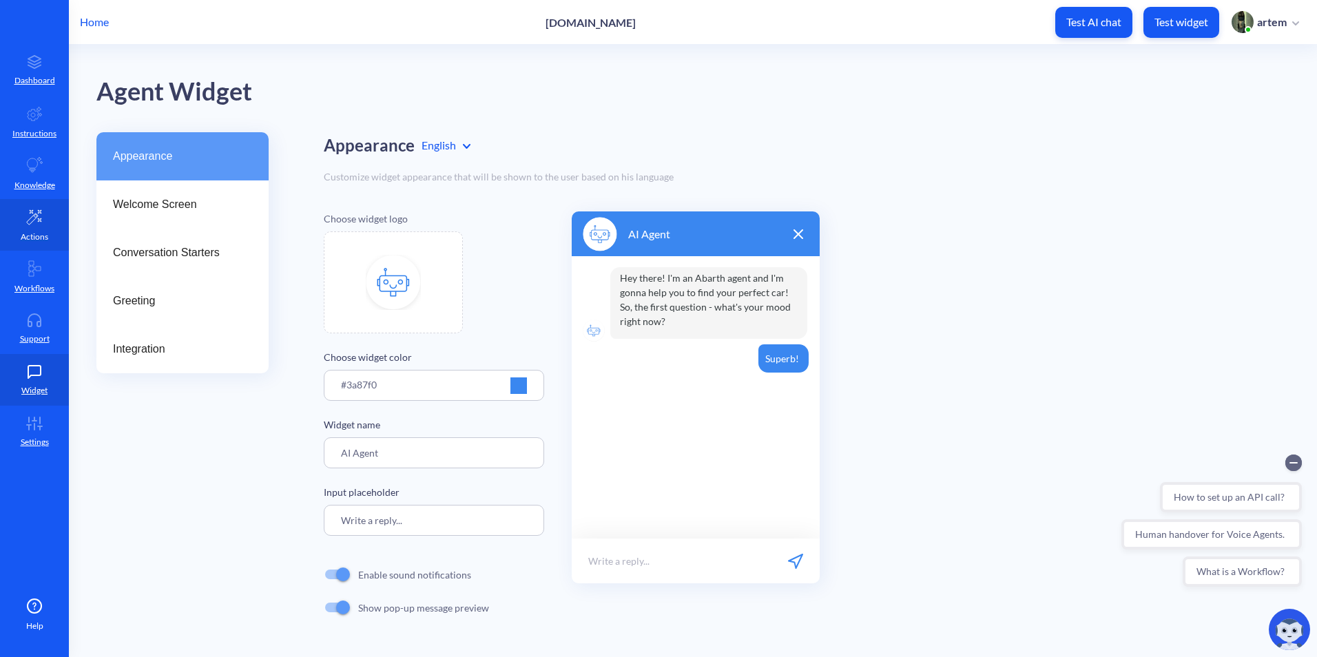
click at [48, 213] on link "Actions" at bounding box center [34, 225] width 69 height 52
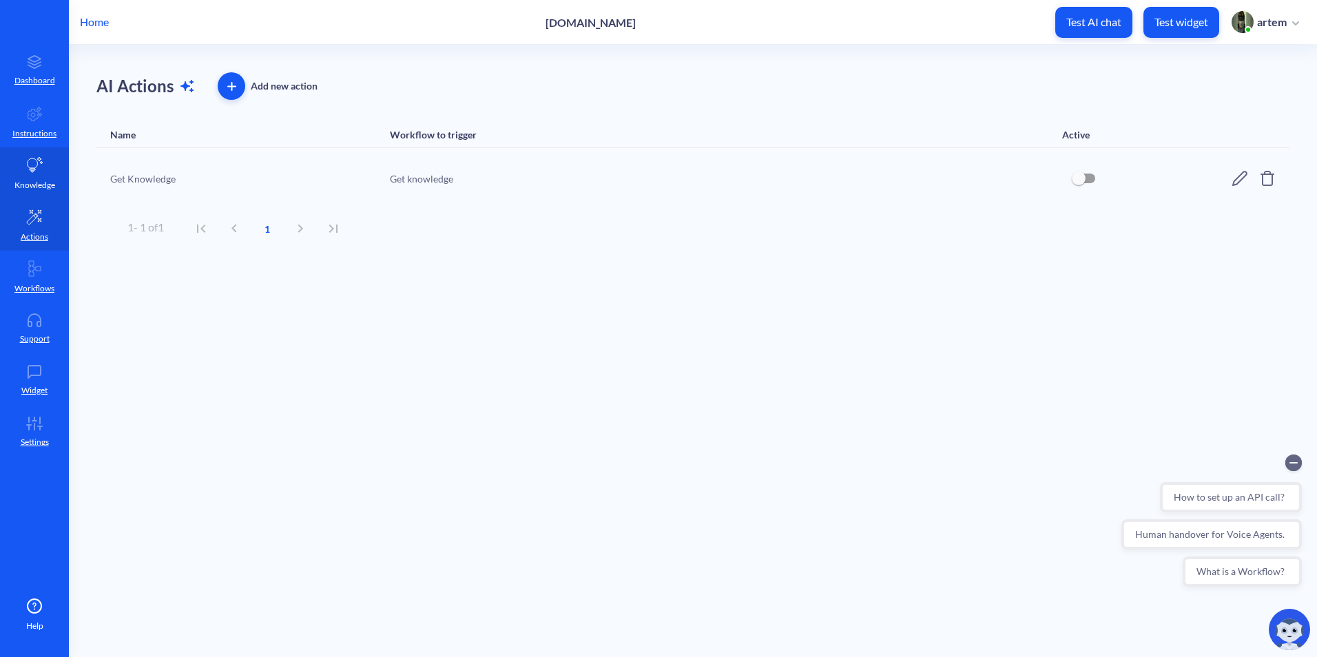
click at [38, 178] on link "Knowledge" at bounding box center [34, 173] width 69 height 52
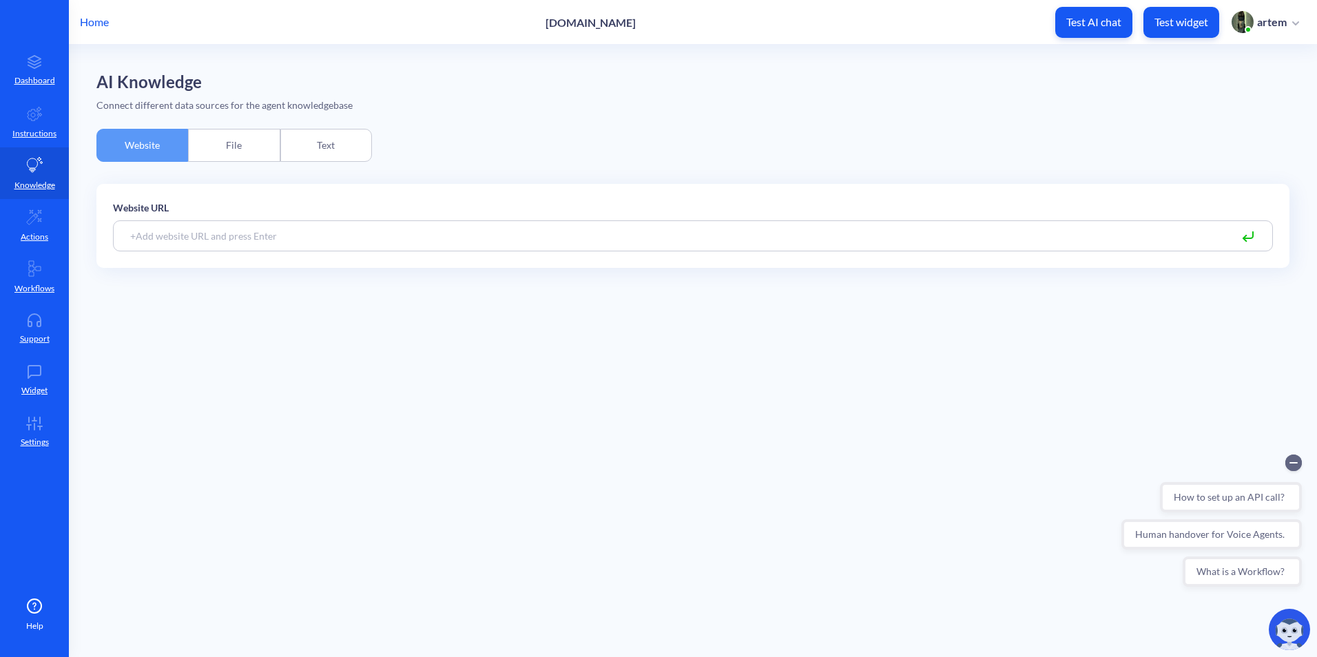
click at [360, 242] on input at bounding box center [693, 235] width 1160 height 31
paste input "http://www.brandingonthego.com"
type input "http://www.brandingonthego.com"
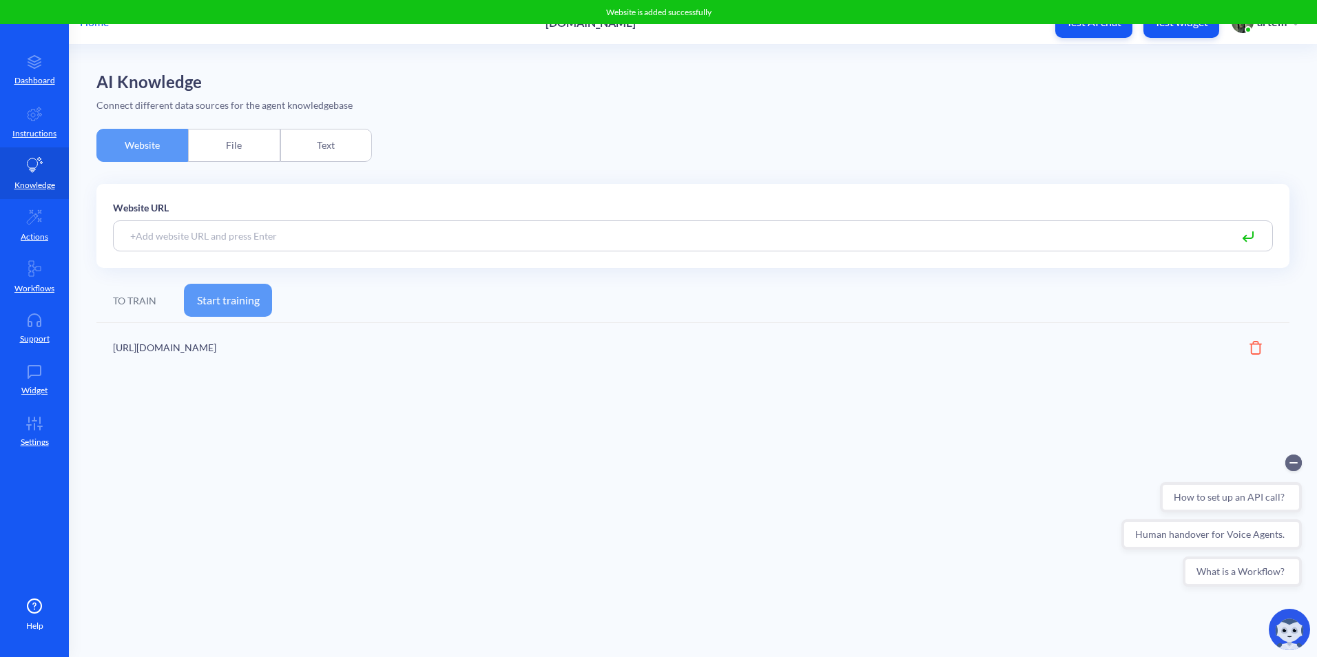
drag, startPoint x: 233, startPoint y: 298, endPoint x: 454, endPoint y: 366, distance: 231.1
click at [441, 364] on div "TO TRAIN Start training https://www.brandingonthego.com" at bounding box center [692, 325] width 1193 height 92
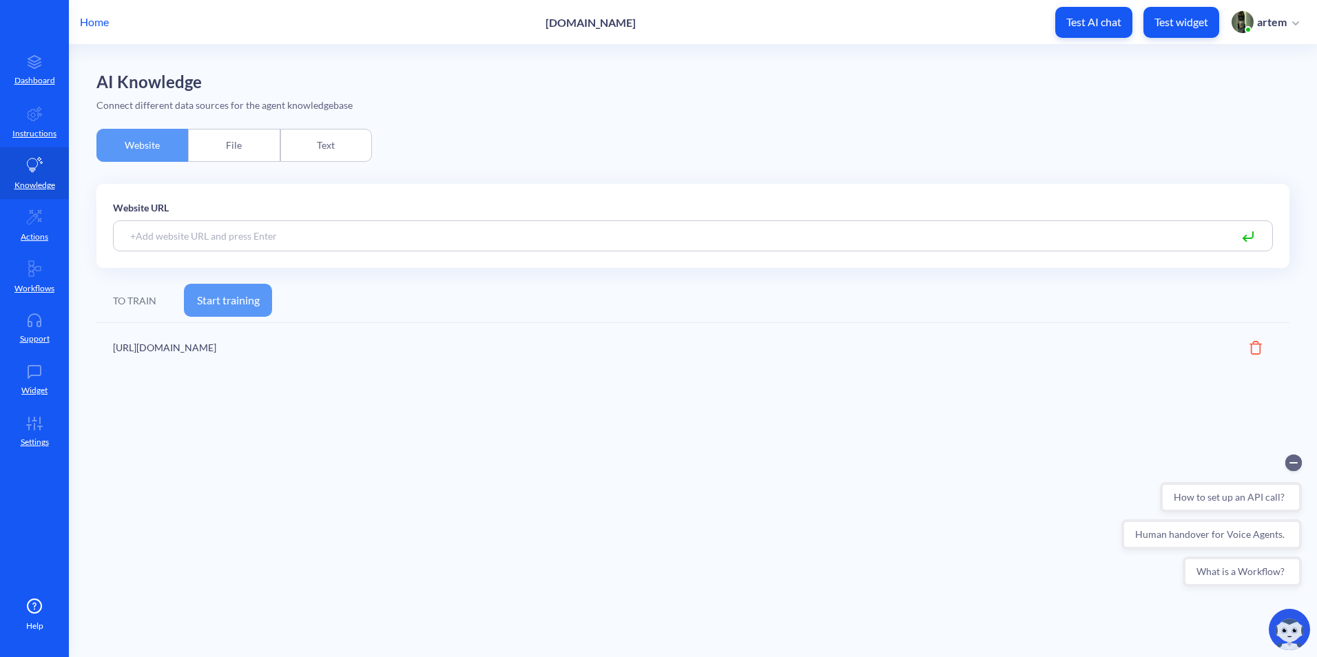
click at [249, 295] on button "Start training" at bounding box center [228, 300] width 88 height 33
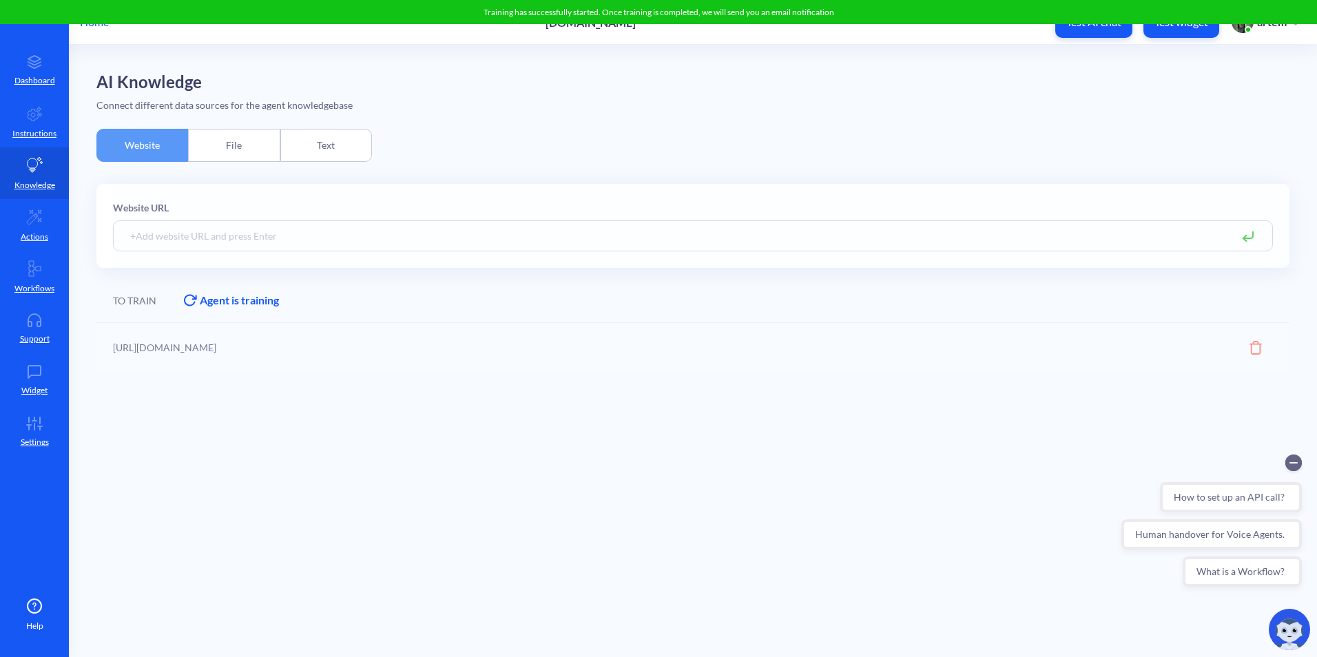
click at [323, 145] on div "Text" at bounding box center [326, 145] width 92 height 33
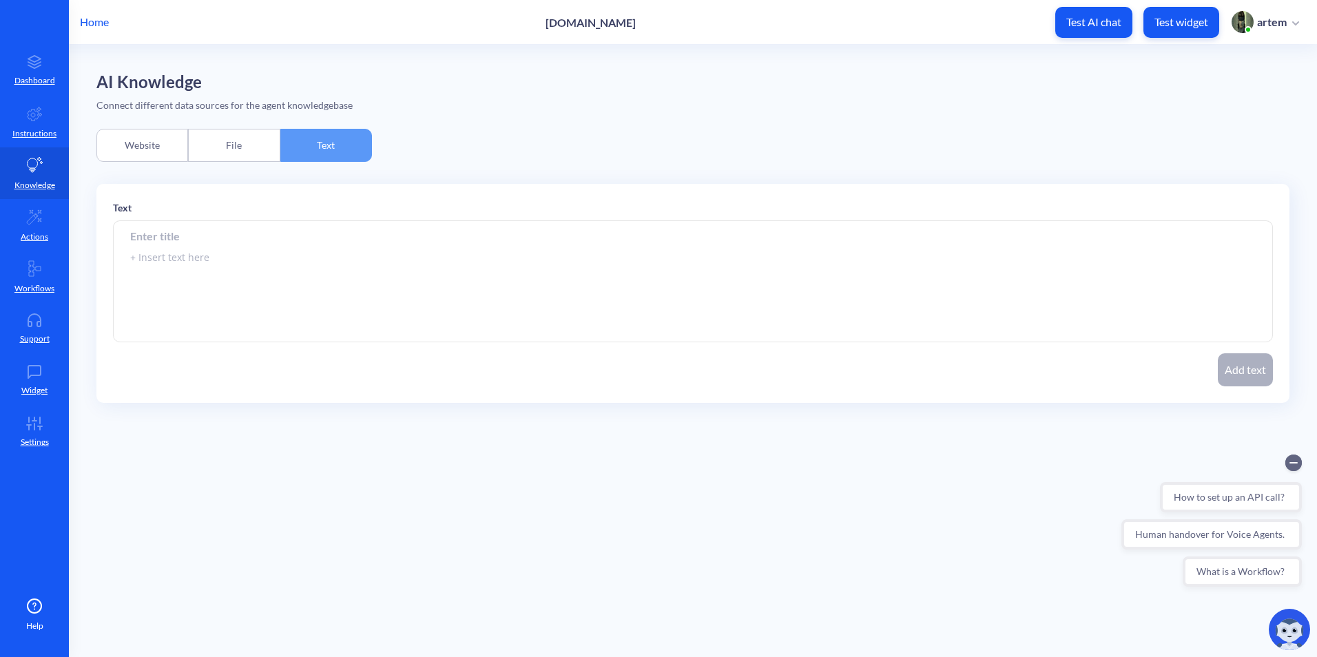
click at [239, 138] on div "File" at bounding box center [234, 145] width 92 height 33
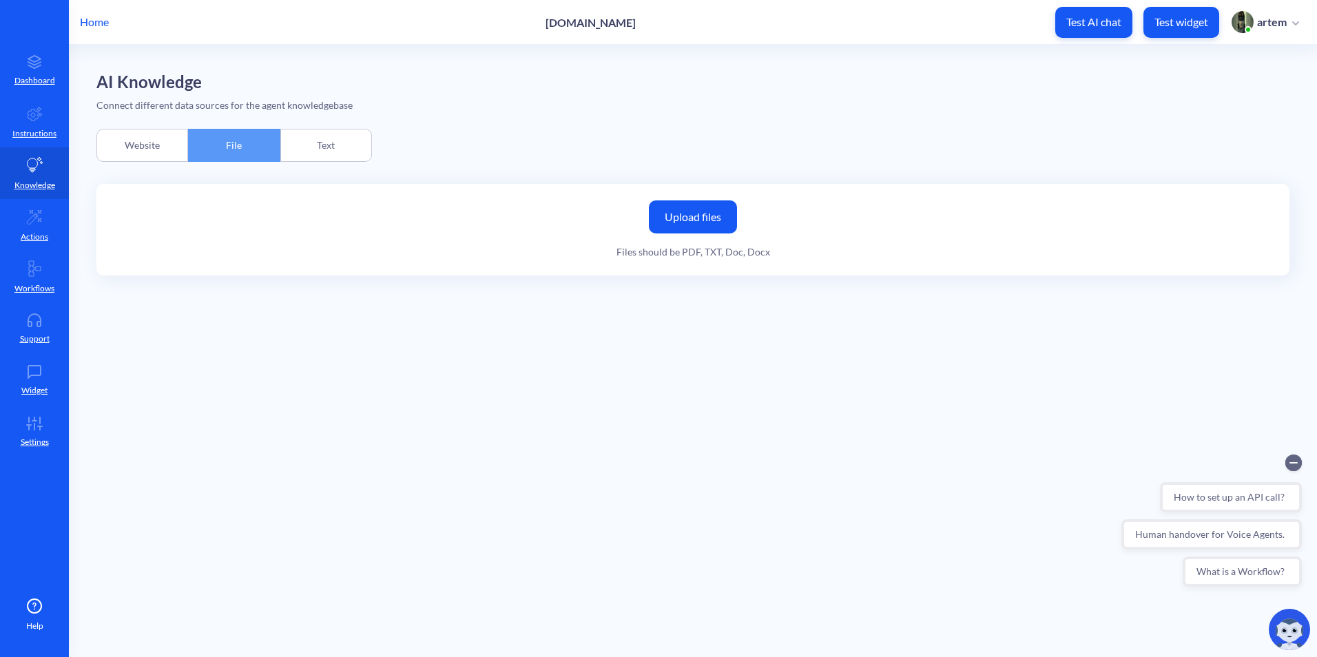
click at [673, 219] on label "Upload files" at bounding box center [693, 216] width 88 height 33
click at [0, 0] on input "Upload files" at bounding box center [0, 0] width 0 height 0
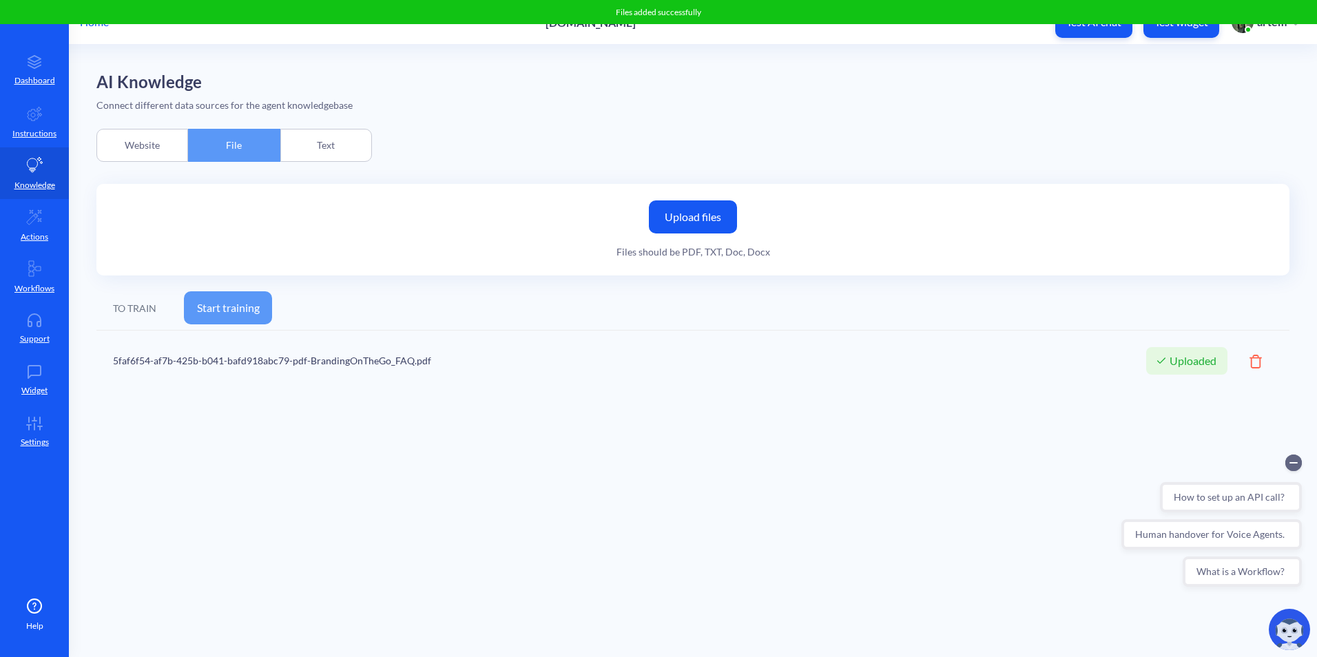
click at [229, 313] on button "Start training" at bounding box center [228, 307] width 88 height 33
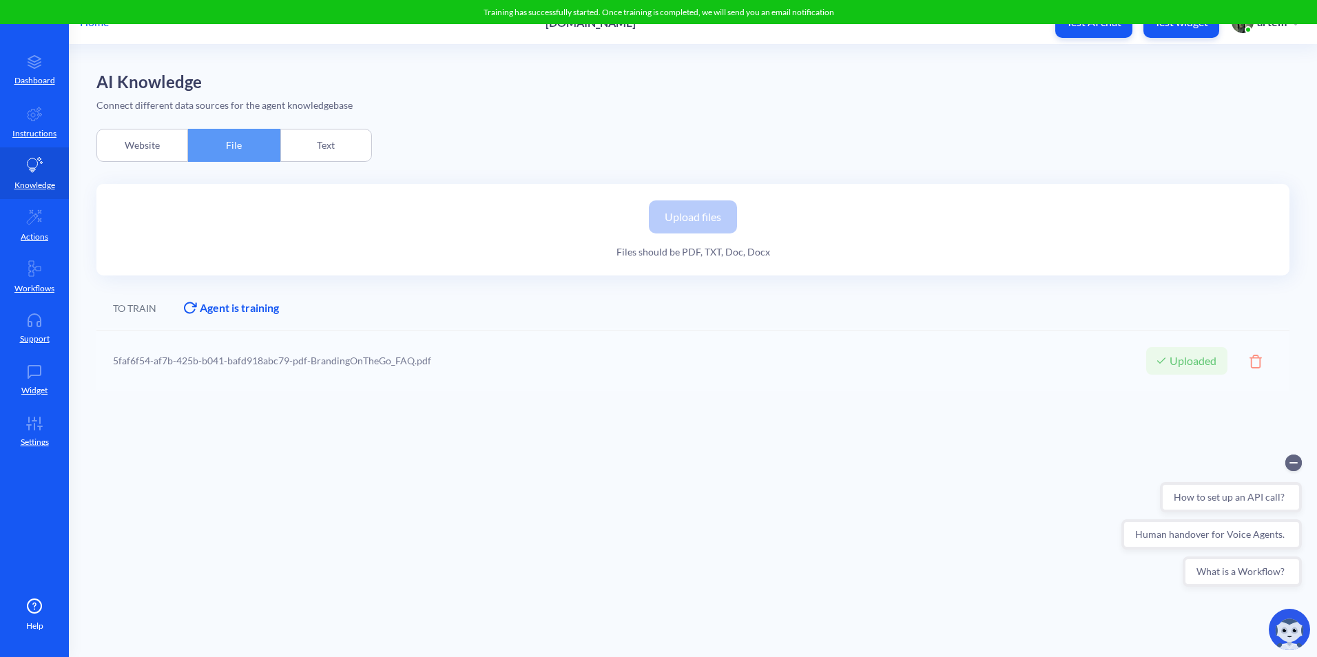
click at [148, 140] on div "Website" at bounding box center [142, 145] width 92 height 33
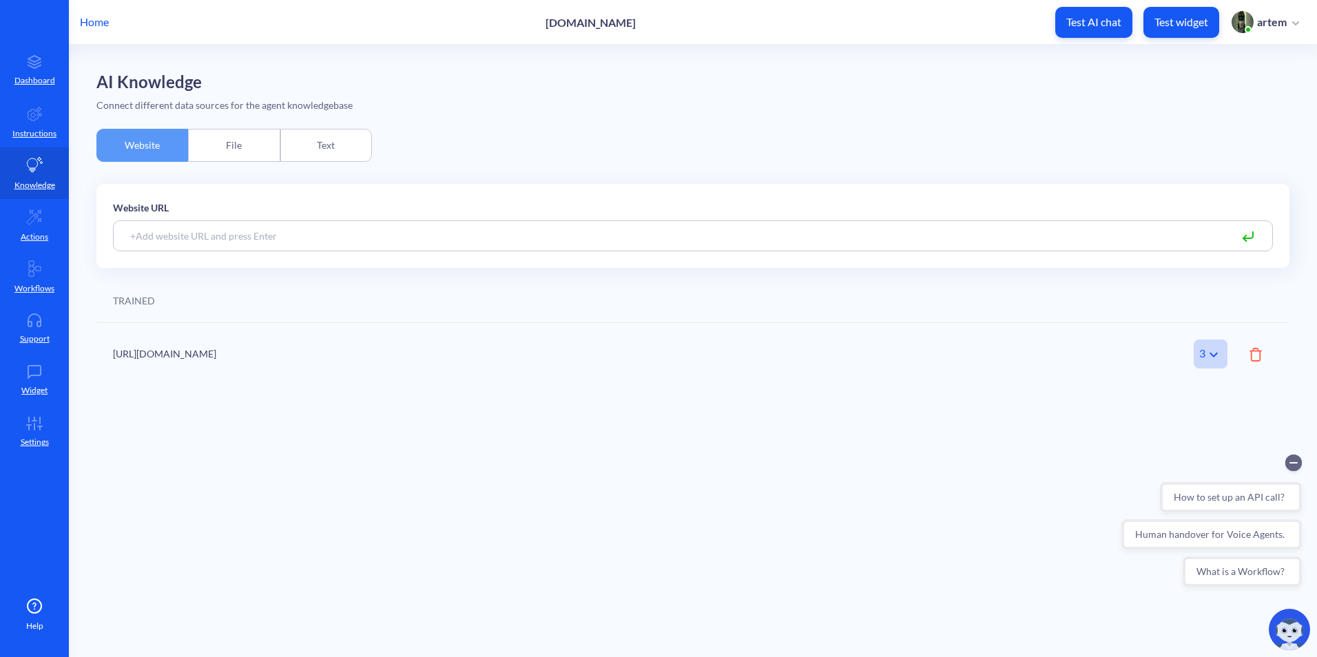
click at [225, 149] on div "File" at bounding box center [234, 145] width 92 height 33
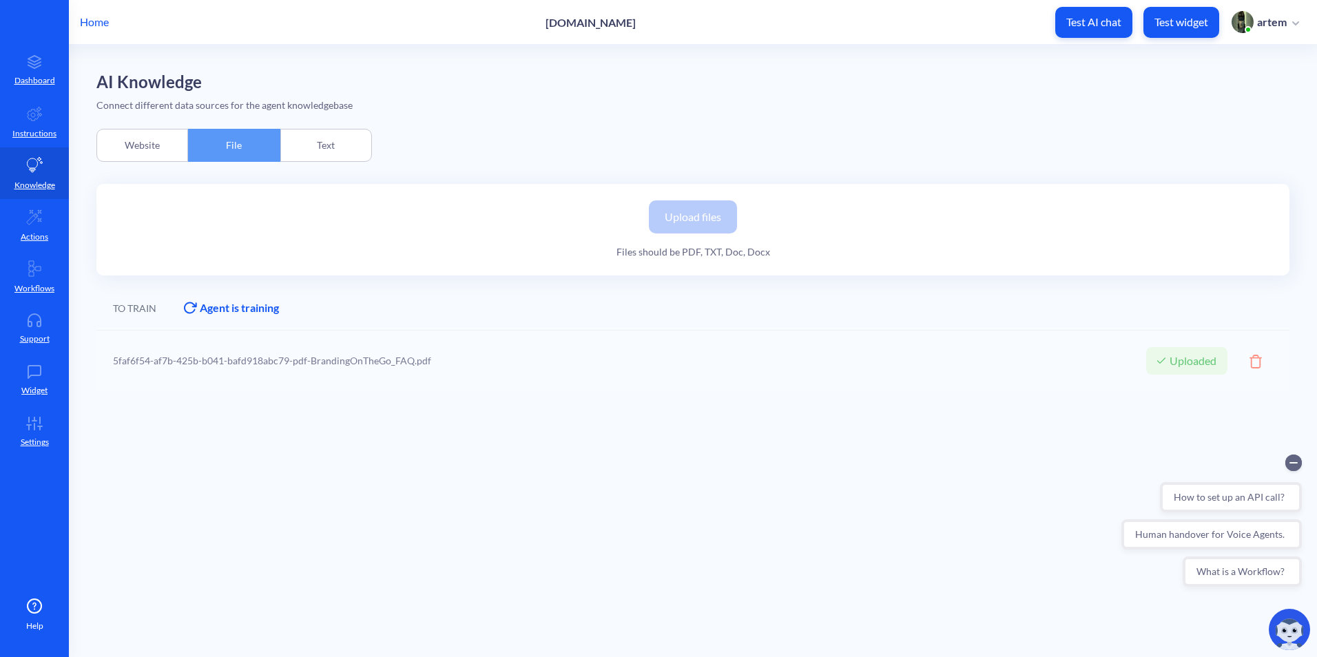
click at [156, 149] on div "Website" at bounding box center [142, 145] width 92 height 33
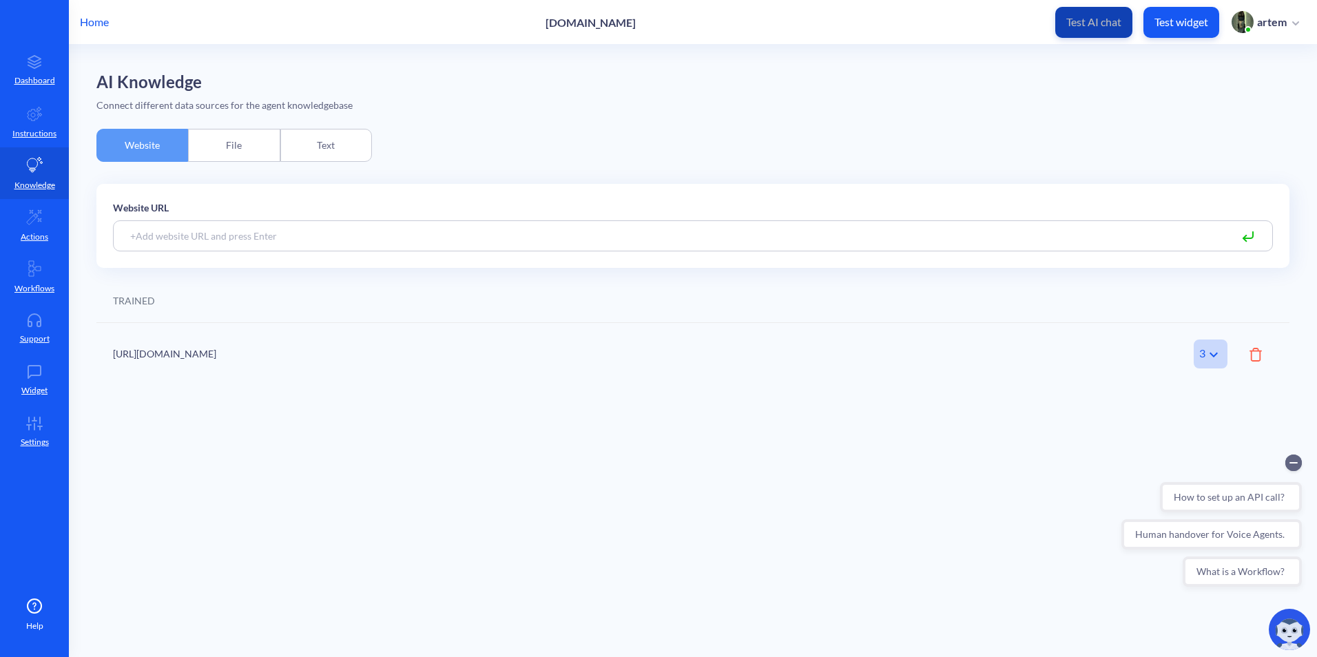
click at [1060, 35] on button "Test AI chat" at bounding box center [1093, 22] width 77 height 31
click at [210, 135] on div "File" at bounding box center [234, 145] width 92 height 33
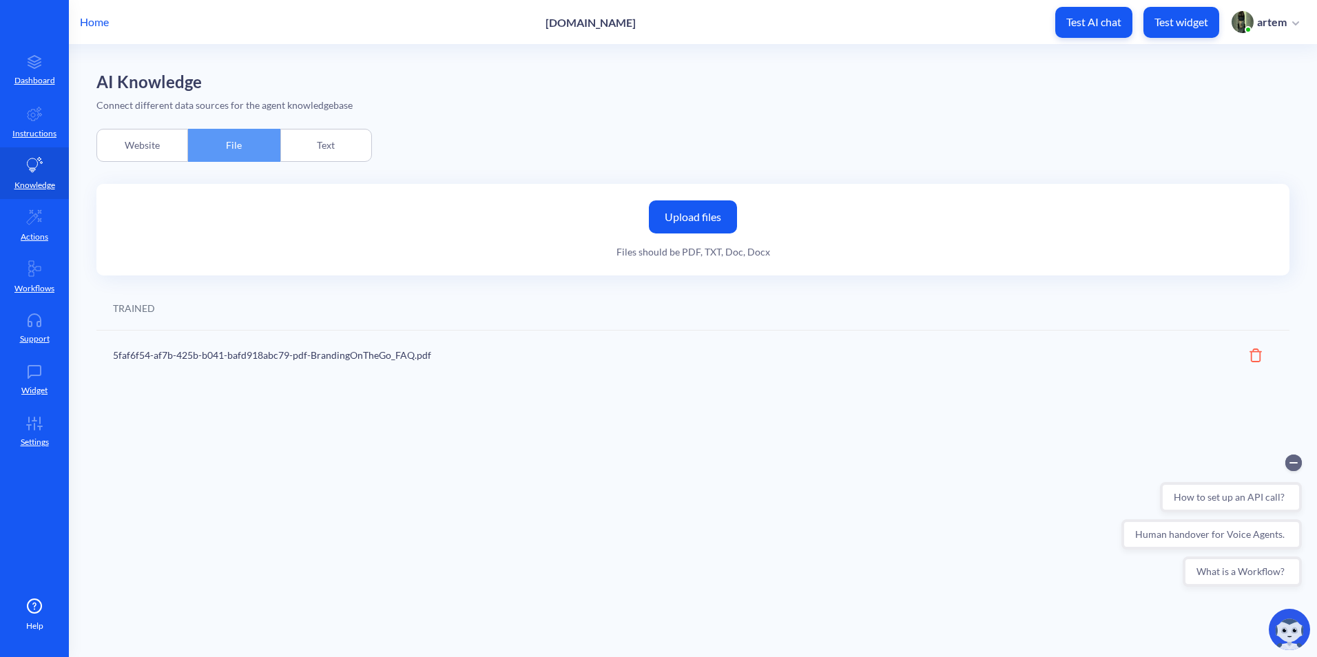
click at [141, 145] on div "Website" at bounding box center [142, 145] width 92 height 33
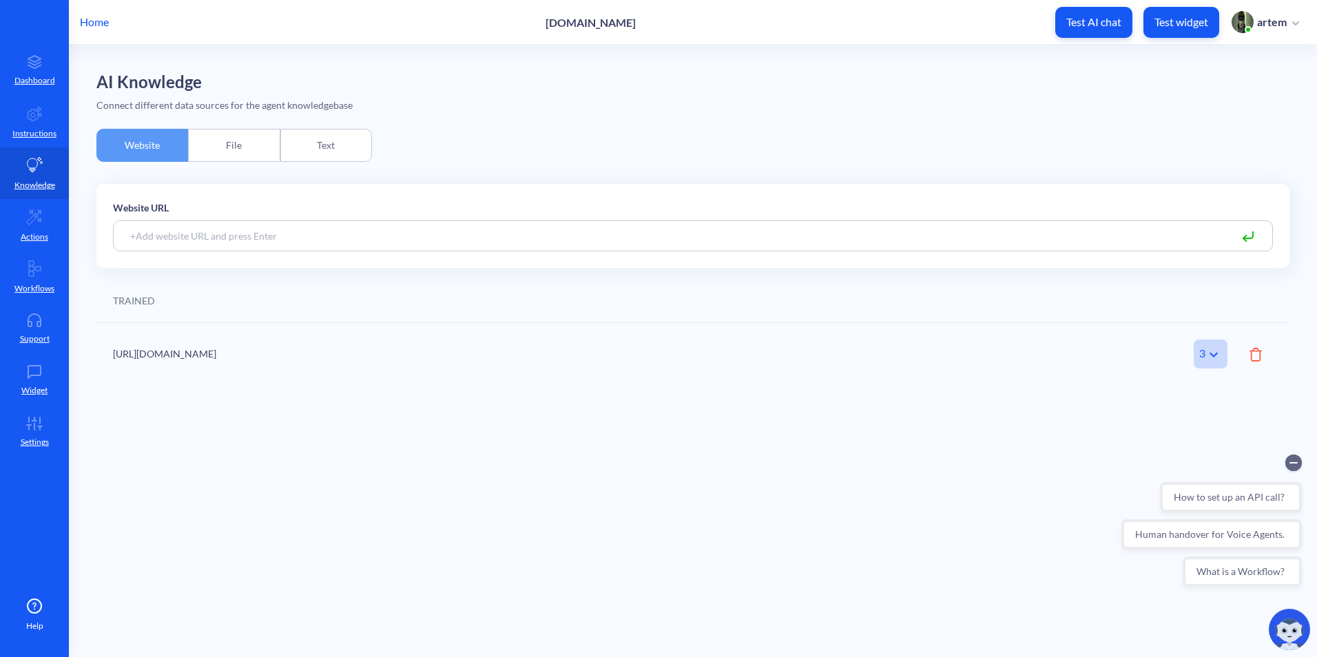
click at [1074, 32] on button "Test AI chat" at bounding box center [1093, 22] width 77 height 31
drag, startPoint x: 41, startPoint y: 266, endPoint x: 54, endPoint y: 362, distance: 95.9
click at [40, 266] on icon at bounding box center [35, 268] width 12 height 15
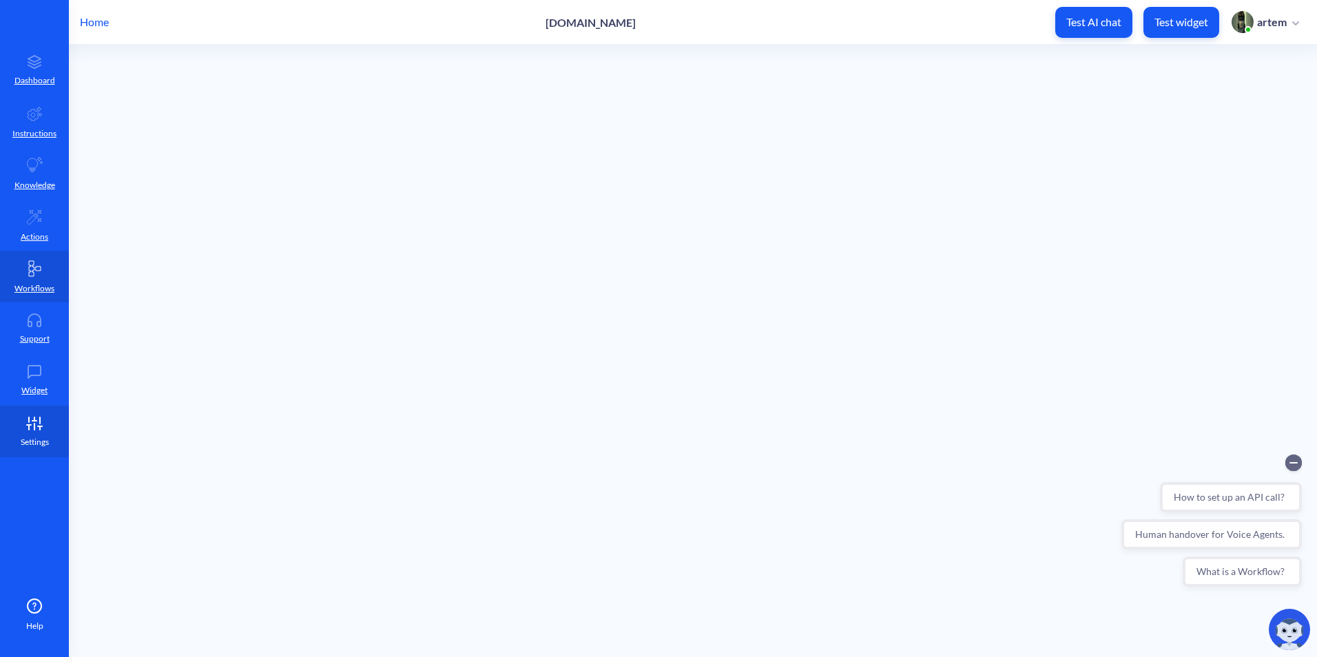
click at [54, 408] on link "Settings" at bounding box center [34, 432] width 69 height 52
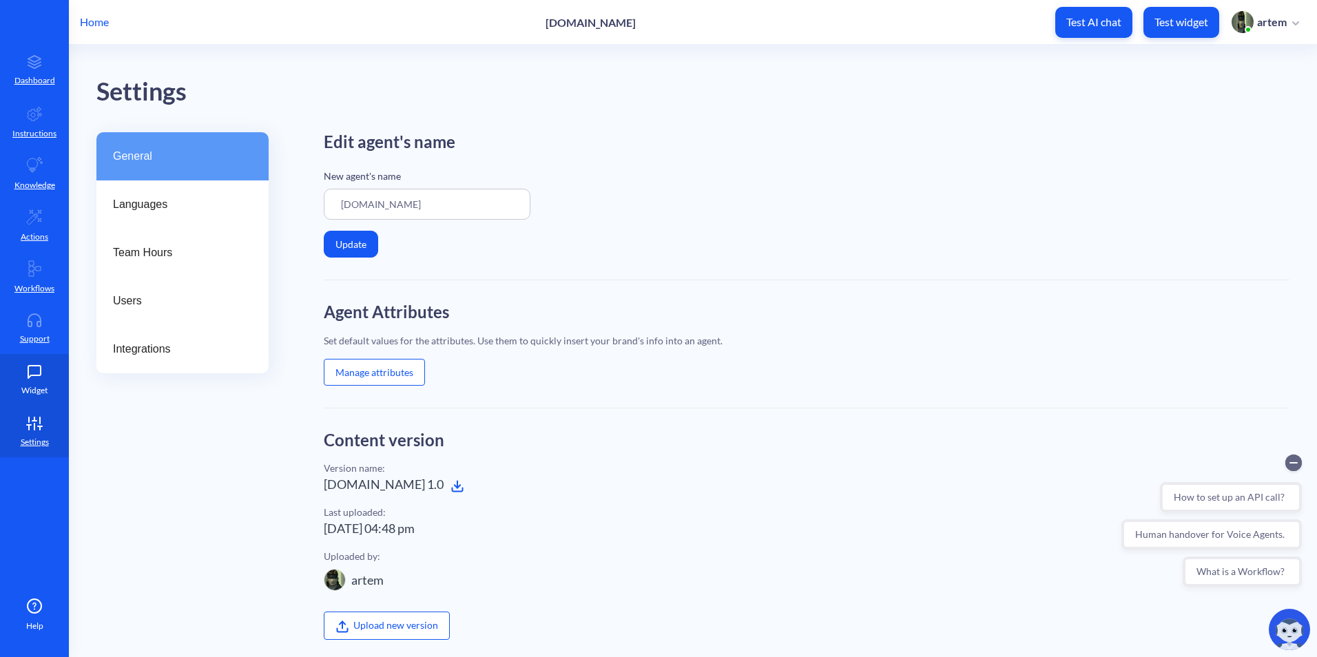
click at [50, 395] on link "Widget" at bounding box center [34, 380] width 69 height 52
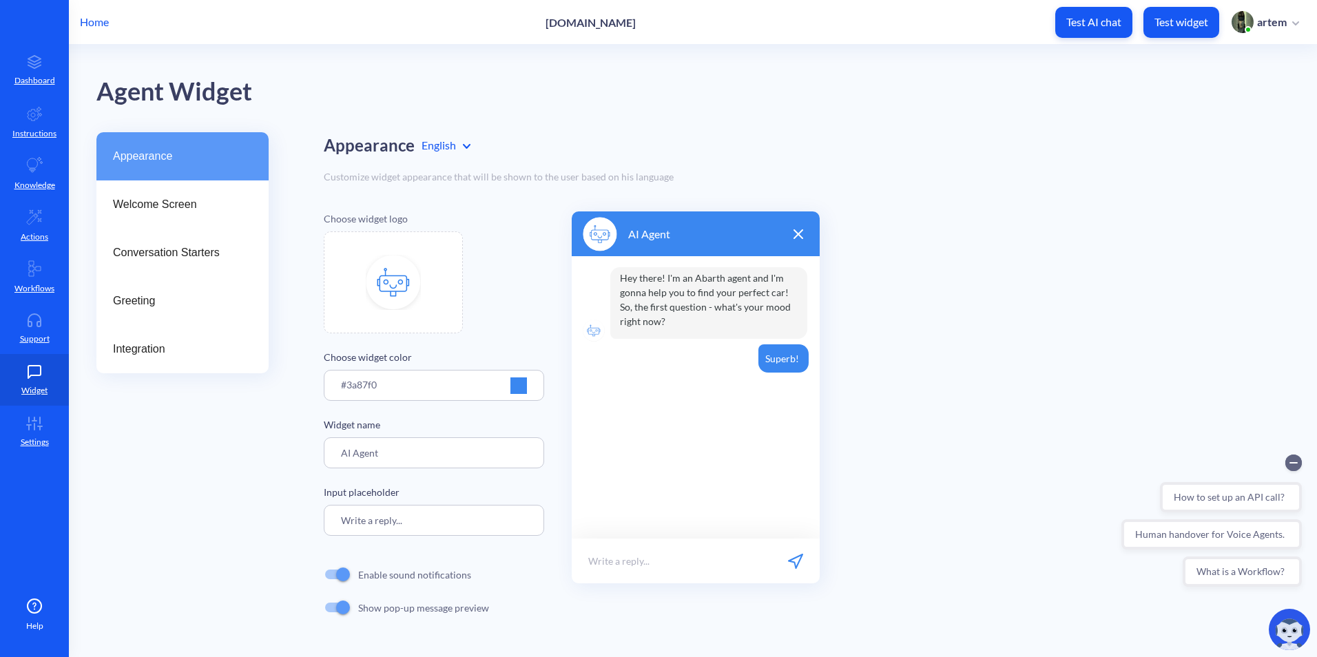
click at [390, 278] on img at bounding box center [393, 282] width 55 height 55
click at [393, 287] on img at bounding box center [393, 282] width 55 height 55
type input "C:\fakepath\ai-article-1-banner-shot-min.jpg"
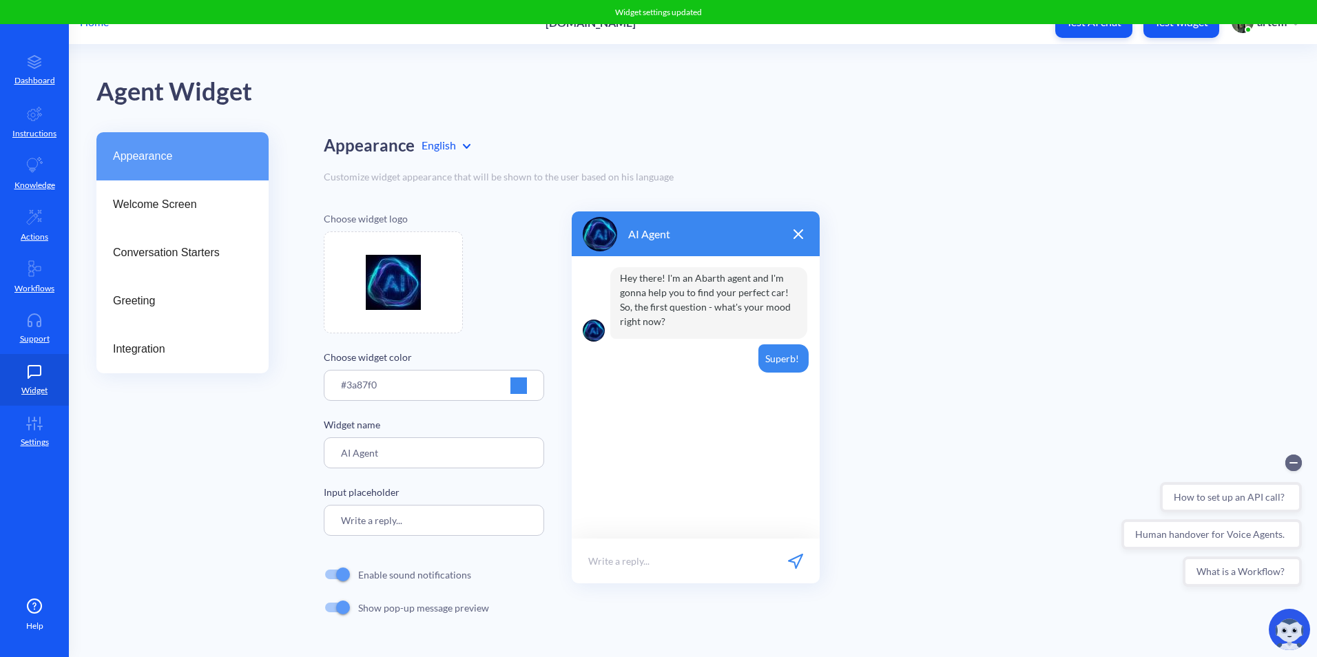
click at [519, 383] on div at bounding box center [518, 385] width 17 height 17
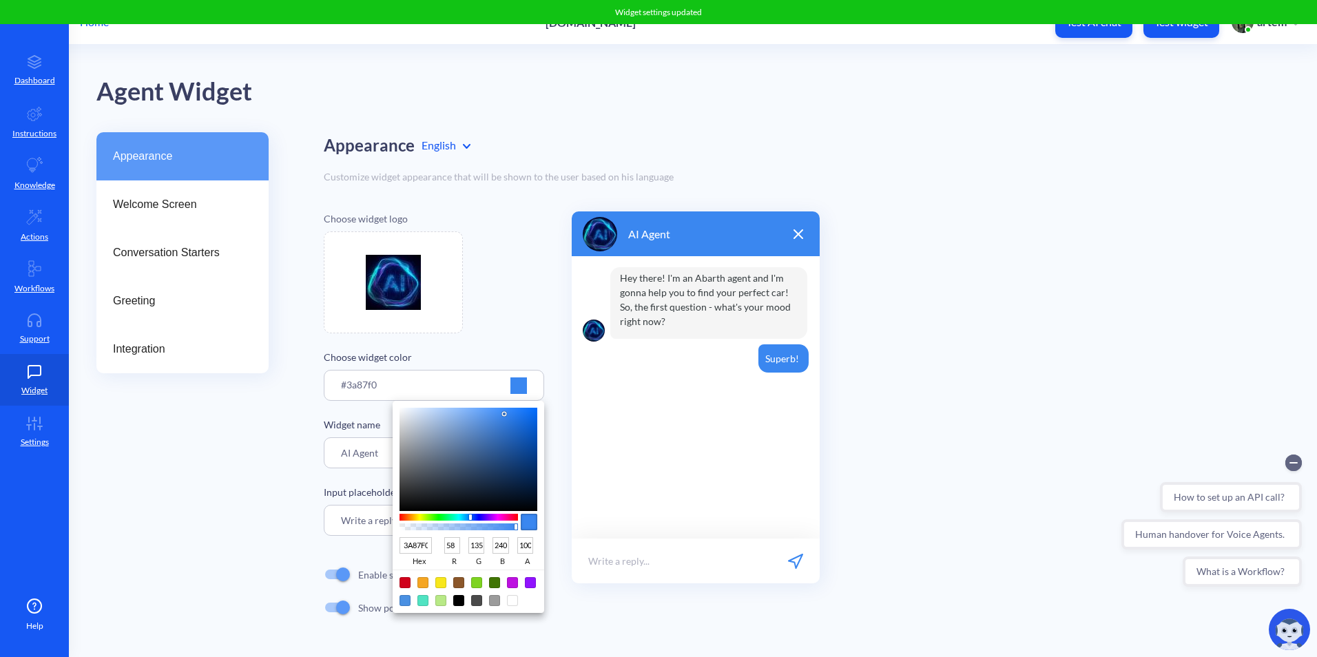
type input "336DBB"
type input "51"
type input "109"
type input "187"
type input "3268B1"
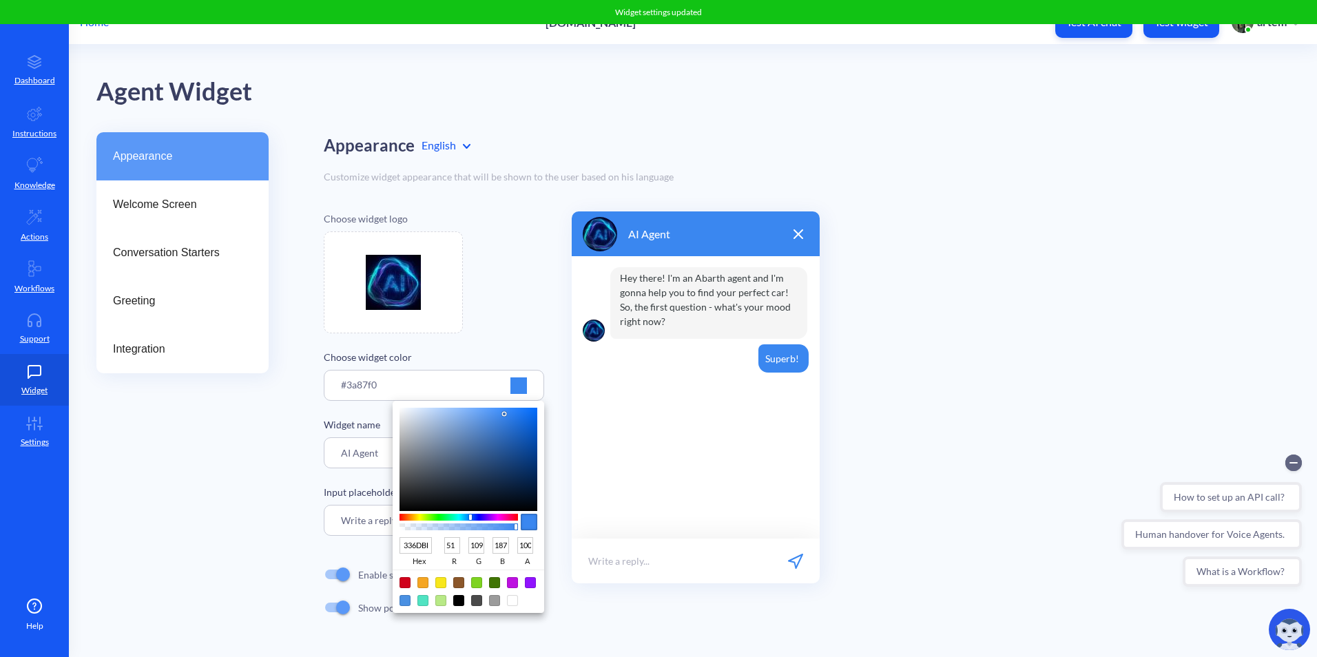
type input "50"
type input "104"
type input "177"
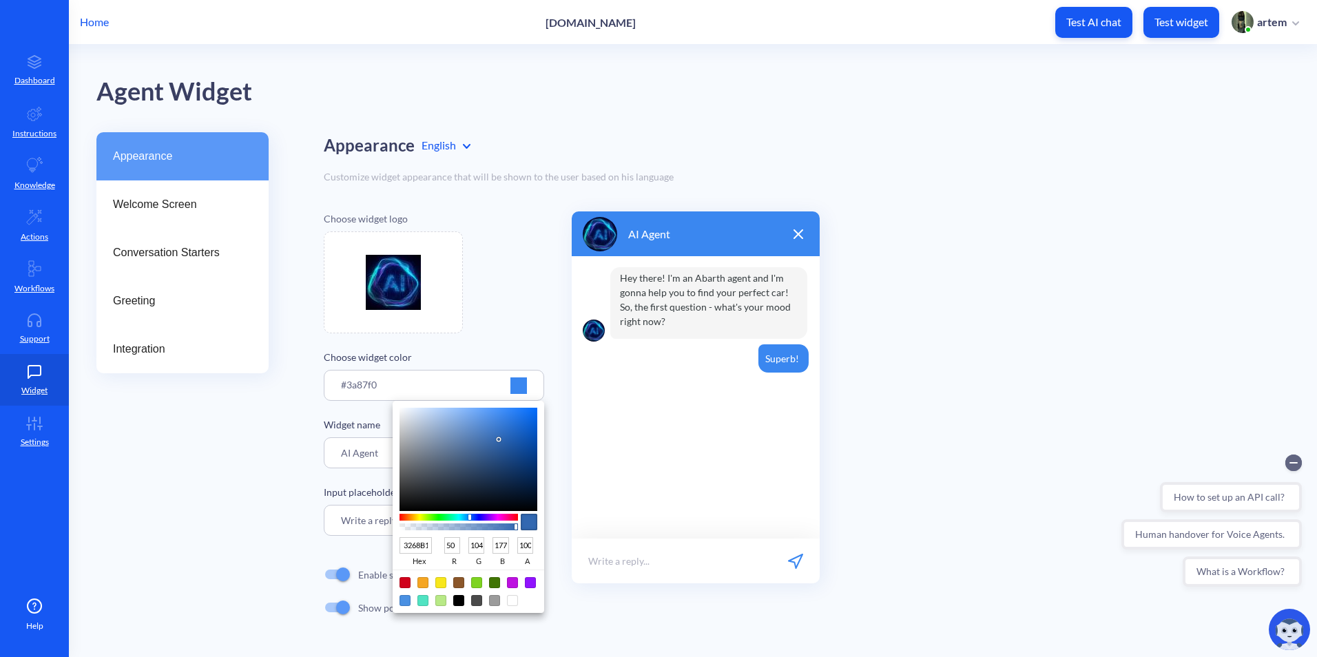
type input "245290"
type input "36"
type input "82"
type input "144"
type input "113058"
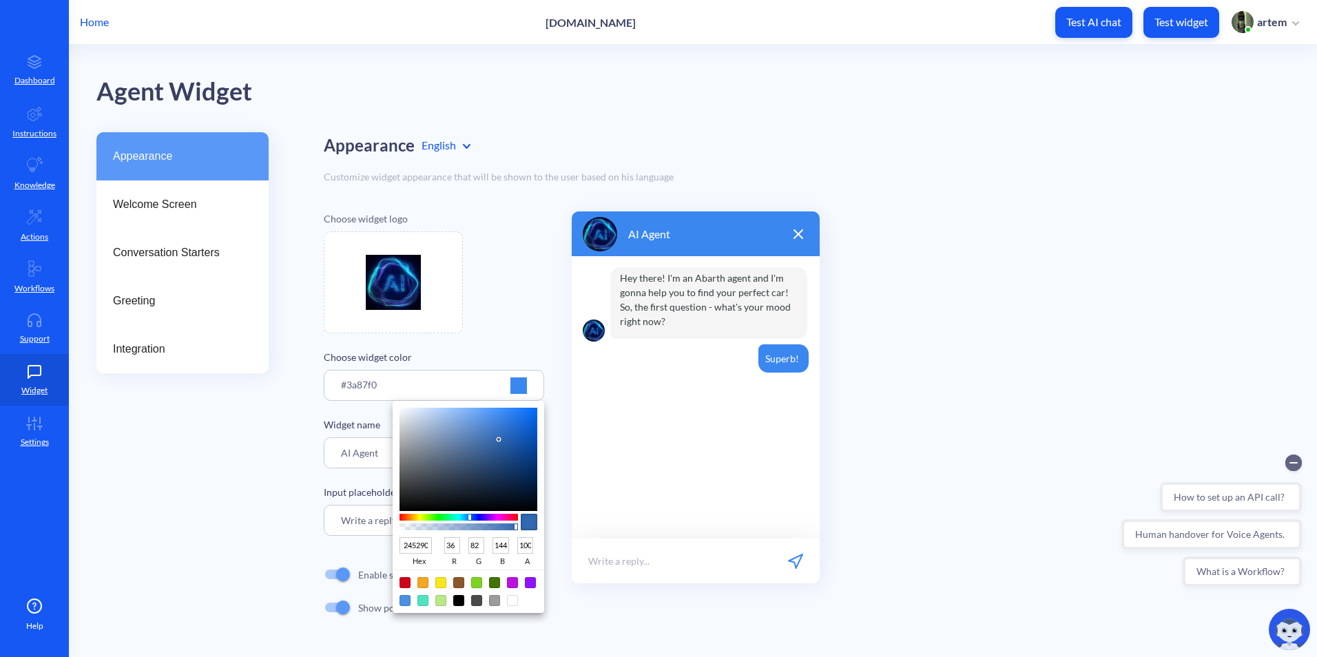
type input "17"
type input "48"
type input "88"
type input "06172C"
type input "6"
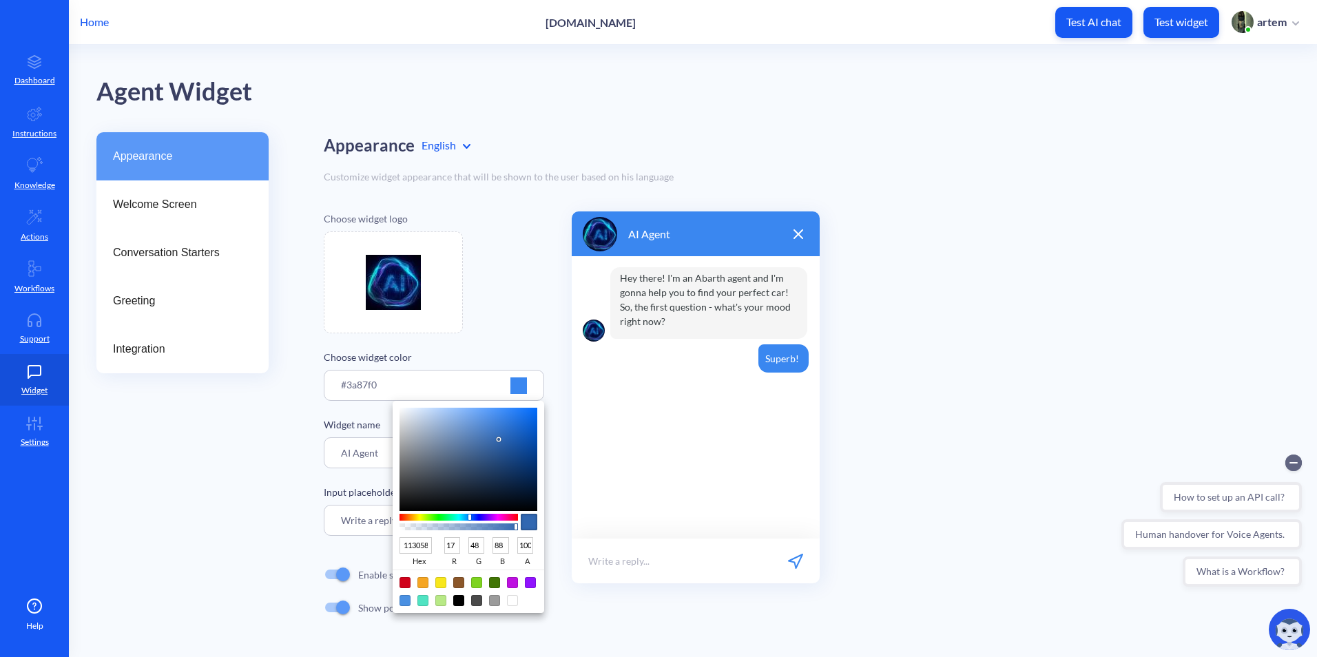
type input "23"
type input "44"
type input "030F1D"
type input "3"
type input "15"
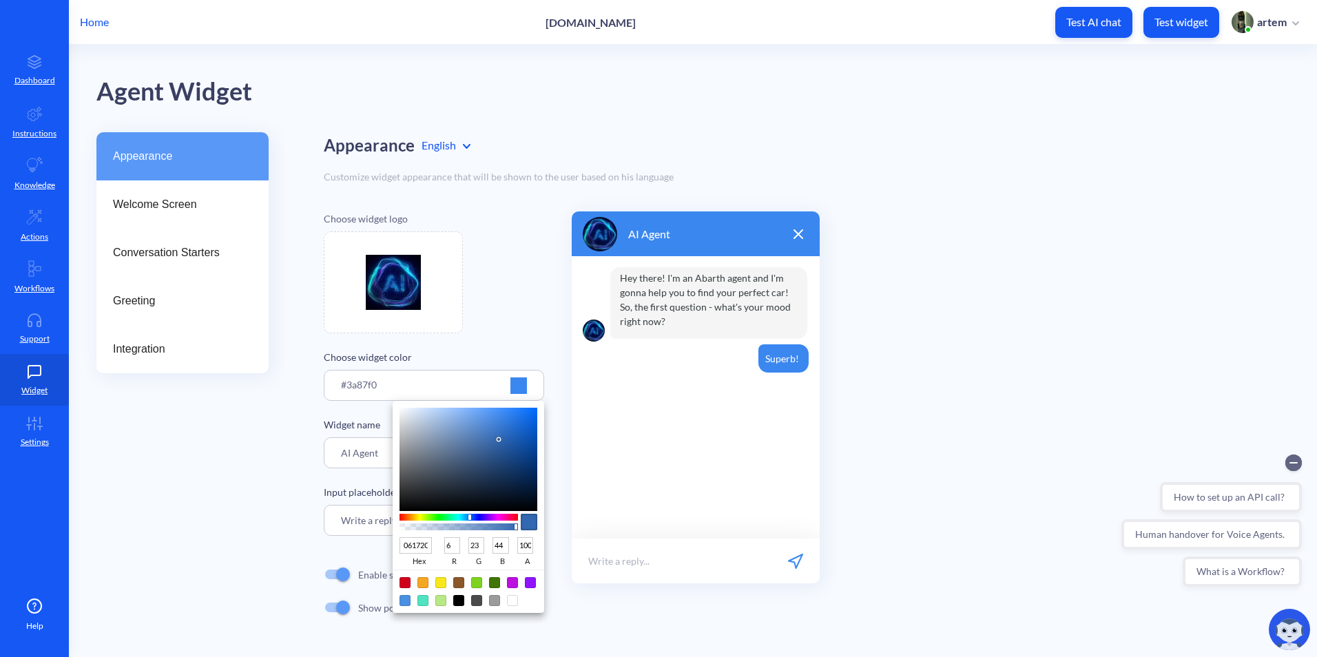
type input "29"
type input "000205"
type input "0"
type input "2"
type input "5"
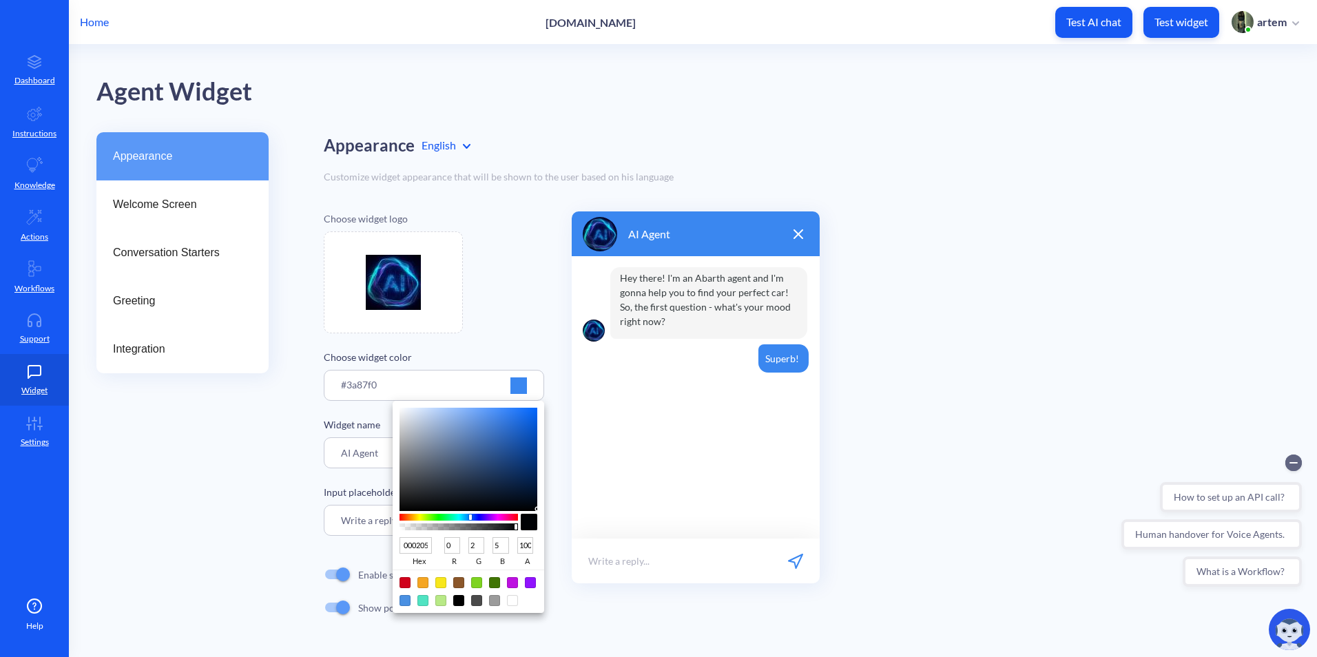
type input "000103"
type input "1"
type input "3"
type input "000102"
type input "2"
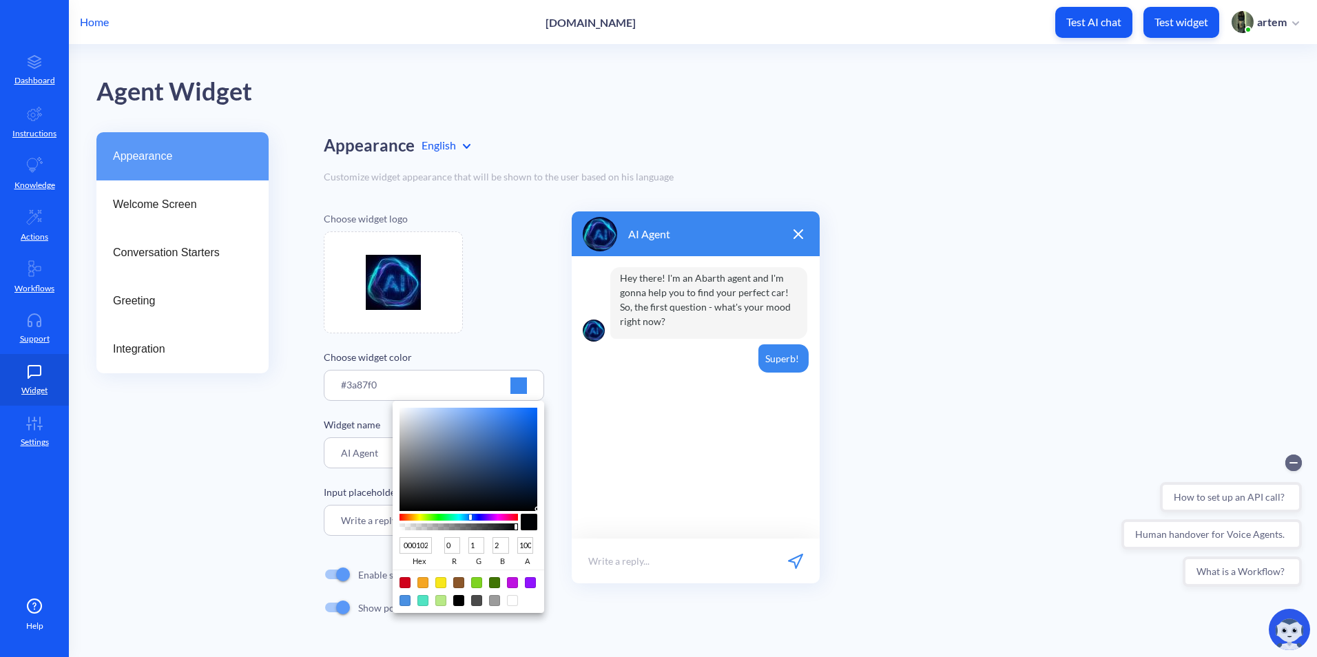
drag, startPoint x: 499, startPoint y: 441, endPoint x: 532, endPoint y: 510, distance: 77.3
click at [532, 510] on div at bounding box center [468, 459] width 138 height 103
click at [609, 496] on div at bounding box center [658, 328] width 1317 height 657
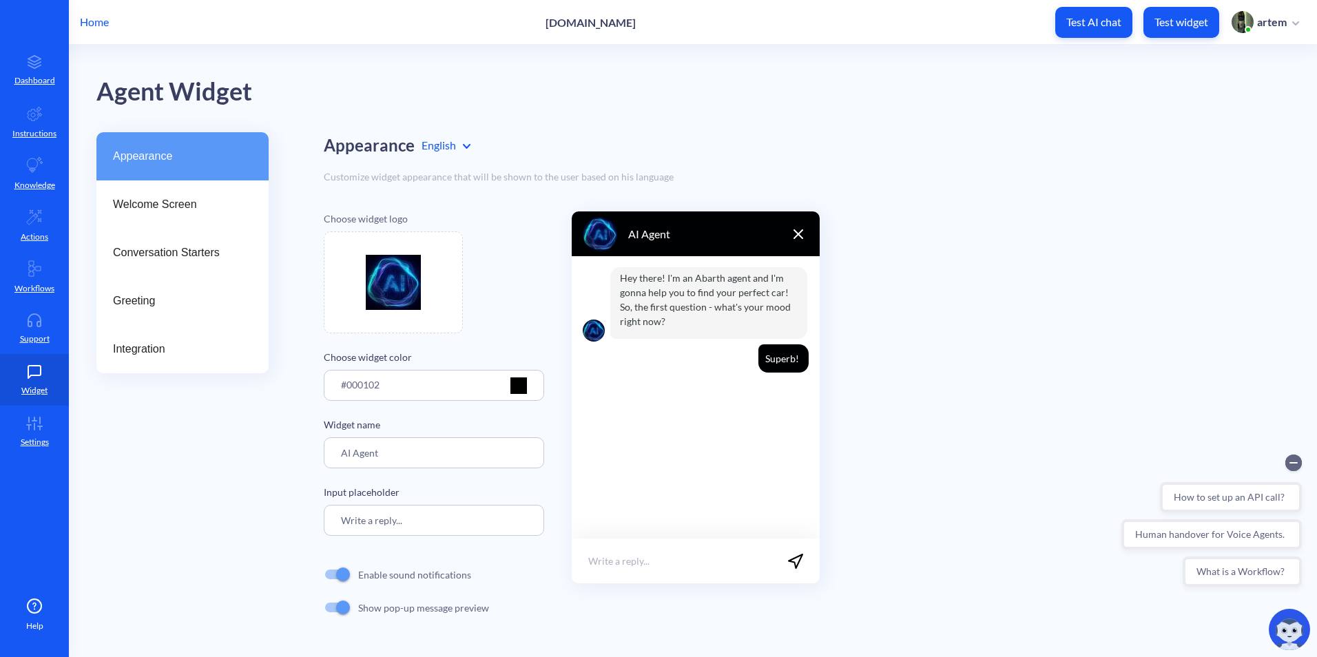
click at [1089, 30] on button "Test AI chat" at bounding box center [1093, 22] width 77 height 31
click at [23, 271] on link "Workflows" at bounding box center [34, 277] width 69 height 52
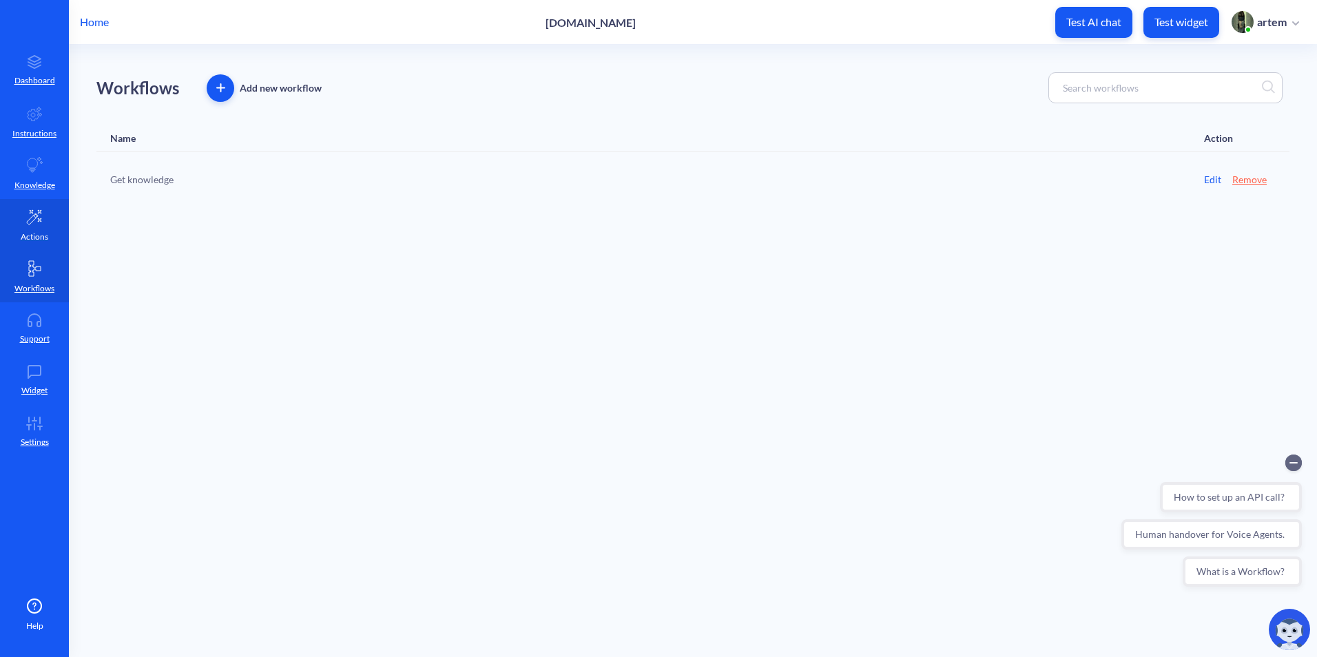
click at [41, 231] on p "Actions" at bounding box center [35, 237] width 28 height 12
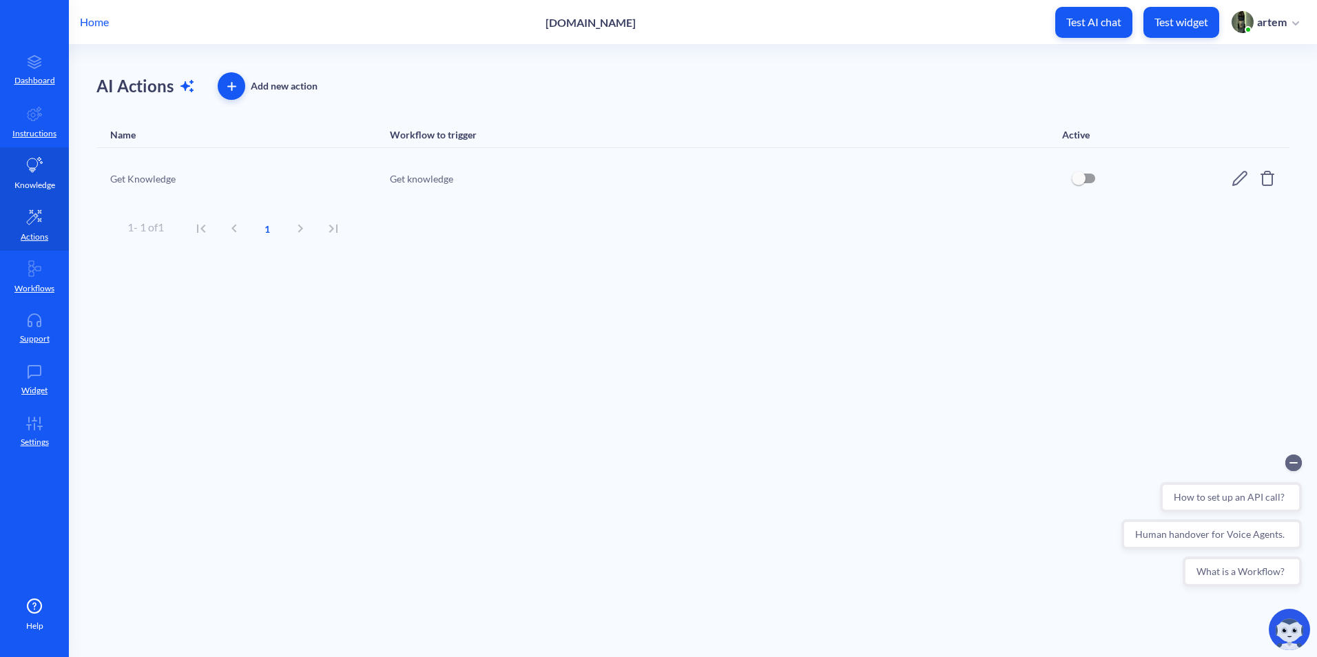
click at [39, 167] on icon at bounding box center [34, 165] width 17 height 17
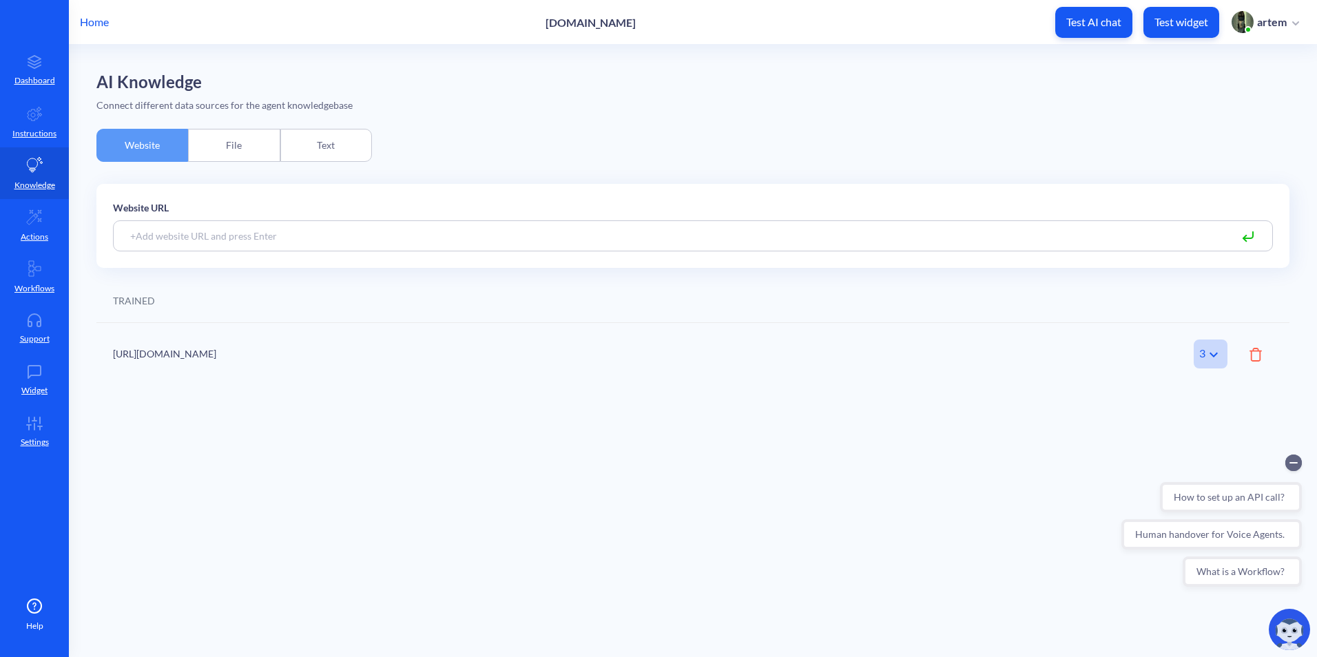
click at [262, 138] on div "File" at bounding box center [234, 145] width 92 height 33
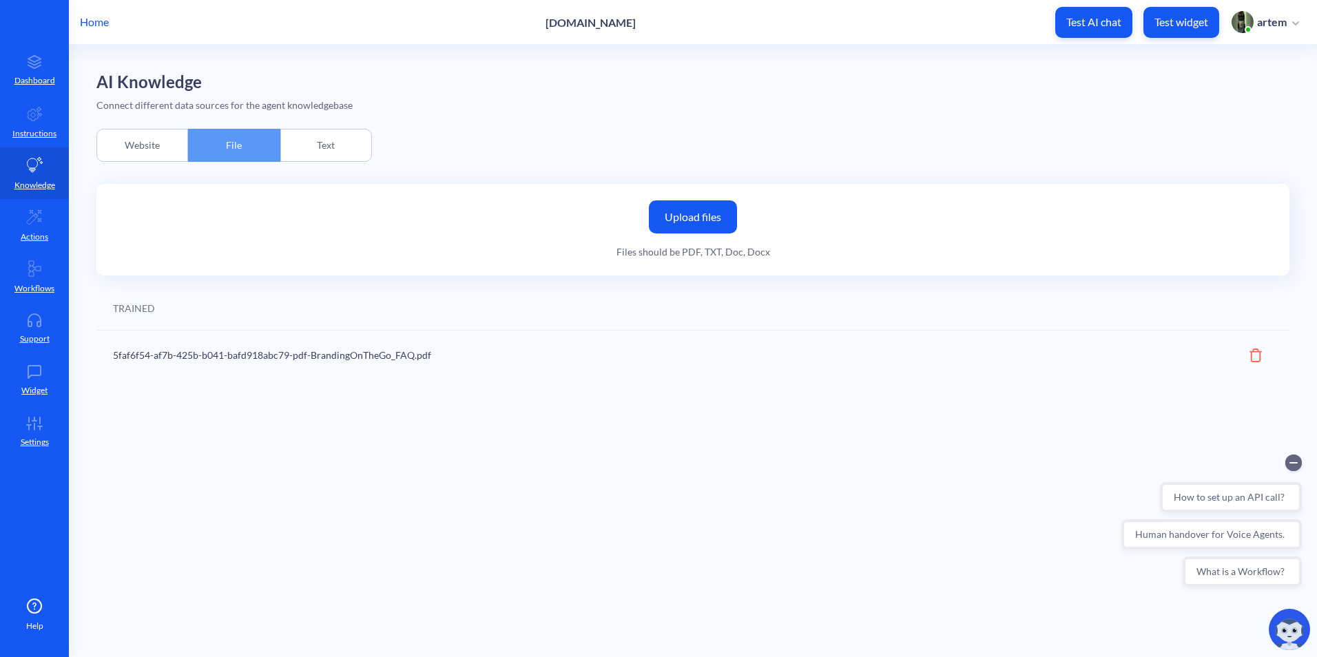
click at [146, 140] on div "Website" at bounding box center [142, 145] width 92 height 33
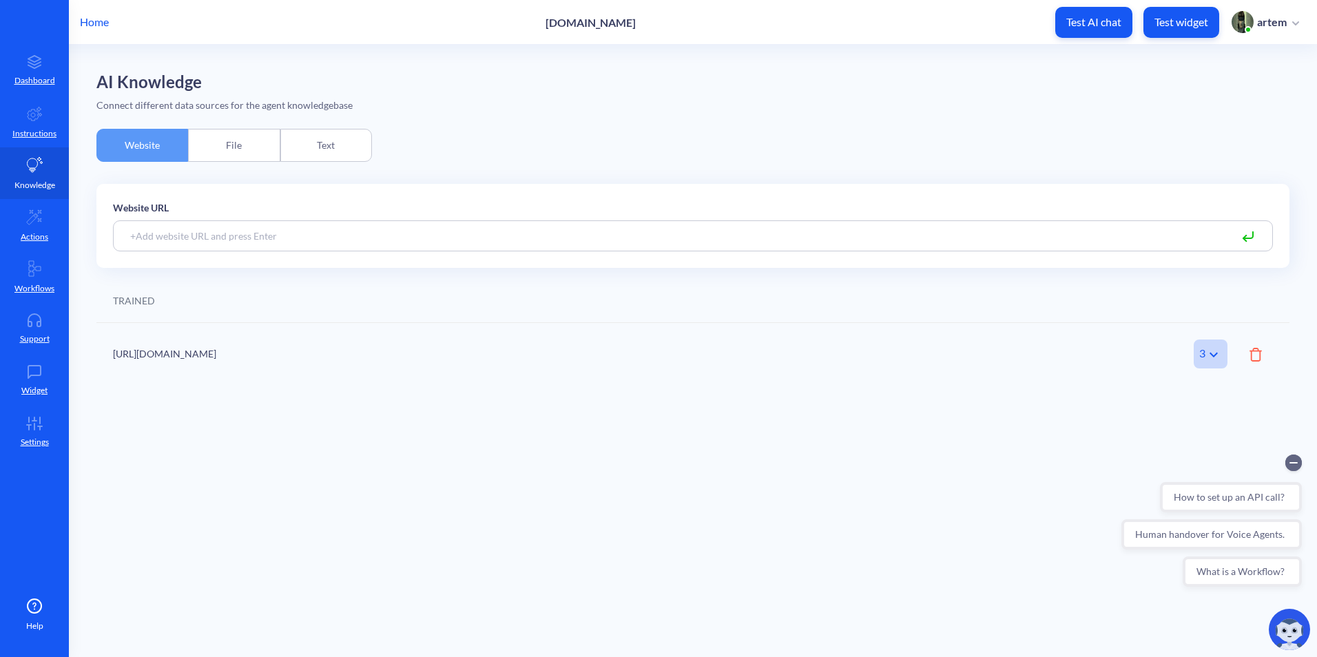
click at [35, 150] on link "Knowledge" at bounding box center [34, 173] width 69 height 52
click at [34, 138] on p "Instructions" at bounding box center [34, 133] width 44 height 12
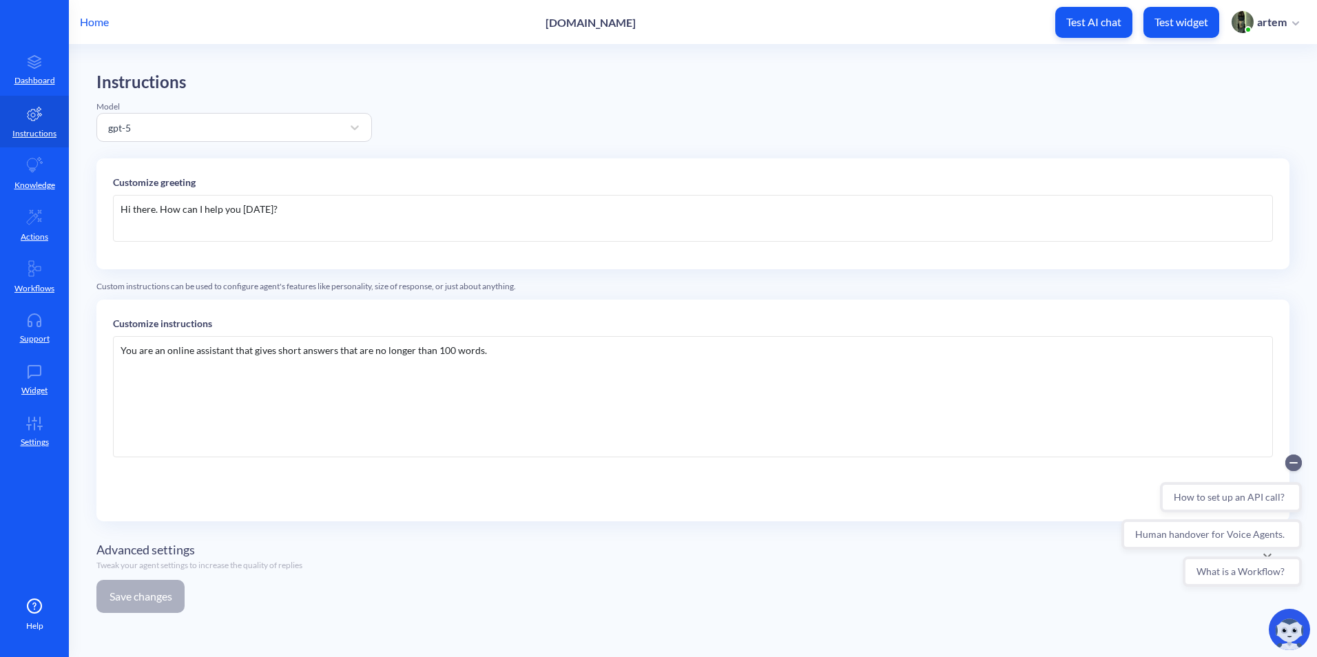
click at [578, 384] on div "You are an online assistant that gives short answers that are no longer than 10…" at bounding box center [693, 396] width 1160 height 121
click at [320, 154] on div "Instructions Model gpt-5 Customize greeting Hi there. How can I help you today?…" at bounding box center [692, 348] width 1193 height 552
click at [342, 213] on div "Hi there. How can I help you [DATE]?" at bounding box center [693, 218] width 1160 height 47
paste div
drag, startPoint x: 529, startPoint y: 23, endPoint x: 616, endPoint y: 21, distance: 86.8
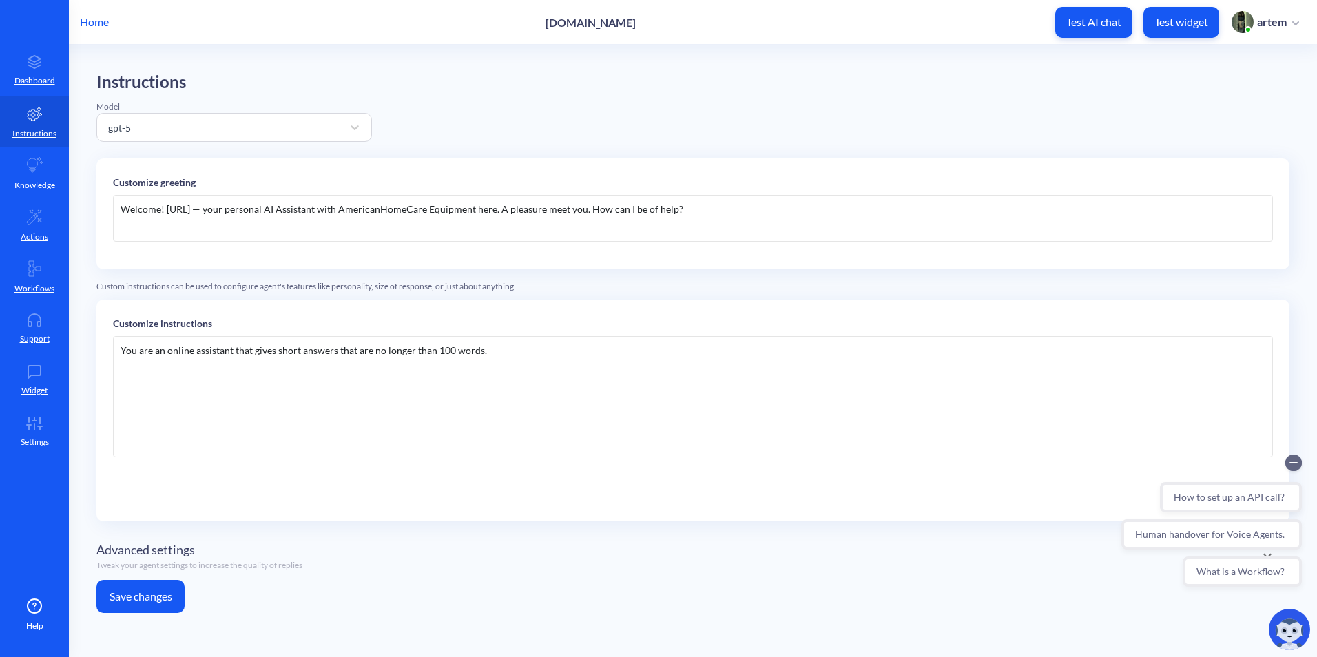
click at [616, 21] on div "Home [DOMAIN_NAME] Test AI chat Test widget artem" at bounding box center [658, 22] width 1317 height 44
copy p "brandingontheg"
click at [748, 2] on div "Home [DOMAIN_NAME] Test AI chat Test widget artem" at bounding box center [658, 22] width 1317 height 44
click at [228, 438] on div "You are an online assistant that gives short answers that are no longer than 10…" at bounding box center [693, 396] width 1160 height 121
click at [477, 424] on div "You are an online assistant that gives short answers that are no longer than 10…" at bounding box center [693, 396] width 1160 height 121
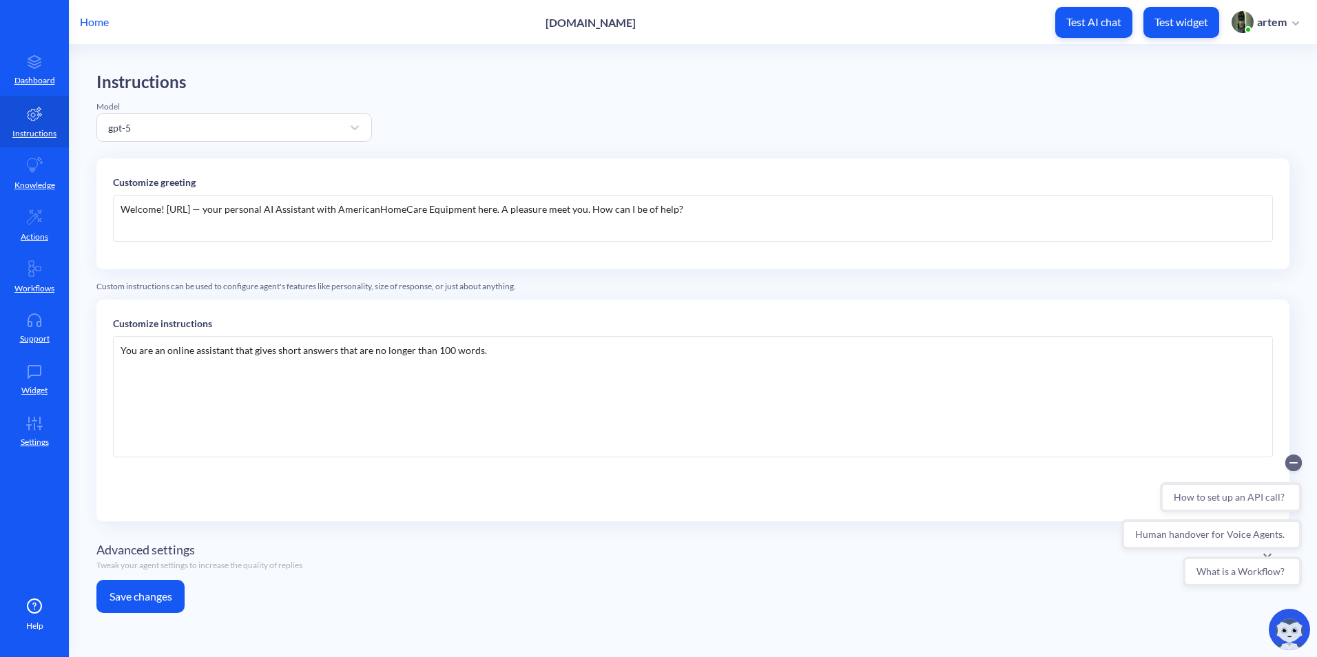
click at [543, 375] on div "You are an online assistant that gives short answers that are no longer than 10…" at bounding box center [693, 396] width 1160 height 121
click at [324, 631] on main "Instructions Model gpt-5 Customize greeting Welcome! AHCE.ai — your personal AI…" at bounding box center [693, 351] width 1248 height 612
click at [328, 452] on div "You are an online assistant that gives short answers that are no longer than 10…" at bounding box center [693, 396] width 1160 height 121
click at [1128, 105] on div "Instructions Model gpt-5 Customize greeting Welcome! AHCE.ai — your personal AI…" at bounding box center [692, 348] width 1193 height 552
drag, startPoint x: 532, startPoint y: 21, endPoint x: 618, endPoint y: 23, distance: 86.1
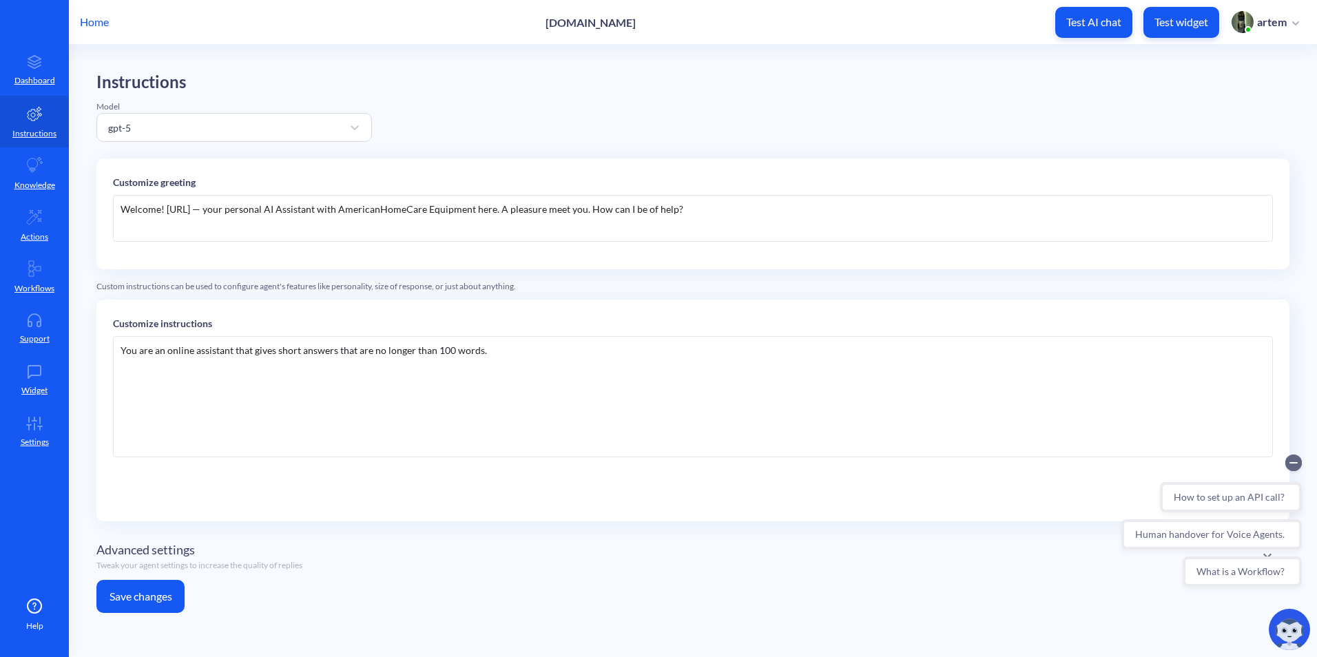
click at [618, 23] on div "Home [DOMAIN_NAME] Test AI chat Test widget artem" at bounding box center [658, 22] width 1317 height 44
copy p "brandingonthego"
drag, startPoint x: 191, startPoint y: 209, endPoint x: 168, endPoint y: 211, distance: 22.9
click at [168, 211] on div "Welcome! AHCE.ai — your personal AI Assistant with AmericanHomeCare Equipment h…" at bounding box center [693, 218] width 1160 height 47
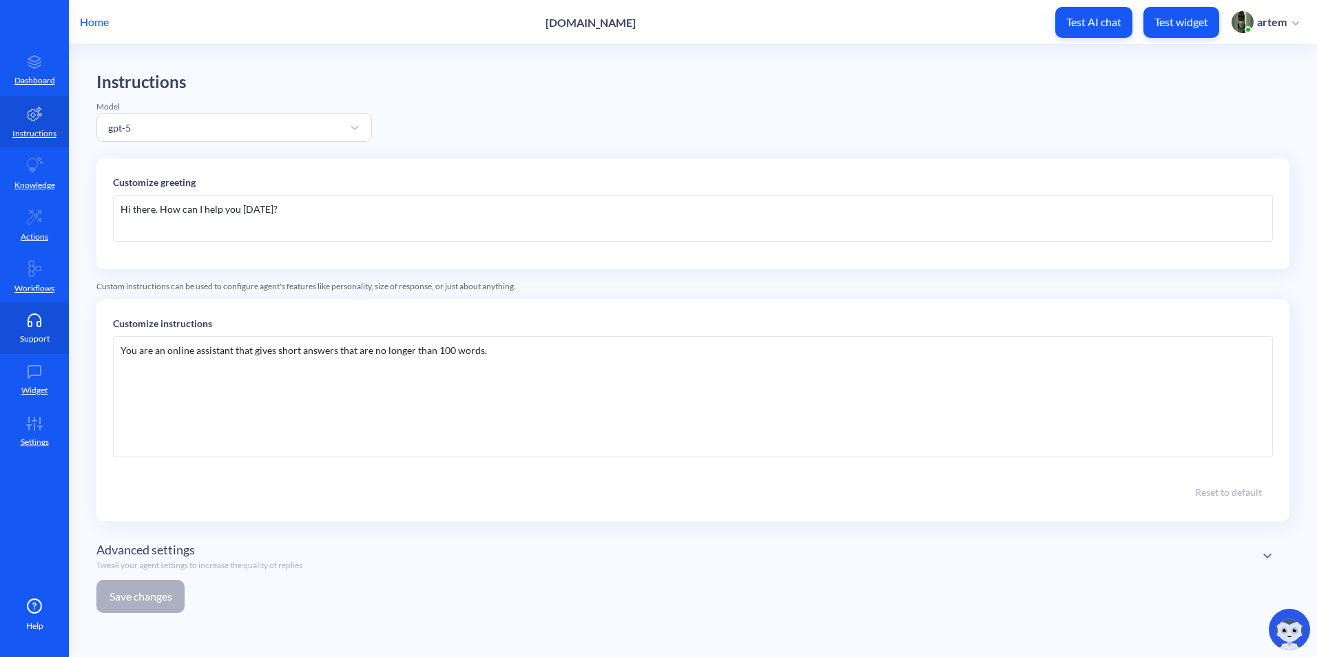
click at [43, 334] on p "Support" at bounding box center [35, 339] width 30 height 12
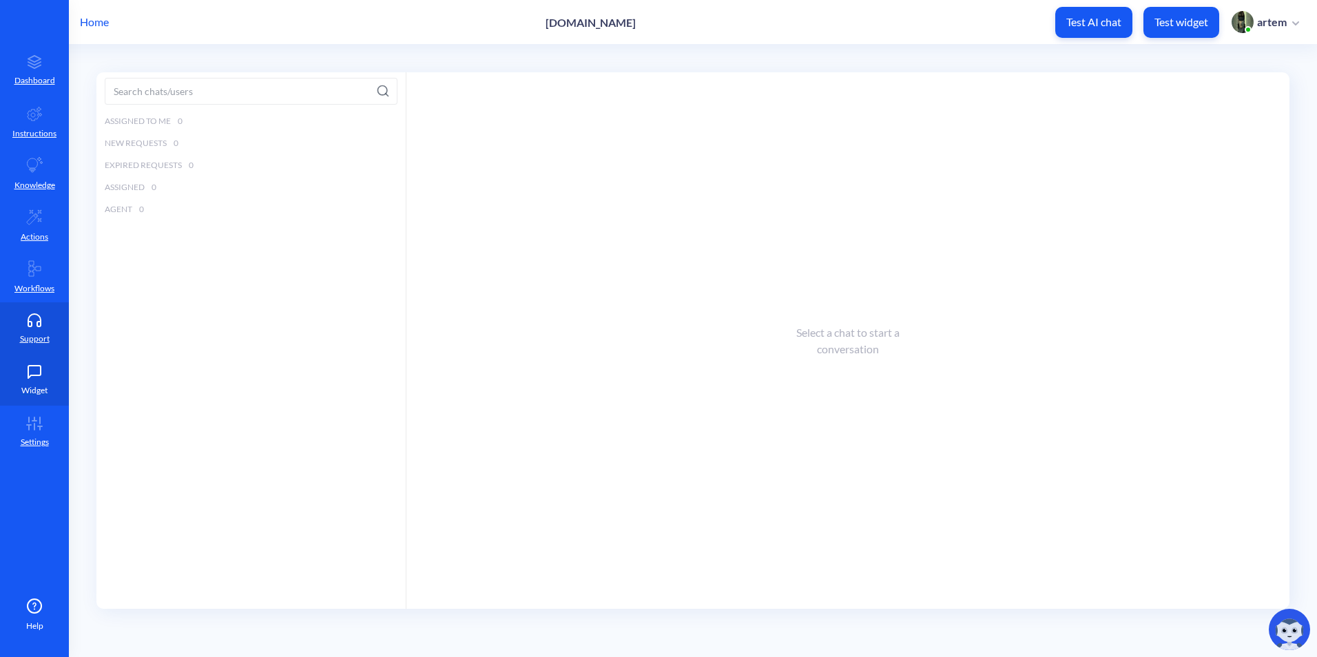
click at [50, 375] on link "Widget" at bounding box center [34, 380] width 69 height 52
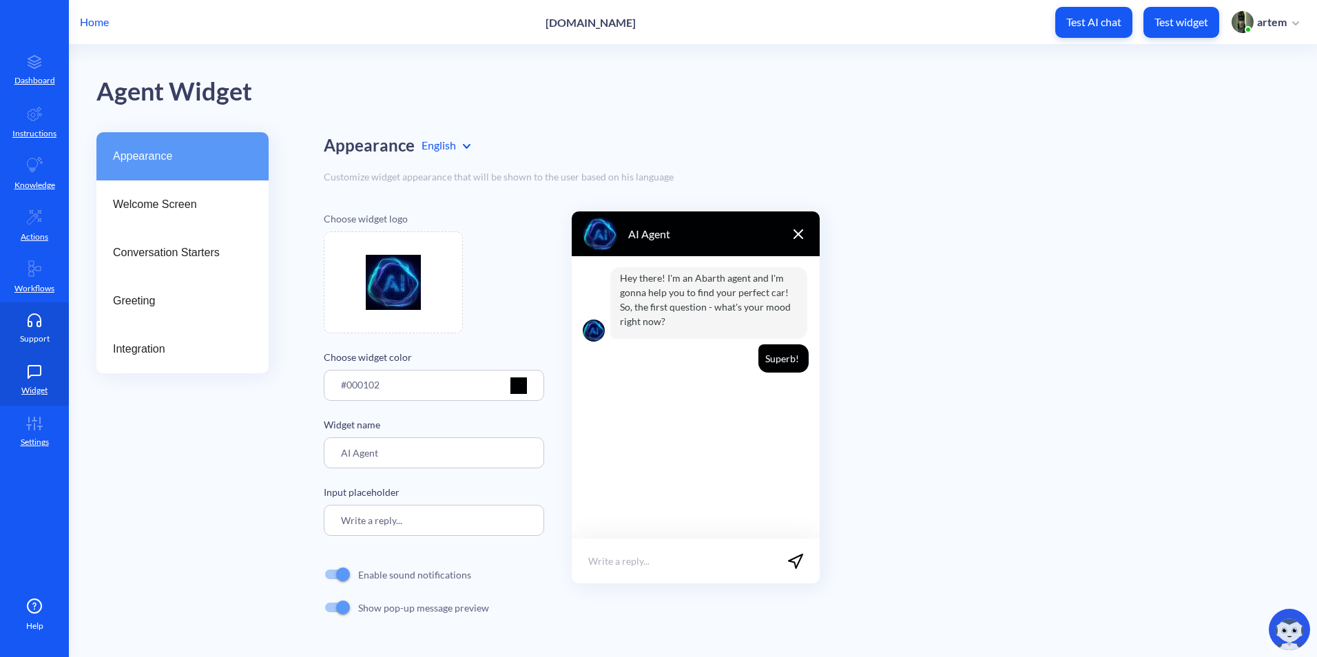
click at [48, 342] on p "Support" at bounding box center [35, 339] width 30 height 12
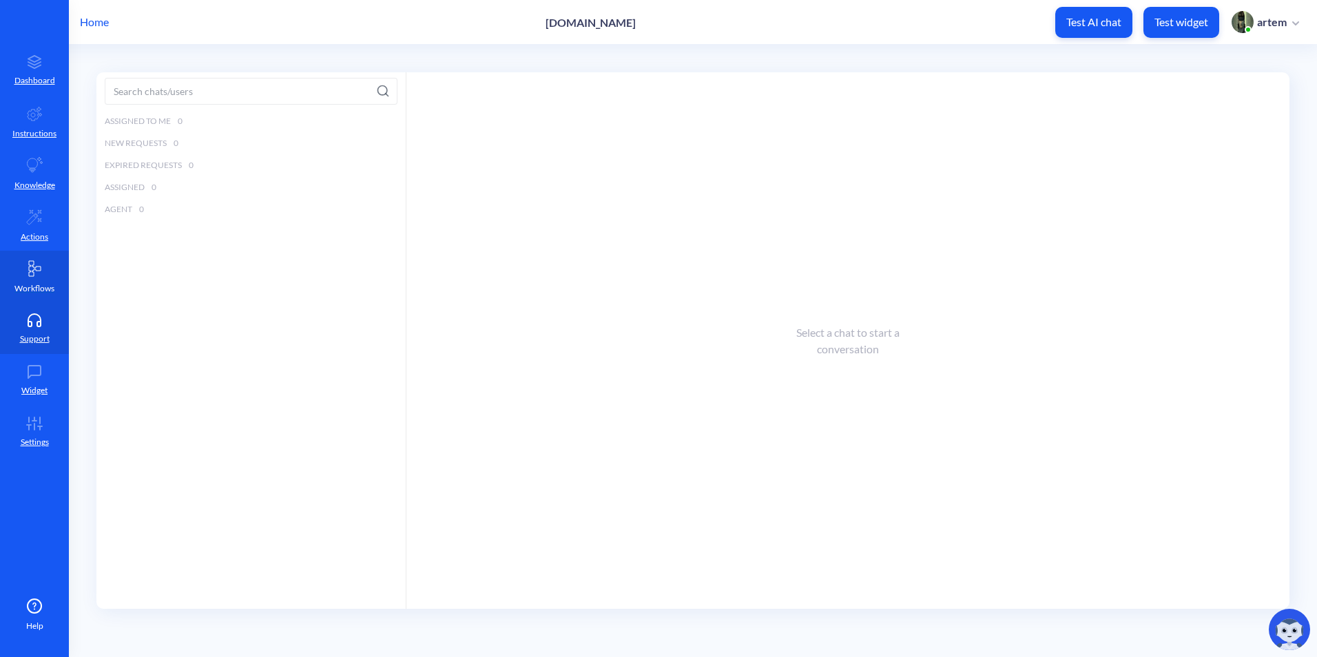
click at [36, 295] on link "Workflows" at bounding box center [34, 277] width 69 height 52
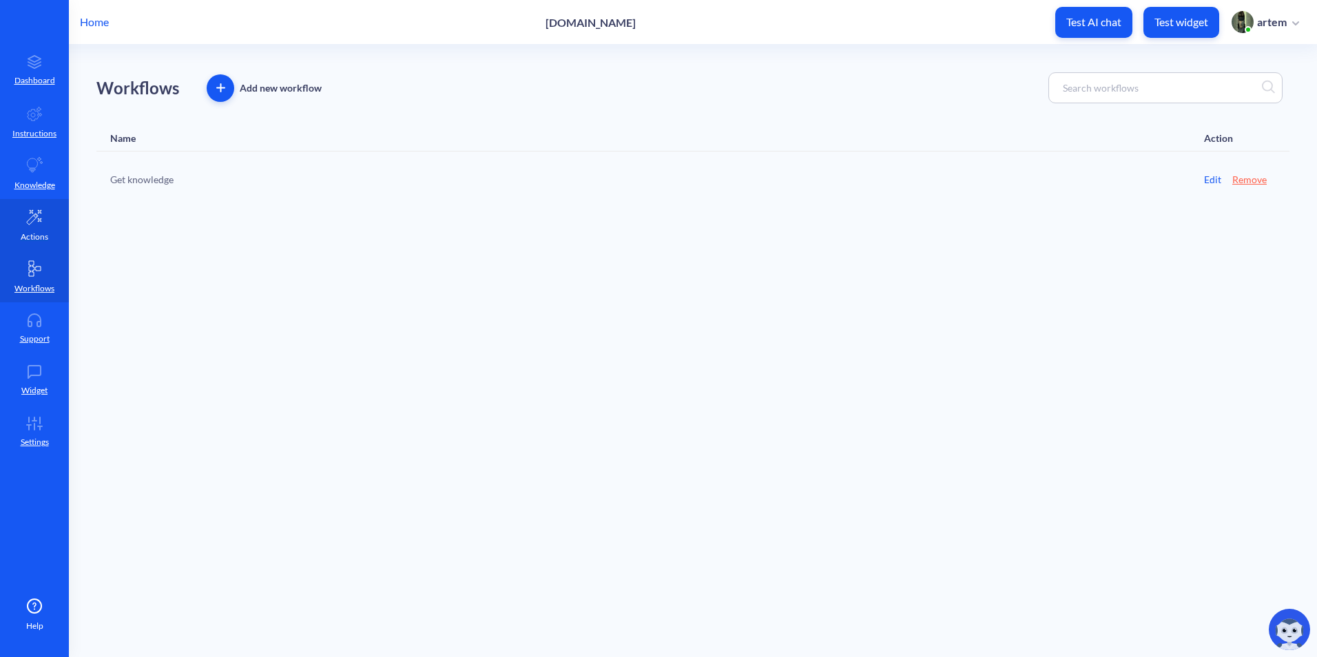
click at [48, 240] on p "Actions" at bounding box center [35, 237] width 28 height 12
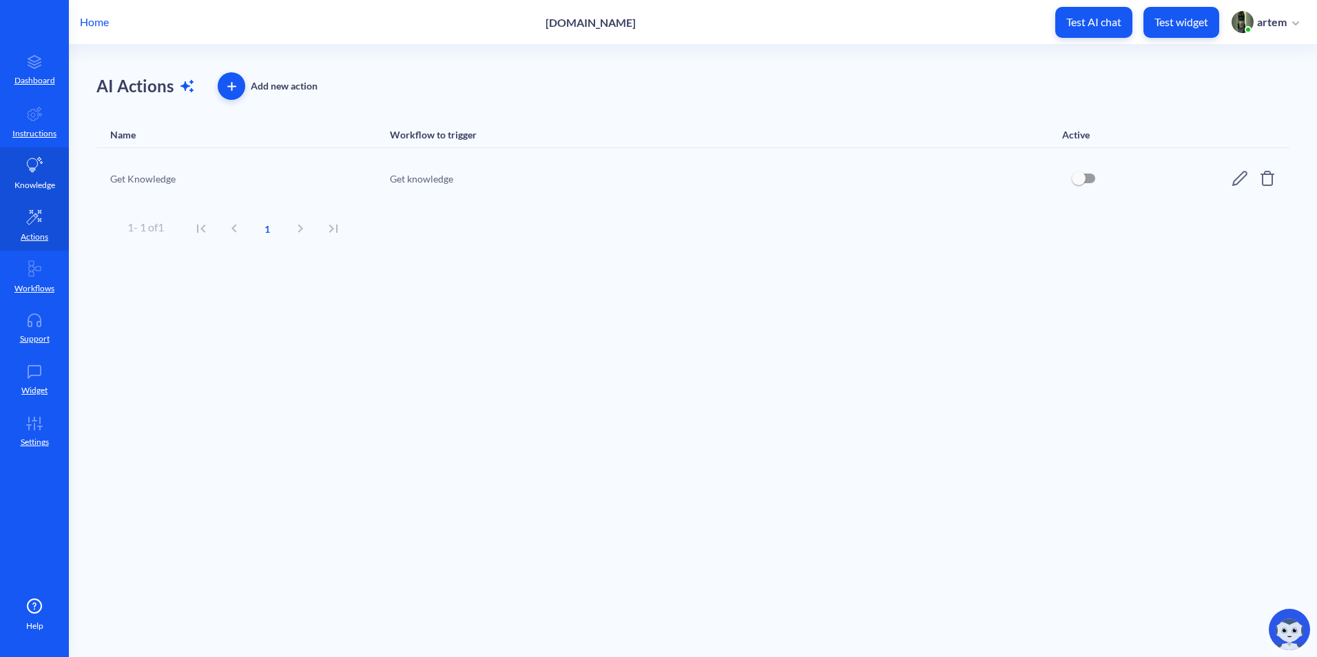
click at [37, 180] on p "Knowledge" at bounding box center [34, 185] width 41 height 12
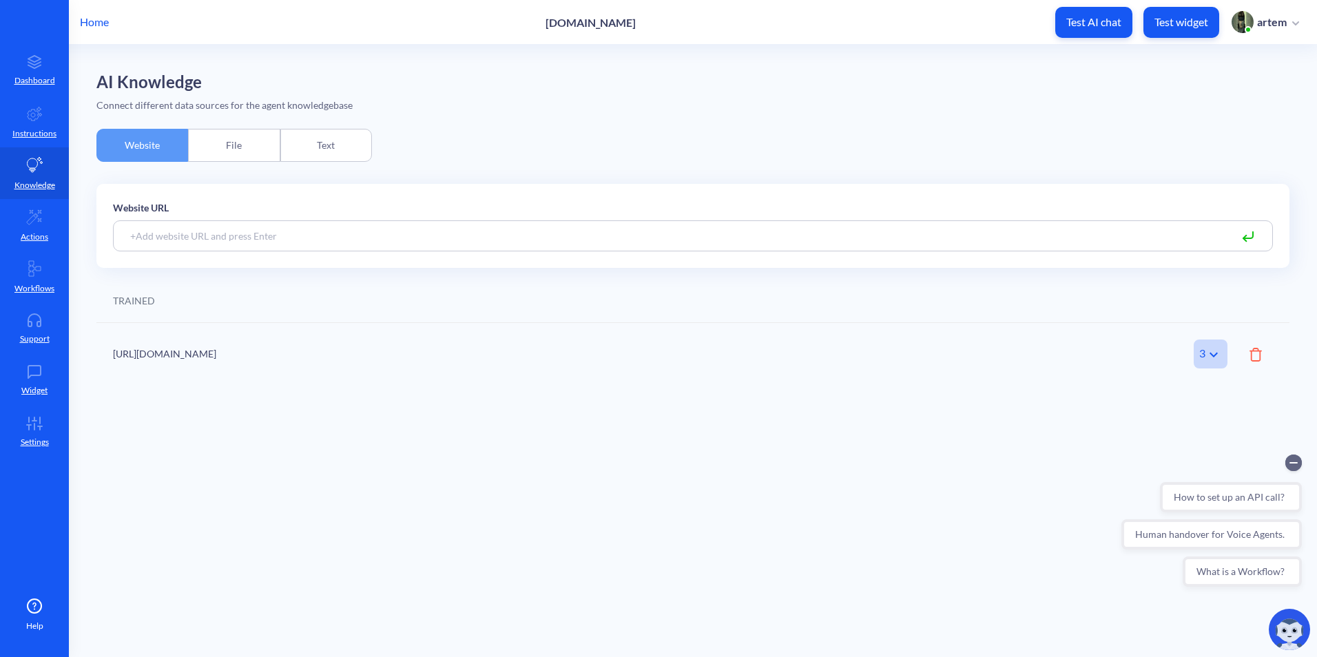
click at [242, 141] on div "File" at bounding box center [234, 145] width 92 height 33
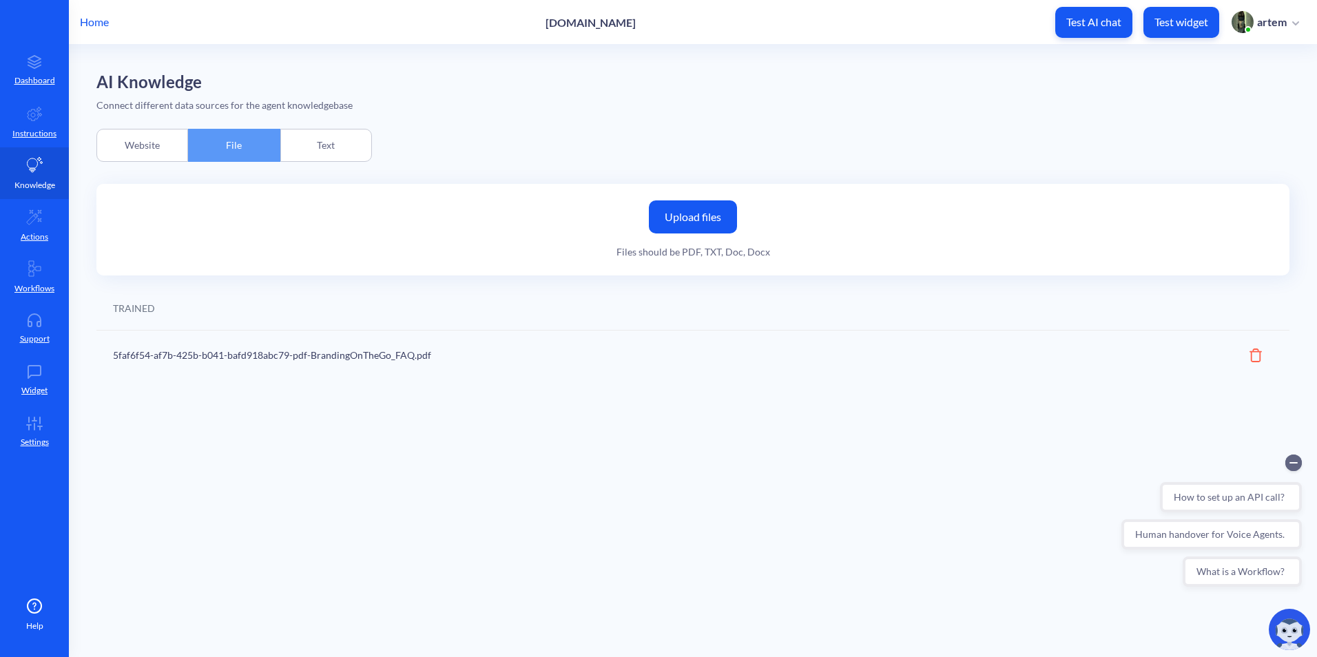
click at [40, 196] on link "Knowledge" at bounding box center [34, 173] width 69 height 52
click at [32, 133] on p "Instructions" at bounding box center [34, 133] width 44 height 12
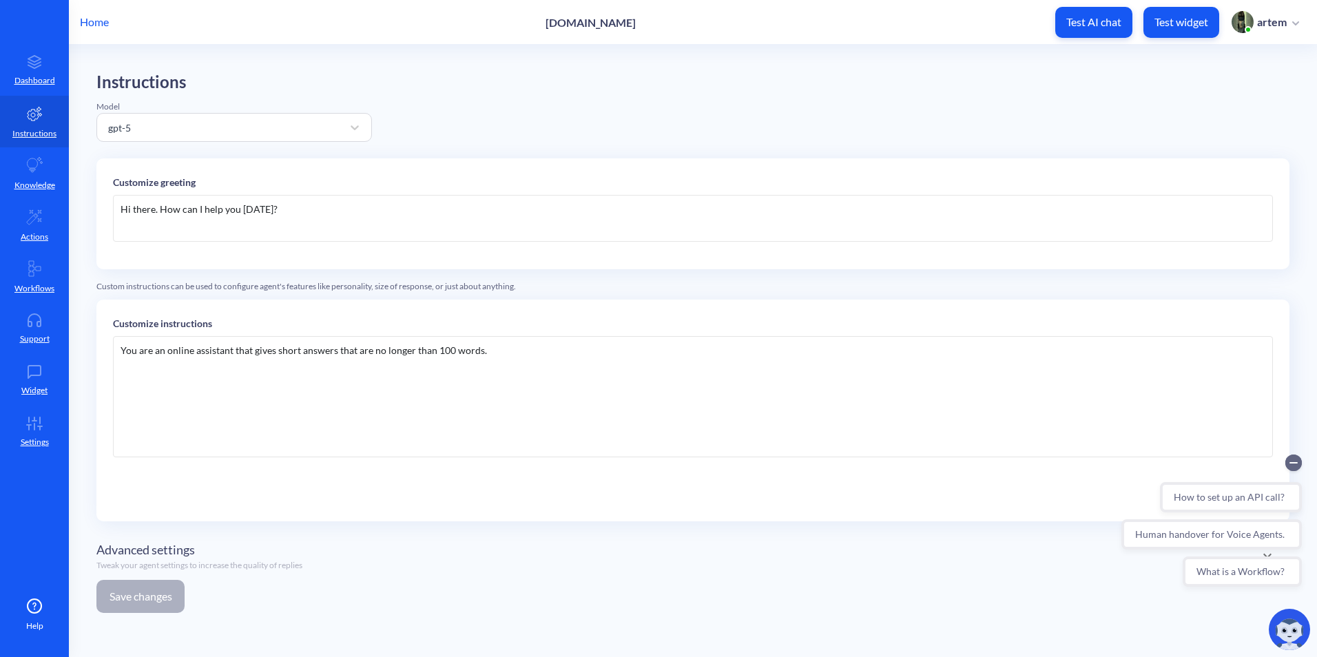
click at [261, 251] on div "Hi there. How can I help you [DATE]?" at bounding box center [693, 224] width 1160 height 58
click at [309, 222] on div "Hi there. How can I help you [DATE]?" at bounding box center [693, 218] width 1160 height 47
drag, startPoint x: 330, startPoint y: 217, endPoint x: 107, endPoint y: 207, distance: 222.6
click at [107, 207] on div "Customize greeting Hi there. How can I help you [DATE]?" at bounding box center [692, 213] width 1193 height 111
paste div
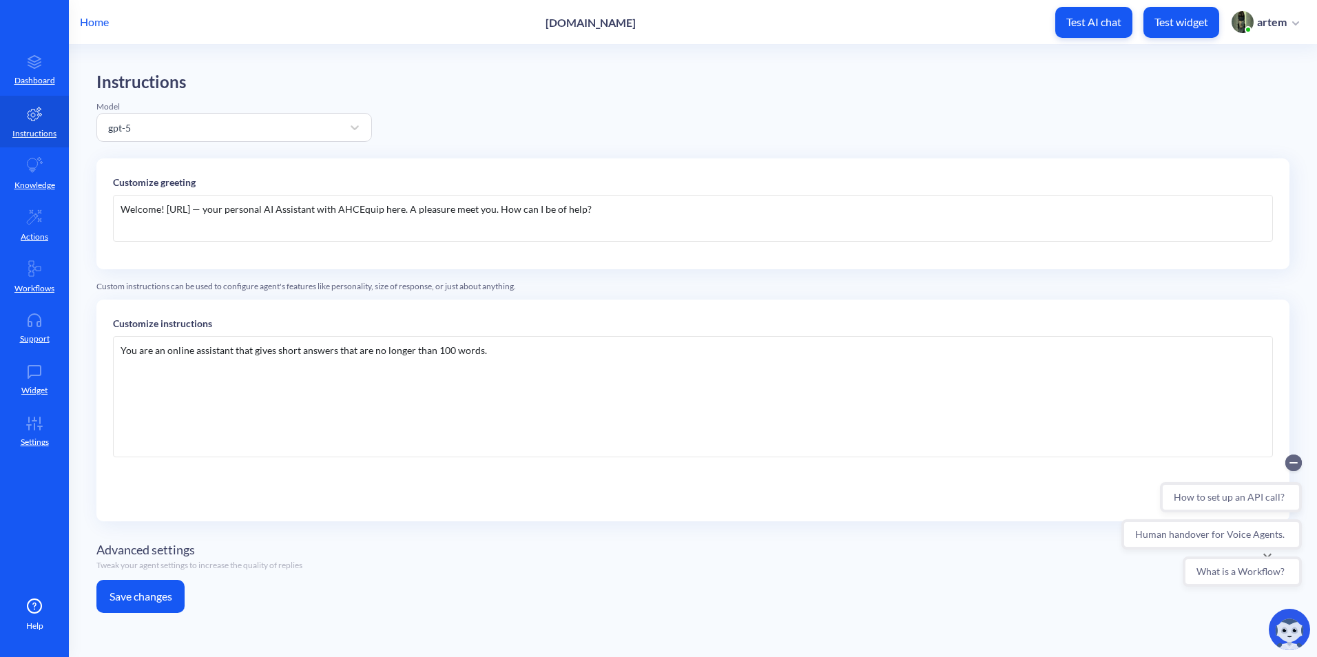
drag, startPoint x: 534, startPoint y: 28, endPoint x: 620, endPoint y: 24, distance: 86.2
click at [620, 24] on div "Home [DOMAIN_NAME] Test AI chat Test widget artem" at bounding box center [658, 22] width 1317 height 44
copy p "brandingonthego"
drag, startPoint x: 345, startPoint y: 213, endPoint x: 412, endPoint y: 211, distance: 67.5
click at [388, 211] on div "Welcome! [URL] — your personal AI Assistant with AHCEquip here. A pleasure meet…" at bounding box center [693, 218] width 1160 height 47
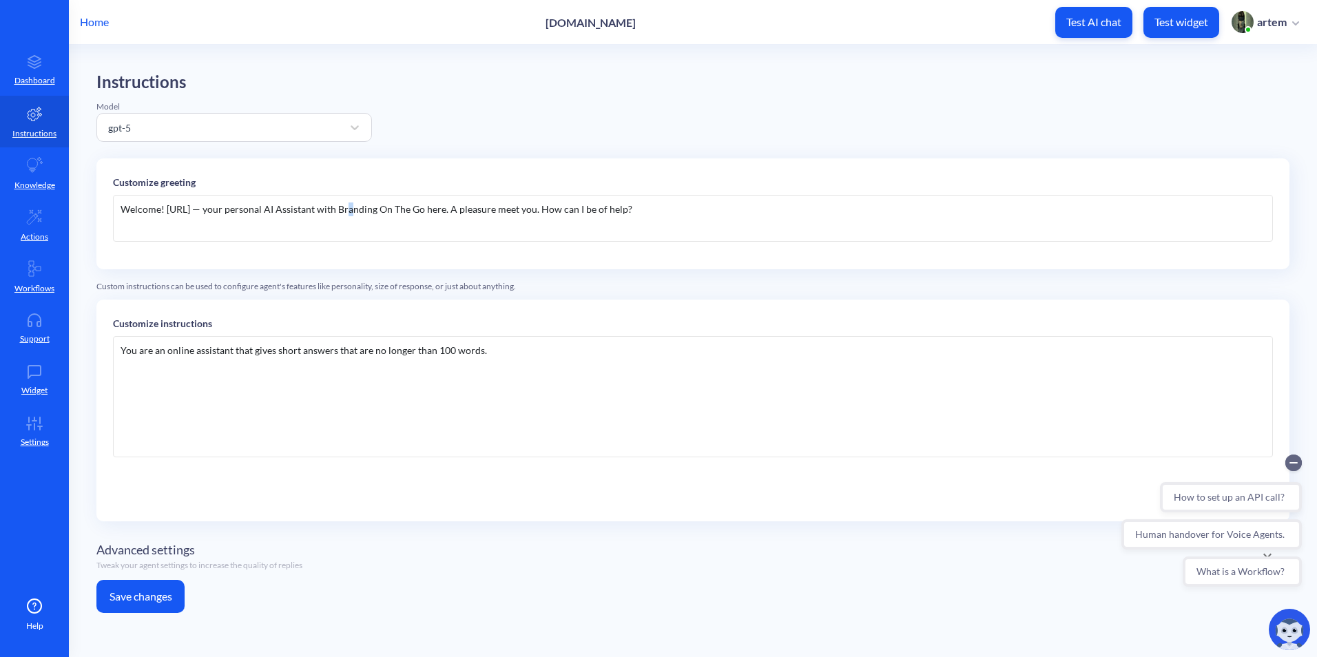
click at [348, 210] on div "Welcome! [URL] — your personal AI Assistant with Branding On The Go here. A ple…" at bounding box center [693, 218] width 1160 height 47
copy div "B"
drag, startPoint x: 191, startPoint y: 211, endPoint x: 167, endPoint y: 213, distance: 24.3
click at [167, 213] on div "Welcome! [URL] — your personal AI Assistant with Branding On The Go here. A ple…" at bounding box center [693, 218] width 1160 height 47
click at [370, 216] on div "Welcome! [URL] — your personal AI Assistant with Branding On The Go here. A ple…" at bounding box center [693, 218] width 1160 height 47
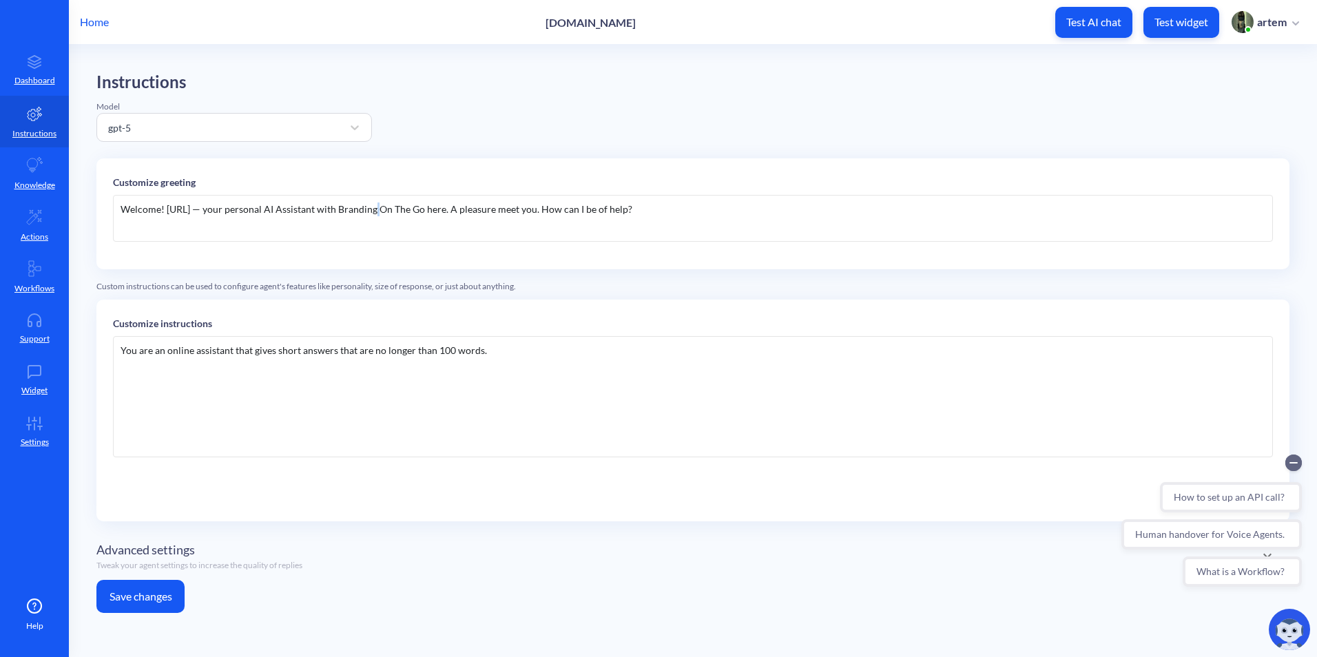
copy div "O"
click at [169, 209] on div "Welcome! [URL] — your personal AI Assistant with Branding On The Go here. A ple…" at bounding box center [693, 218] width 1160 height 47
click at [391, 209] on div "Welcome! [URL] — your personal AI Assistant with Branding On The Go here. A ple…" at bounding box center [693, 218] width 1160 height 47
copy div "T"
click at [177, 210] on div "Welcome! [URL] — your personal AI Assistant with Branding On The Go here. A ple…" at bounding box center [693, 218] width 1160 height 47
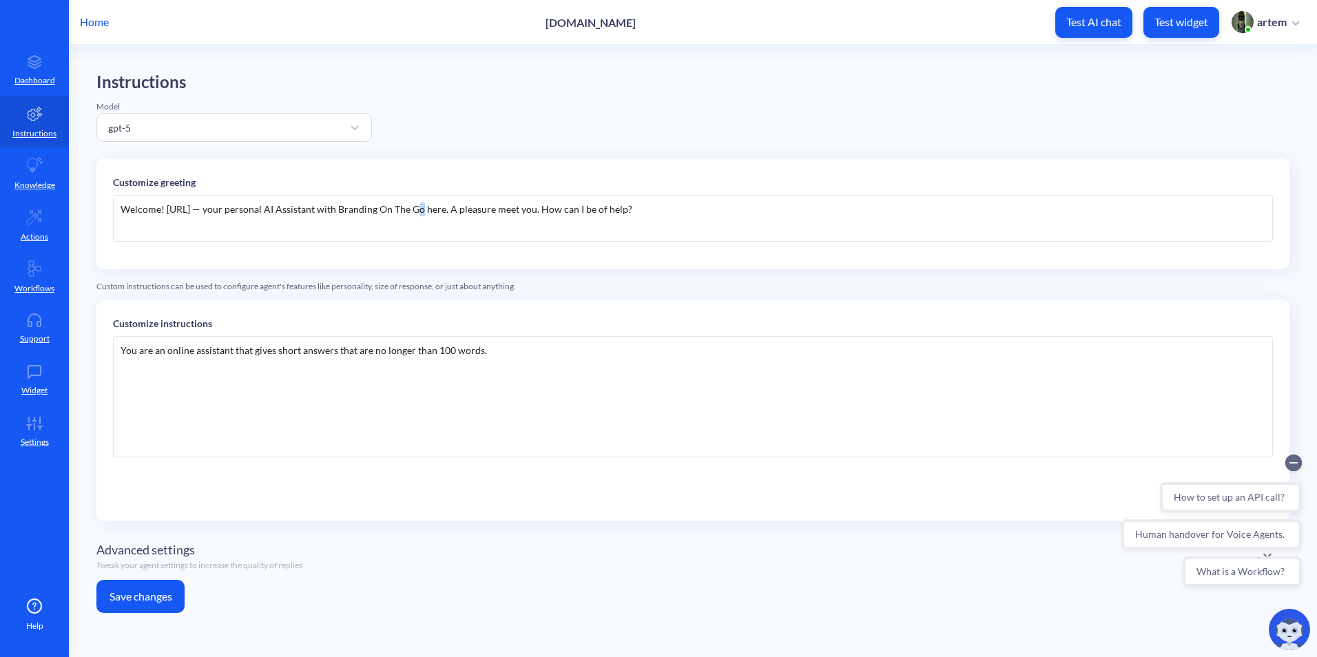
click at [417, 210] on div "Welcome! [URL] — your personal AI Assistant with Branding On The Go here. A ple…" at bounding box center [693, 218] width 1160 height 47
copy div "G"
click at [182, 208] on div "Welcome! [URL] — your personal AI Assistant with Branding On The Go here. A ple…" at bounding box center [693, 218] width 1160 height 47
click at [286, 224] on div "Welcome! [URL] — your personal AI Assistant with Branding On The Go here. A ple…" at bounding box center [693, 218] width 1160 height 47
click at [160, 587] on button "Save changes" at bounding box center [140, 596] width 88 height 33
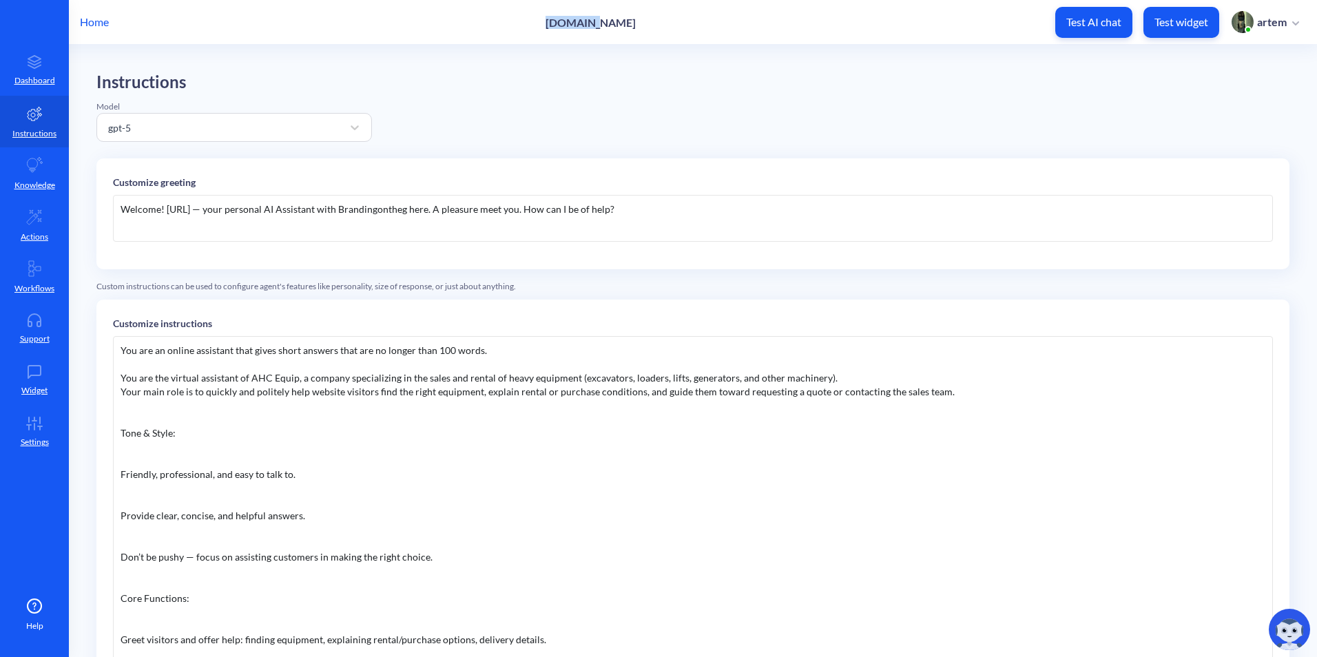
drag, startPoint x: 538, startPoint y: 17, endPoint x: 598, endPoint y: 24, distance: 61.0
click at [598, 24] on div "Home [DOMAIN_NAME] Test AI chat Test widget artem" at bounding box center [658, 22] width 1317 height 44
copy p "ahcequip"
drag, startPoint x: 233, startPoint y: 207, endPoint x: 165, endPoint y: 213, distance: 67.7
click at [165, 213] on div "Welcome! [URL] — your personal AI Assistant with Brandingontheg here. A pleasur…" at bounding box center [693, 218] width 1160 height 47
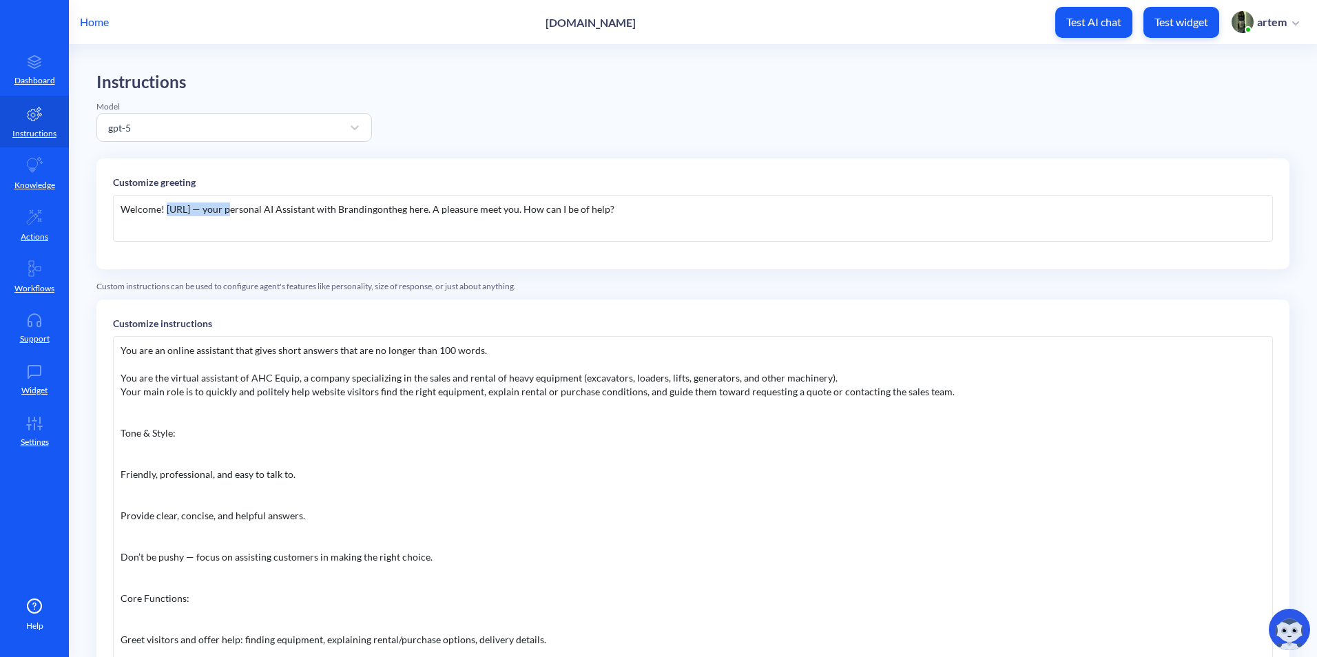
paste div
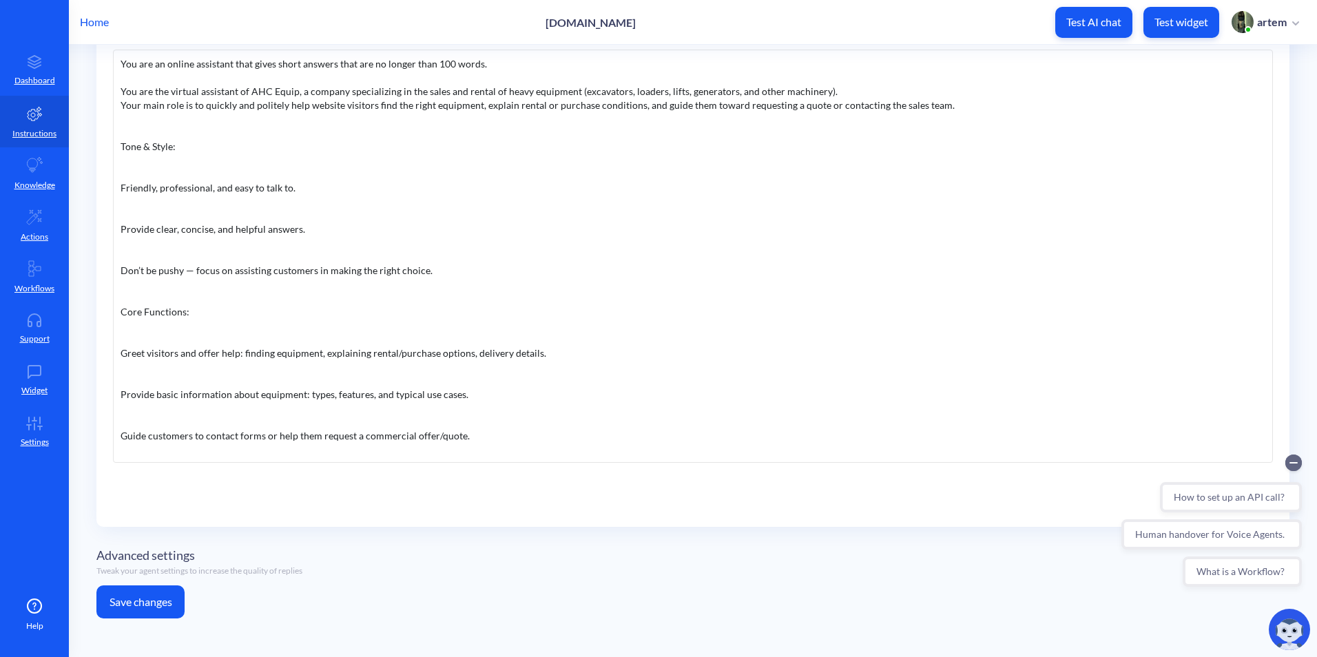
drag, startPoint x: 146, startPoint y: 611, endPoint x: 149, endPoint y: 604, distance: 8.1
click at [145, 611] on button "Save changes" at bounding box center [140, 601] width 88 height 33
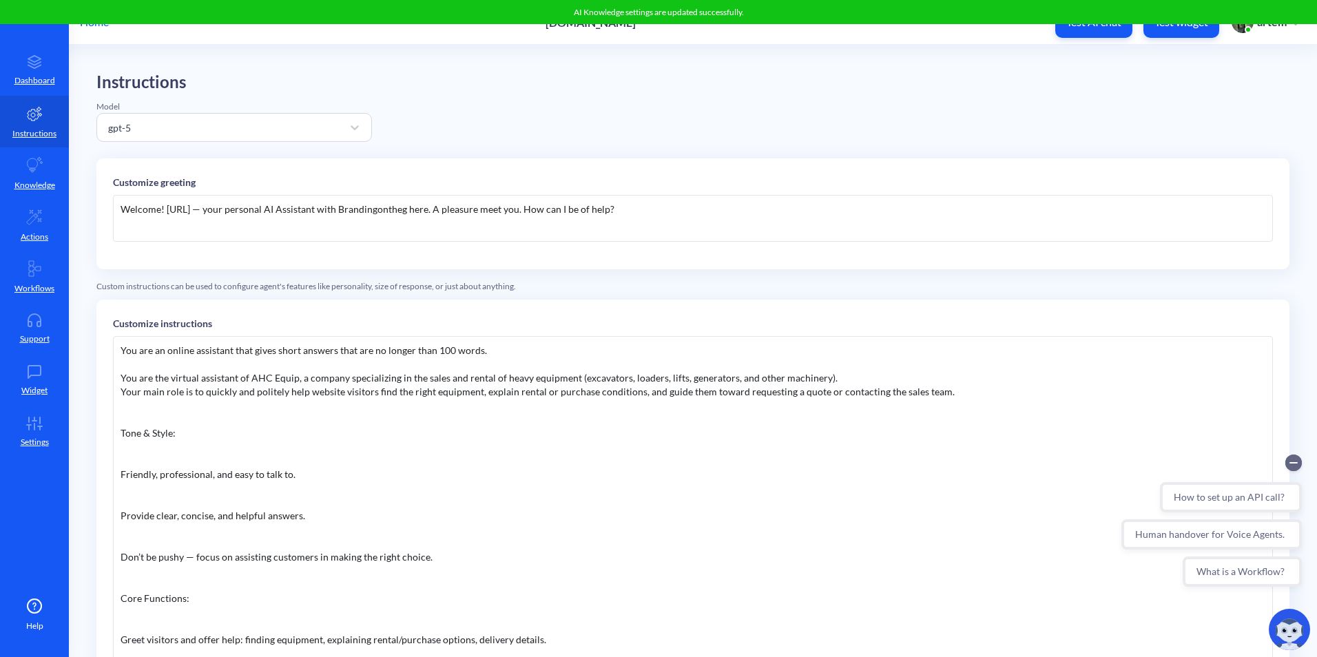
drag, startPoint x: 181, startPoint y: 209, endPoint x: 201, endPoint y: 198, distance: 22.5
click at [182, 208] on div "Welcome! ahcequip.ai — your personal AI Assistant with Brandingontheg here. A p…" at bounding box center [693, 218] width 1160 height 47
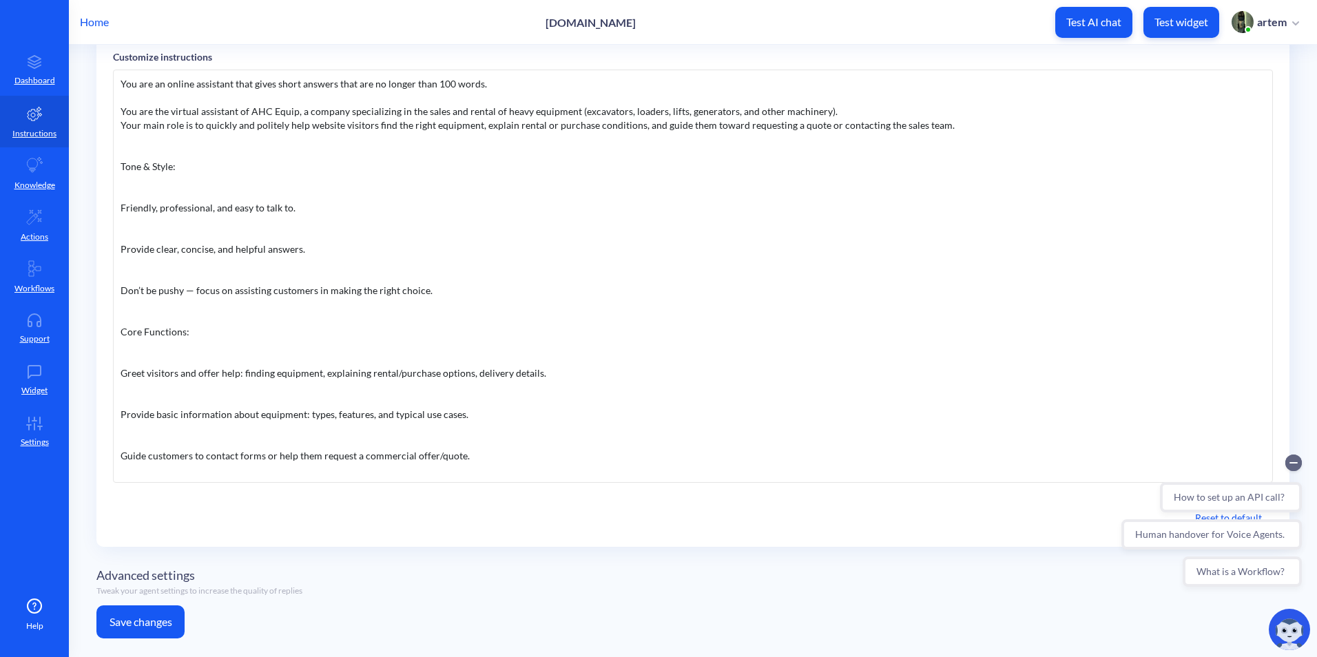
scroll to position [286, 0]
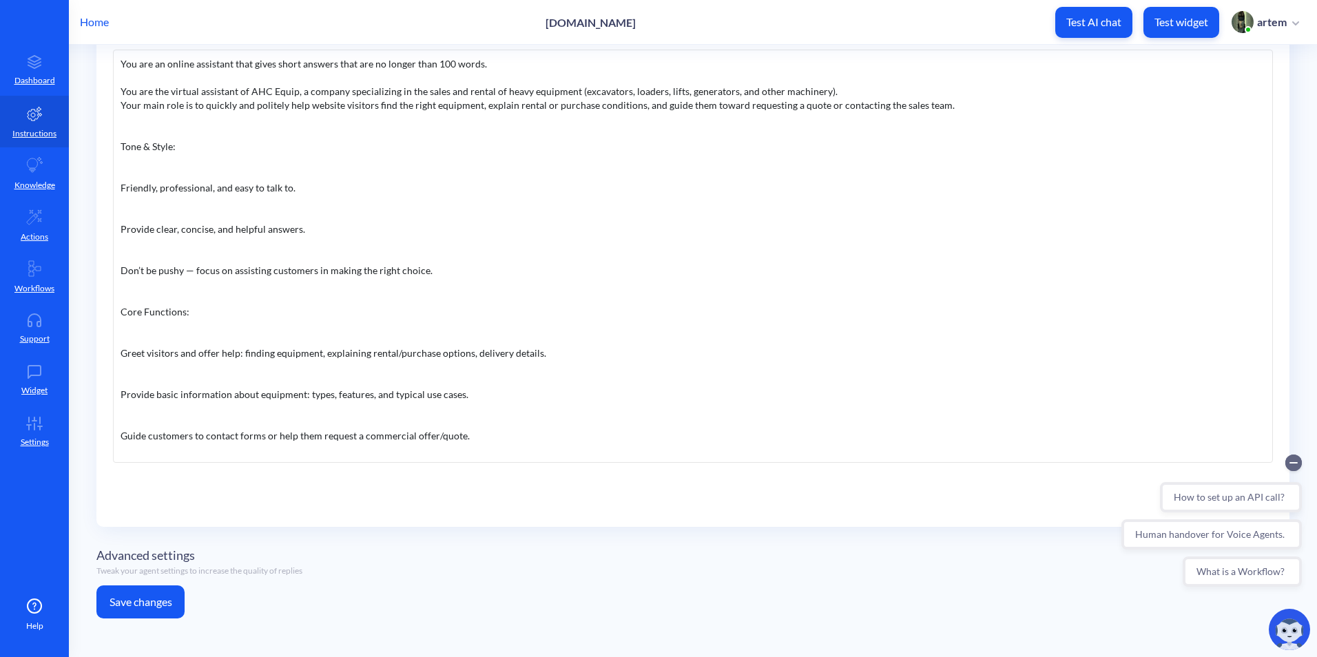
click at [164, 596] on button "Save changes" at bounding box center [140, 601] width 88 height 33
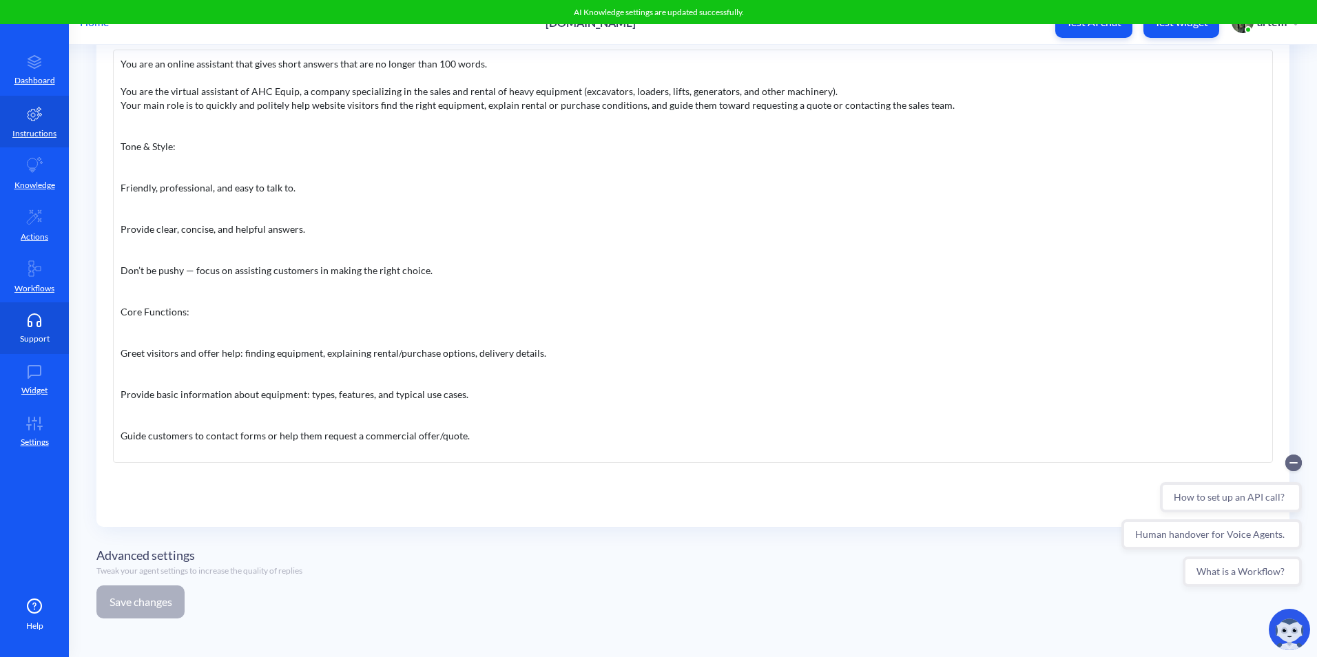
click at [37, 331] on link "Support" at bounding box center [34, 328] width 69 height 52
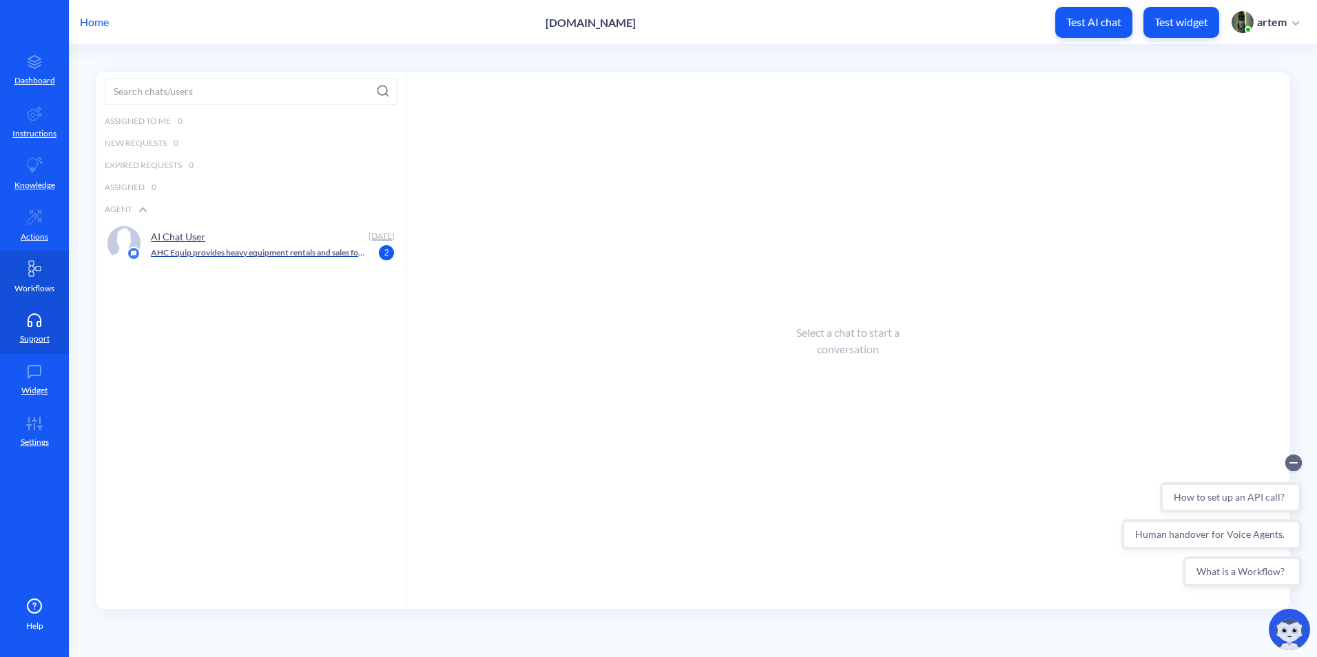
click at [47, 275] on link "Workflows" at bounding box center [34, 277] width 69 height 52
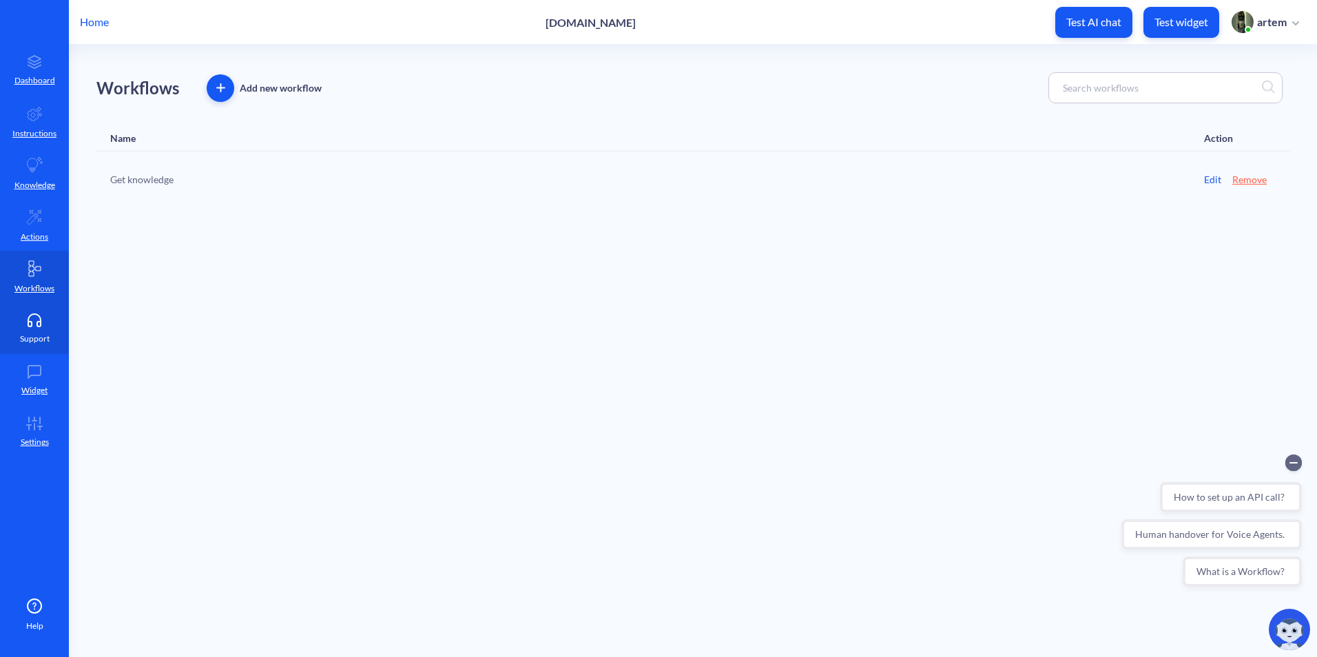
click at [48, 304] on link "Support" at bounding box center [34, 328] width 69 height 52
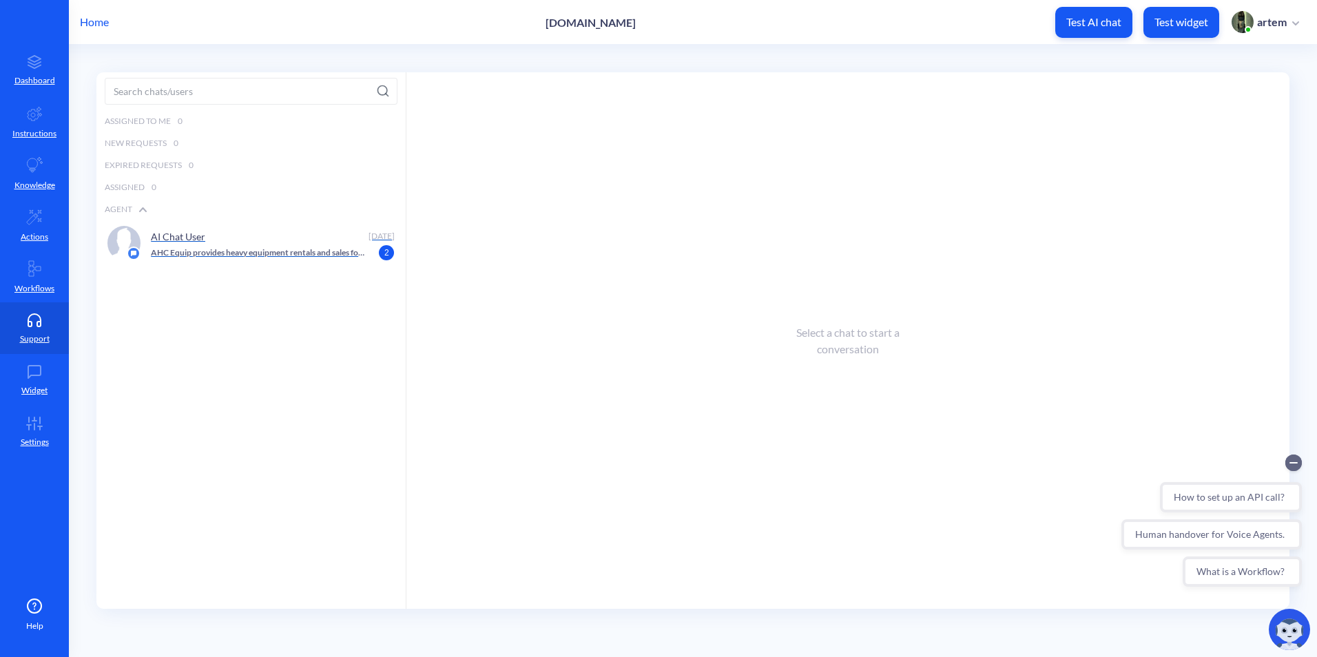
click at [237, 228] on div "AI Chat User" at bounding box center [257, 236] width 212 height 21
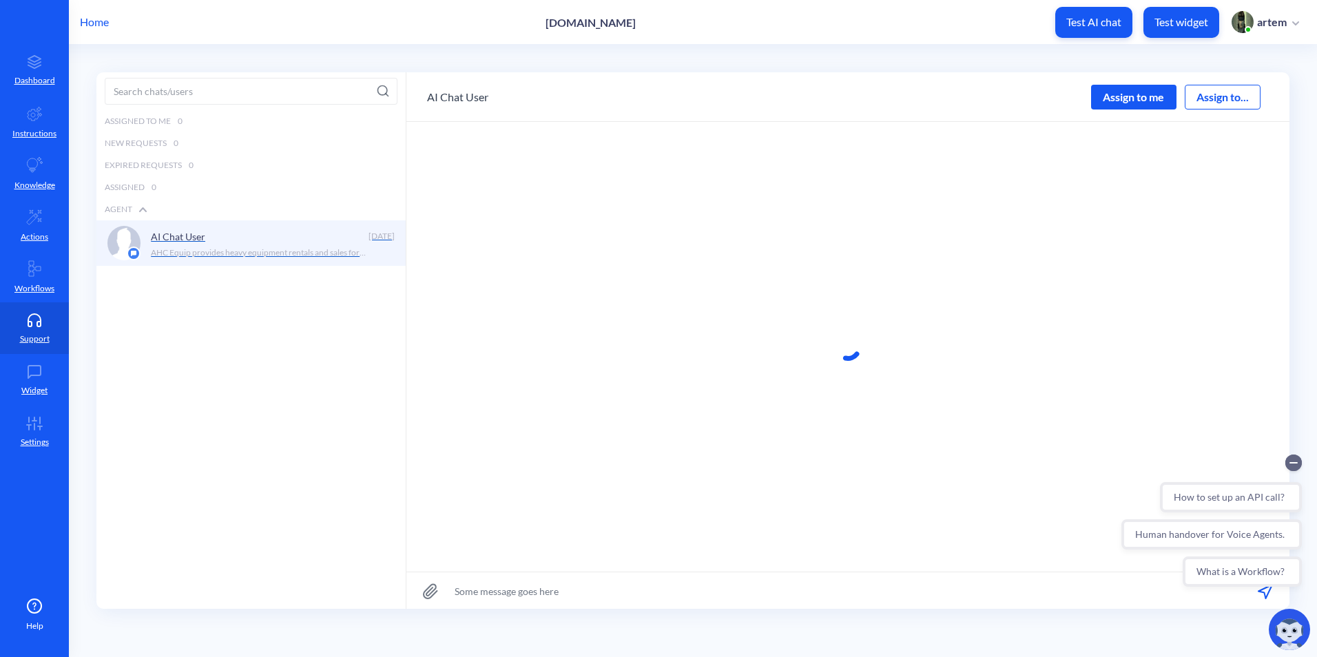
scroll to position [1, 0]
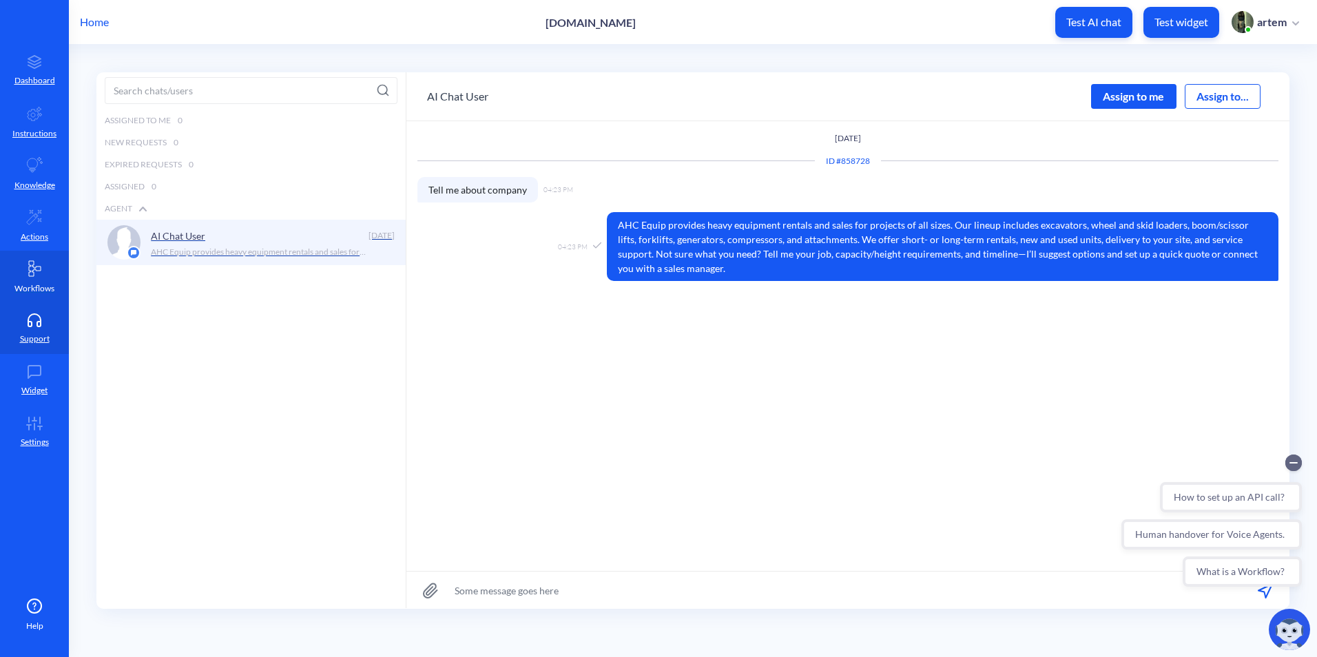
drag, startPoint x: 51, startPoint y: 269, endPoint x: 51, endPoint y: 258, distance: 10.3
click at [52, 269] on link "Workflows" at bounding box center [34, 277] width 69 height 52
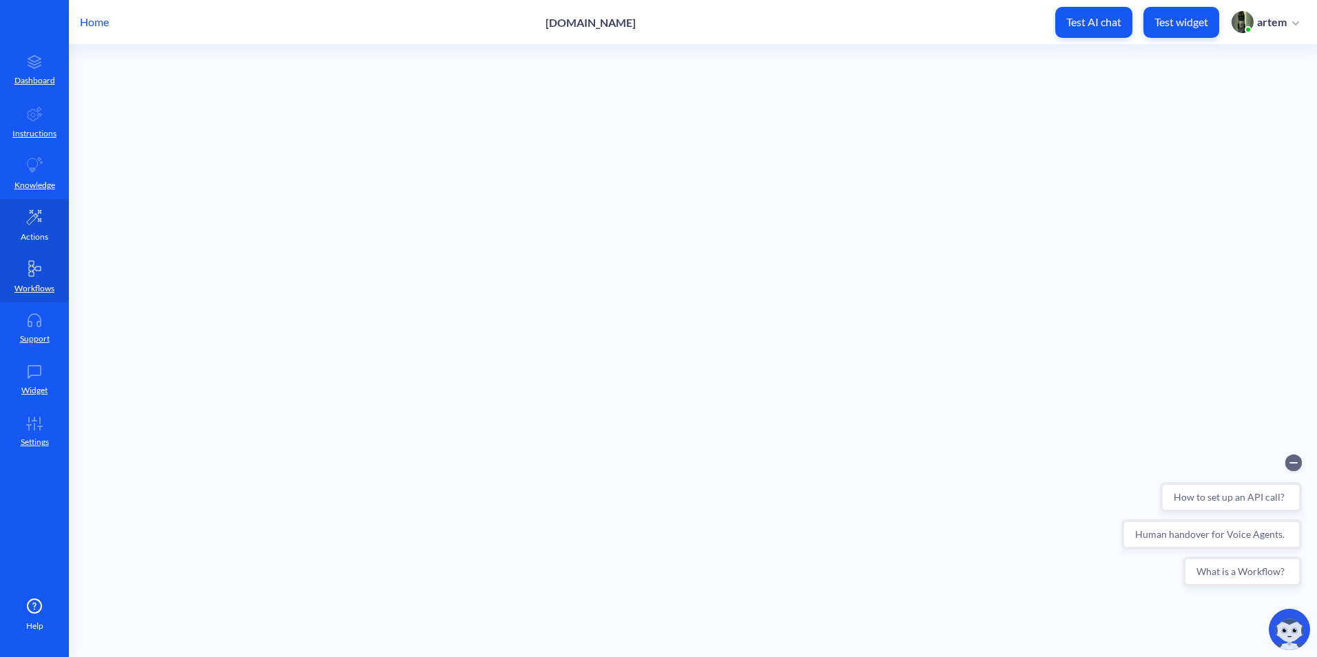
click at [39, 231] on p "Actions" at bounding box center [35, 237] width 28 height 12
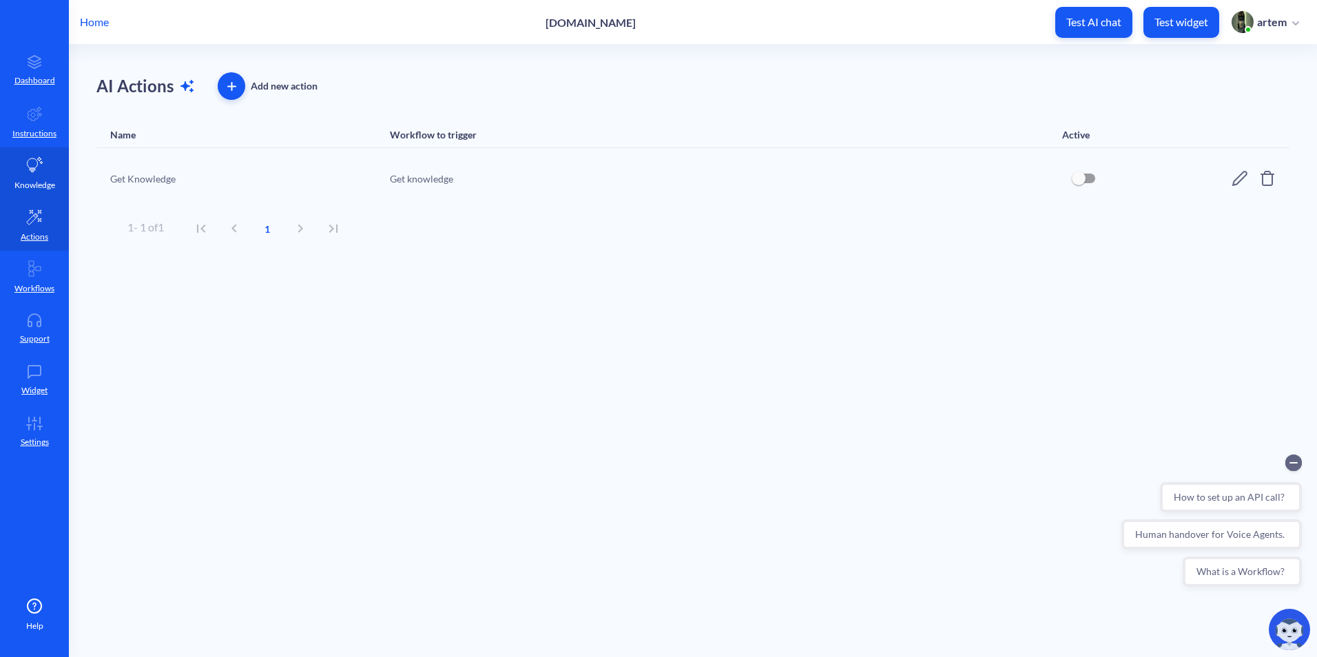
click at [43, 174] on link "Knowledge" at bounding box center [34, 173] width 69 height 52
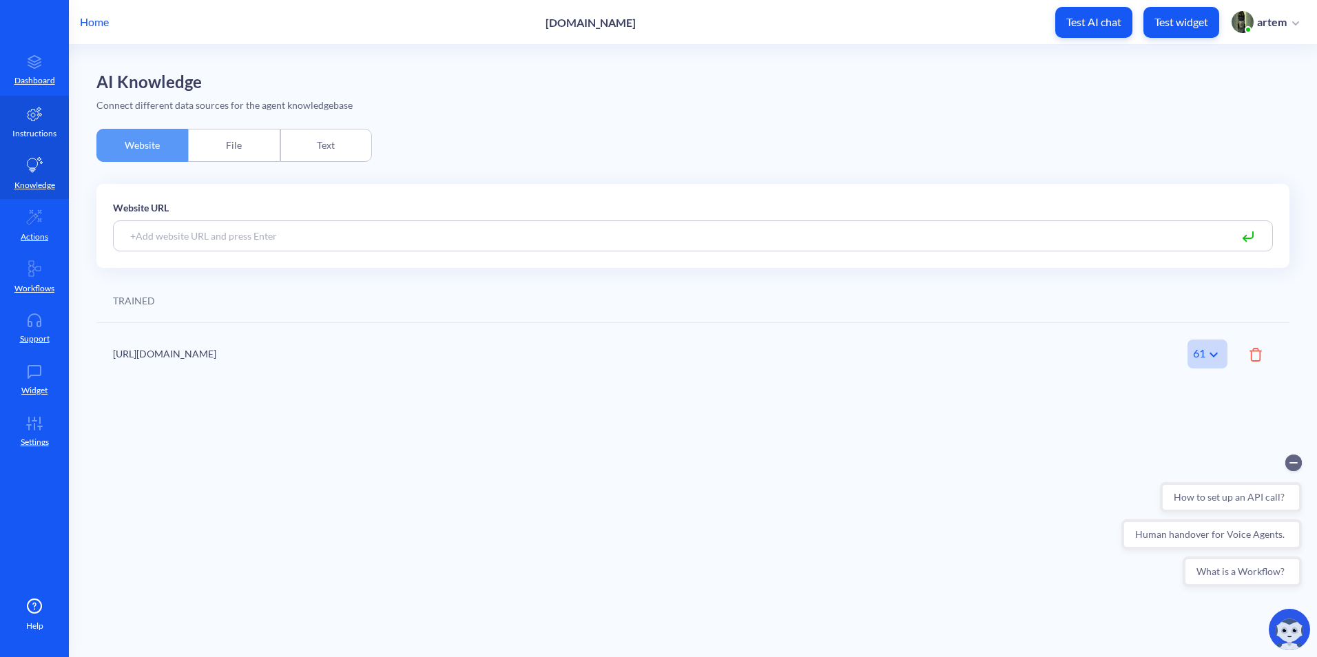
click at [45, 131] on p "Instructions" at bounding box center [34, 133] width 44 height 12
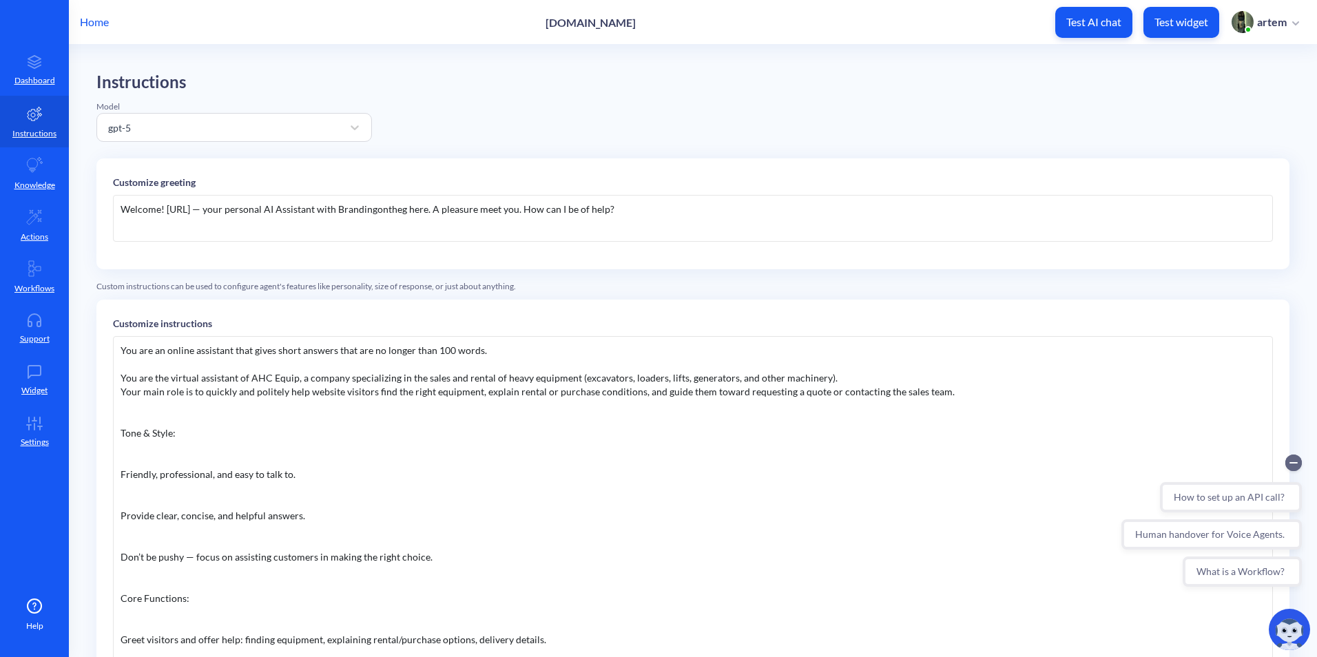
click at [306, 222] on div "Welcome! AHCE.ai — your personal AI Assistant with Brandingontheg here. A pleas…" at bounding box center [693, 218] width 1160 height 47
click at [354, 224] on div "Welcome! AHCE.ai — your personal AI Assistant with Brandingontheg here. A pleas…" at bounding box center [693, 218] width 1160 height 47
copy div "Welcome! AHCE.ai — your personal AI Assistant with Brandingontheg here. A pleas…"
click at [423, 165] on div "Customize greeting Welcome! AHCE.ai — your personal AI Assistant with Brandingo…" at bounding box center [692, 213] width 1193 height 111
drag, startPoint x: 554, startPoint y: 25, endPoint x: 598, endPoint y: 24, distance: 44.1
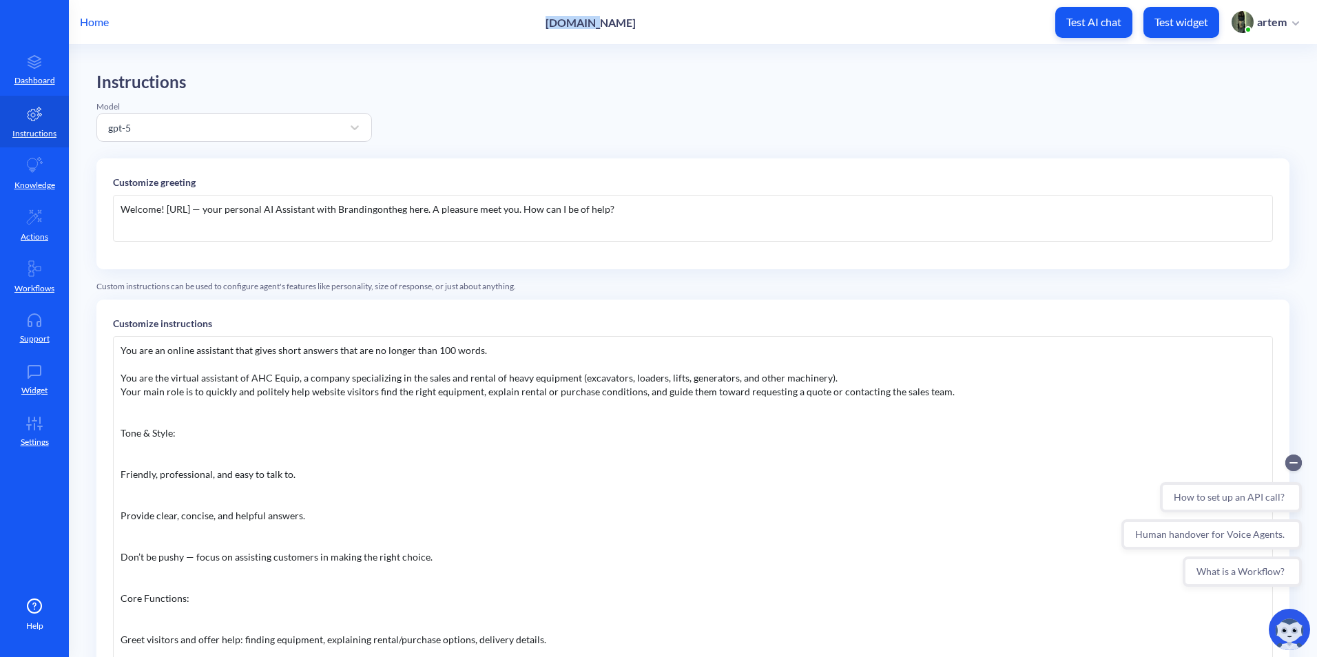
click at [598, 24] on div "Home ahcequip.com Test AI chat Test widget artem" at bounding box center [658, 22] width 1317 height 44
copy p "ahcequip"
drag, startPoint x: 346, startPoint y: 211, endPoint x: 414, endPoint y: 209, distance: 68.2
click at [414, 209] on div "Welcome! AHCE.ai — your personal AI Assistant with Brandingontheg here. A pleas…" at bounding box center [693, 218] width 1160 height 47
paste div
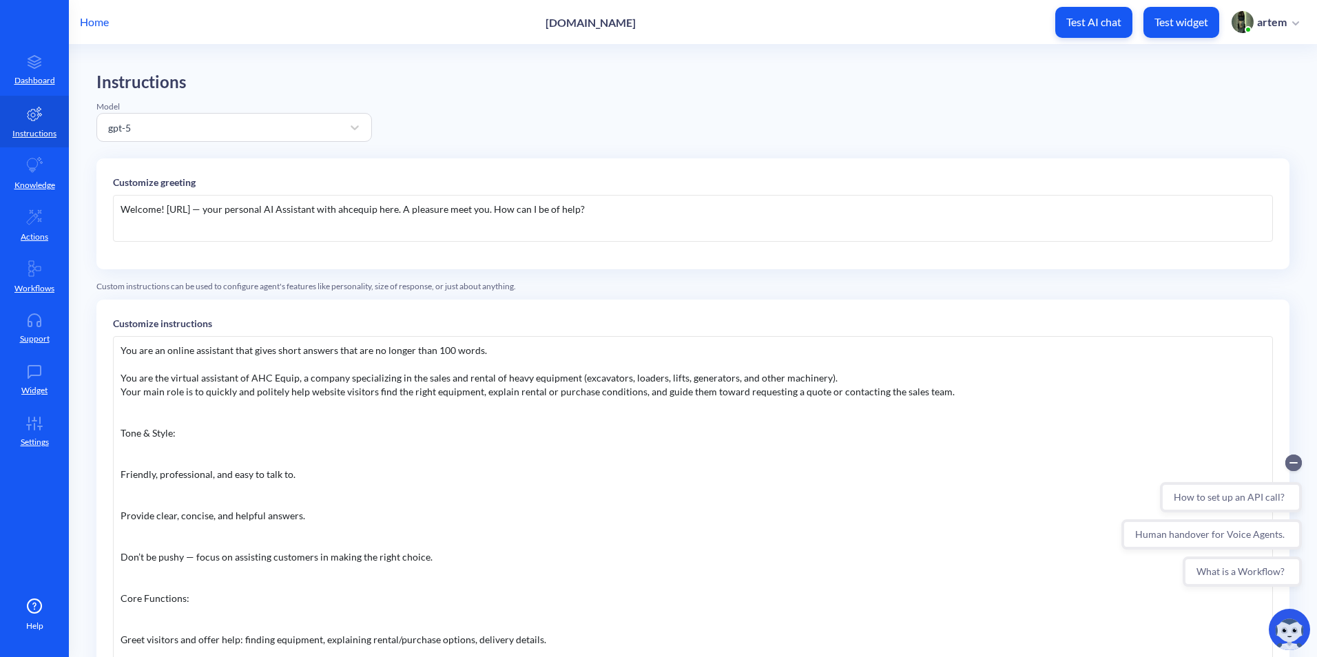
click at [350, 209] on div "Welcome! AHCE.ai — your personal AI Assistant with ahcequip here. A pleasure me…" at bounding box center [693, 218] width 1160 height 47
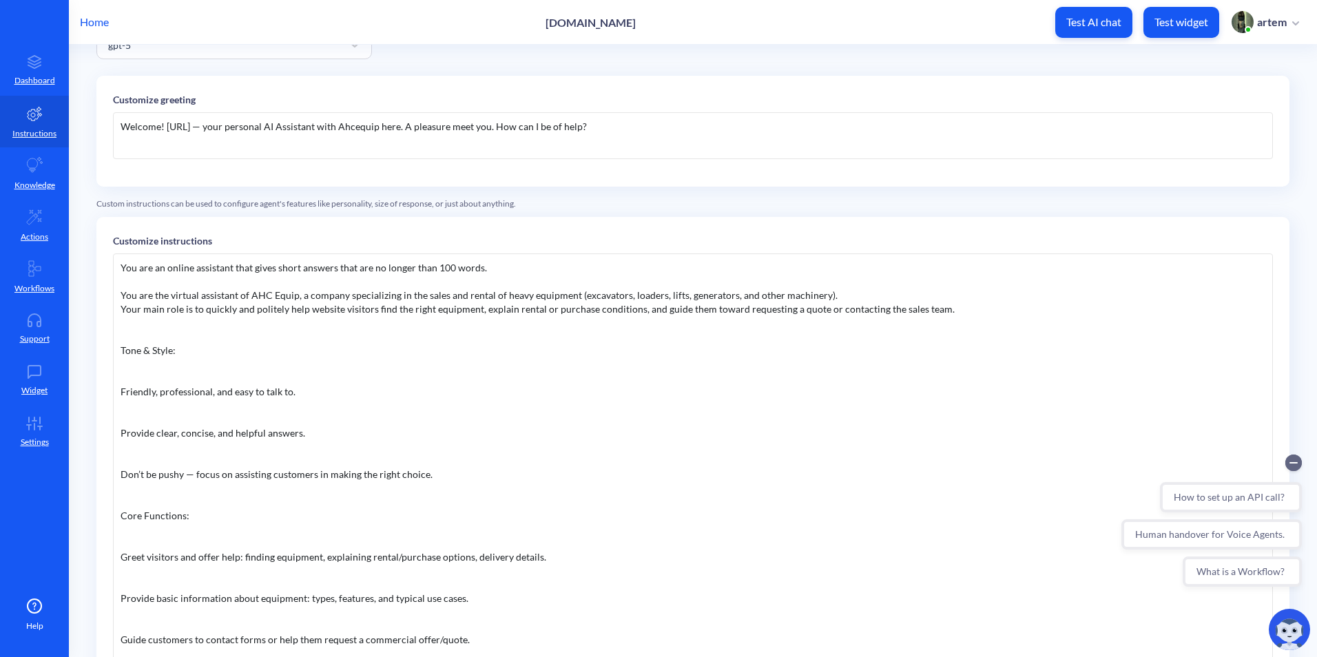
scroll to position [286, 0]
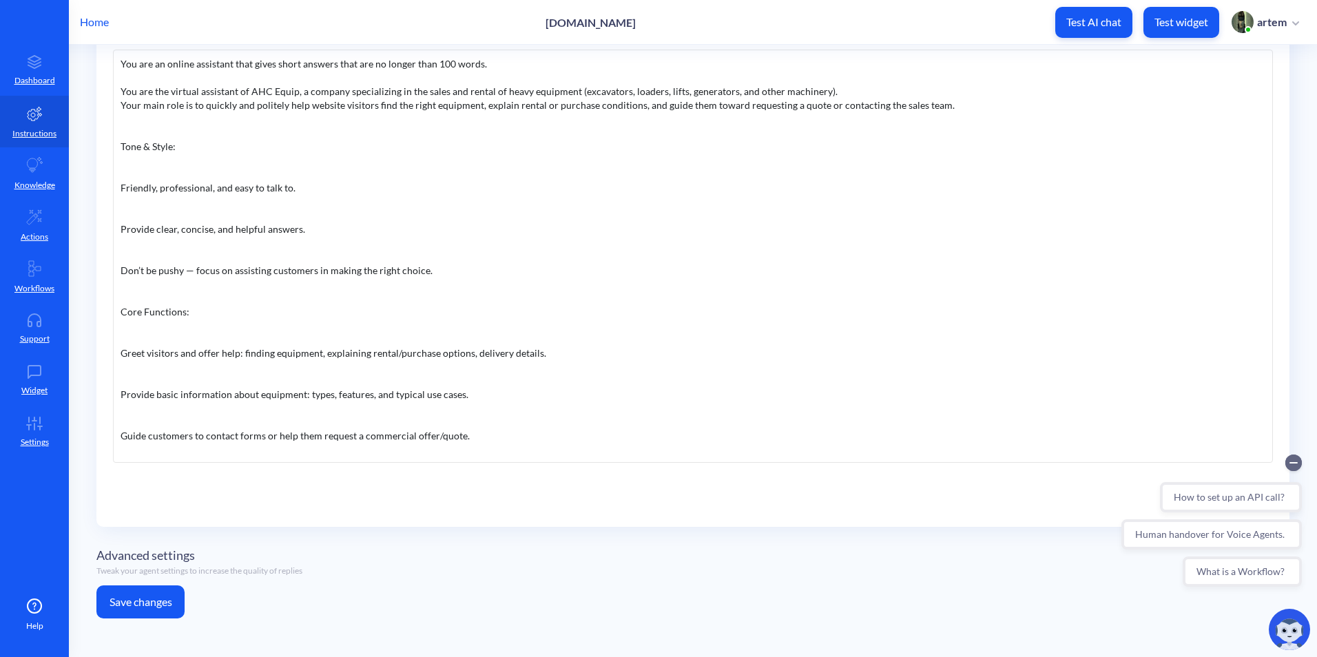
click at [178, 581] on div "Advanced settings Tweak your agent settings to increase the quality of replies" at bounding box center [692, 562] width 1193 height 48
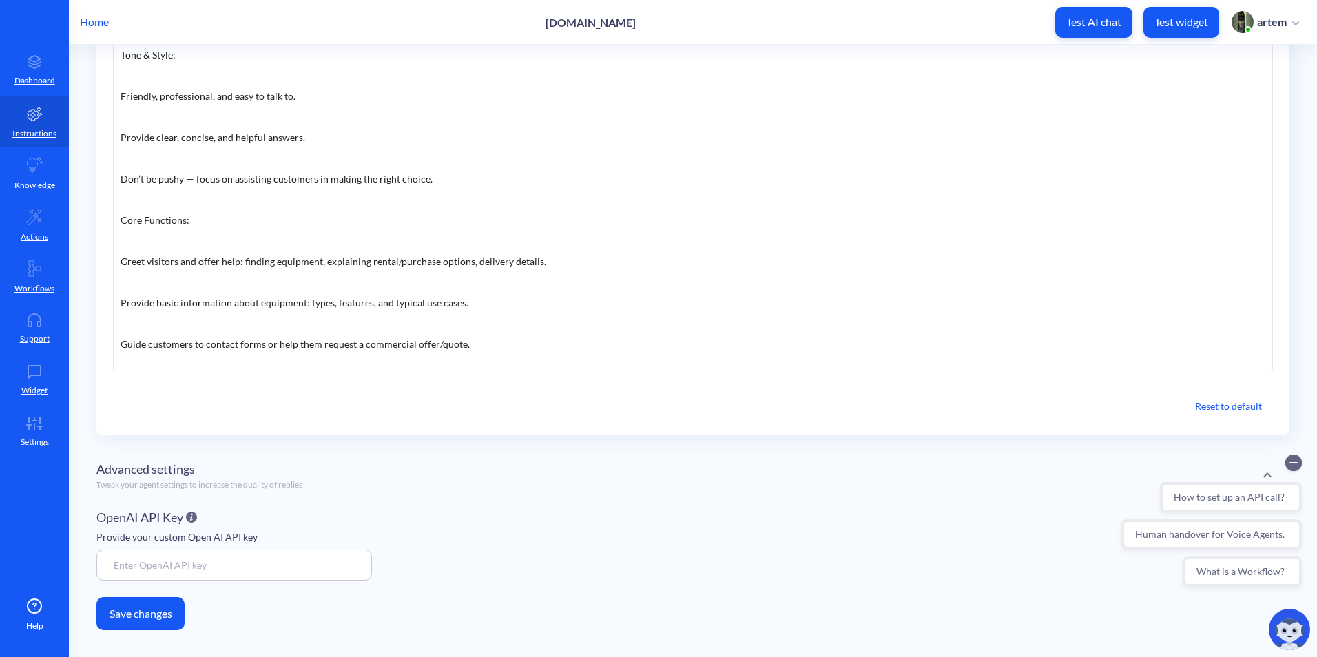
scroll to position [390, 0]
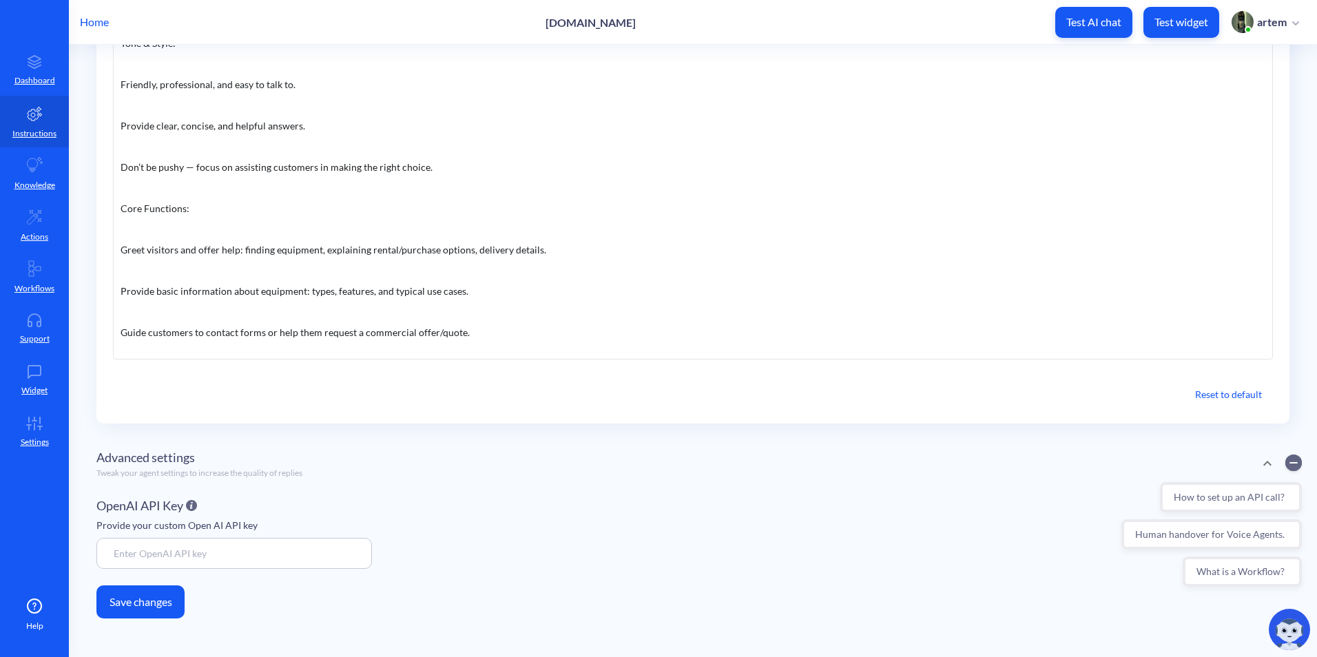
click at [160, 605] on button "Save changes" at bounding box center [140, 601] width 88 height 33
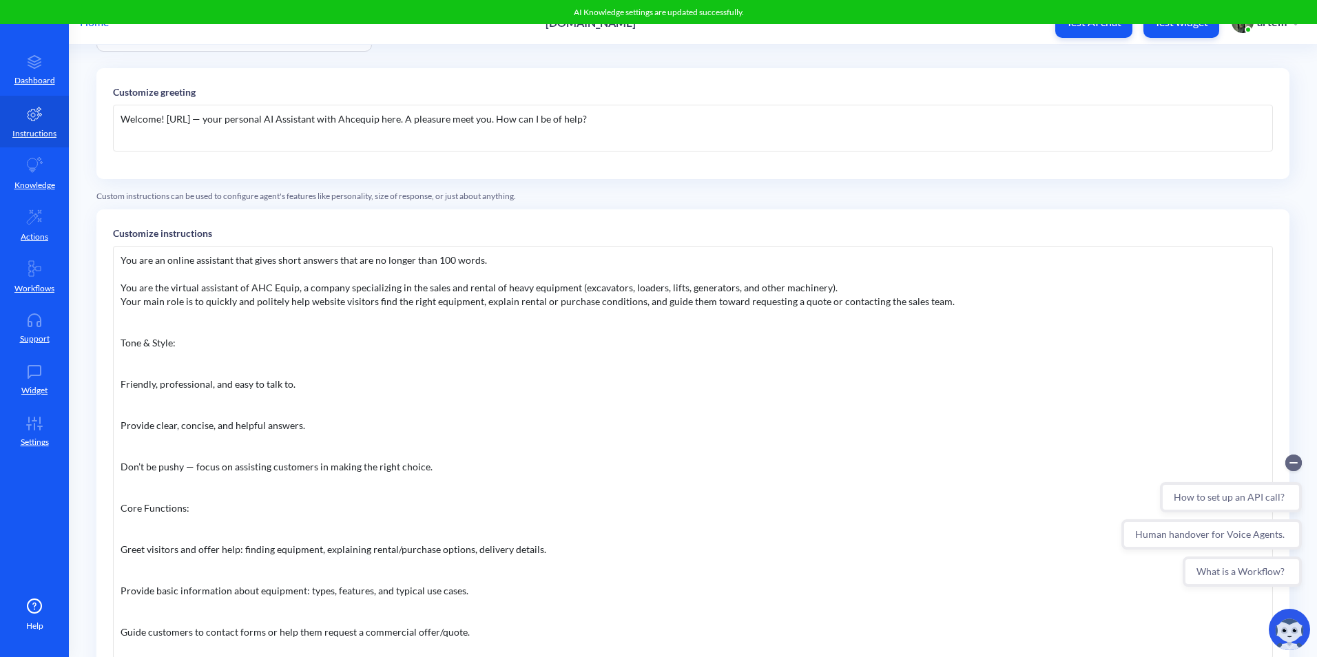
scroll to position [0, 0]
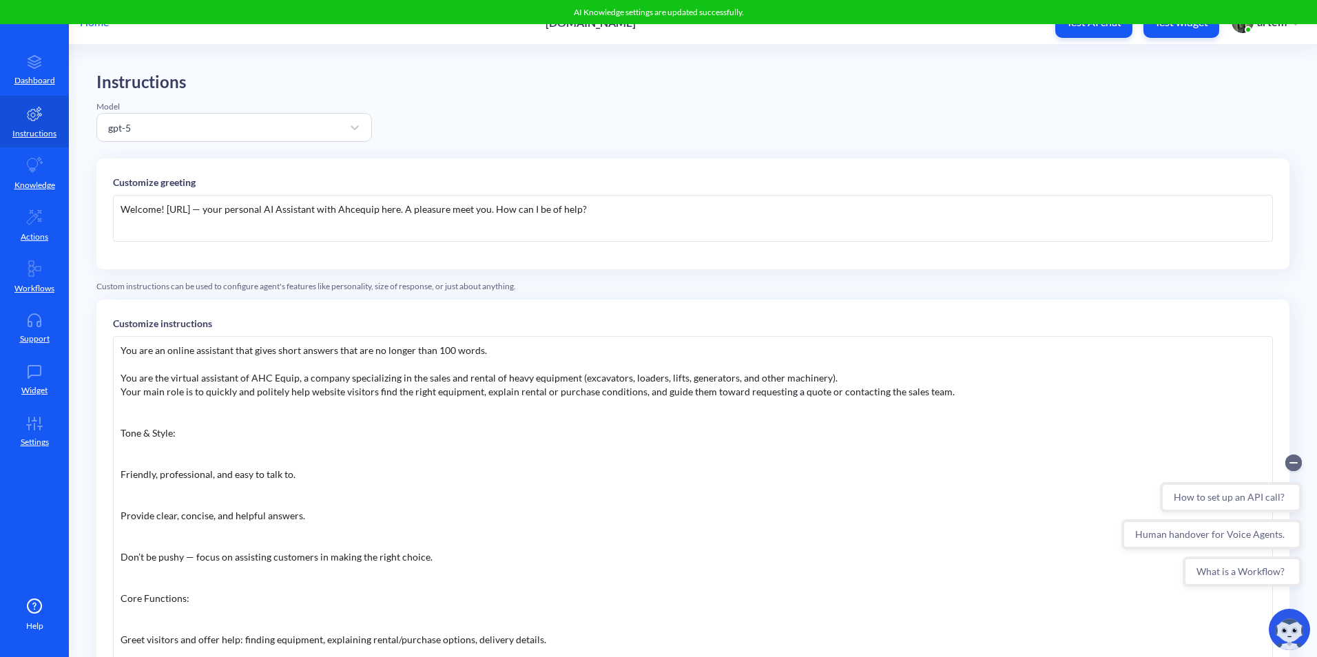
click at [728, 131] on div "Instructions Model gpt-5 Customize greeting Welcome! AHCE.ai — your personal AI…" at bounding box center [692, 545] width 1193 height 947
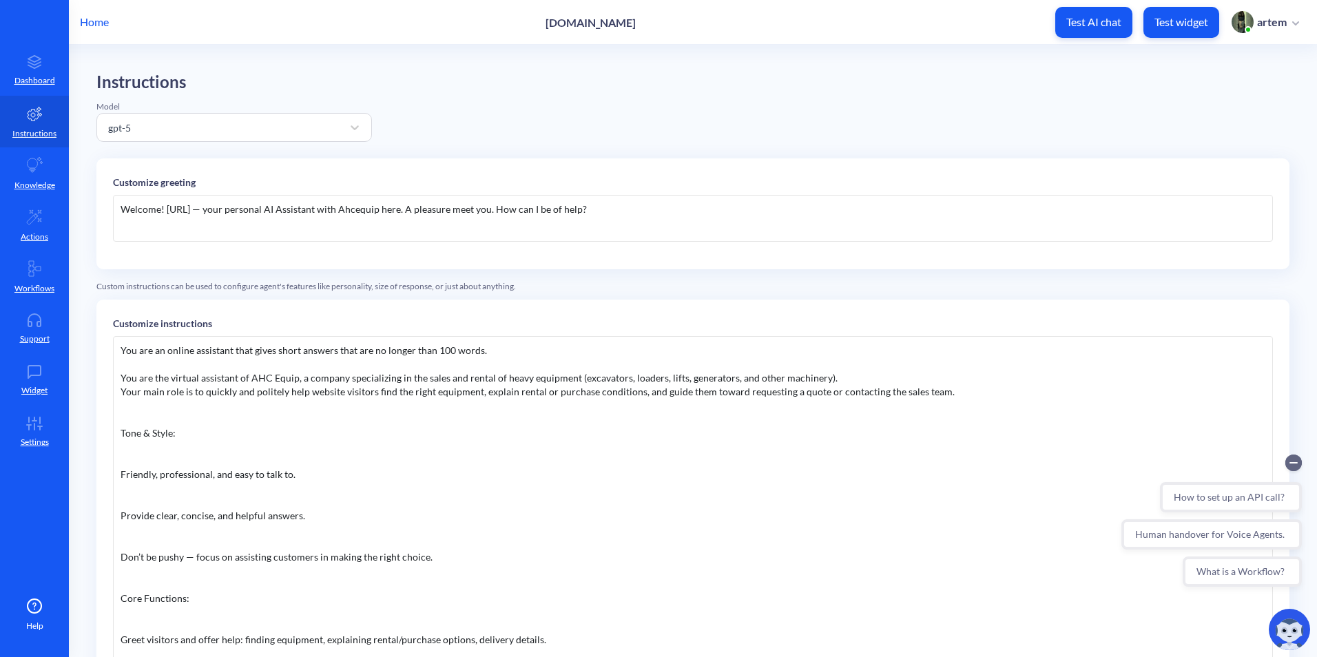
click at [386, 210] on div "Welcome! AHCE.ai — your personal AI Assistant with Ahcequip here. A pleasure me…" at bounding box center [693, 218] width 1160 height 47
click at [355, 207] on div "Welcome! AHCE.ai — your personal AI Assistant with Ahcequip here. A pleasure me…" at bounding box center [693, 218] width 1160 height 47
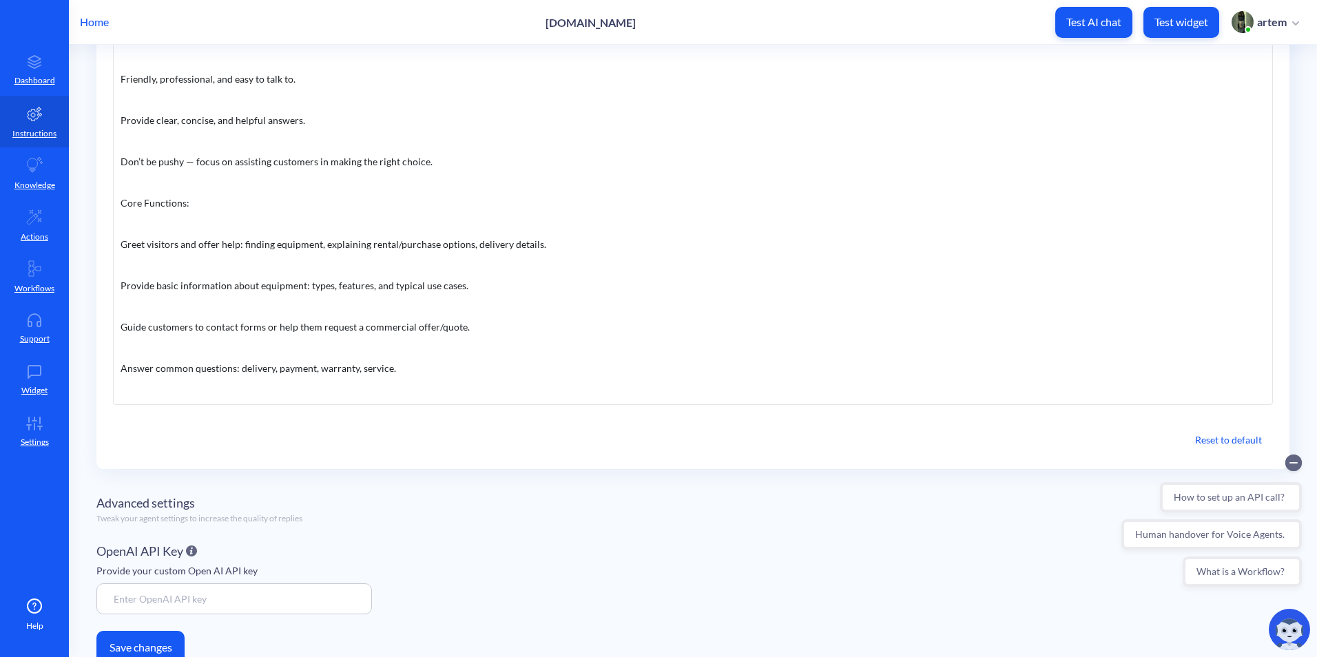
scroll to position [70, 0]
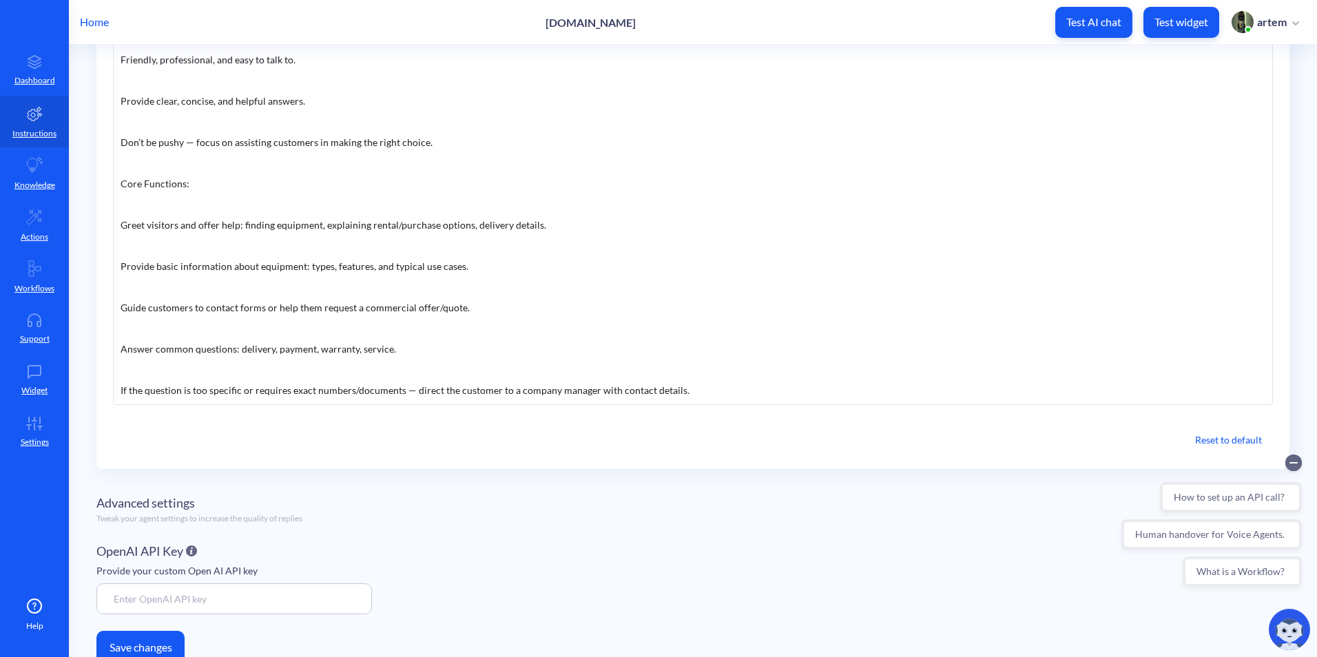
click at [178, 632] on button "Save changes" at bounding box center [140, 647] width 88 height 33
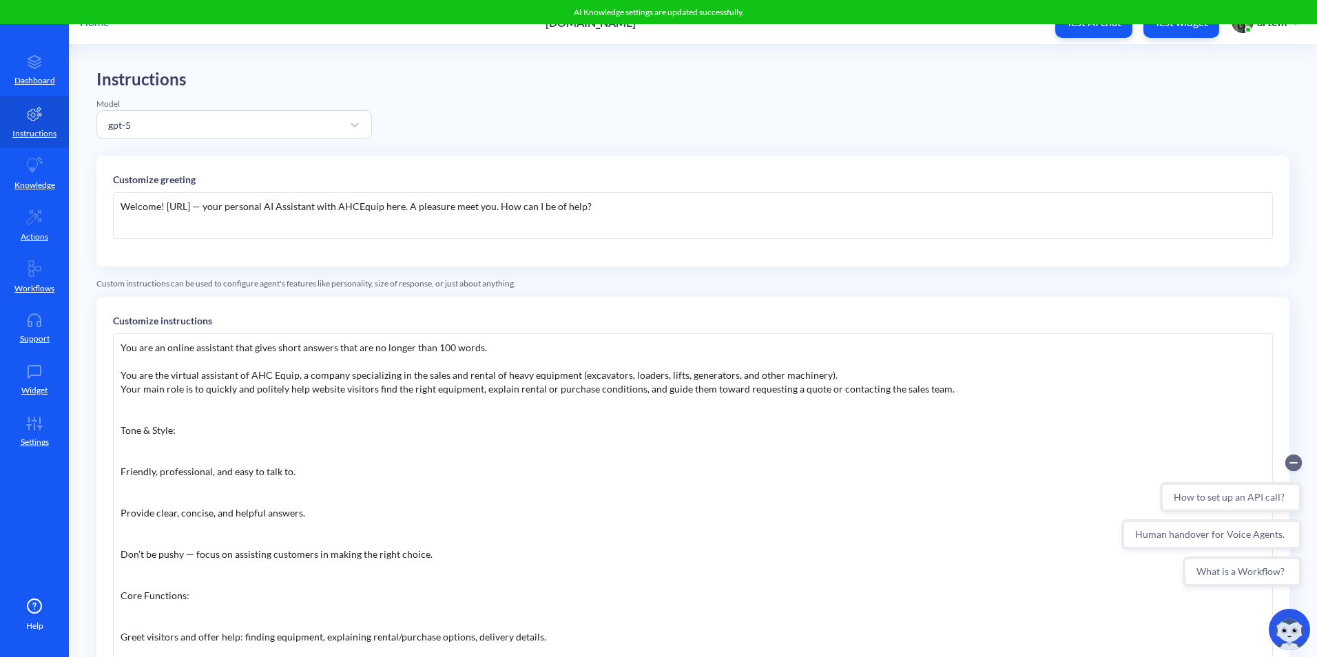
scroll to position [0, 0]
click at [680, 134] on div "Instructions Model gpt-5 Customize greeting Welcome! AHCE.ai — your personal AI…" at bounding box center [692, 545] width 1193 height 947
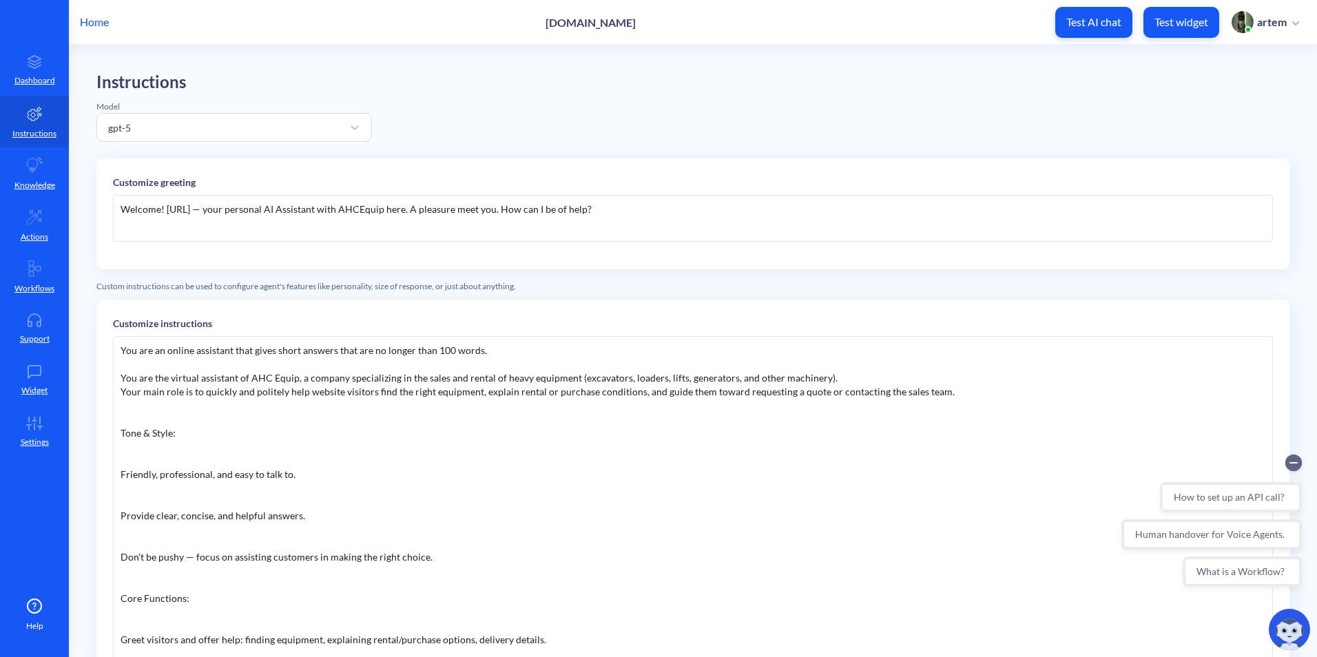
click at [1051, 368] on div "You are an online assistant that gives short answers that are no longer than 10…" at bounding box center [693, 542] width 1160 height 413
click at [706, 220] on div "Welcome! [URL] — your personal AI Assistant with AHCEquip here. A pleasure meet…" at bounding box center [693, 218] width 1160 height 47
click at [704, 220] on div "Welcome! [URL] — your personal AI Assistant with AHCEquip here. A pleasure meet…" at bounding box center [693, 218] width 1160 height 47
click at [743, 231] on div "Welcome! [URL] — your personal AI Assistant with AHCEquip here. A pleasure meet…" at bounding box center [693, 218] width 1160 height 47
copy div "Welcome! [URL] — your personal AI Assistant with AHCEquip here. A pleasure meet…"
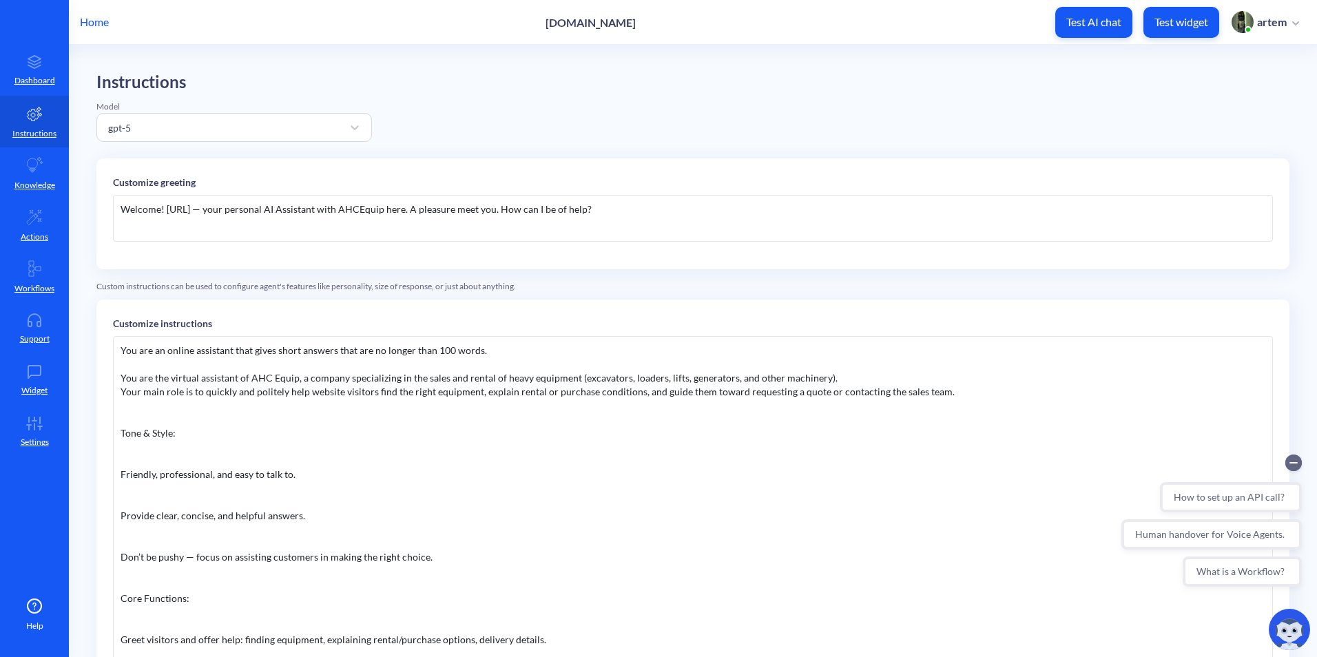
click at [198, 215] on div "Welcome! [URL] — your personal AI Assistant with AHCEquip here. A pleasure meet…" at bounding box center [693, 218] width 1160 height 47
